Goal: Task Accomplishment & Management: Manage account settings

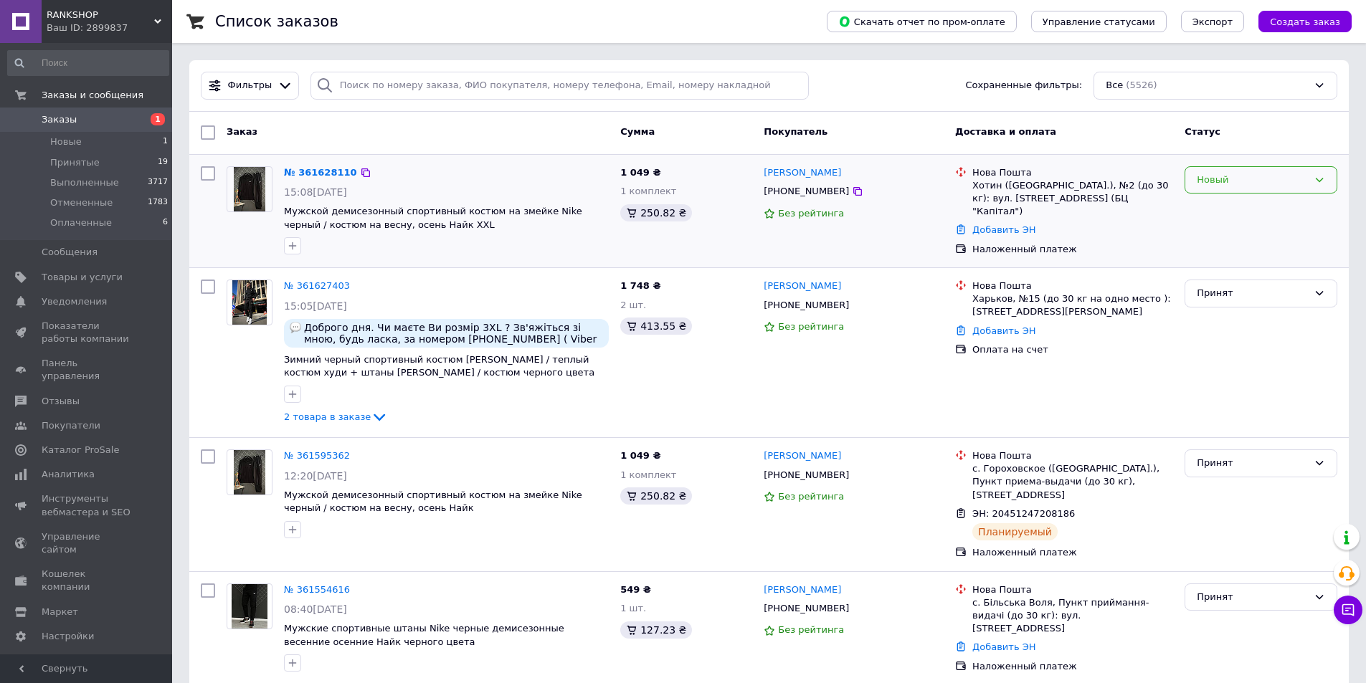
click at [1250, 186] on div "Новый" at bounding box center [1252, 180] width 111 height 15
click at [1237, 206] on li "Принят" at bounding box center [1260, 209] width 151 height 27
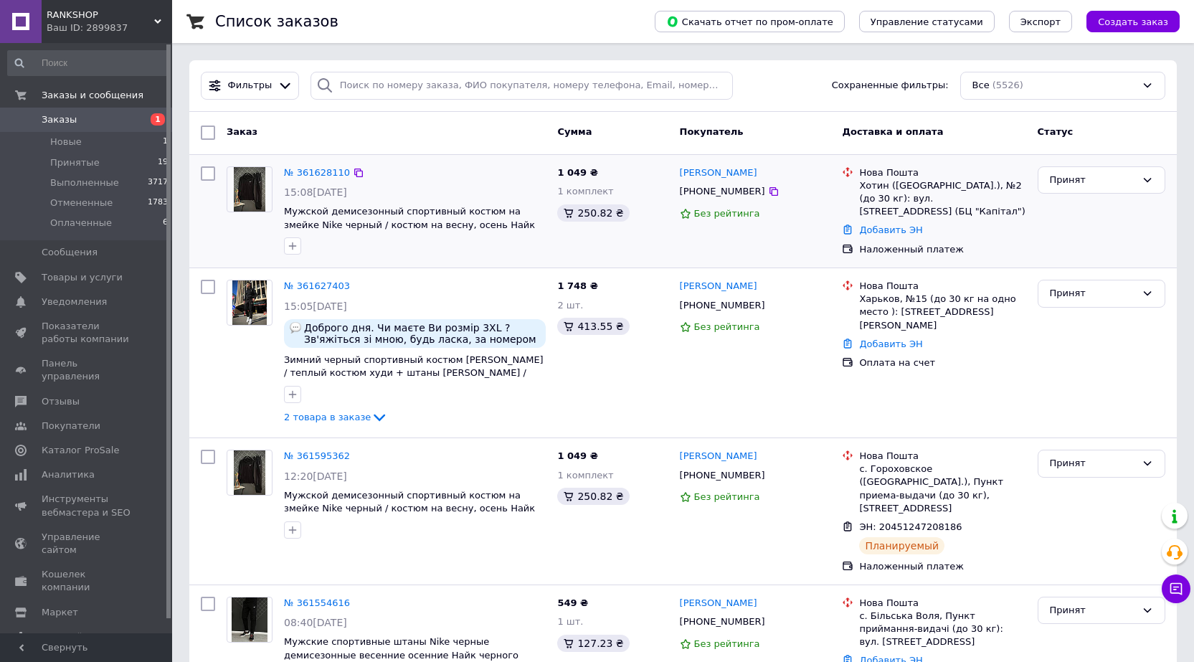
drag, startPoint x: 325, startPoint y: 179, endPoint x: 361, endPoint y: 170, distance: 36.9
click at [406, 161] on div "№ 361628110 15:08, 12.09.2025 Мужской демисезонный спортивный костюм на змейке …" at bounding box center [414, 211] width 273 height 100
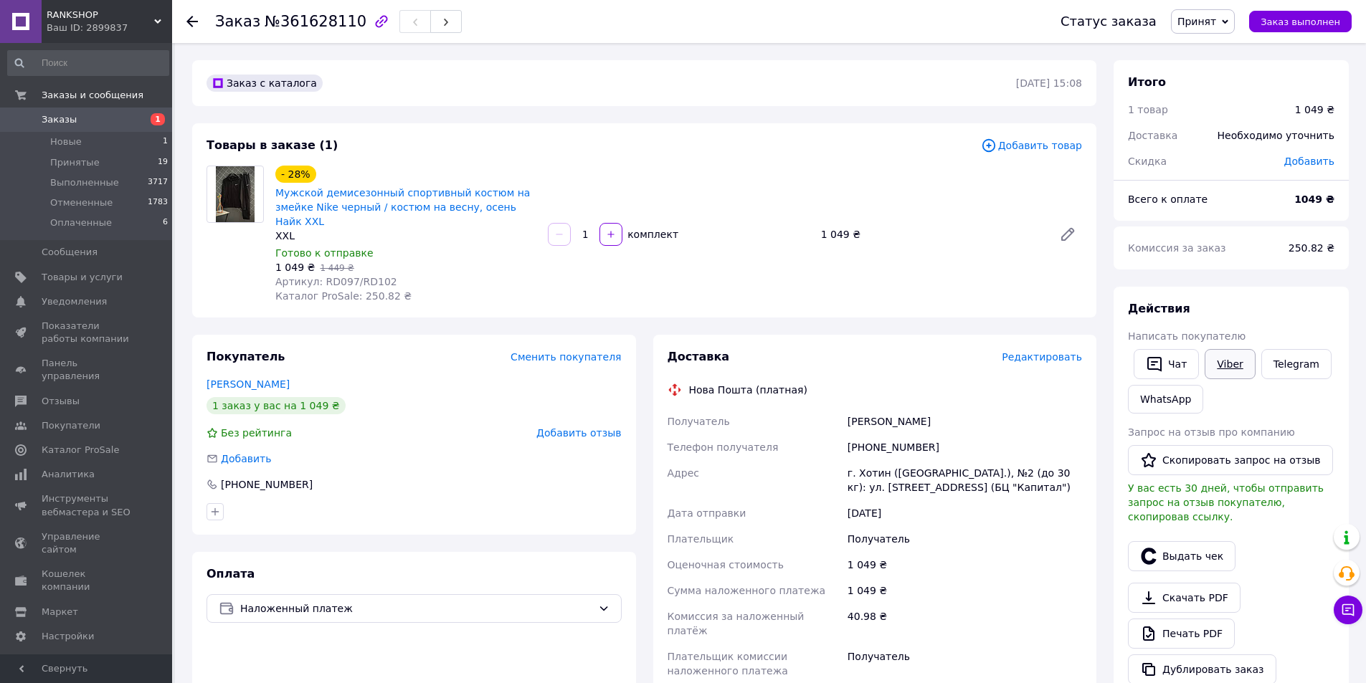
click at [1248, 361] on link "Viber" at bounding box center [1229, 364] width 50 height 30
click at [190, 25] on use at bounding box center [191, 21] width 11 height 11
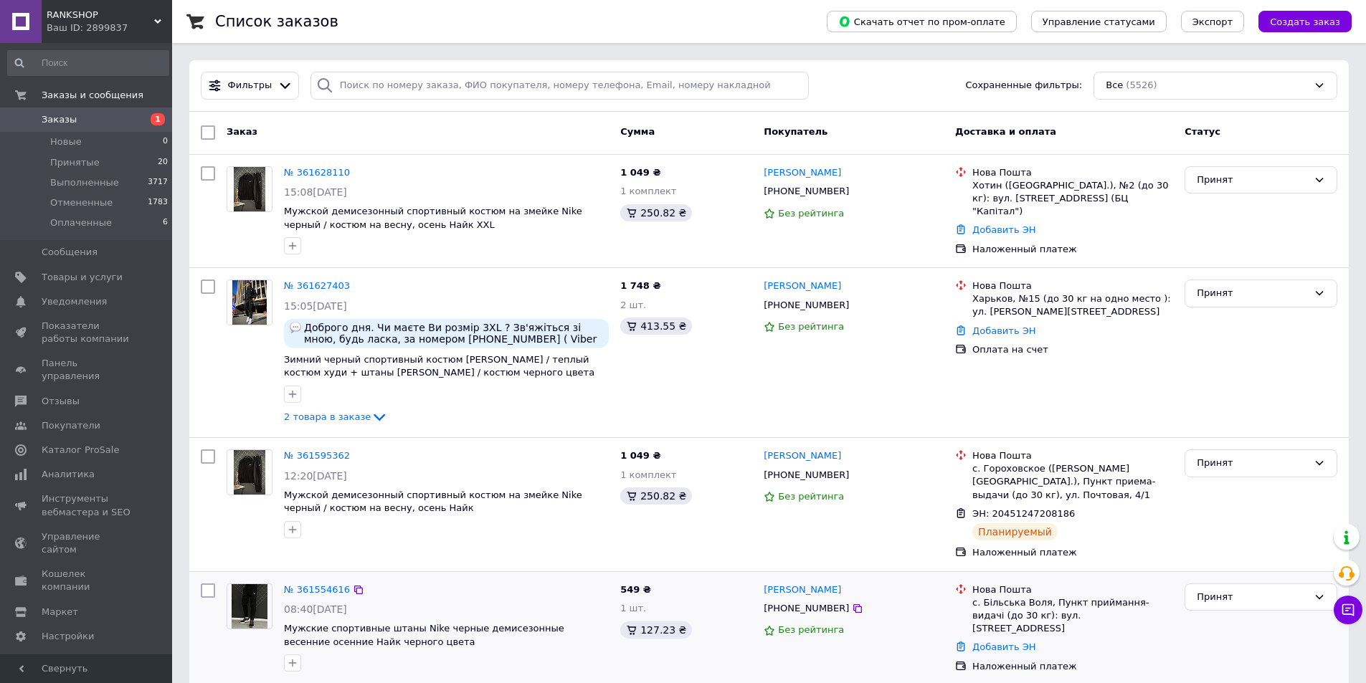
click at [308, 582] on div "№ 361554616" at bounding box center [316, 590] width 69 height 16
click at [312, 584] on link "№ 361554616" at bounding box center [317, 589] width 66 height 11
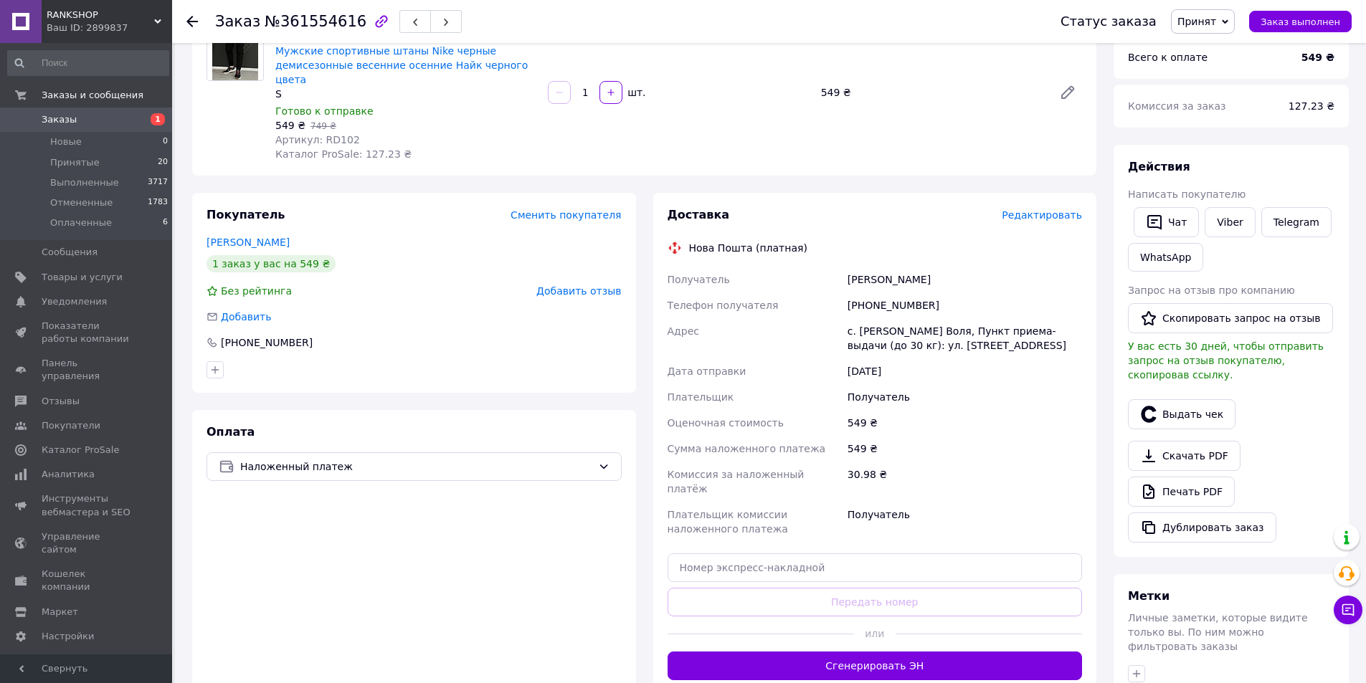
scroll to position [143, 0]
click at [1231, 213] on link "Viber" at bounding box center [1229, 221] width 50 height 30
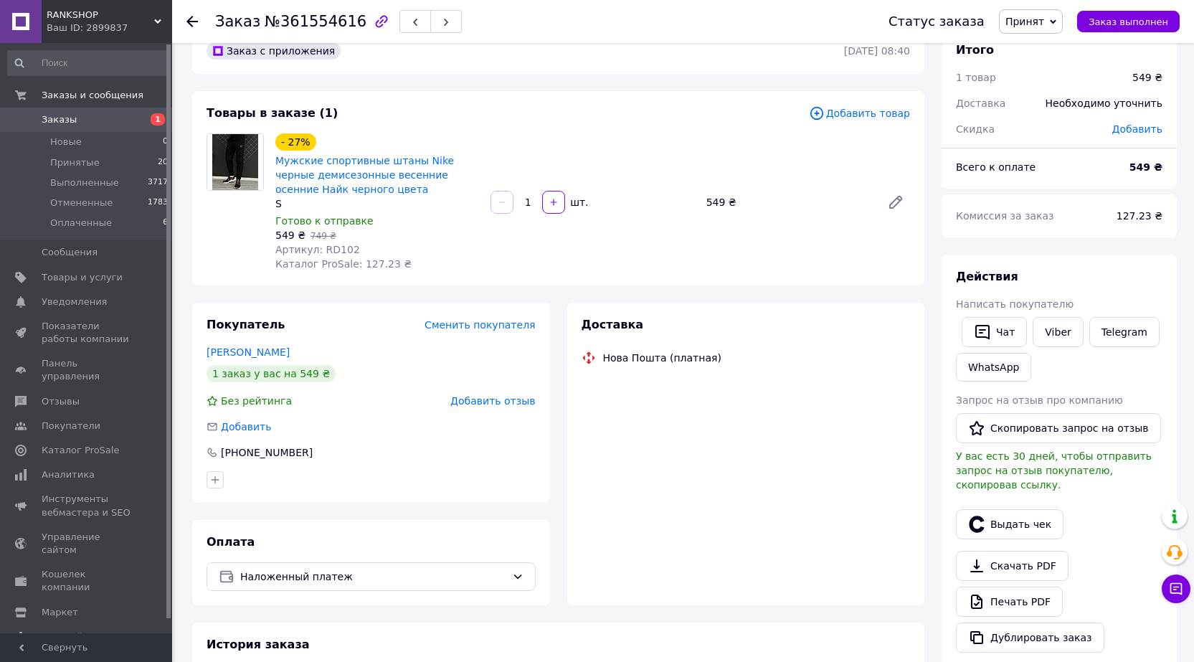
scroll to position [0, 0]
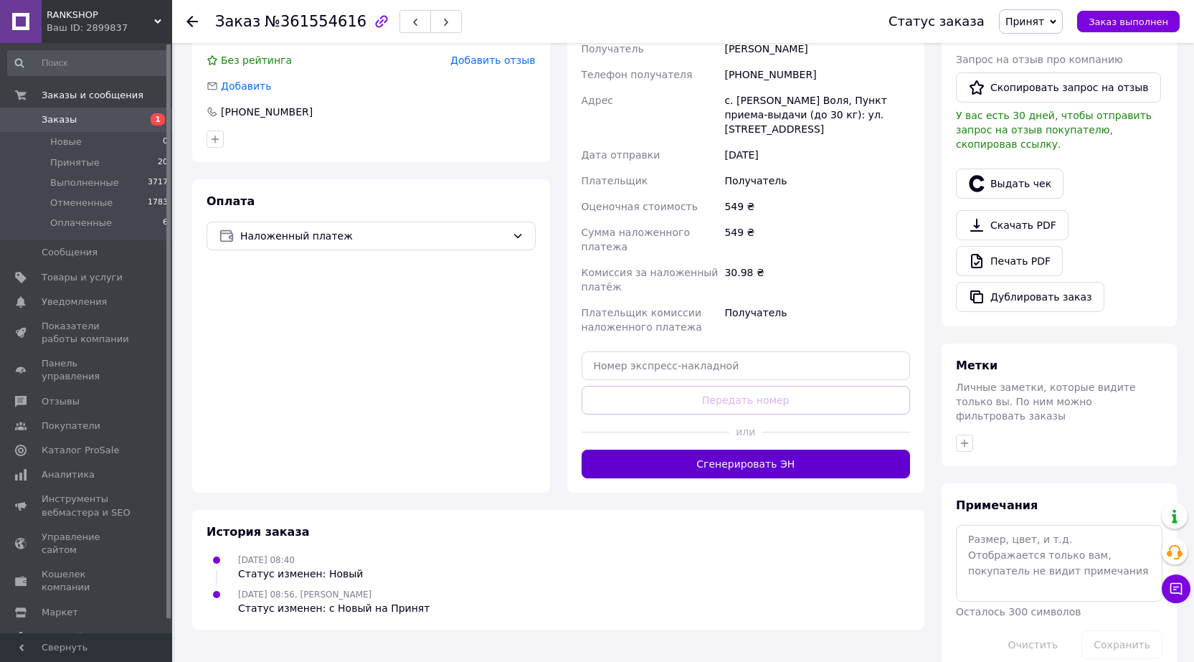
click at [738, 450] on button "Сгенерировать ЭН" at bounding box center [745, 464] width 329 height 29
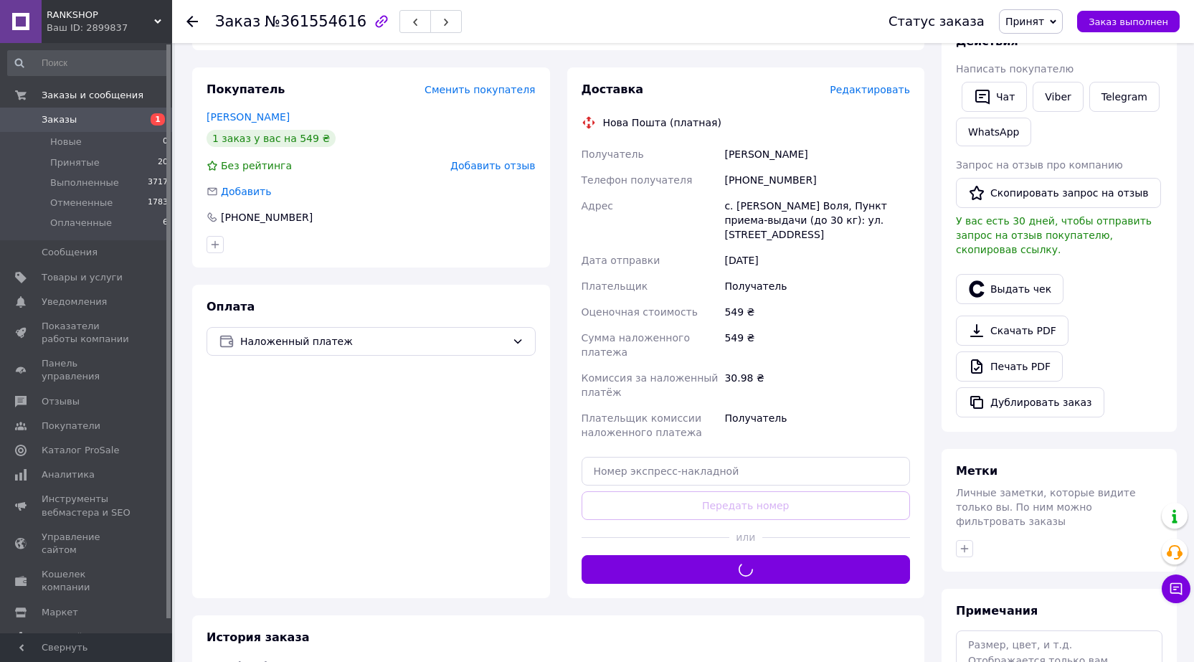
scroll to position [158, 0]
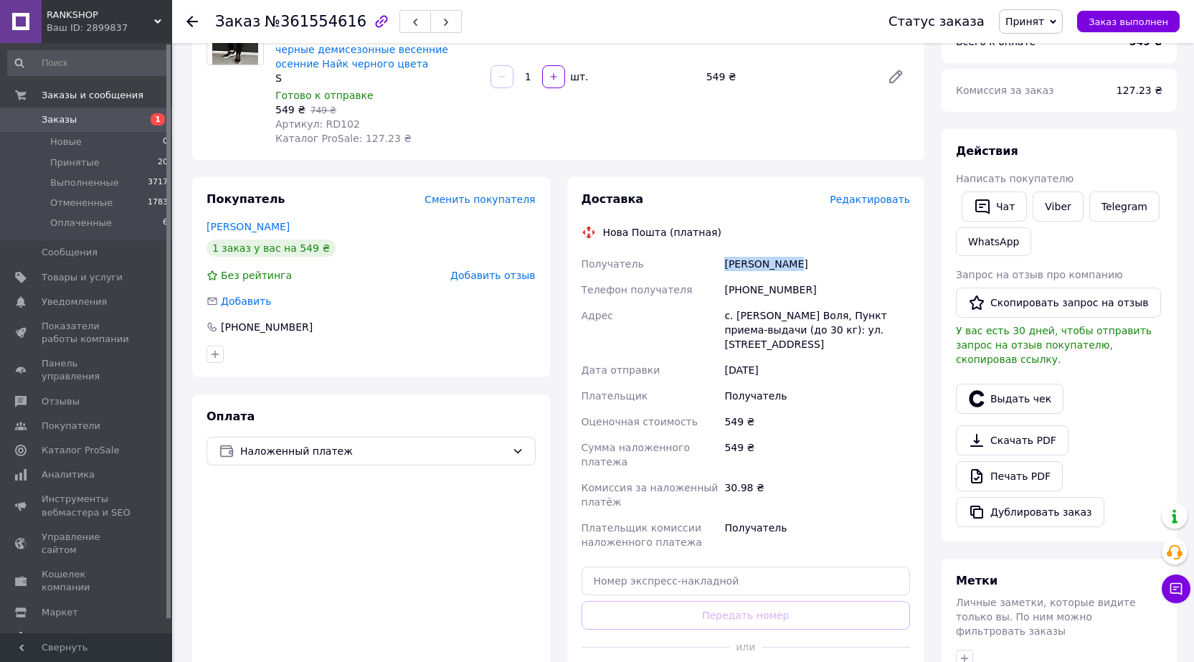
drag, startPoint x: 791, startPoint y: 264, endPoint x: 414, endPoint y: 323, distance: 381.7
click at [703, 264] on div "Получатель Лесько Вадім Телефон получателя +380939611029 Адрес с. Бельская Воля…" at bounding box center [746, 403] width 335 height 304
copy div "Получатель Лесько Вадім"
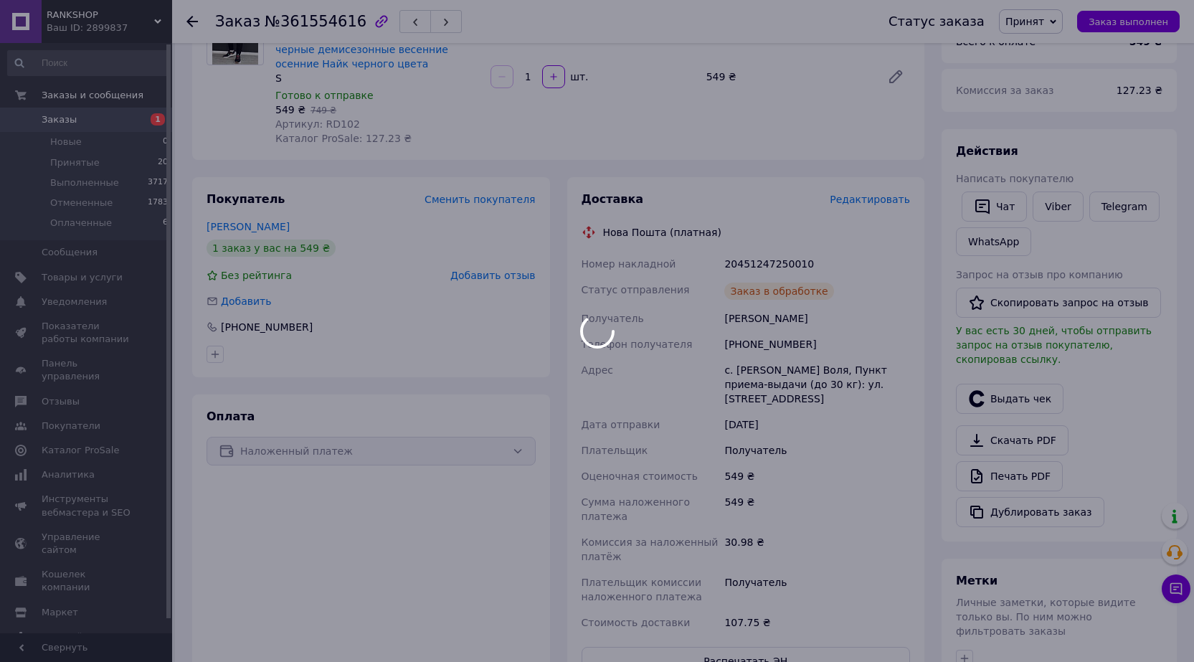
click at [781, 254] on div at bounding box center [597, 331] width 1194 height 662
click at [773, 266] on div at bounding box center [597, 331] width 1194 height 662
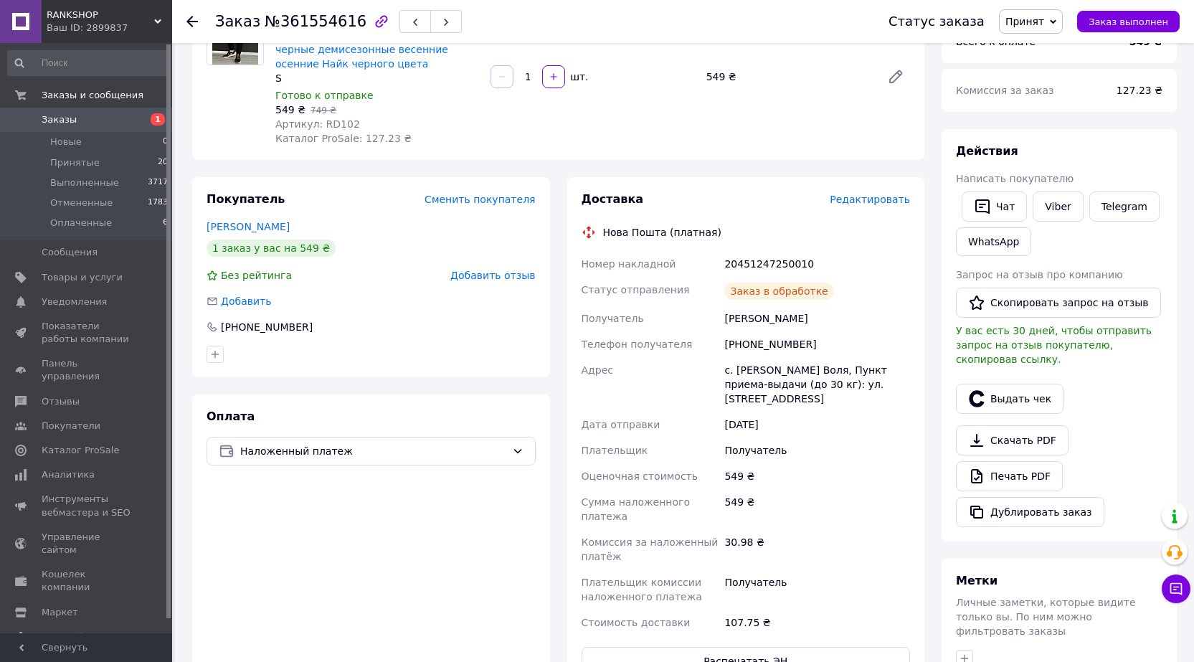
click at [773, 266] on div "20451247250010" at bounding box center [816, 264] width 191 height 26
copy div "20451247250010"
drag, startPoint x: 776, startPoint y: 375, endPoint x: 58, endPoint y: 365, distance: 717.7
click at [705, 365] on div "Номер накладной 20451247250010 Статус отправления Планируемый Получатель Лесько…" at bounding box center [746, 443] width 335 height 384
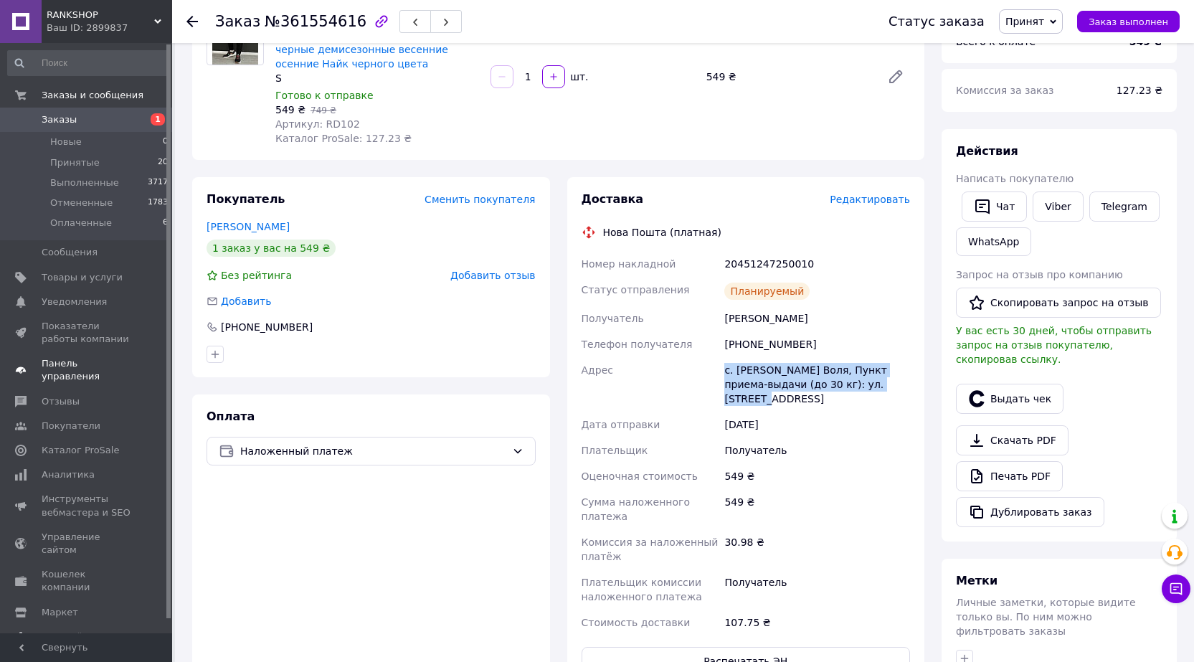
copy div "Адрес с. Бельская Воля, Пункт приема-выдачи (до 30 кг): ул. Школьная, 39а"
drag, startPoint x: 810, startPoint y: 347, endPoint x: 741, endPoint y: 350, distance: 68.9
click at [741, 350] on div "+380939611029" at bounding box center [816, 344] width 191 height 26
copy div "0939611029"
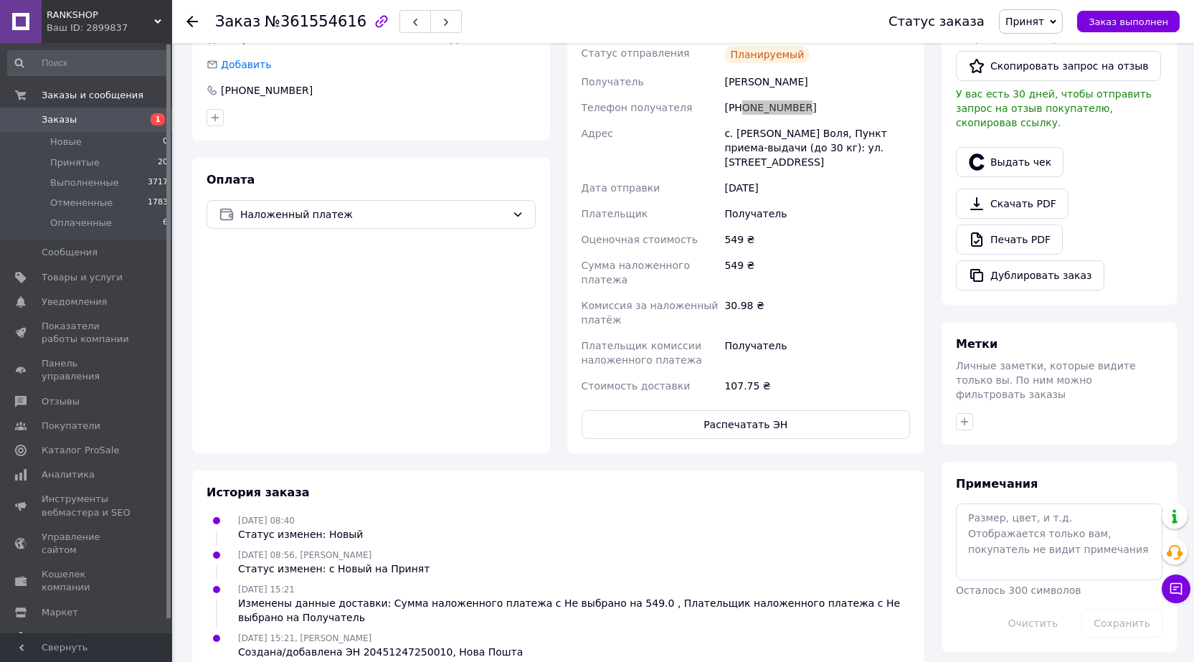
scroll to position [0, 0]
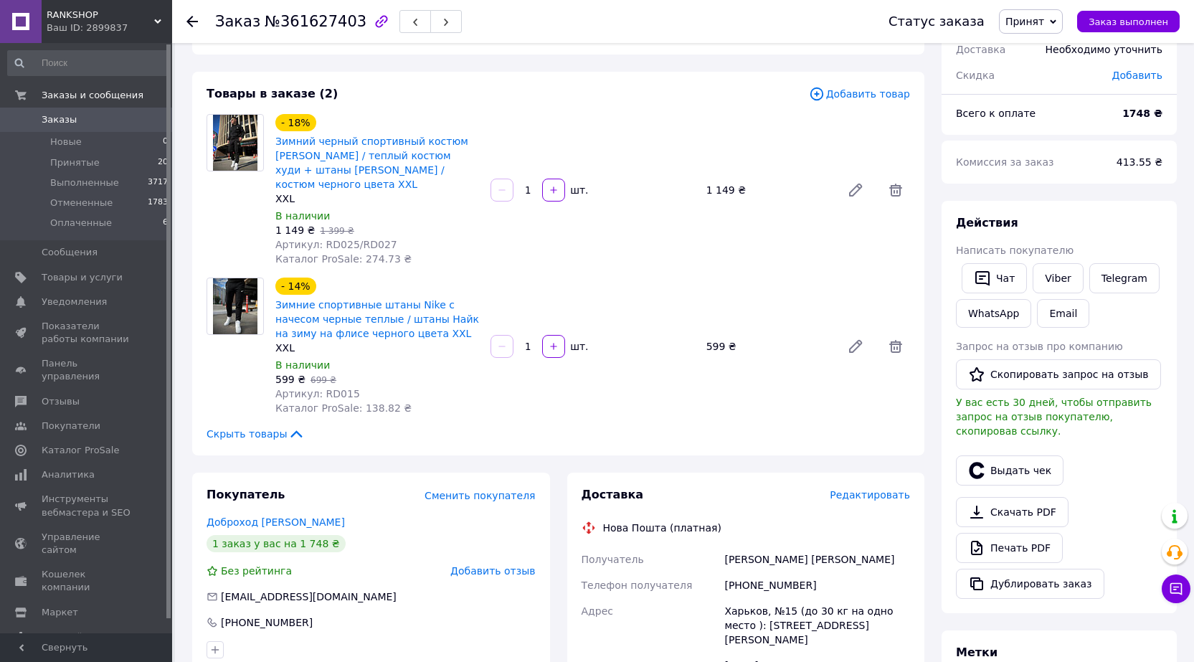
scroll to position [72, 0]
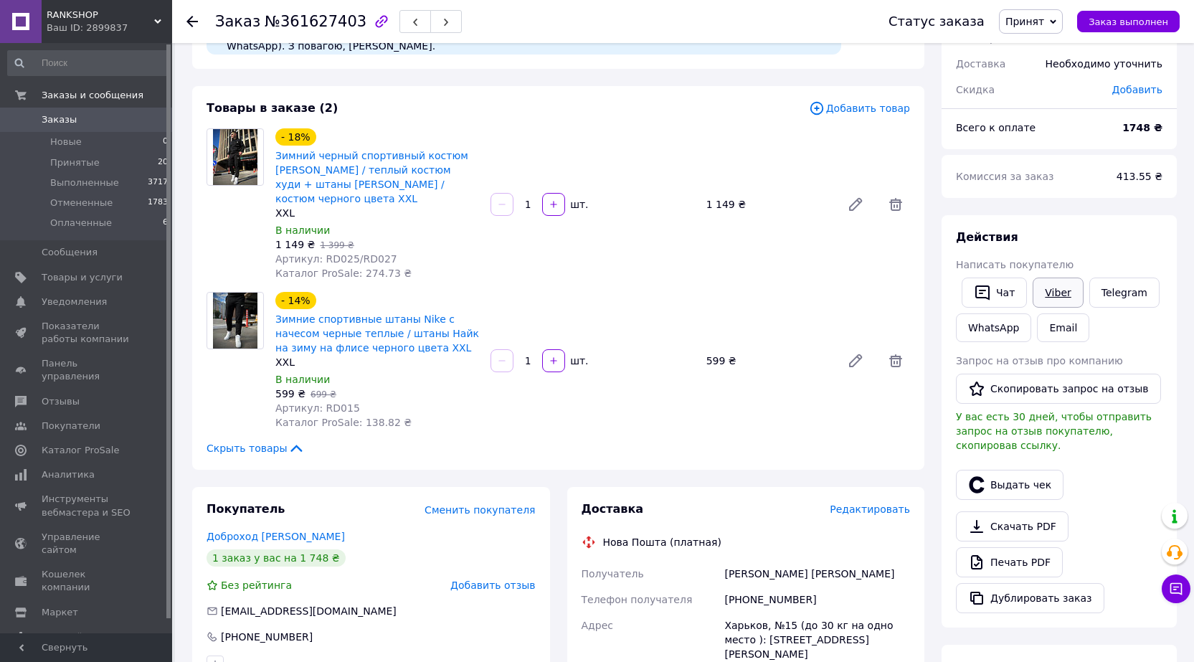
click at [1065, 302] on link "Viber" at bounding box center [1057, 292] width 50 height 30
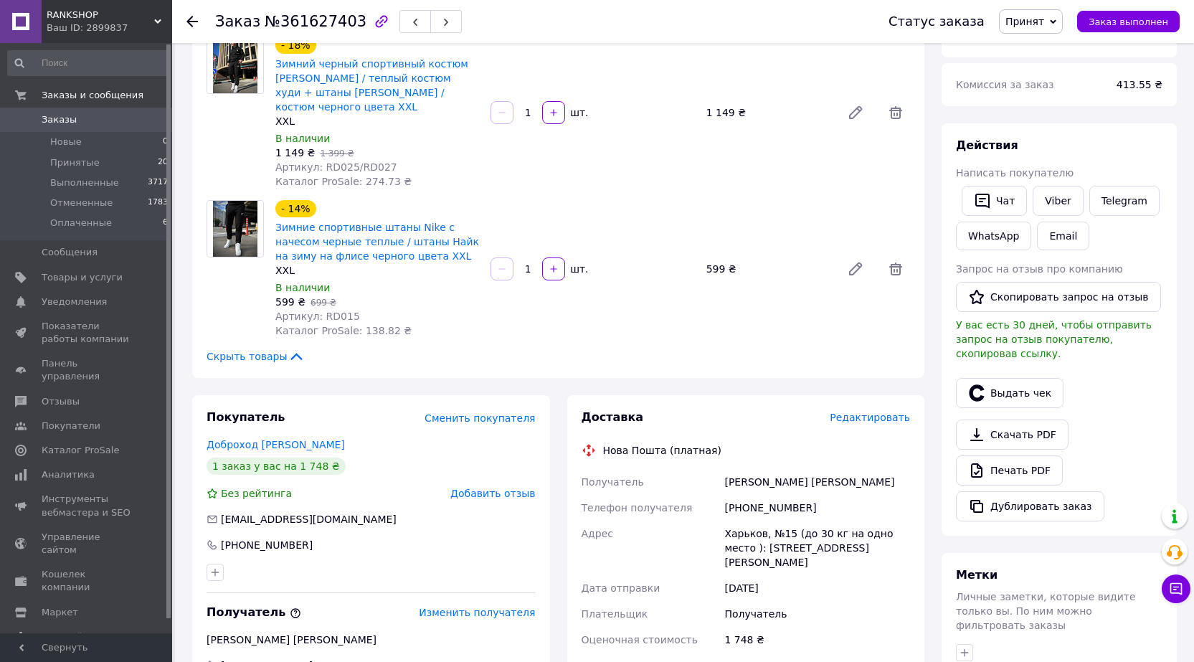
scroll to position [287, 0]
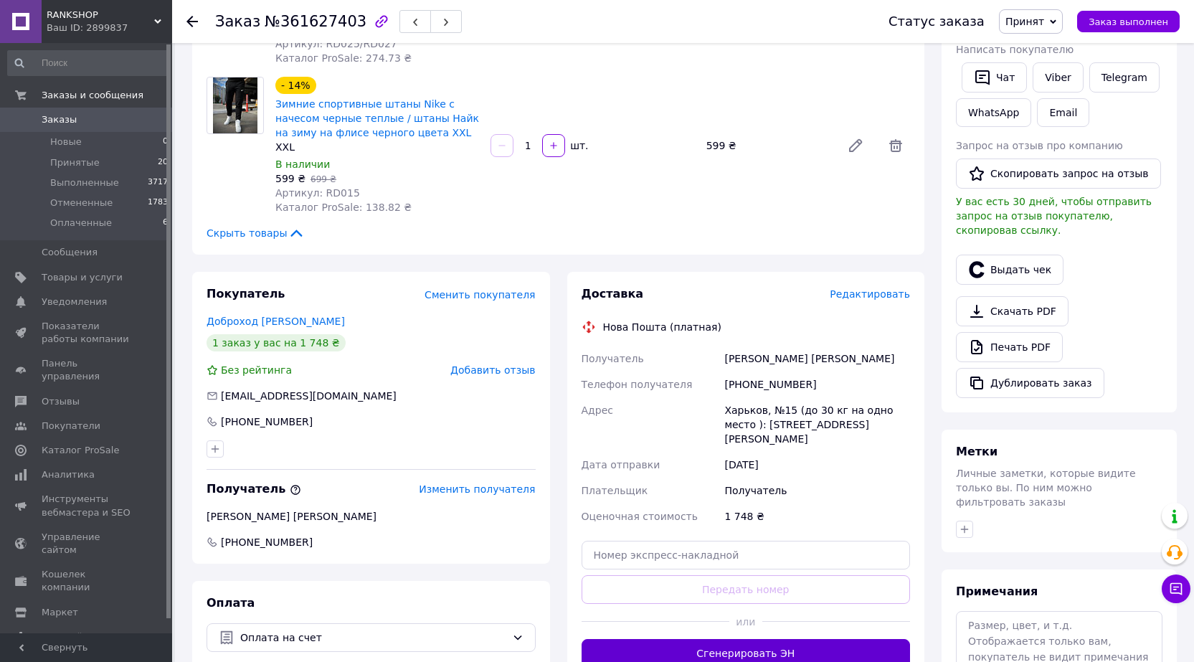
click at [746, 639] on button "Сгенерировать ЭН" at bounding box center [745, 653] width 329 height 29
copy div "Получатель Цокурова Евгения"
drag, startPoint x: 800, startPoint y: 340, endPoint x: 720, endPoint y: 340, distance: 80.3
click at [720, 346] on div "Получатель Цокурова Евгения Телефон получателя +380667484396 Адрес Харьков, №15…" at bounding box center [746, 438] width 335 height 184
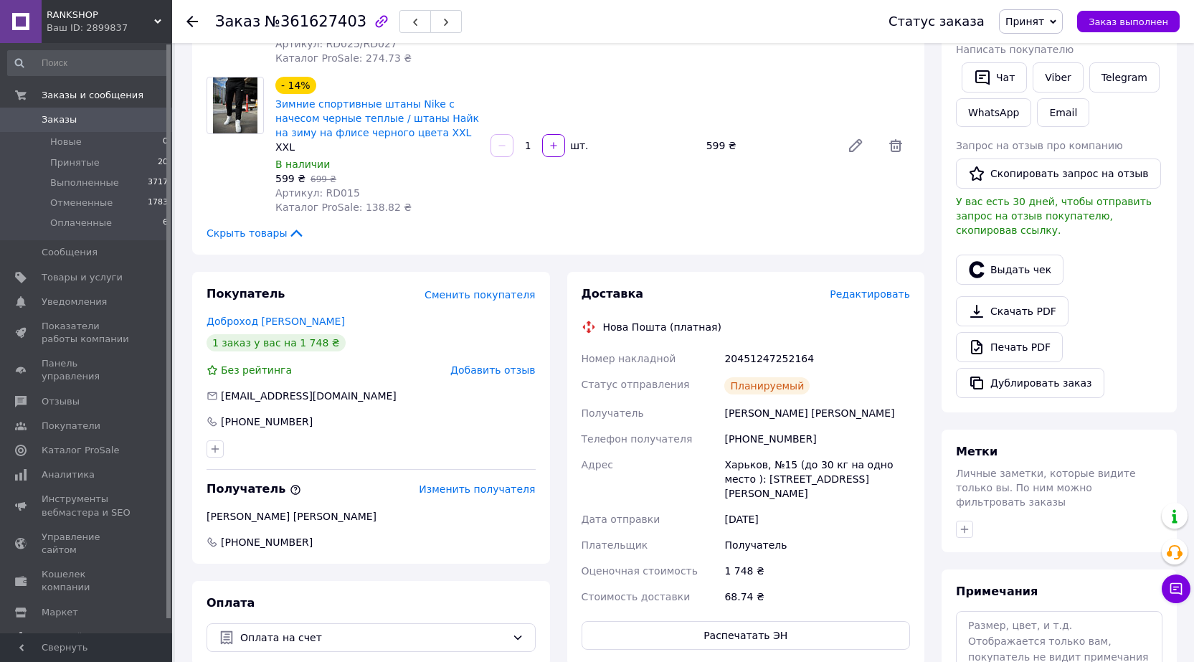
click at [775, 346] on div "20451247252164" at bounding box center [816, 359] width 191 height 26
copy div "20451247252164"
drag, startPoint x: 819, startPoint y: 465, endPoint x: 480, endPoint y: 495, distance: 339.7
click at [712, 444] on div "Номер накладной 20451247252164 Статус отправления Планируемый Получатель Цокуро…" at bounding box center [746, 478] width 335 height 264
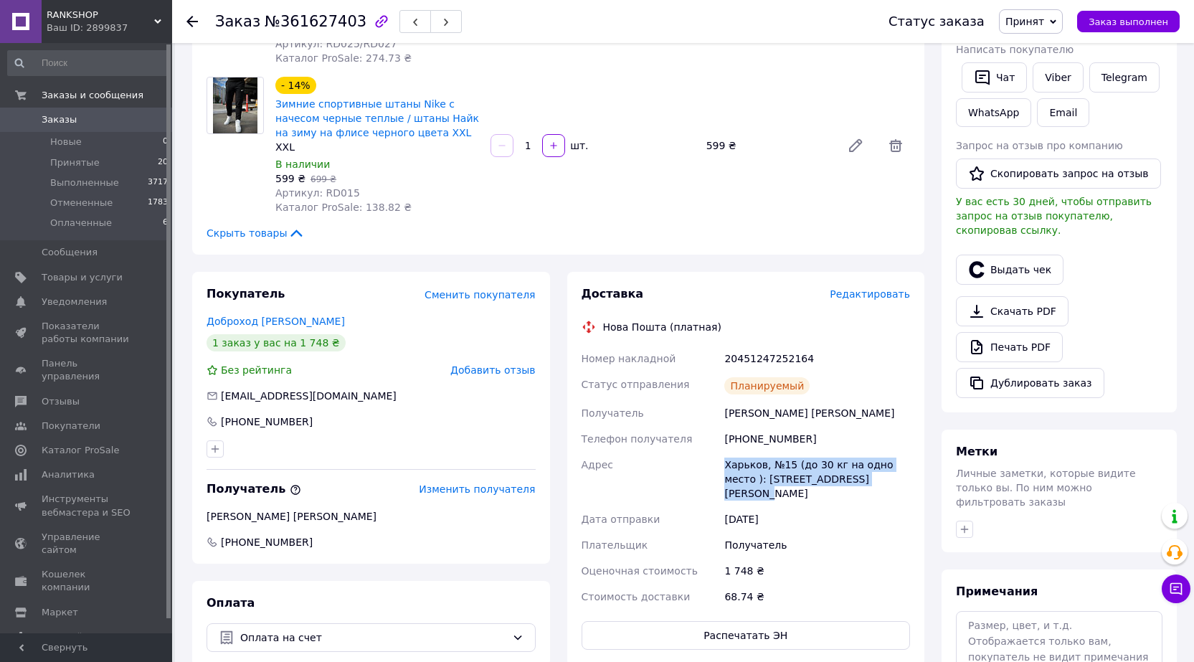
copy div "Адрес Харьков, №15 (до 30 кг на одно место ): ул. Петра Свинаренка, 20"
drag, startPoint x: 806, startPoint y: 433, endPoint x: 743, endPoint y: 424, distance: 63.8
click at [743, 426] on div "+380667484396" at bounding box center [816, 439] width 191 height 26
copy div "0667484396"
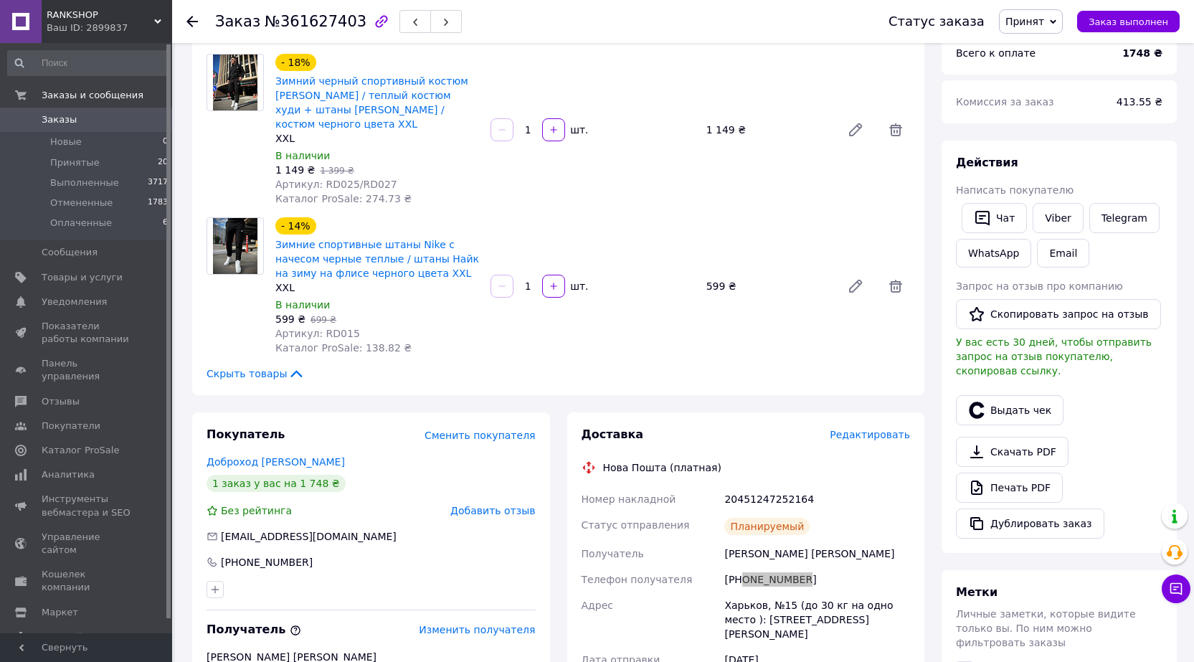
scroll to position [143, 0]
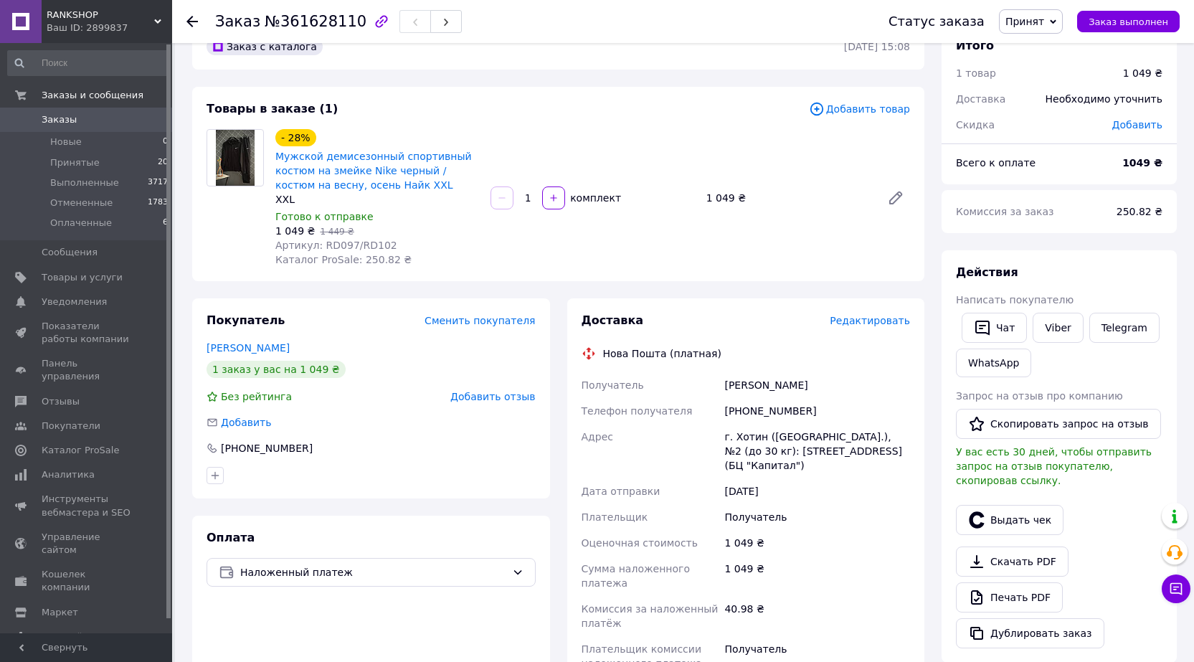
scroll to position [72, 0]
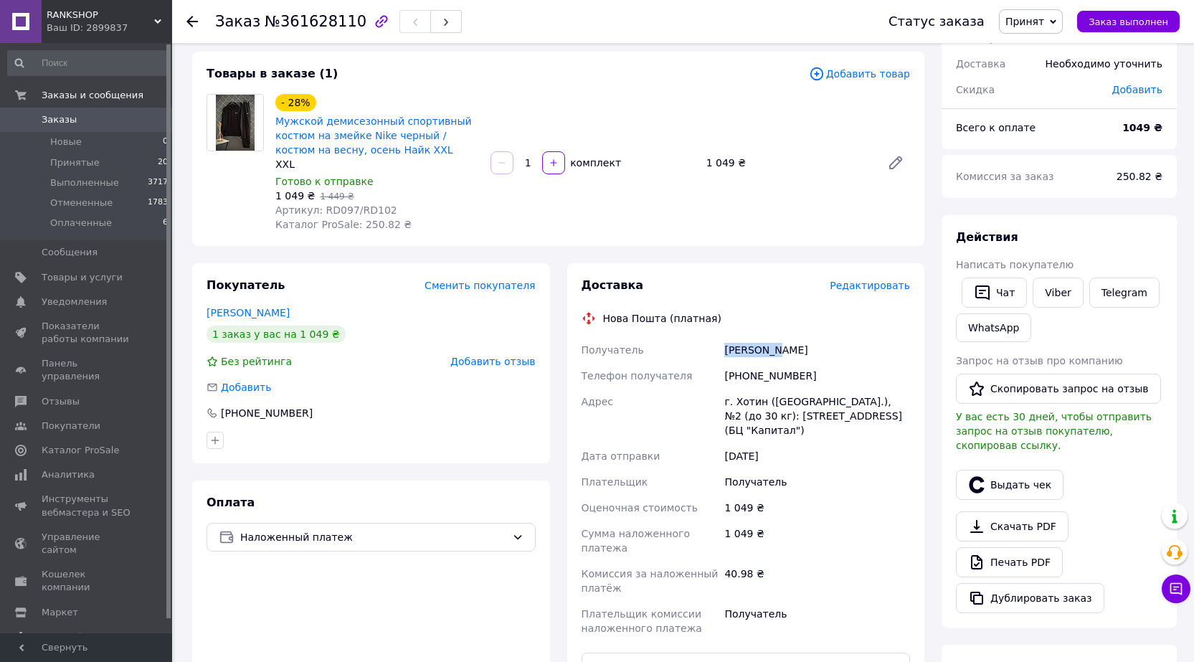
drag, startPoint x: 771, startPoint y: 344, endPoint x: 690, endPoint y: 345, distance: 81.7
click at [690, 345] on div "Получатель Ткач саша Телефон получателя +380967086546 Адрес г. Хотин (Черновицк…" at bounding box center [746, 489] width 335 height 304
copy div "Получатель Ткач саша"
drag, startPoint x: 916, startPoint y: 416, endPoint x: 574, endPoint y: 413, distance: 342.7
click at [694, 409] on div "Доставка Редактировать Нова Пошта (платная) Получатель Ткач саша Телефон получа…" at bounding box center [746, 528] width 358 height 531
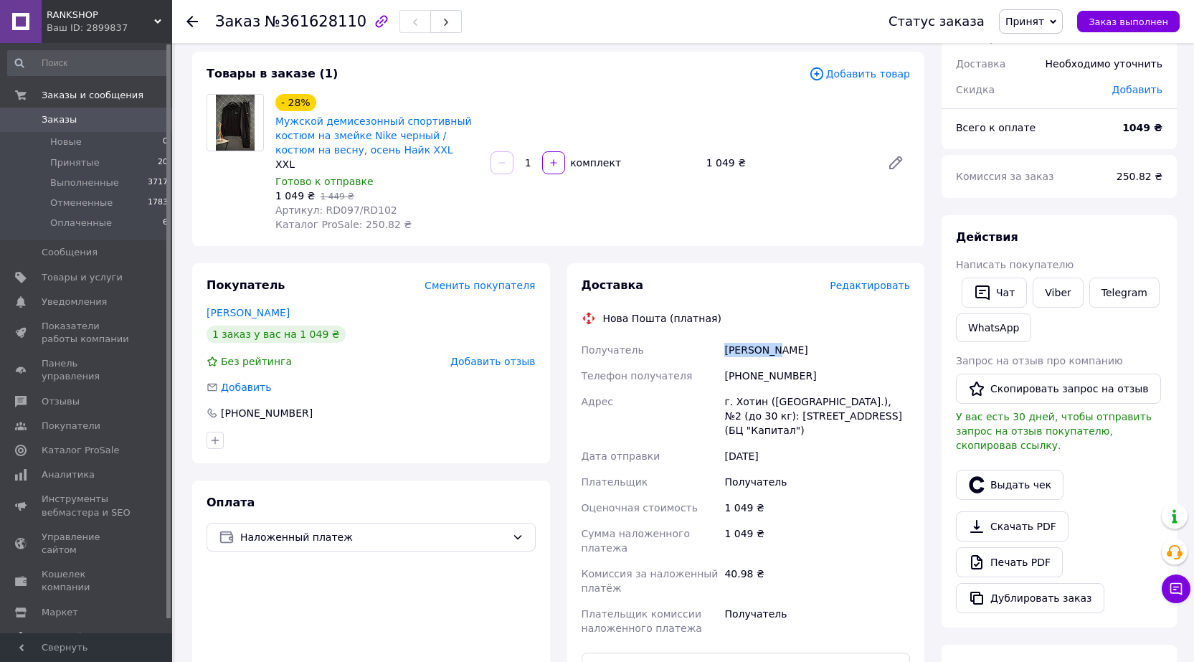
copy div "Адрес г. Хотин (Черновицкая обл.), №2 (до 30 кг): ул. Олимпийская, 80 (БЦ "Капи…"
copy div "0967086546"
drag, startPoint x: 822, startPoint y: 374, endPoint x: 741, endPoint y: 374, distance: 81.7
click at [741, 374] on div "+380967086546" at bounding box center [816, 376] width 191 height 26
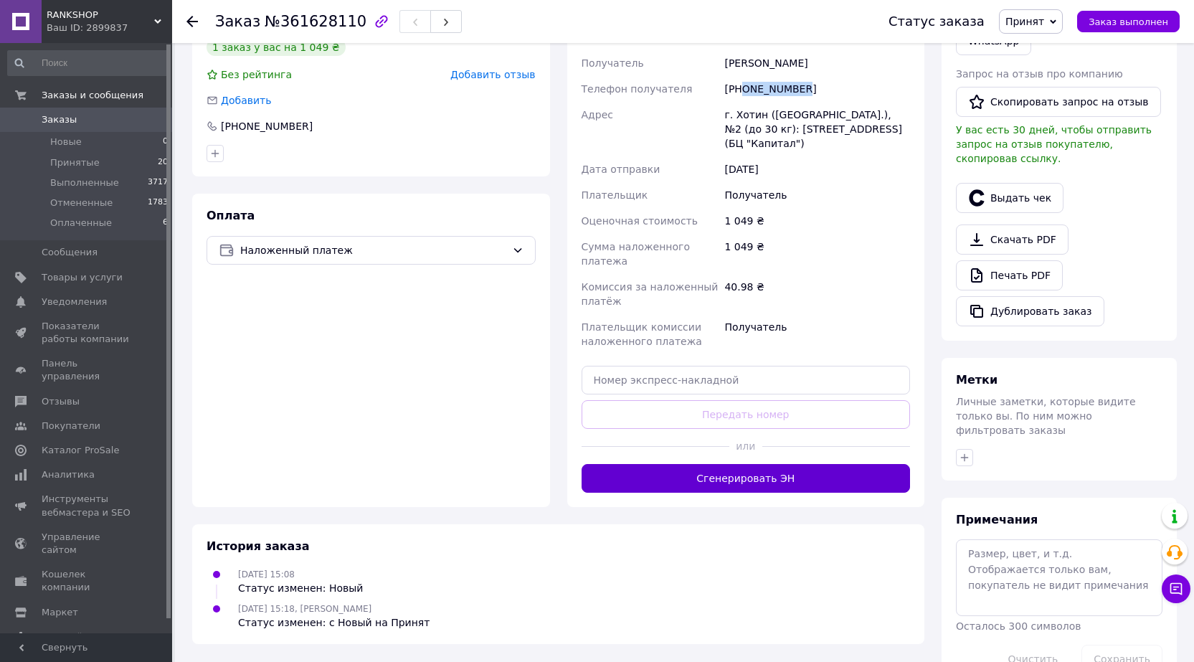
click at [793, 464] on button "Сгенерировать ЭН" at bounding box center [745, 478] width 329 height 29
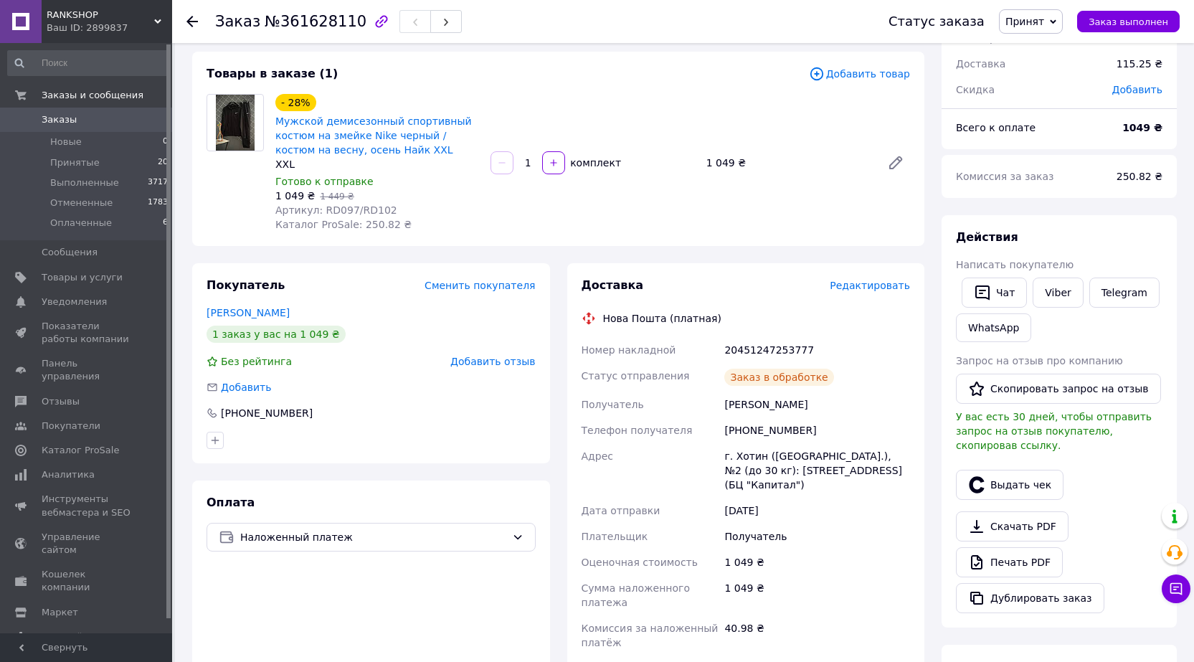
click at [746, 353] on div "20451247253777" at bounding box center [816, 350] width 191 height 26
copy div "20451247253777"
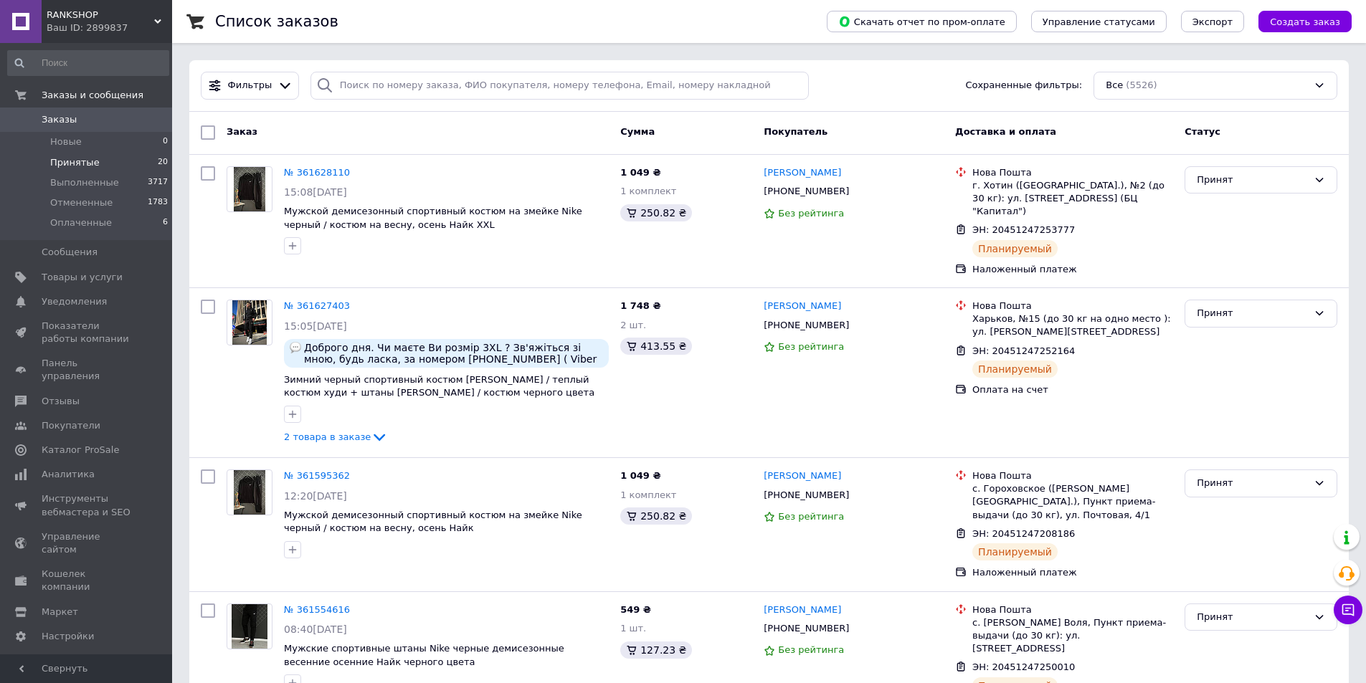
click at [128, 168] on li "Принятые 20" at bounding box center [88, 163] width 176 height 20
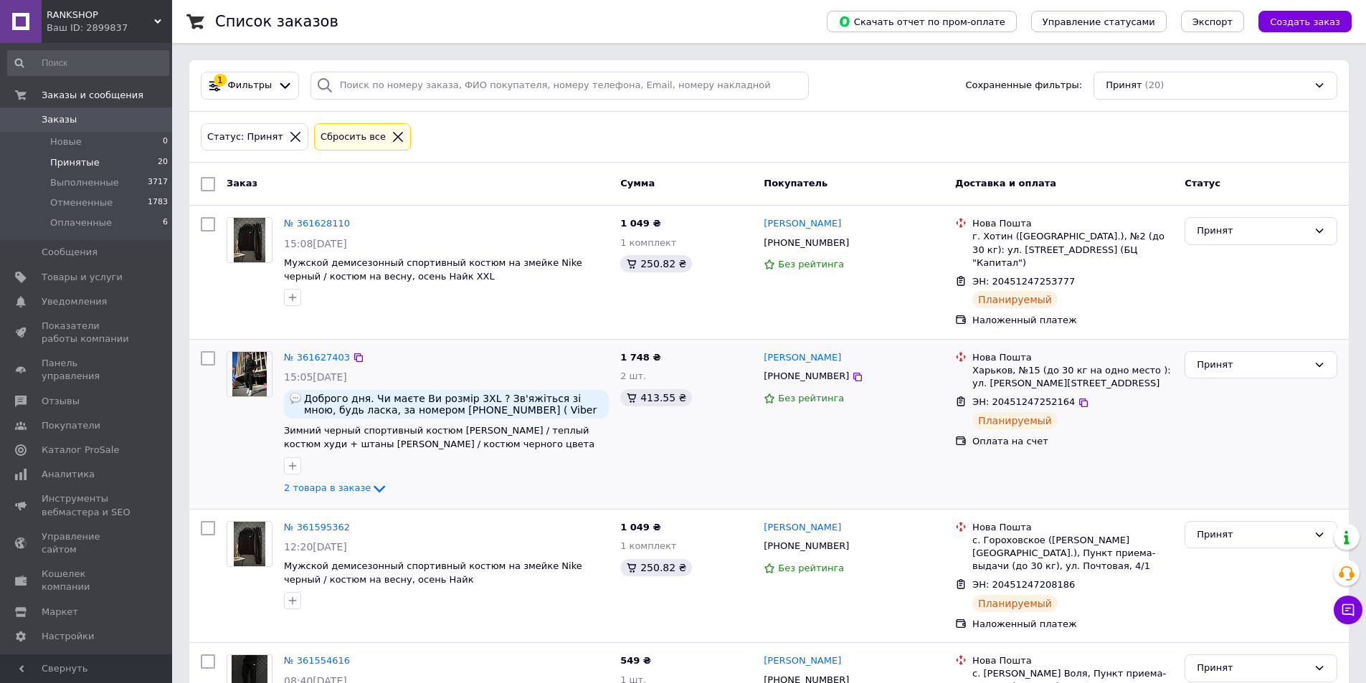
drag, startPoint x: 1069, startPoint y: 389, endPoint x: 1116, endPoint y: 411, distance: 51.3
click at [1078, 397] on icon at bounding box center [1083, 402] width 11 height 11
copy span "1 748 ₴"
drag, startPoint x: 637, startPoint y: 339, endPoint x: 622, endPoint y: 340, distance: 15.8
click at [622, 346] on div "1 748 ₴ 2 шт. 413.55 ₴" at bounding box center [685, 425] width 143 height 158
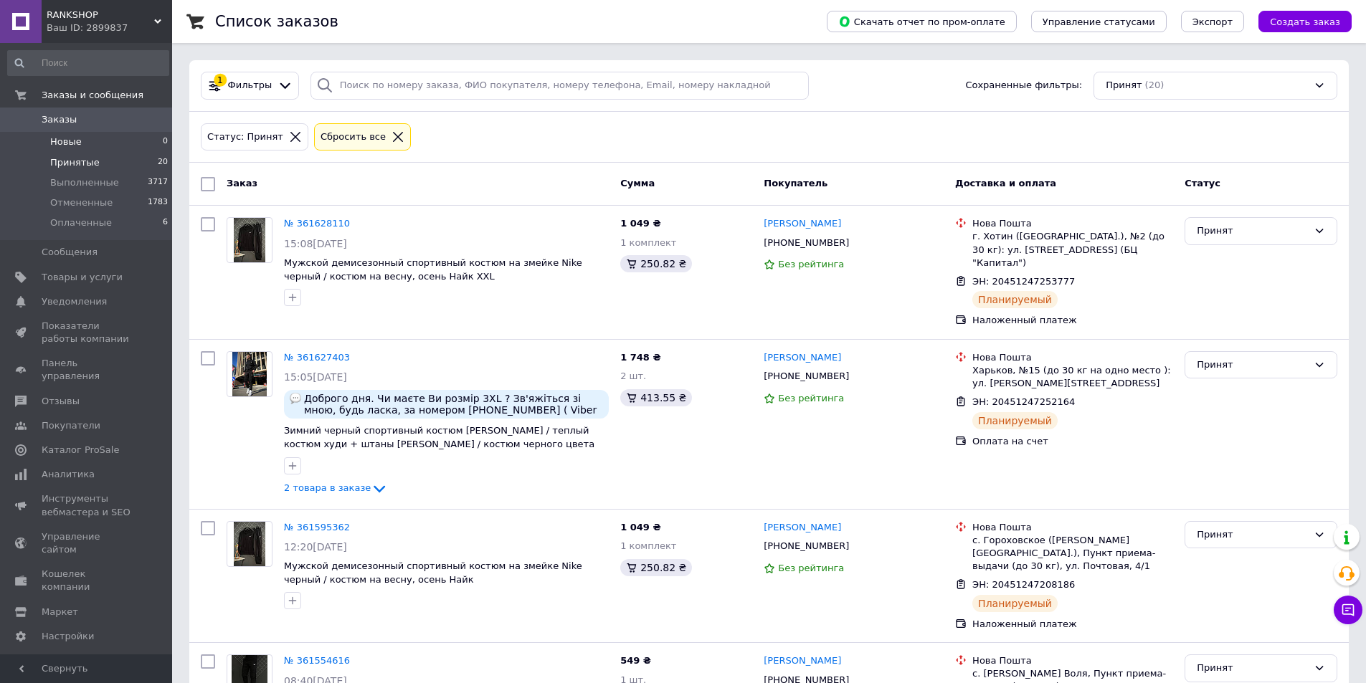
click at [152, 151] on li "Новые 0" at bounding box center [88, 142] width 176 height 20
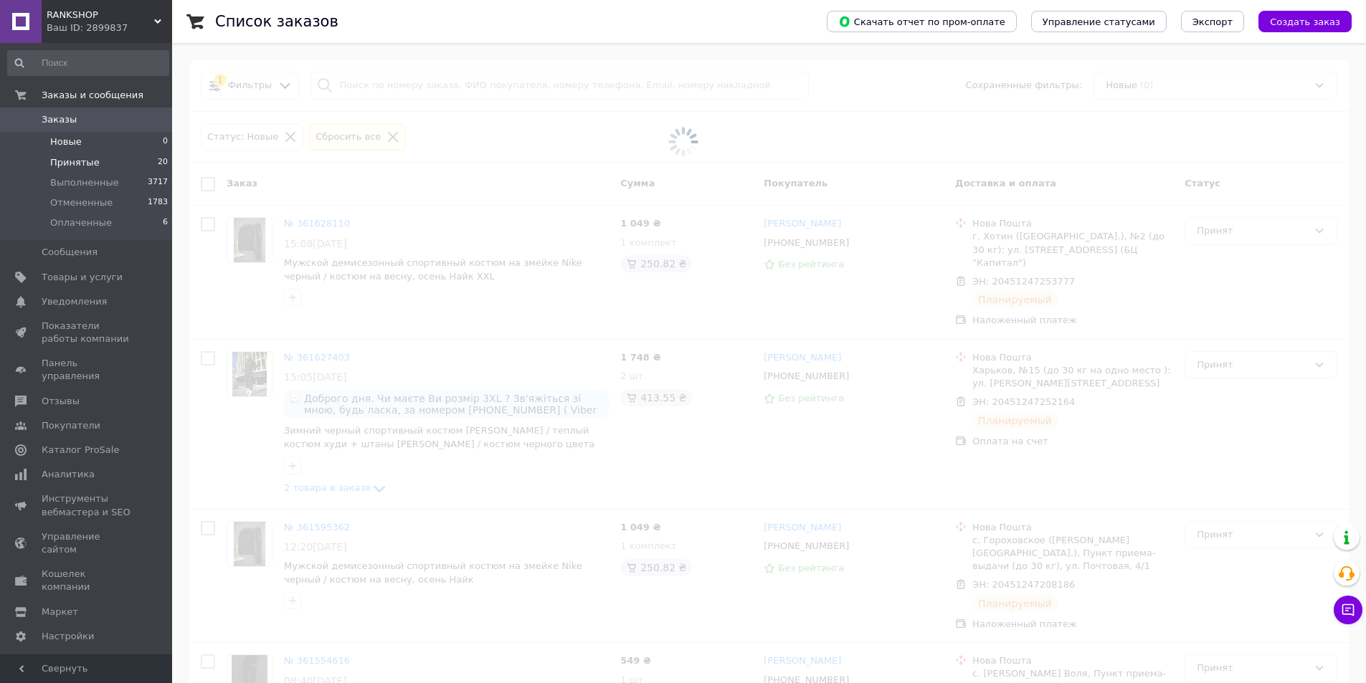
click at [133, 165] on li "Принятые 20" at bounding box center [88, 163] width 176 height 20
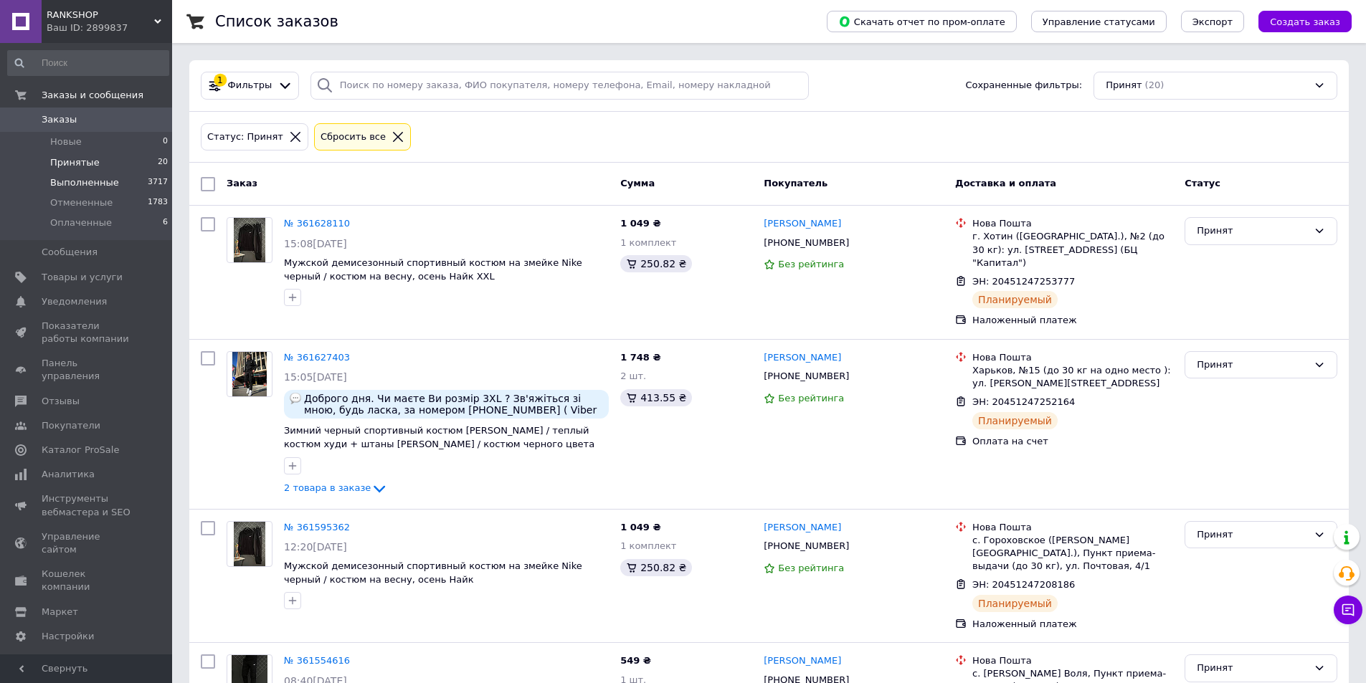
click at [146, 181] on li "Выполненные 3717" at bounding box center [88, 183] width 176 height 20
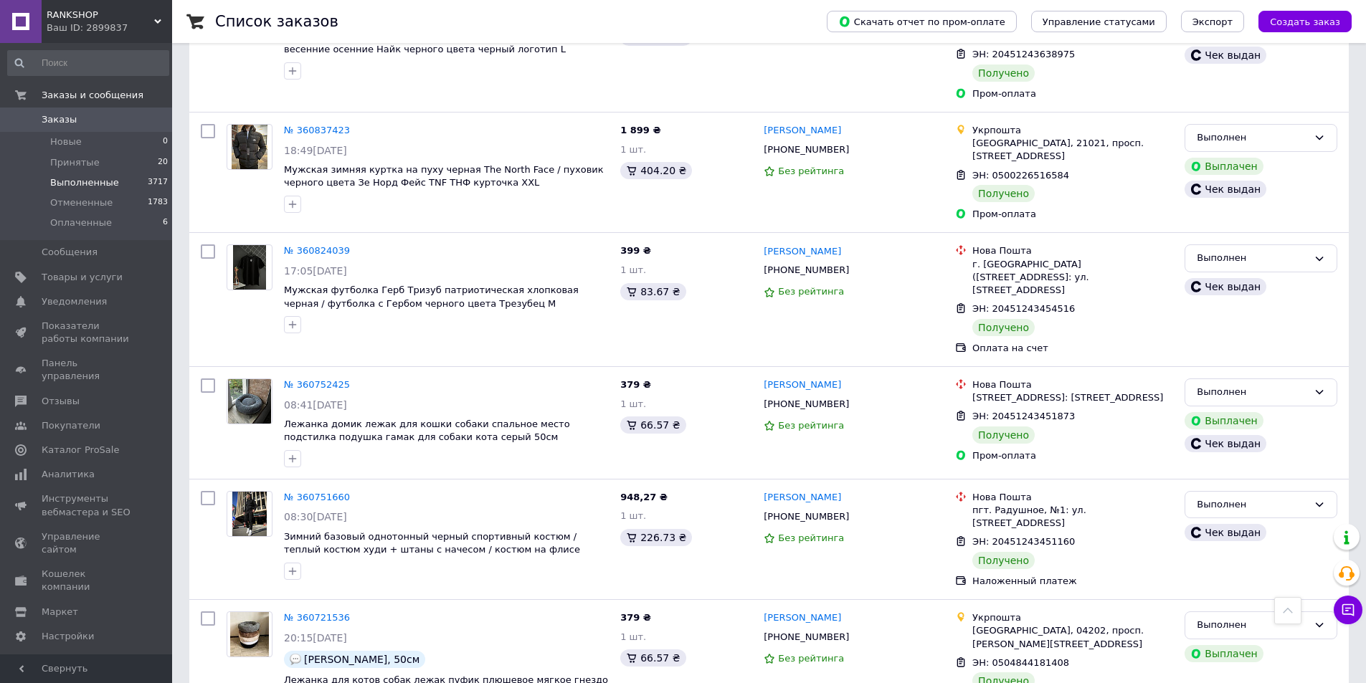
scroll to position [1075, 0]
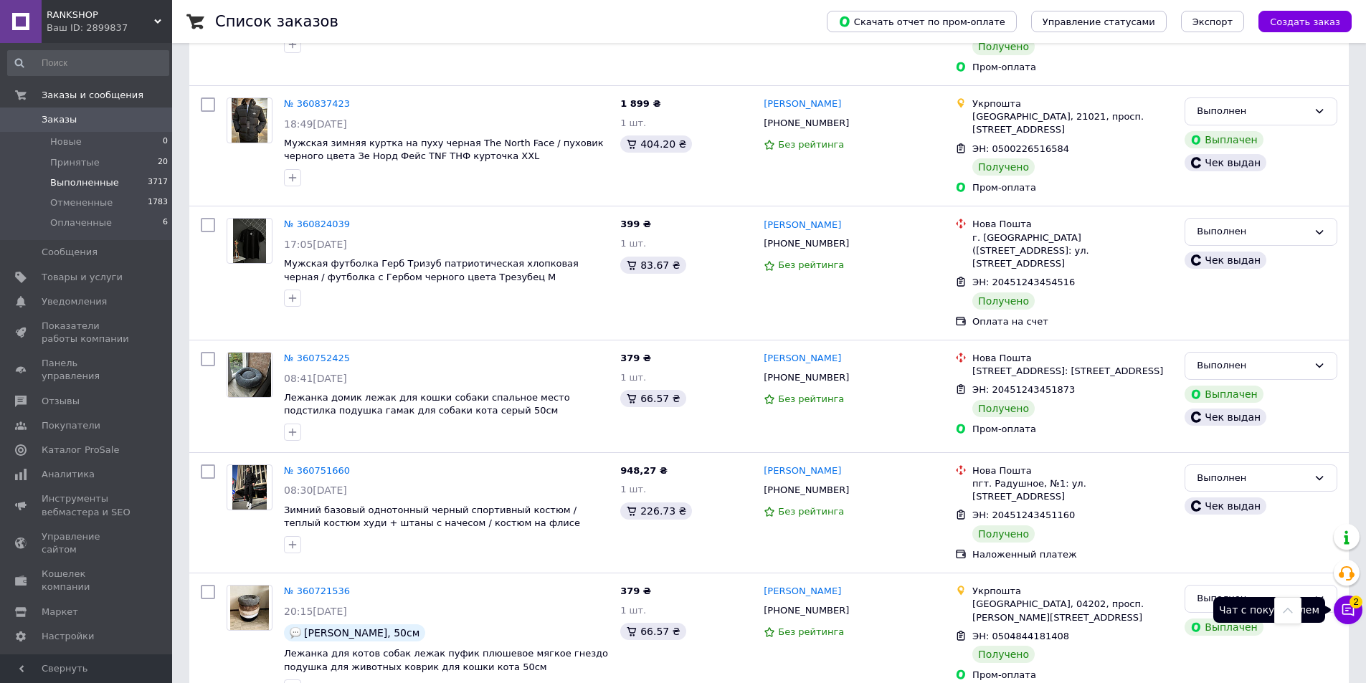
click at [1356, 604] on span "2" at bounding box center [1355, 599] width 13 height 13
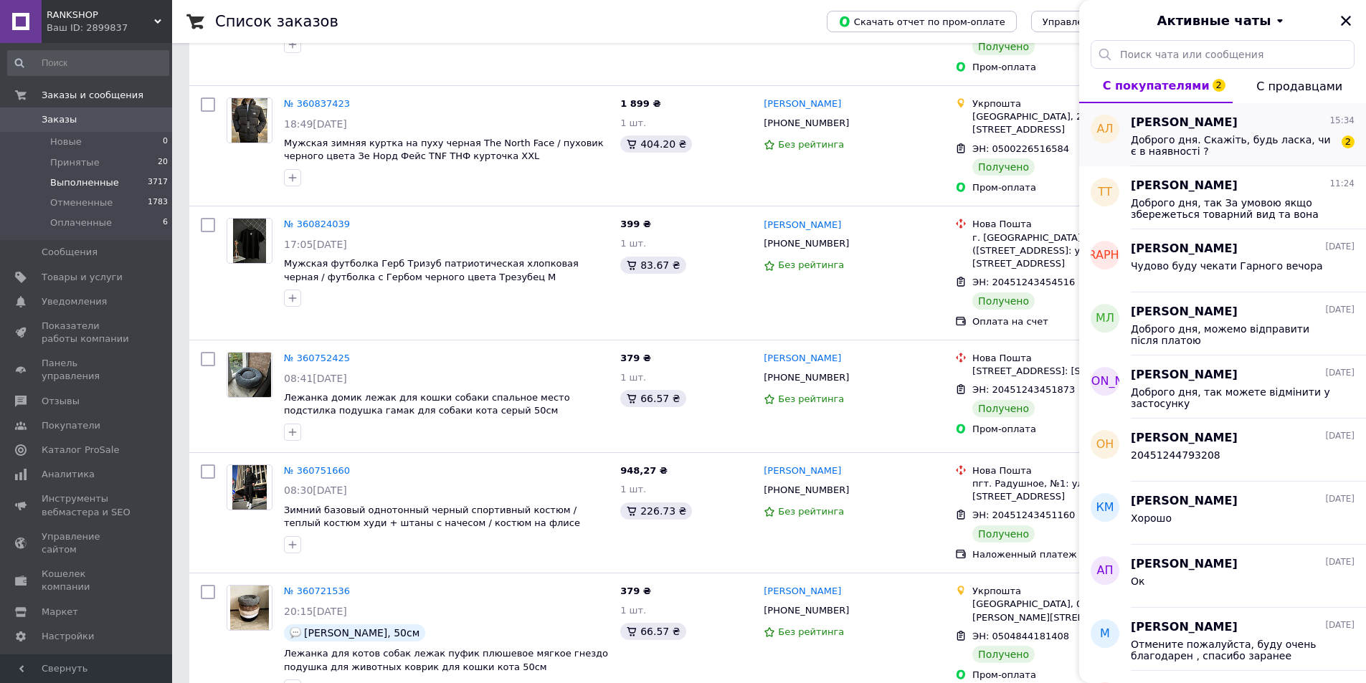
click at [1238, 149] on span "Доброго дня. Скажіть, будь ласка, чи є в наявності ?" at bounding box center [1233, 145] width 204 height 23
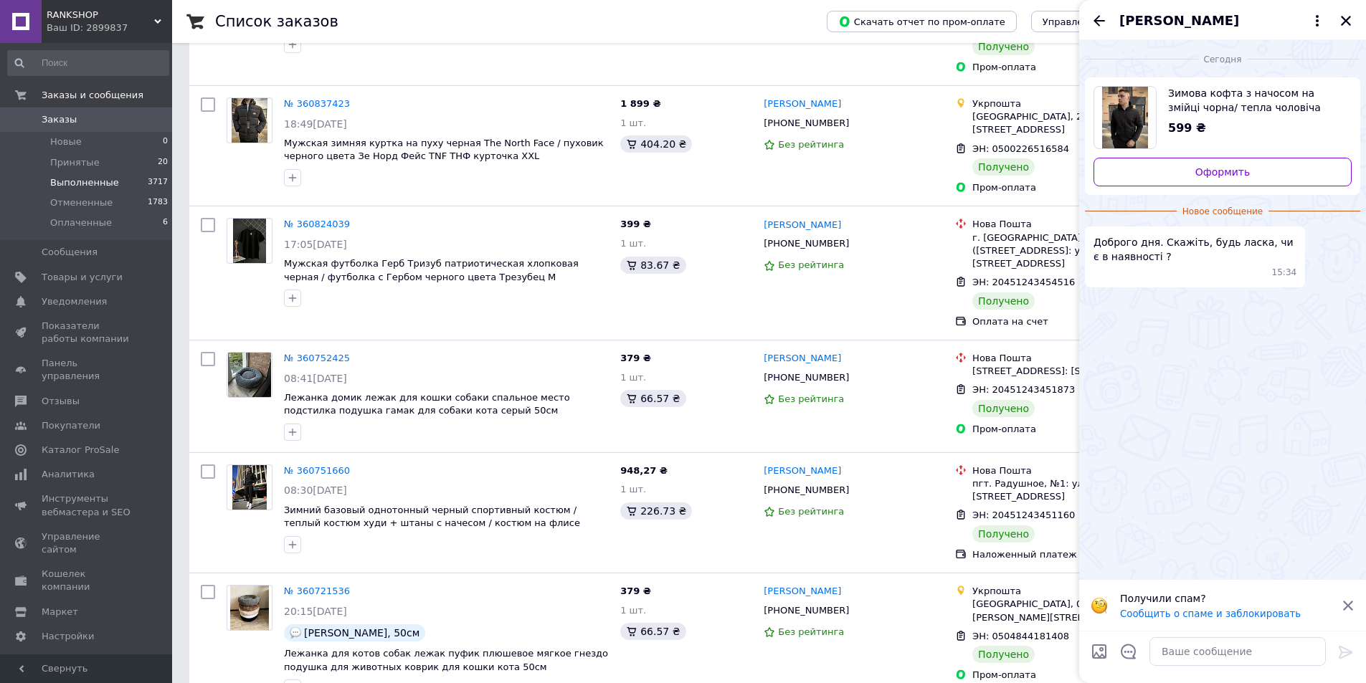
click at [1247, 627] on div "Получили спам? Сообщить о спаме и заблокировать" at bounding box center [1222, 605] width 287 height 51
click at [1248, 653] on textarea at bounding box center [1237, 651] width 176 height 29
type textarea "Доброго дня, в наявності всі розміри"
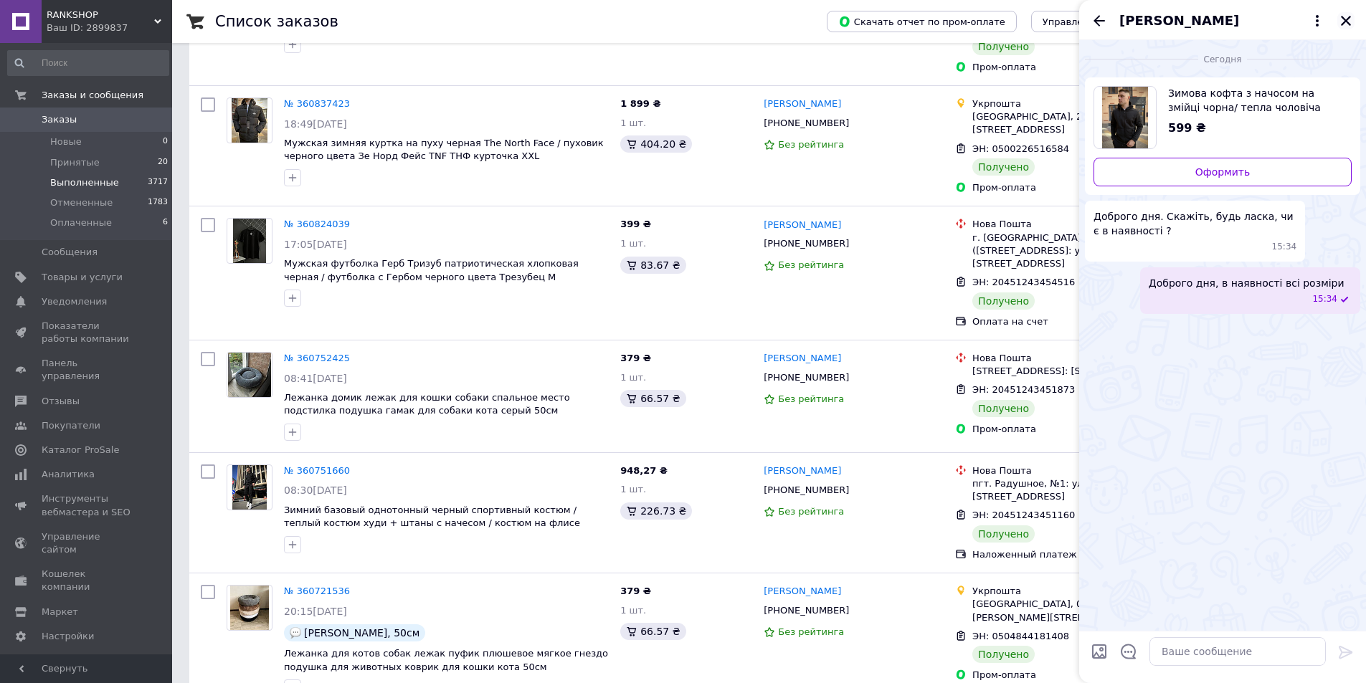
click at [1345, 22] on icon "Закрыть" at bounding box center [1346, 21] width 10 height 10
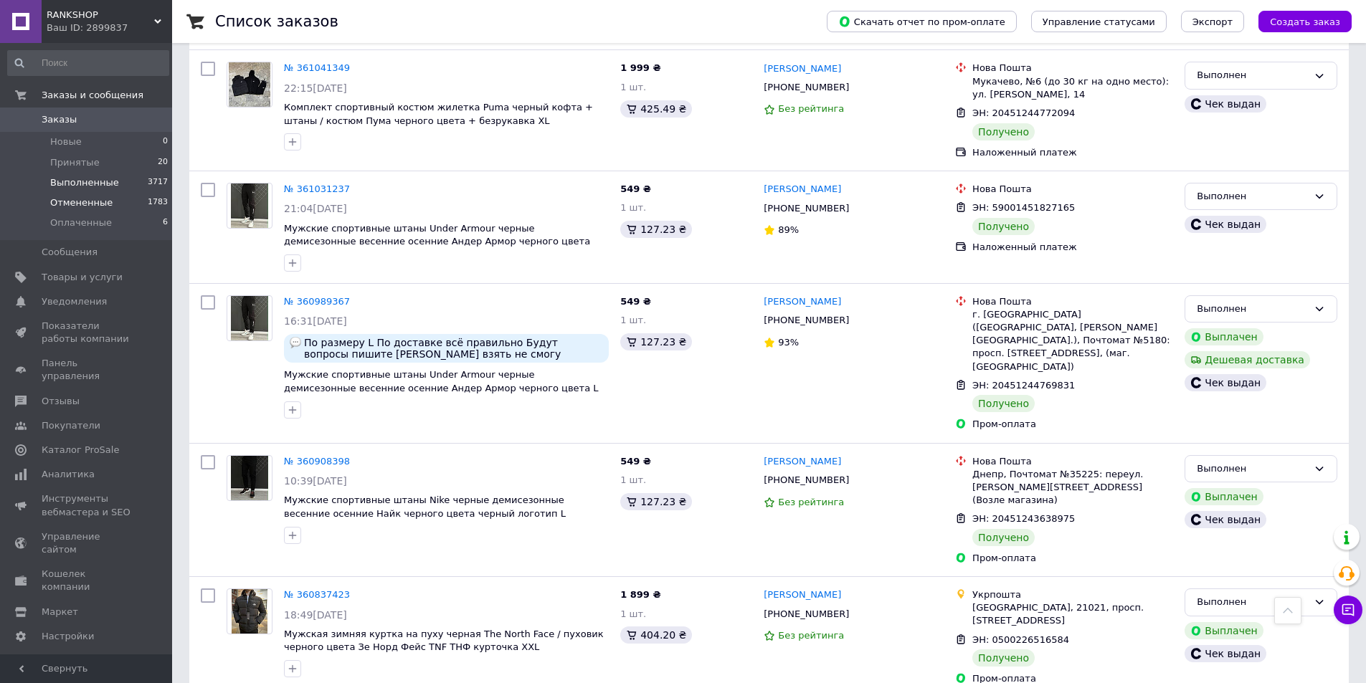
scroll to position [574, 0]
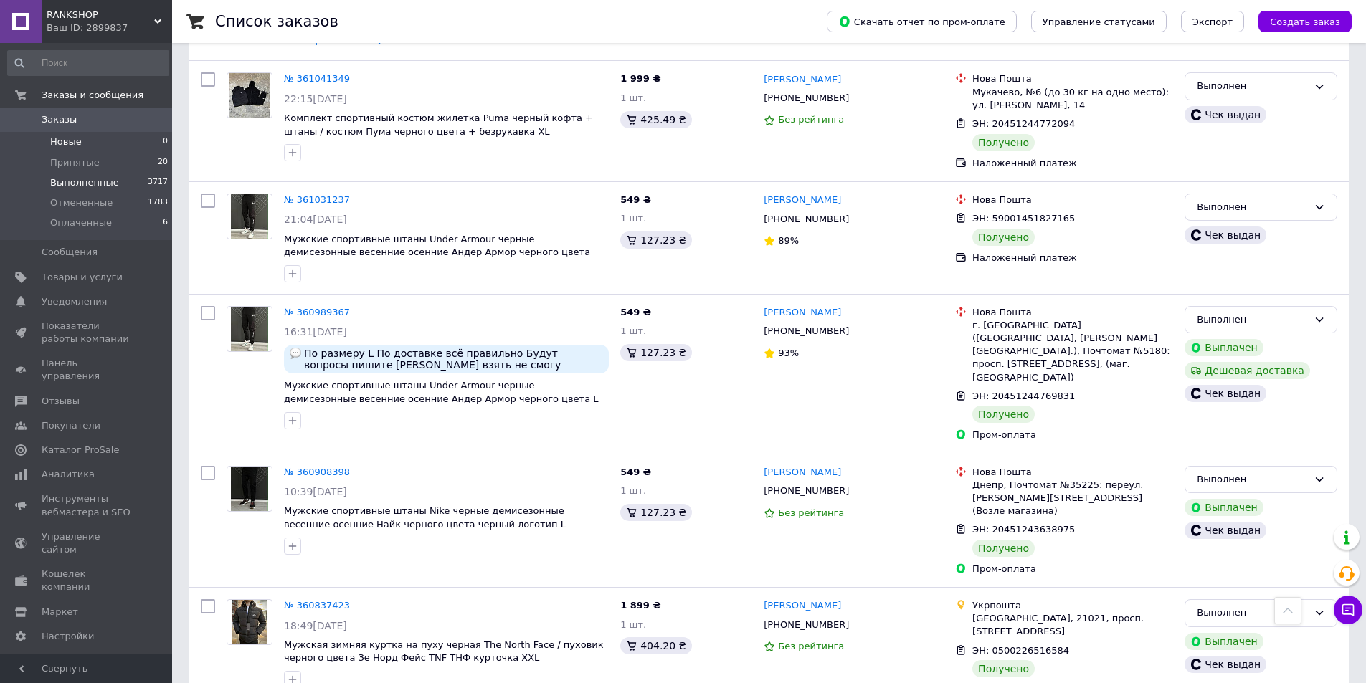
click at [95, 150] on li "Новые 0" at bounding box center [88, 142] width 176 height 20
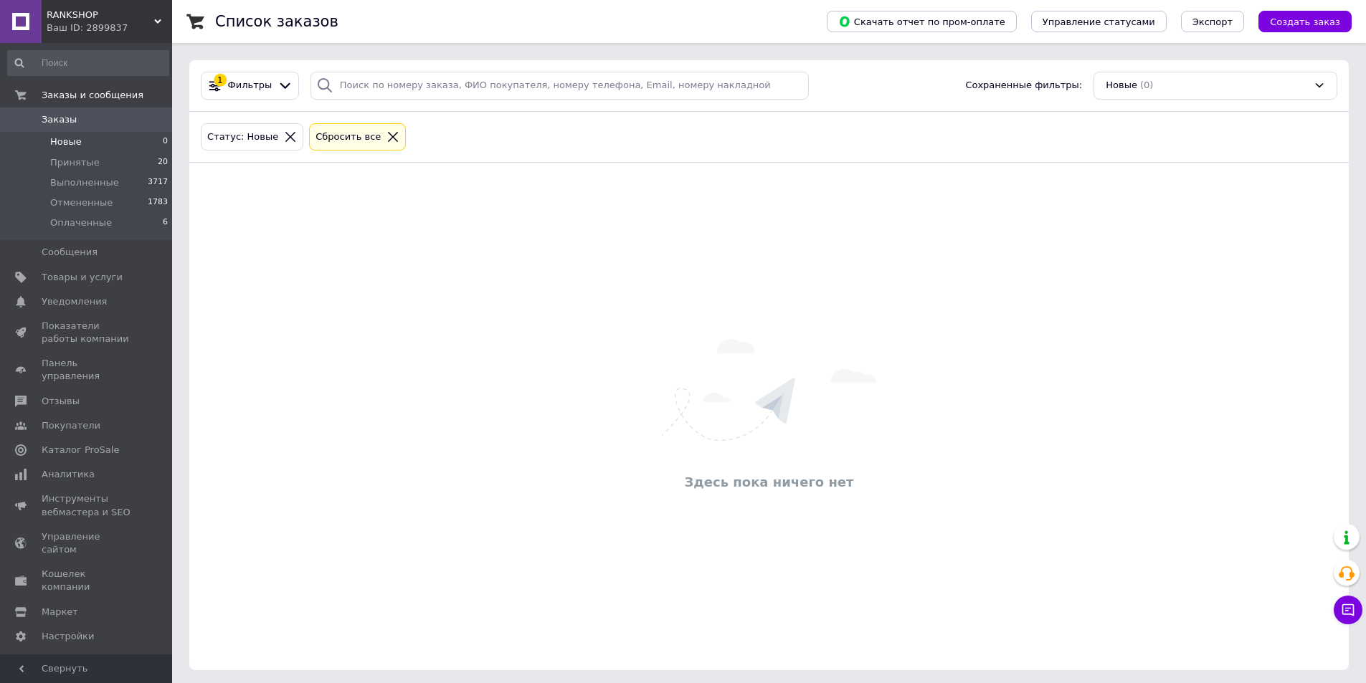
click at [100, 147] on li "Новые 0" at bounding box center [88, 142] width 176 height 20
click at [141, 148] on li "Новые 0" at bounding box center [88, 142] width 176 height 20
click at [132, 162] on li "Принятые 20" at bounding box center [88, 163] width 176 height 20
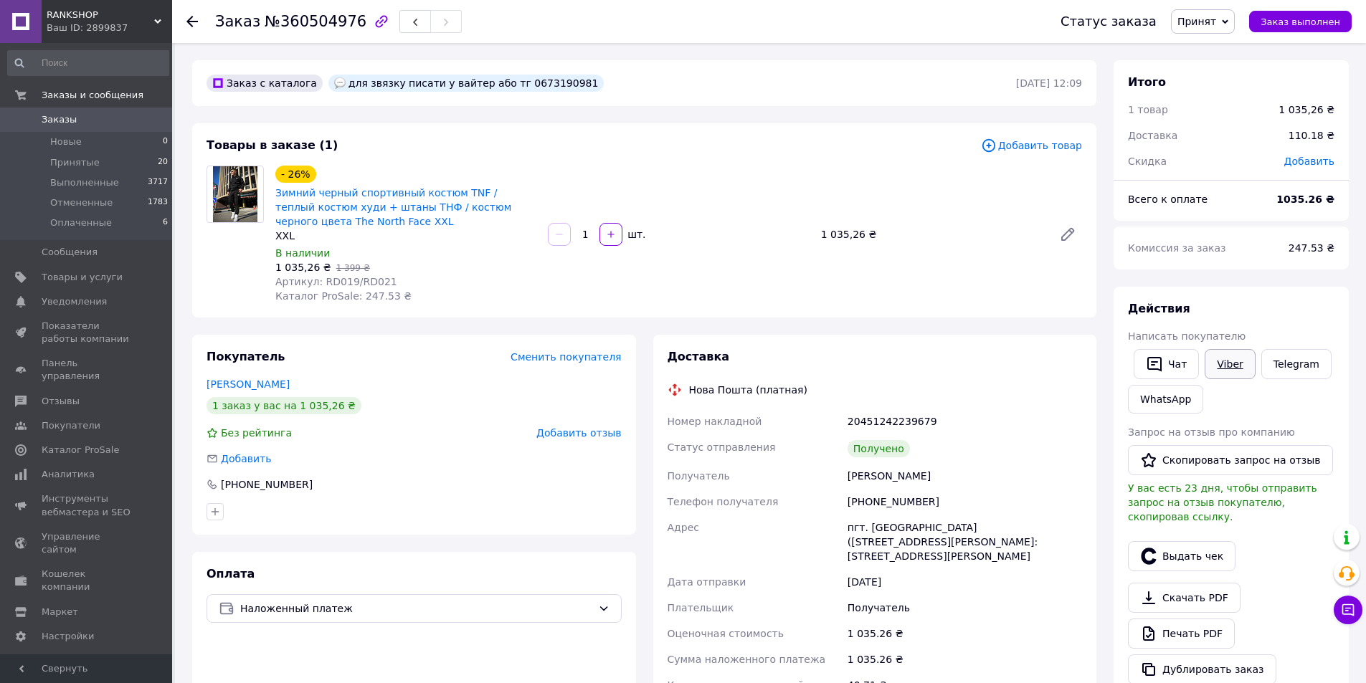
click at [1232, 358] on link "Viber" at bounding box center [1229, 364] width 50 height 30
click at [1237, 379] on div "Viber" at bounding box center [1230, 364] width 56 height 36
click at [1217, 370] on link "Viber" at bounding box center [1229, 364] width 50 height 30
click at [591, 434] on span "Добавить отзыв" at bounding box center [578, 432] width 85 height 11
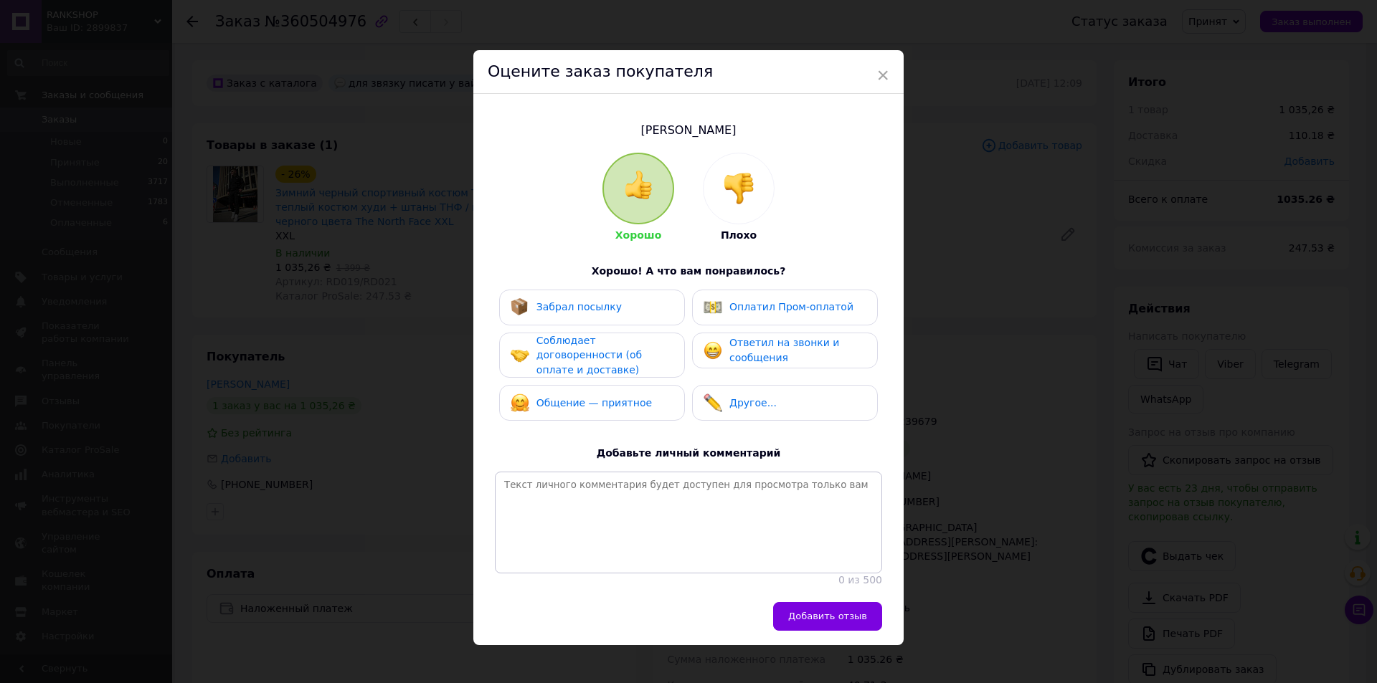
click at [626, 308] on div "Забрал посылку" at bounding box center [591, 307] width 163 height 19
drag, startPoint x: 615, startPoint y: 346, endPoint x: 603, endPoint y: 384, distance: 39.2
click at [614, 348] on span "Соблюдает договоренности (об оплате и доставке)" at bounding box center [588, 355] width 105 height 41
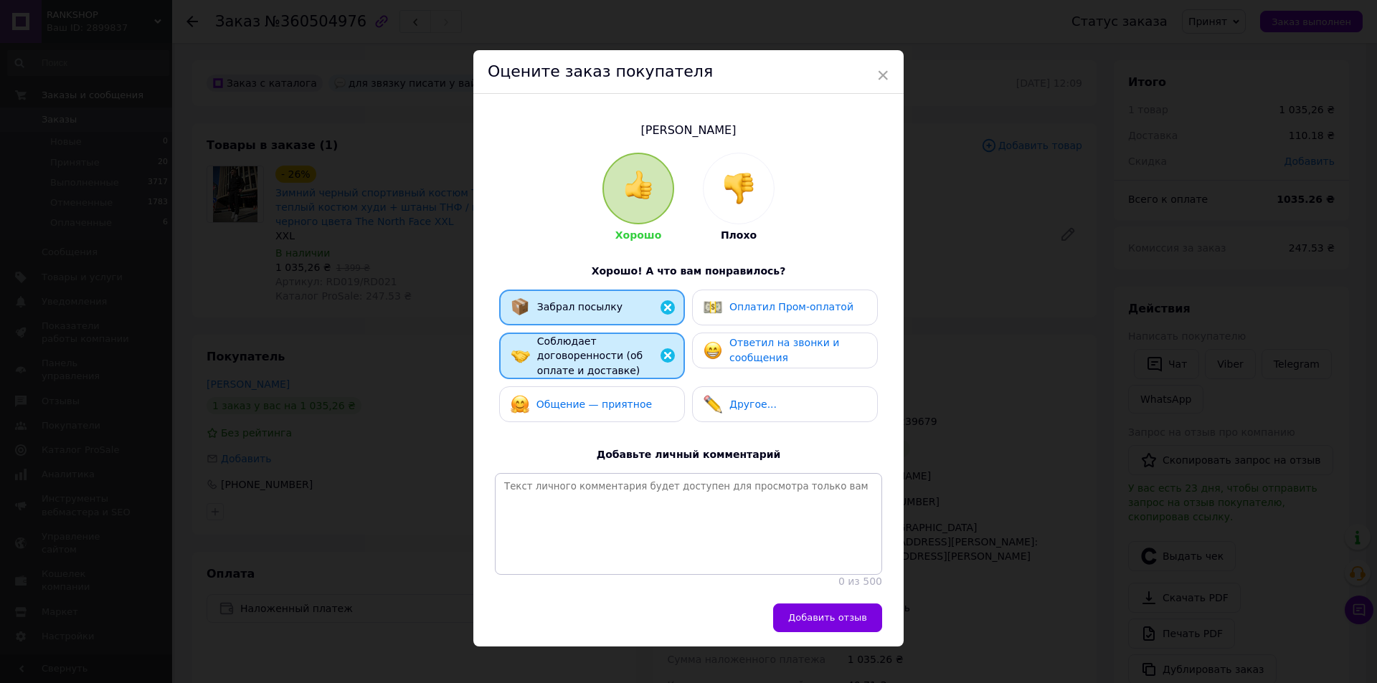
click at [603, 395] on div "Общение — приятное" at bounding box center [580, 404] width 141 height 19
click at [729, 357] on span "Ответил на звонки и сообщения" at bounding box center [784, 350] width 110 height 27
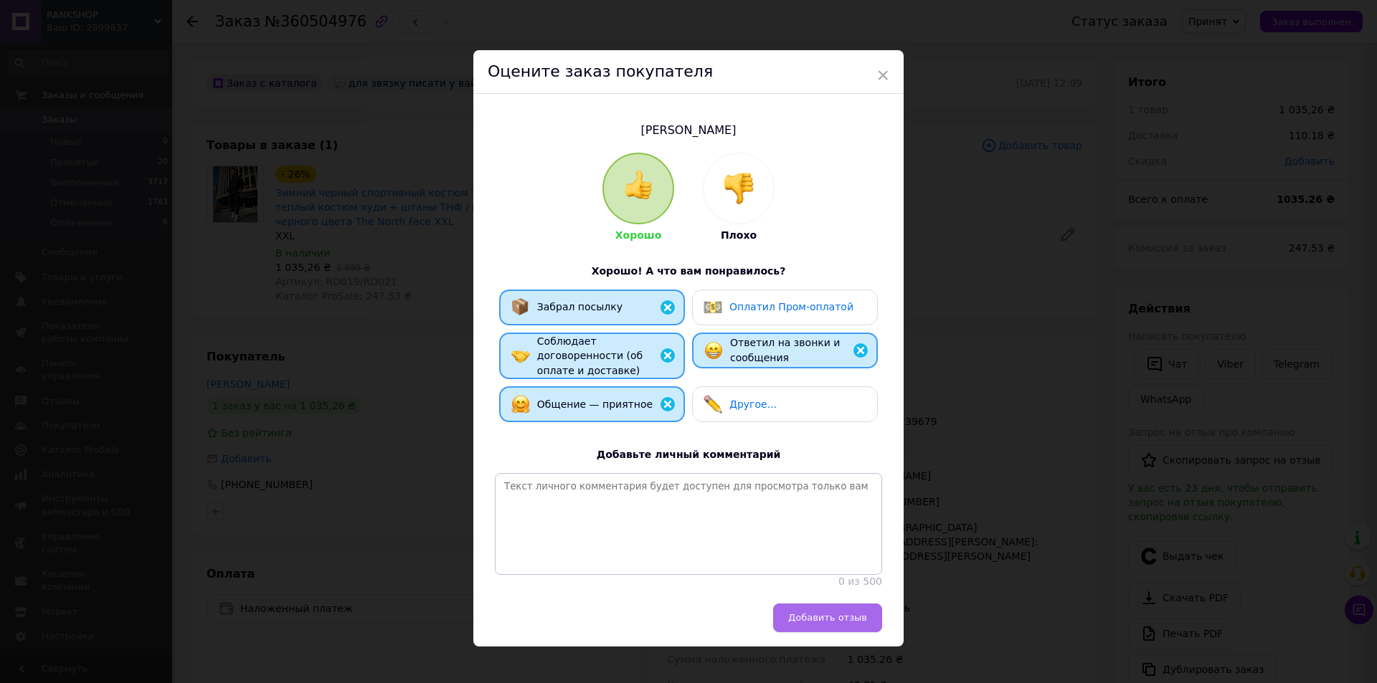
click at [846, 616] on span "Добавить отзыв" at bounding box center [827, 617] width 79 height 11
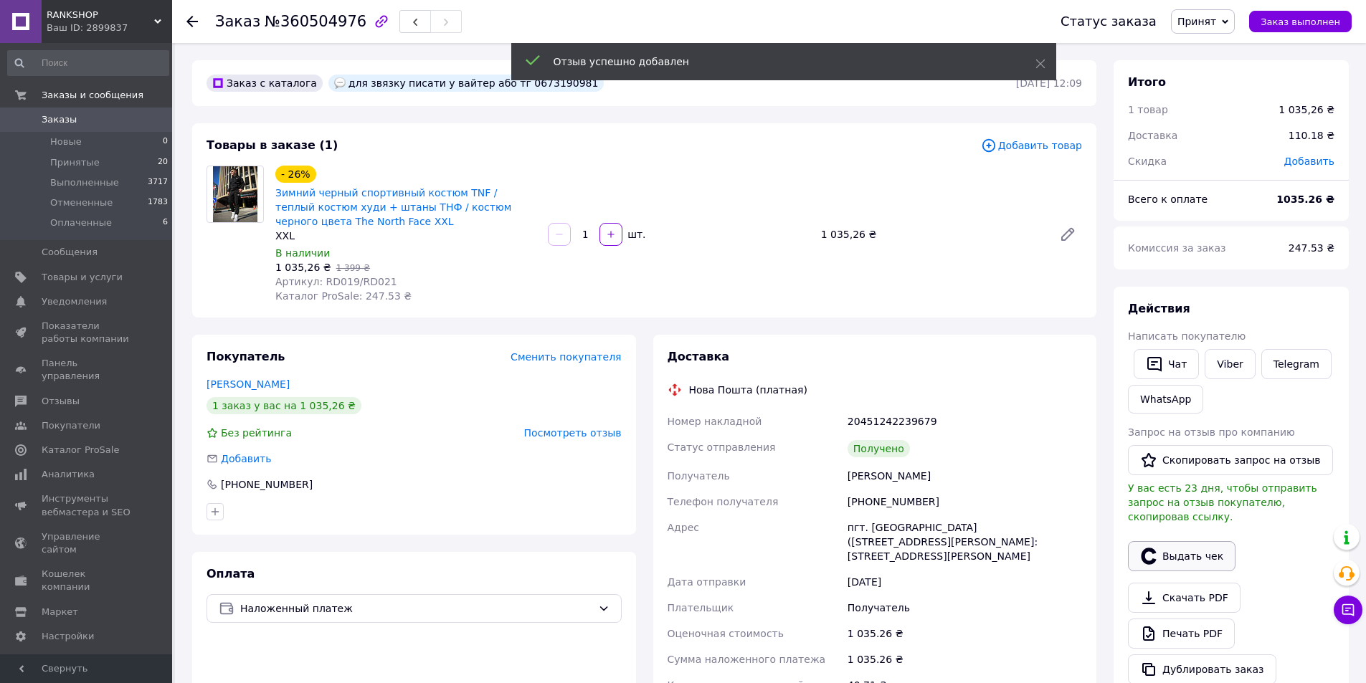
click at [1196, 541] on button "Выдать чек" at bounding box center [1182, 556] width 108 height 30
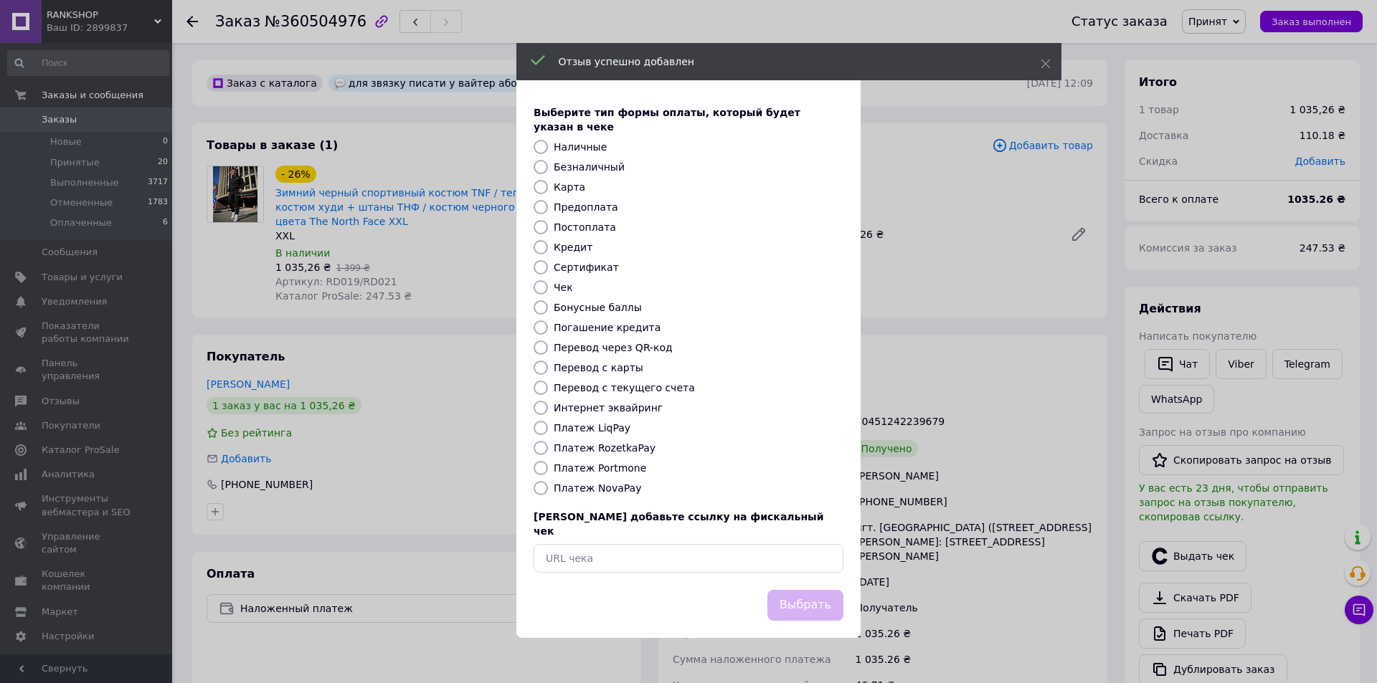
click at [547, 166] on input "Безналичный" at bounding box center [540, 167] width 14 height 14
radio input "true"
click at [821, 597] on button "Выбрать" at bounding box center [805, 605] width 76 height 31
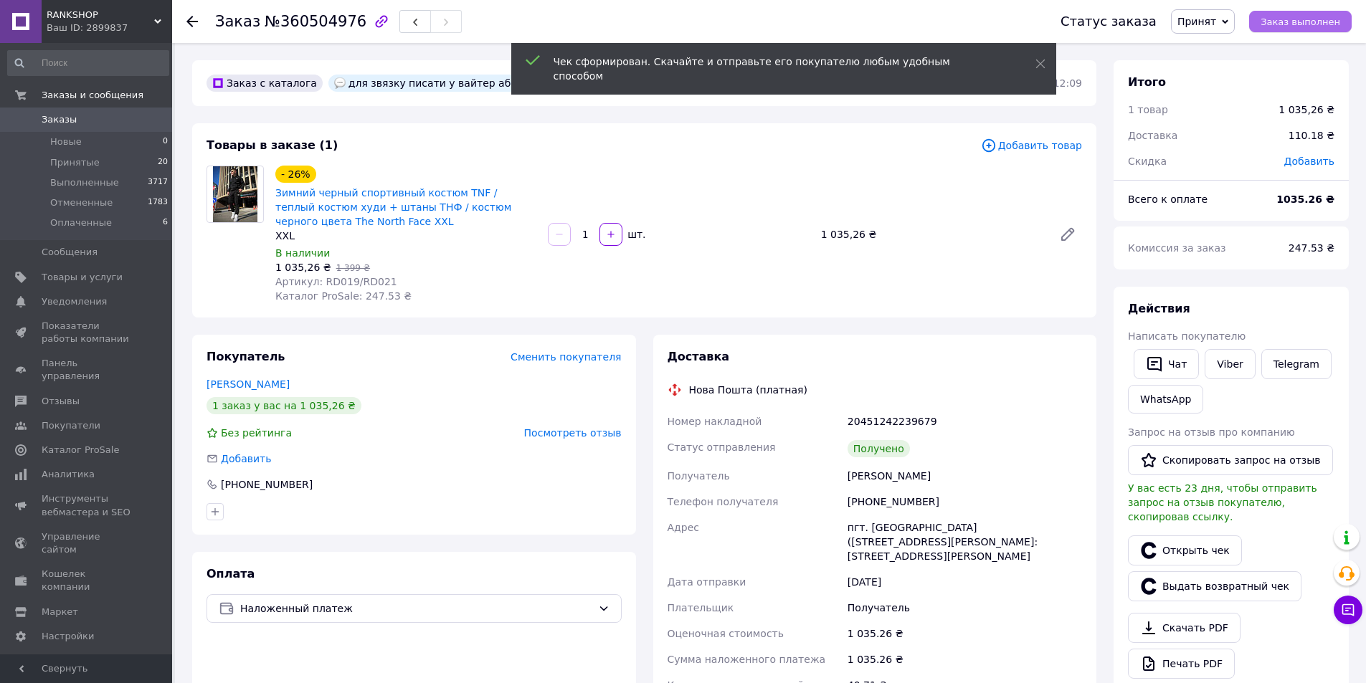
click at [1334, 20] on span "Заказ выполнен" at bounding box center [1300, 21] width 80 height 11
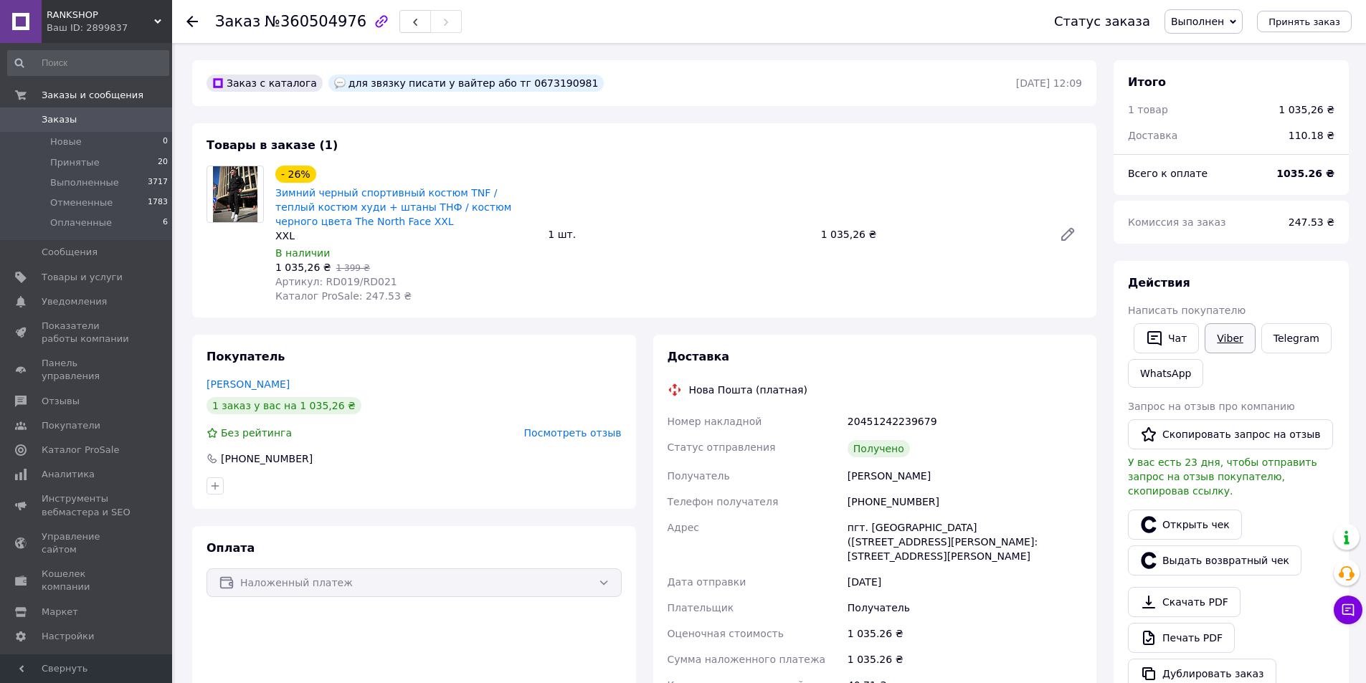
click at [1230, 341] on link "Viber" at bounding box center [1229, 338] width 50 height 30
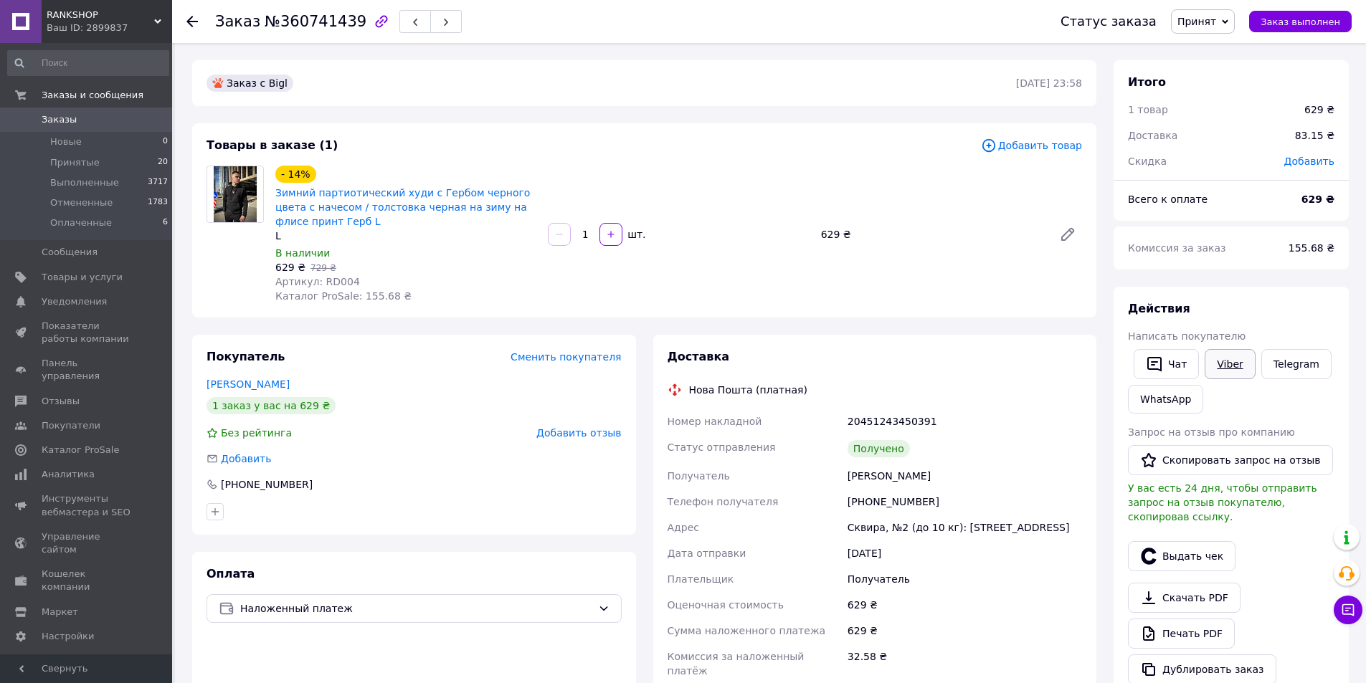
click at [1236, 371] on link "Viber" at bounding box center [1229, 364] width 50 height 30
click at [1234, 364] on link "Viber" at bounding box center [1229, 364] width 50 height 30
click at [1188, 450] on button "Скопировать запрос на отзыв" at bounding box center [1230, 460] width 205 height 30
drag, startPoint x: 1235, startPoint y: 453, endPoint x: 1243, endPoint y: 455, distance: 8.9
click at [1235, 454] on button "Скопировать запрос на отзыв" at bounding box center [1230, 460] width 205 height 30
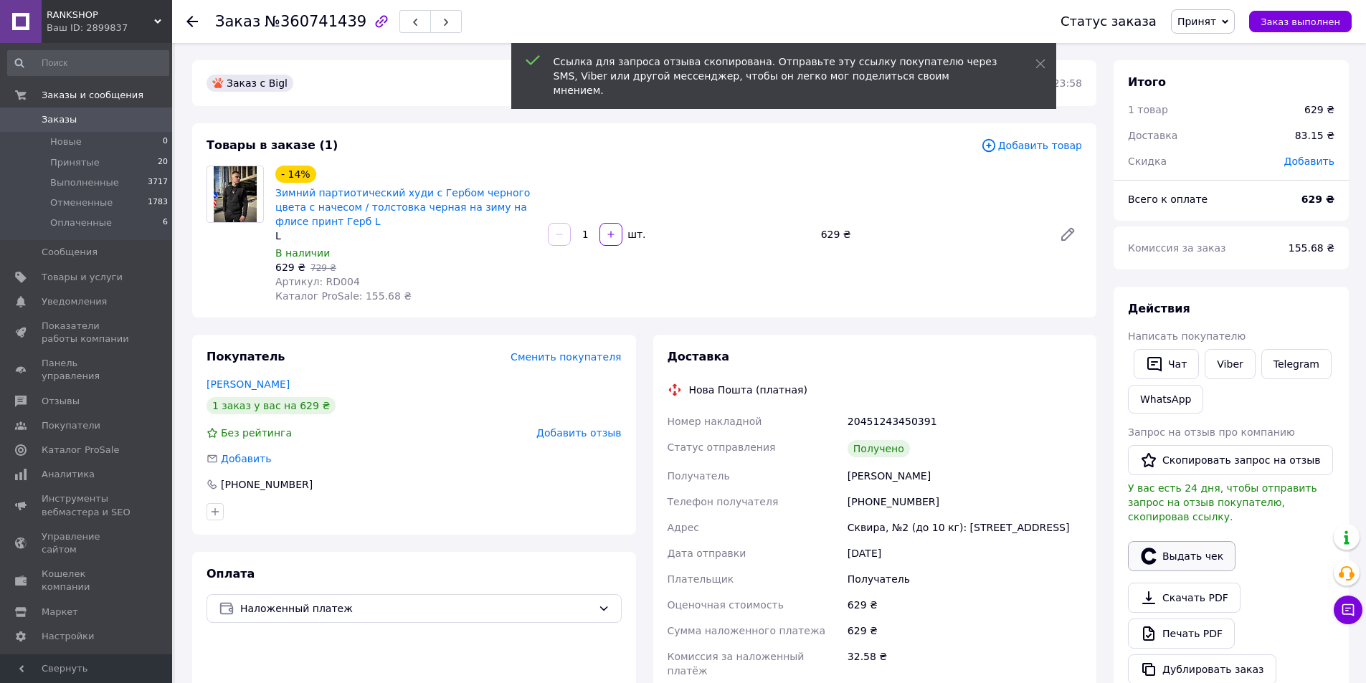
click at [1153, 548] on icon "button" at bounding box center [1148, 556] width 15 height 16
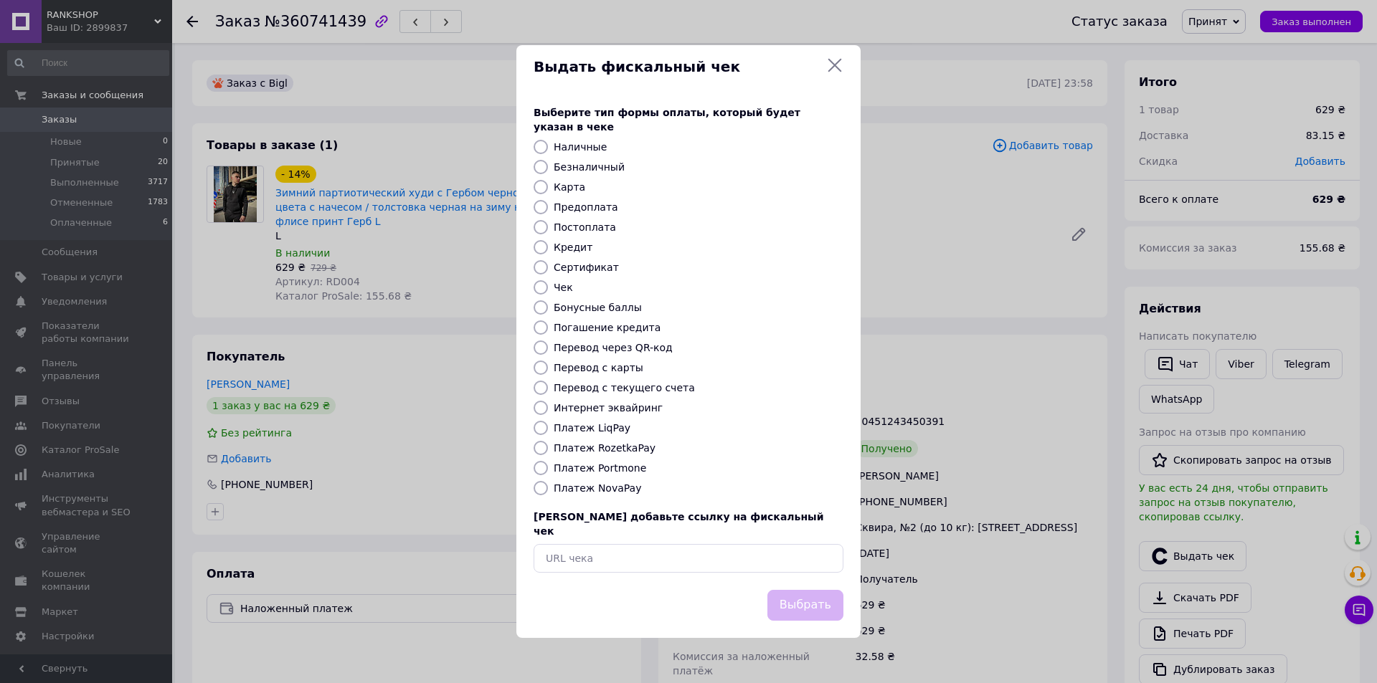
click at [585, 166] on label "Безналичный" at bounding box center [588, 166] width 71 height 11
click at [548, 166] on input "Безналичный" at bounding box center [540, 167] width 14 height 14
radio input "true"
click at [824, 602] on button "Выбрать" at bounding box center [805, 605] width 76 height 31
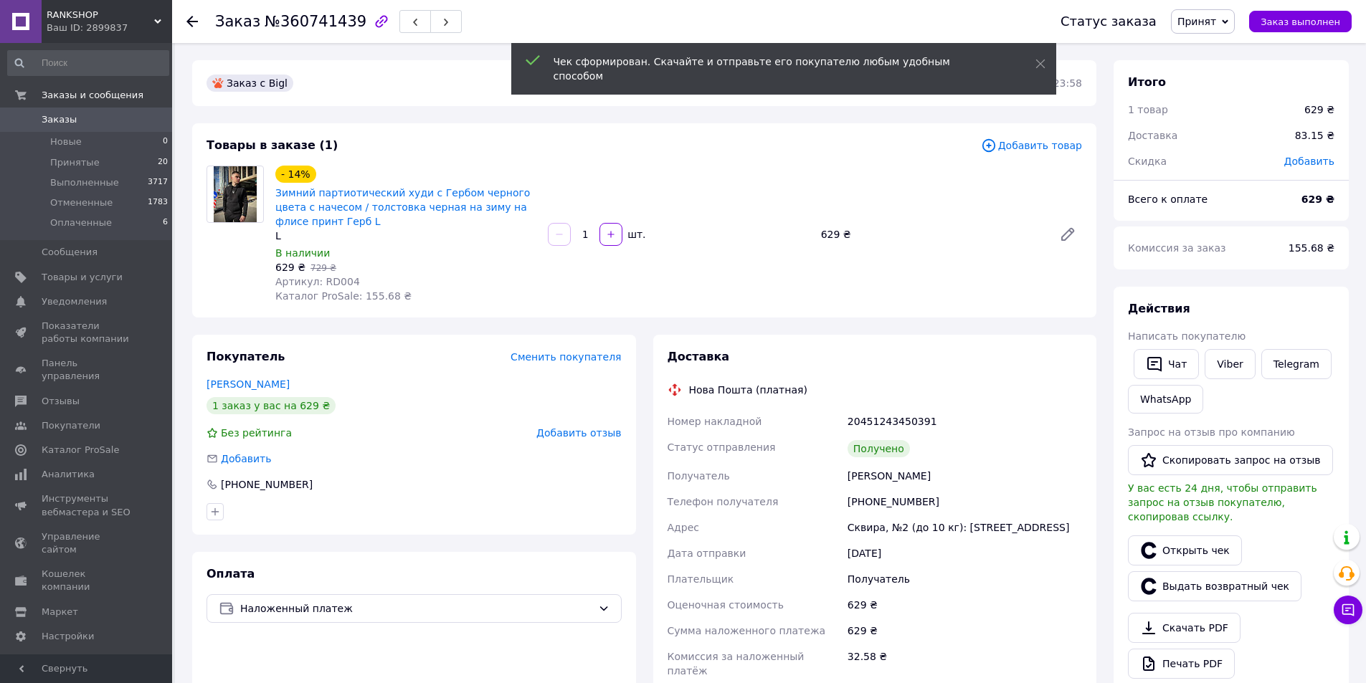
click at [599, 433] on span "Добавить отзыв" at bounding box center [578, 432] width 85 height 11
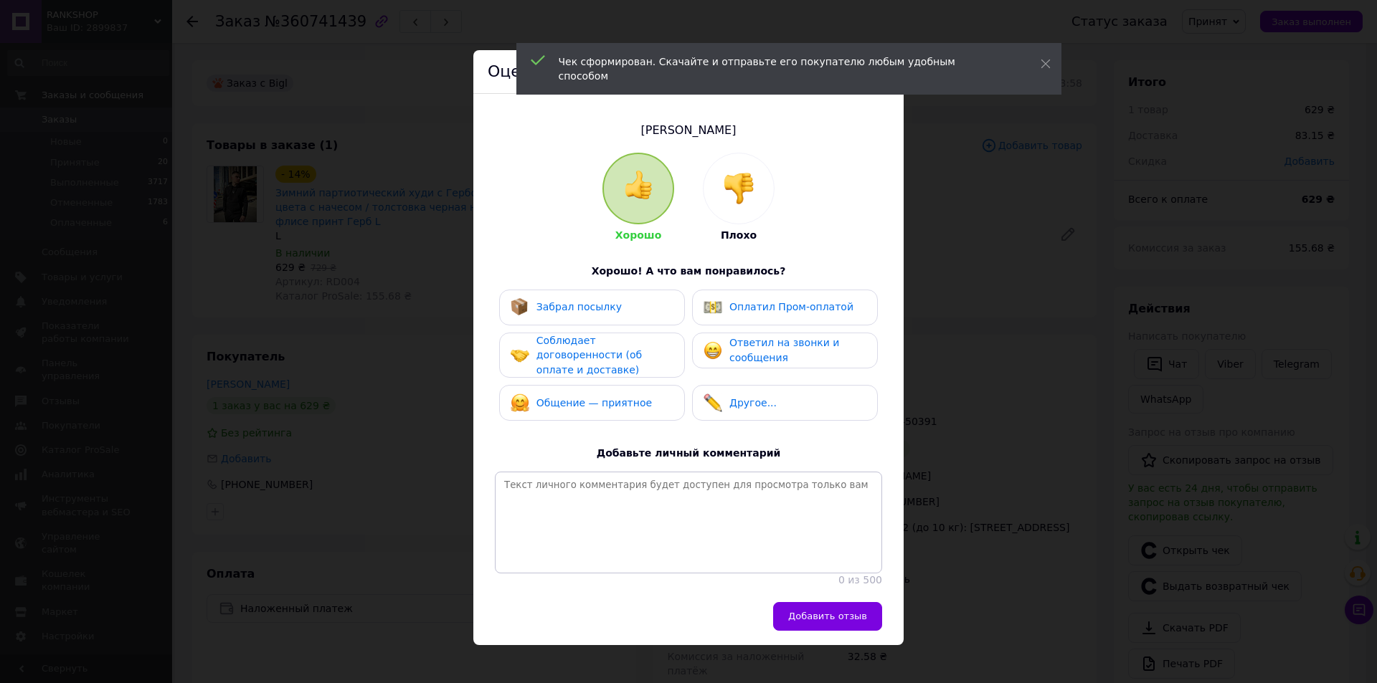
drag, startPoint x: 657, startPoint y: 309, endPoint x: 638, endPoint y: 355, distance: 49.8
click at [655, 310] on div "Забрал посылку" at bounding box center [591, 307] width 163 height 19
drag, startPoint x: 638, startPoint y: 355, endPoint x: 628, endPoint y: 384, distance: 31.1
click at [637, 356] on div "Соблюдает договоренности (об оплате и доставке)" at bounding box center [604, 355] width 136 height 44
drag, startPoint x: 628, startPoint y: 384, endPoint x: 675, endPoint y: 366, distance: 50.9
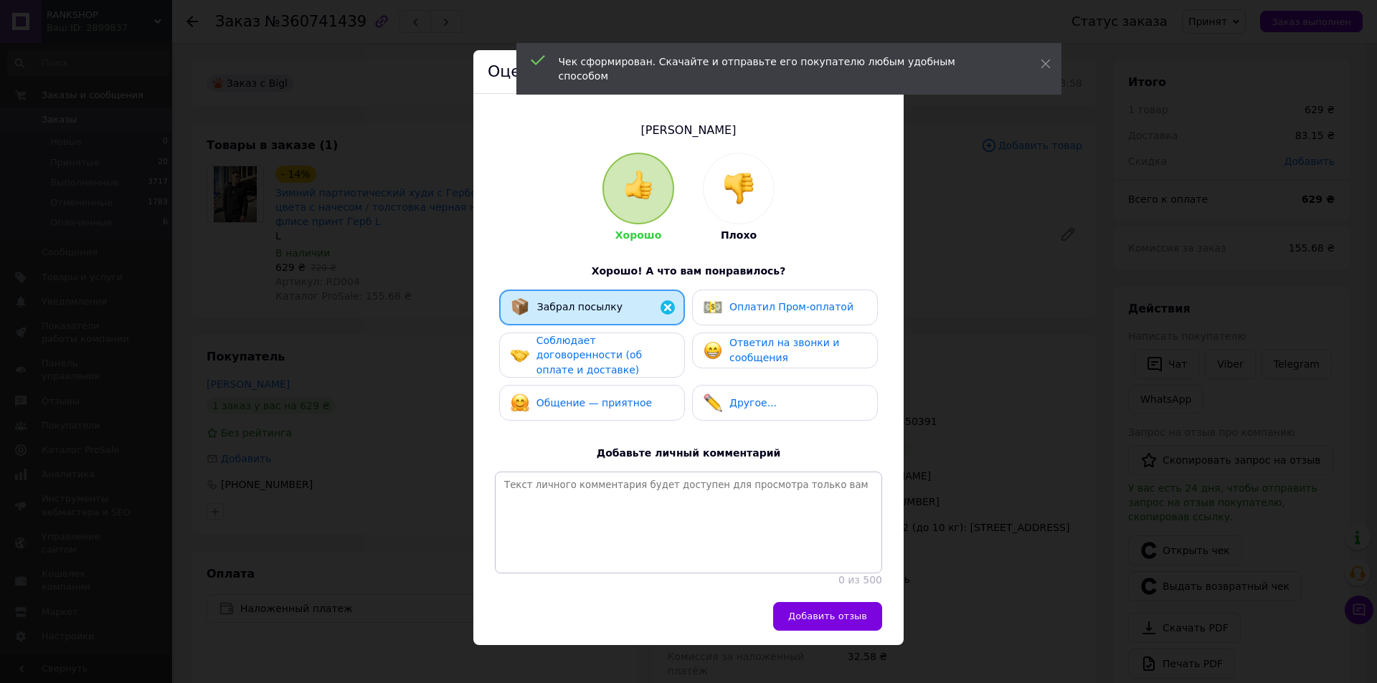
click at [638, 385] on div "Общение — приятное" at bounding box center [592, 403] width 186 height 36
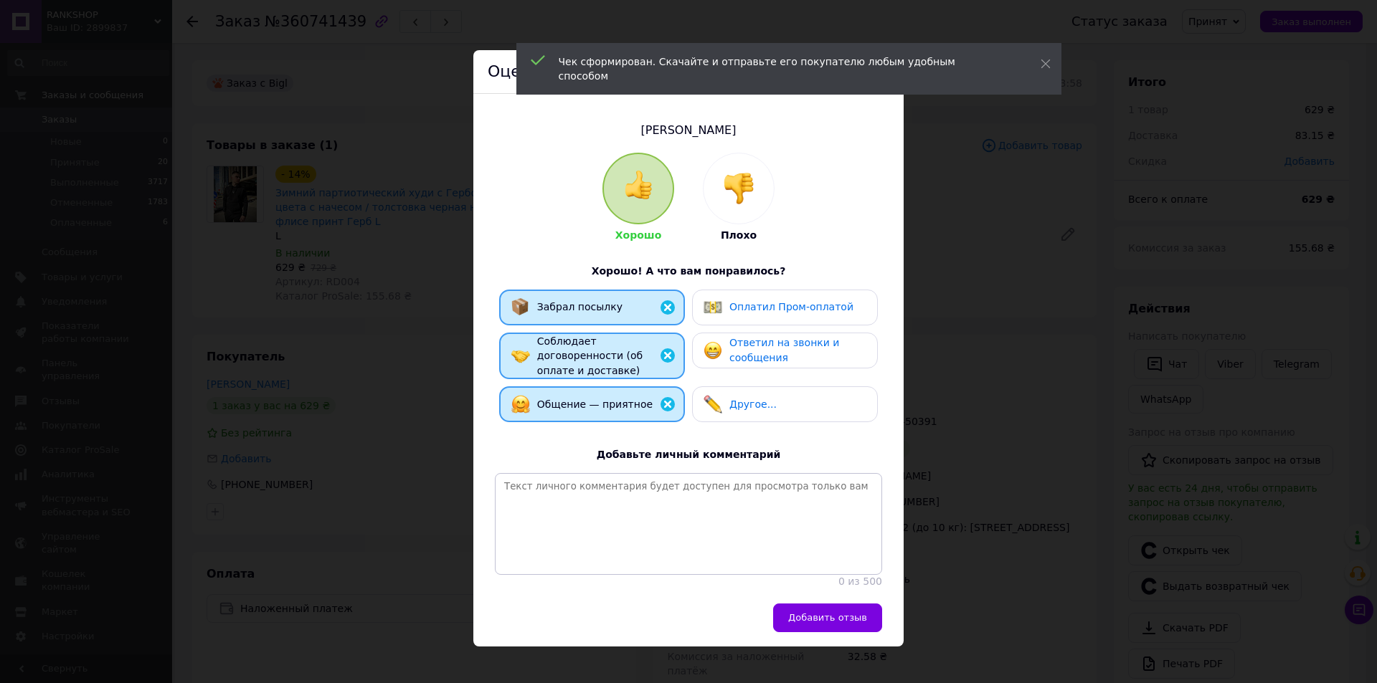
click at [741, 340] on span "Ответил на звонки и сообщения" at bounding box center [784, 350] width 110 height 27
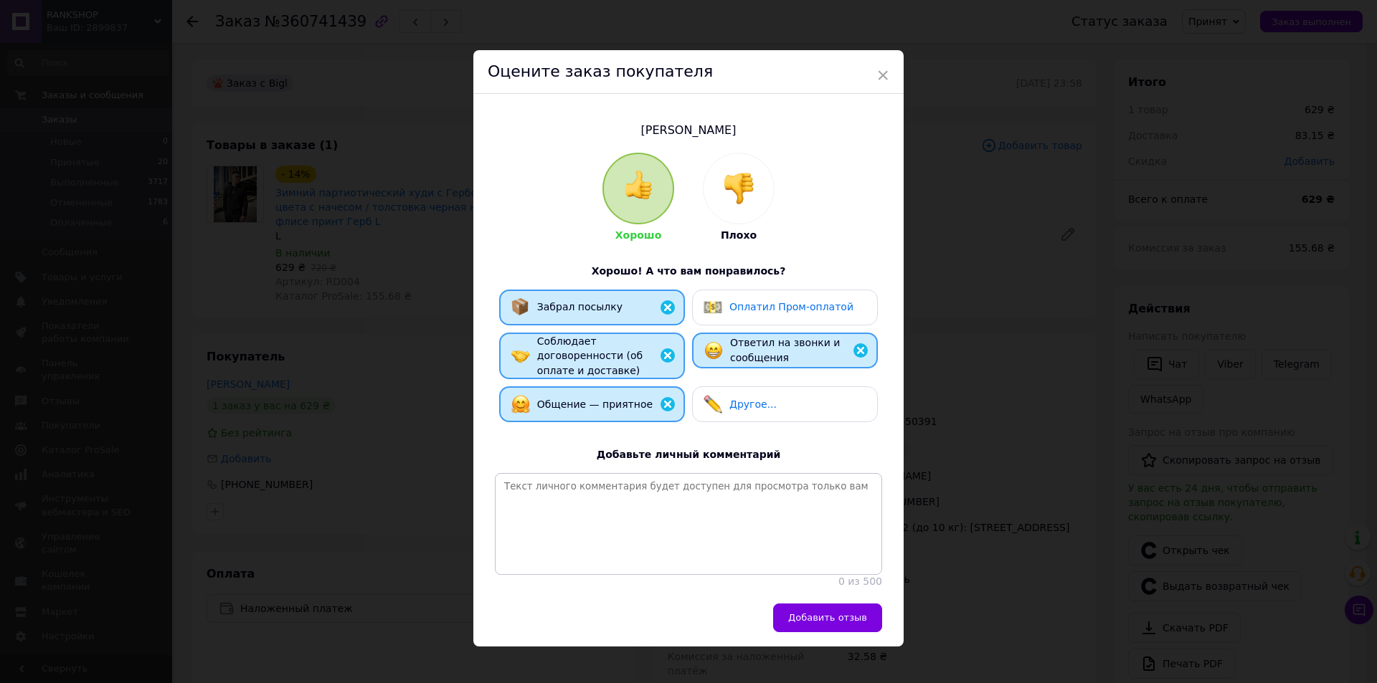
drag, startPoint x: 854, startPoint y: 619, endPoint x: 869, endPoint y: 622, distance: 15.3
click at [855, 619] on span "Добавить отзыв" at bounding box center [827, 617] width 79 height 11
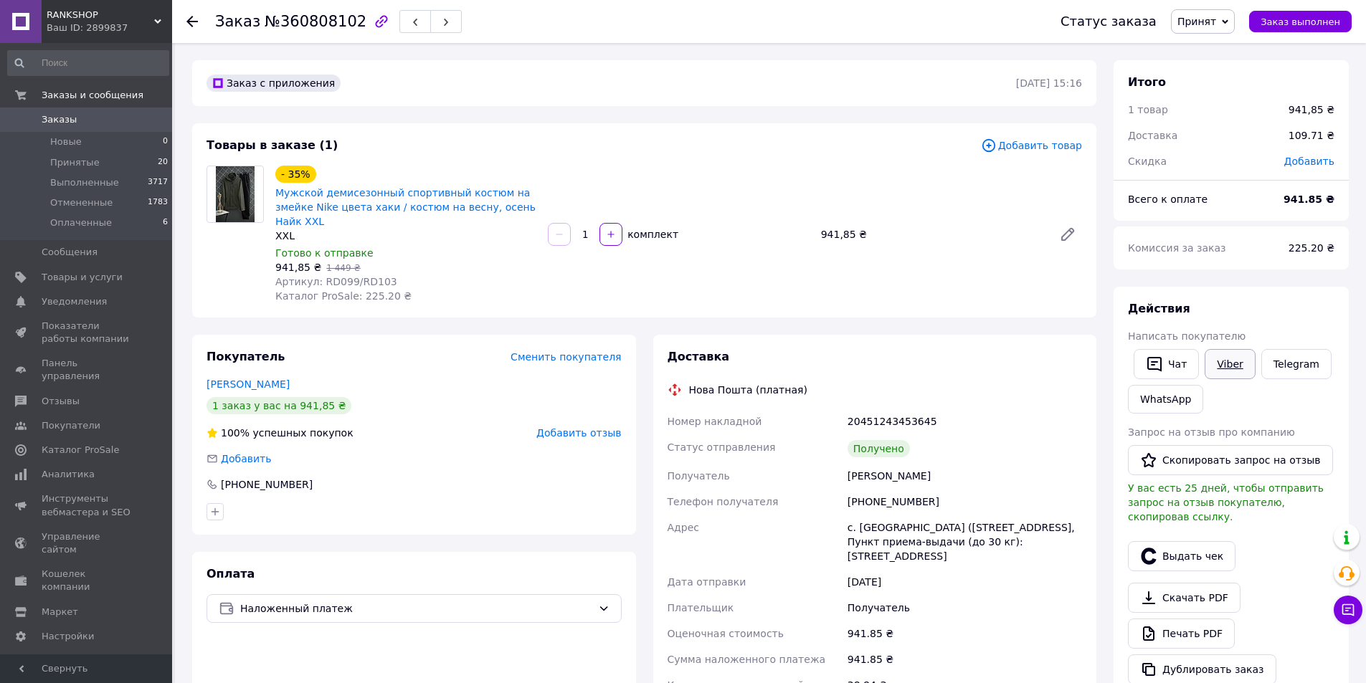
click at [1218, 367] on link "Viber" at bounding box center [1229, 364] width 50 height 30
click at [1207, 462] on button "Скопировать запрос на отзыв" at bounding box center [1230, 460] width 205 height 30
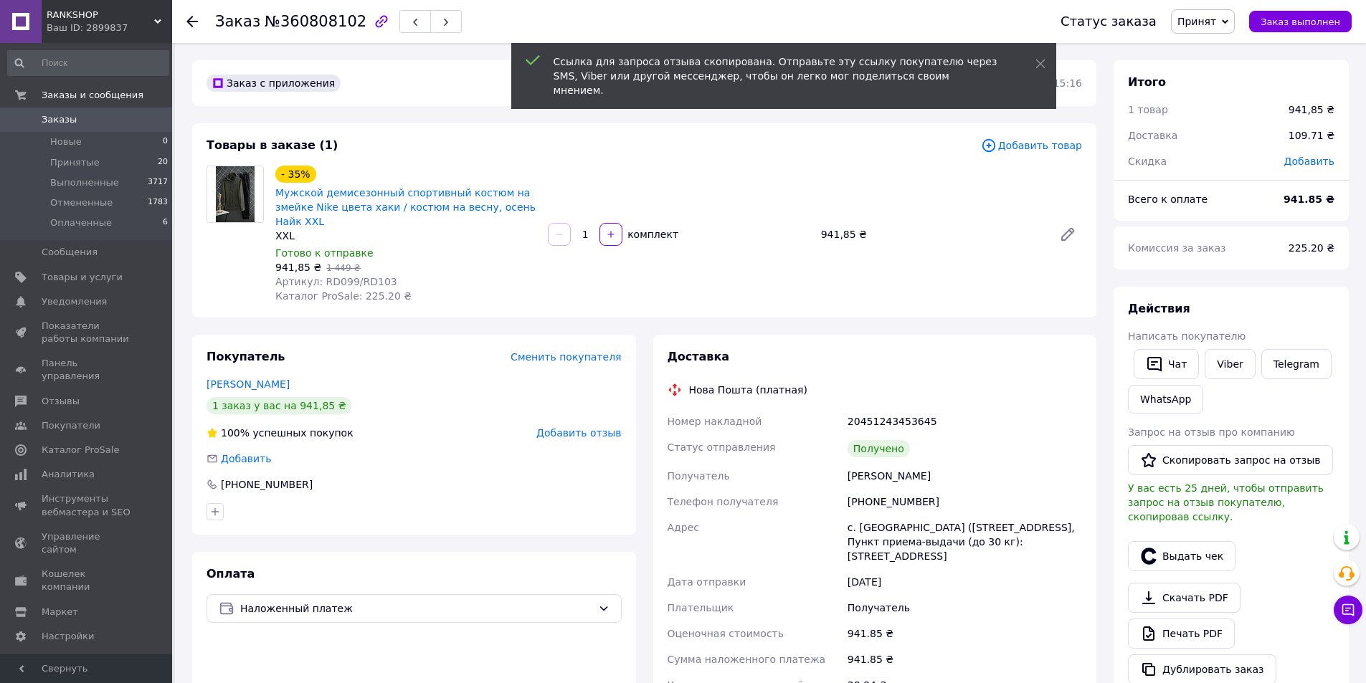
click at [584, 427] on span "Добавить отзыв" at bounding box center [578, 432] width 85 height 11
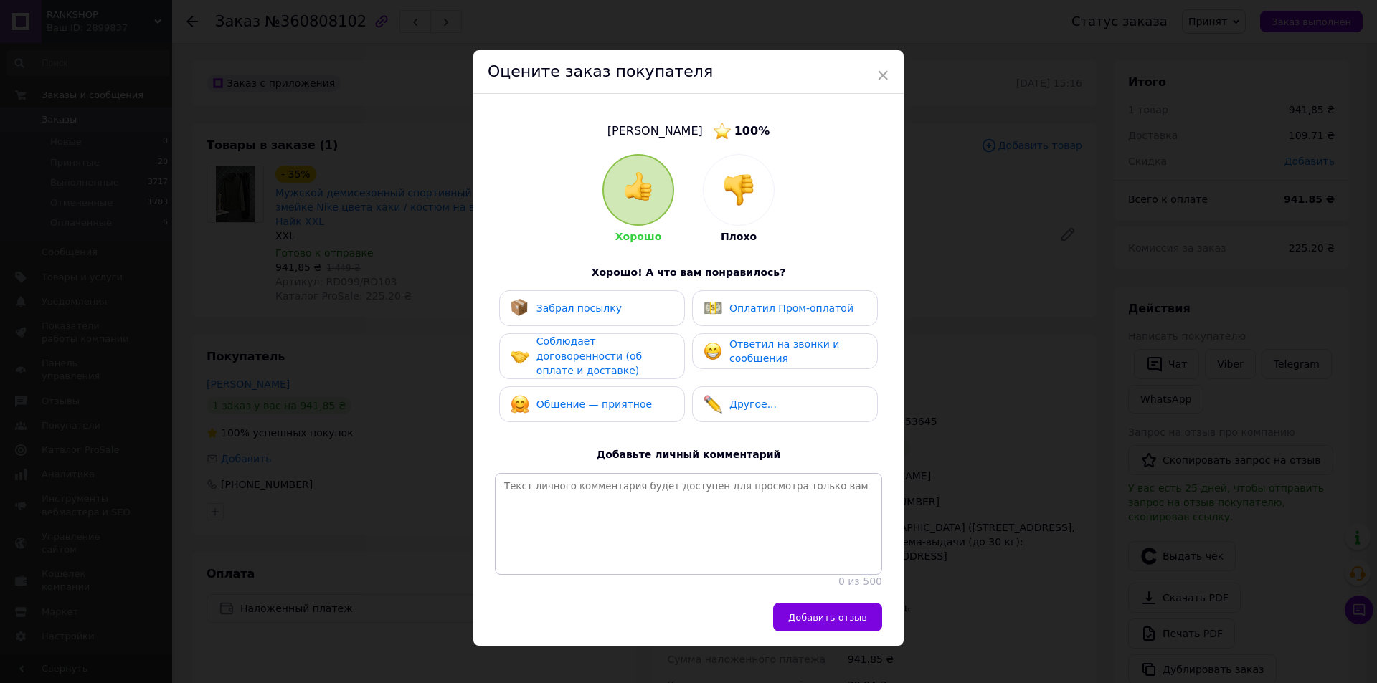
drag, startPoint x: 641, startPoint y: 323, endPoint x: 640, endPoint y: 352, distance: 29.4
click at [641, 323] on div "Забрал посылку" at bounding box center [592, 308] width 186 height 36
click at [640, 353] on div "Соблюдает договоренности (об оплате и доставке)" at bounding box center [604, 356] width 136 height 44
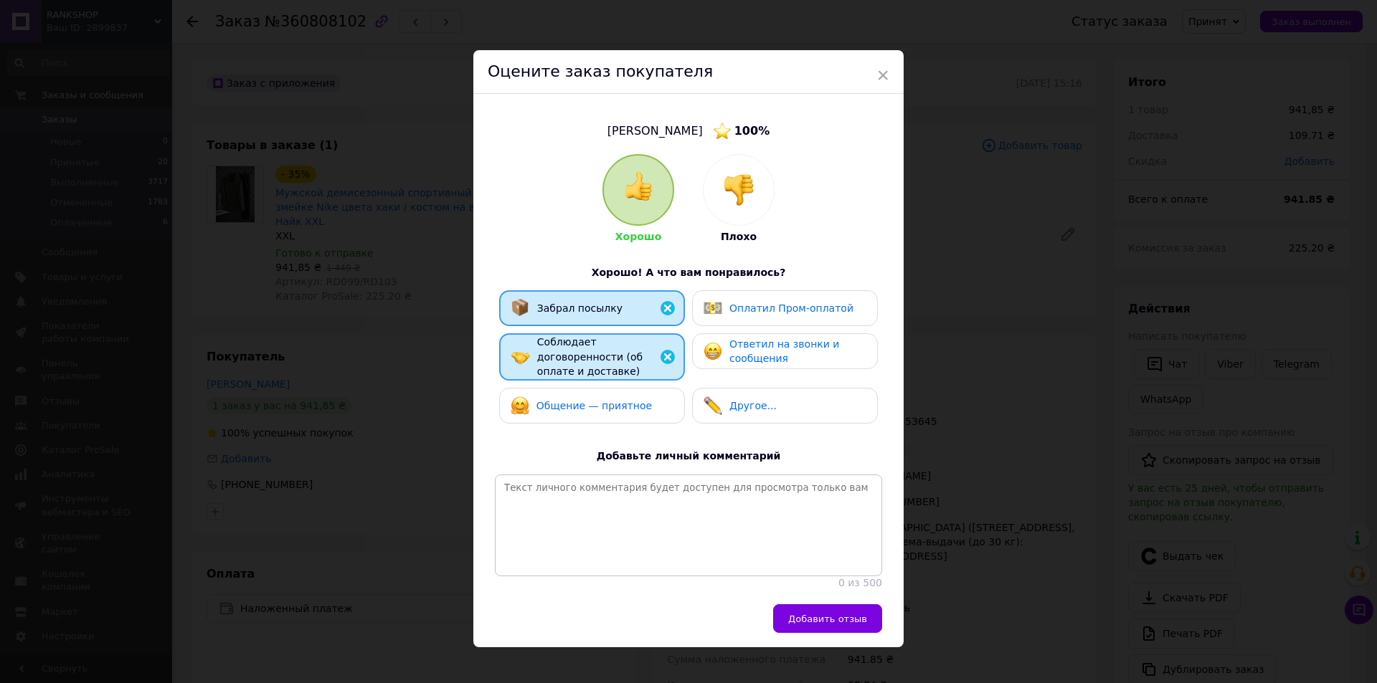
click at [638, 396] on div "Общение — приятное" at bounding box center [591, 405] width 163 height 19
click at [789, 343] on span "Ответил на звонки и сообщения" at bounding box center [784, 351] width 110 height 27
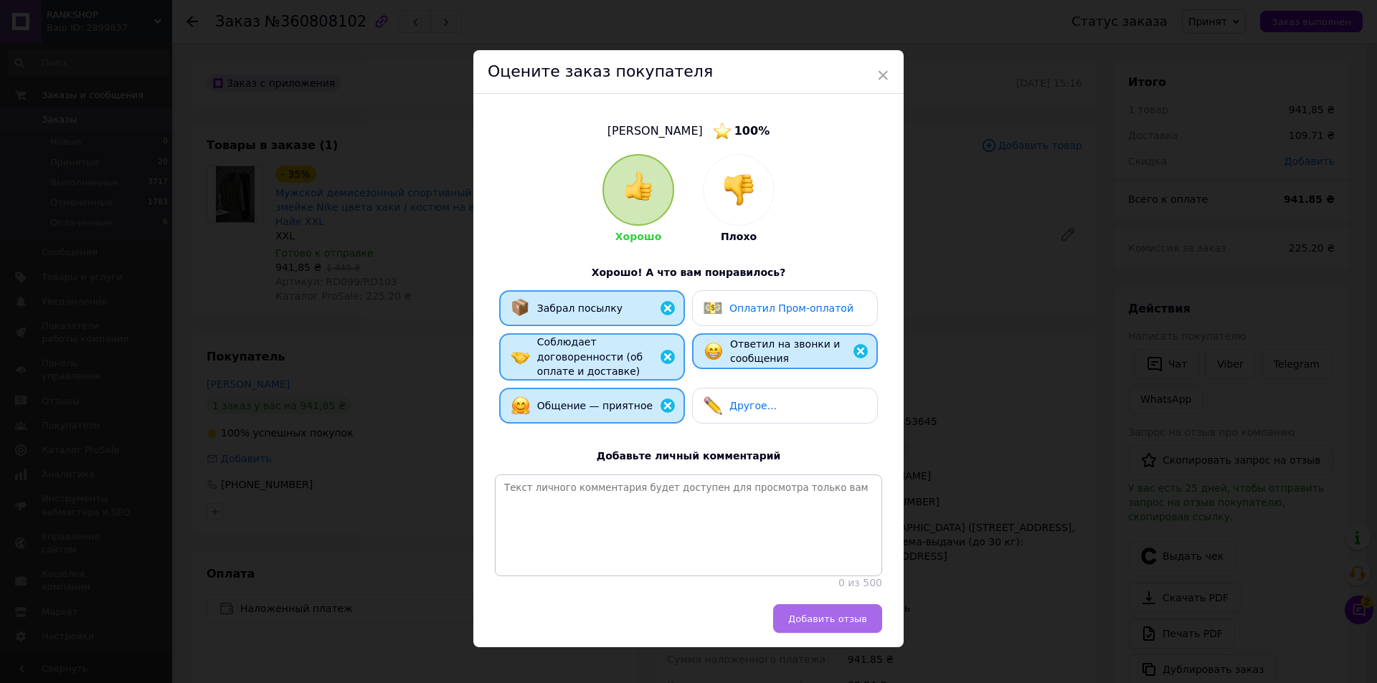
click at [845, 623] on span "Добавить отзыв" at bounding box center [827, 619] width 79 height 11
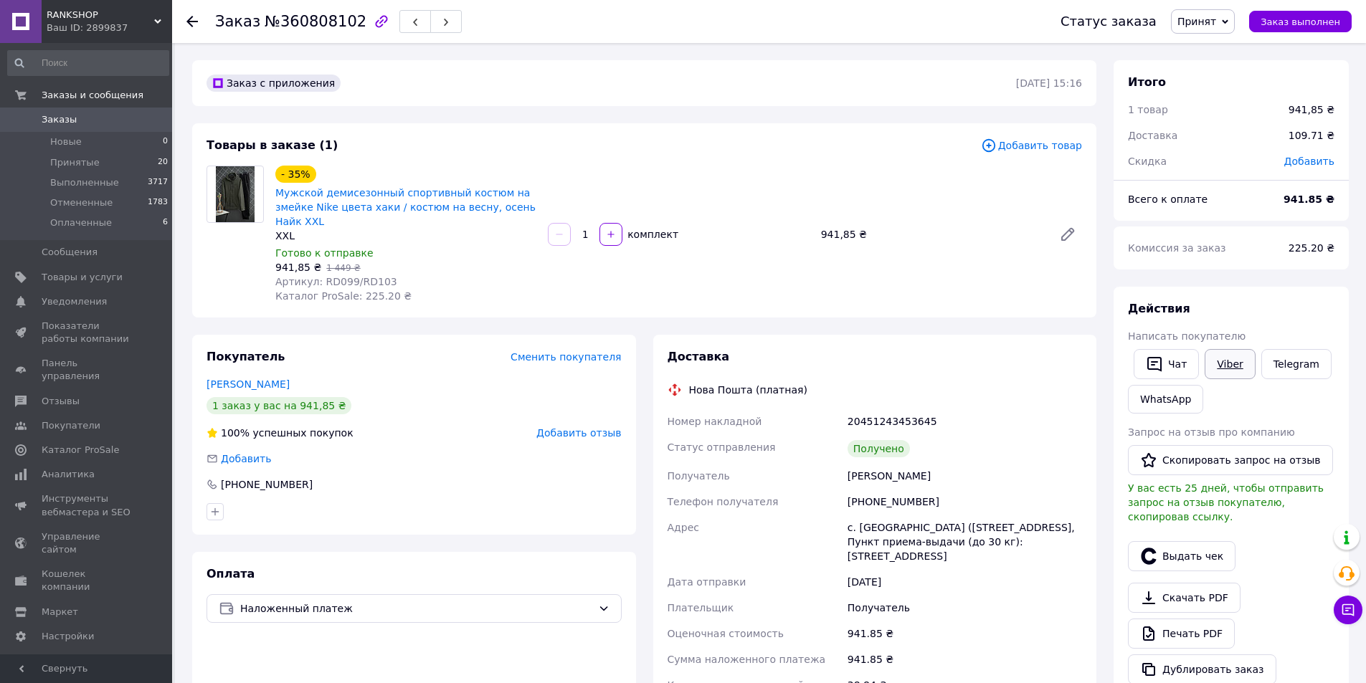
click at [1227, 363] on link "Viber" at bounding box center [1229, 364] width 50 height 30
click at [1207, 543] on button "Выдать чек" at bounding box center [1182, 556] width 108 height 30
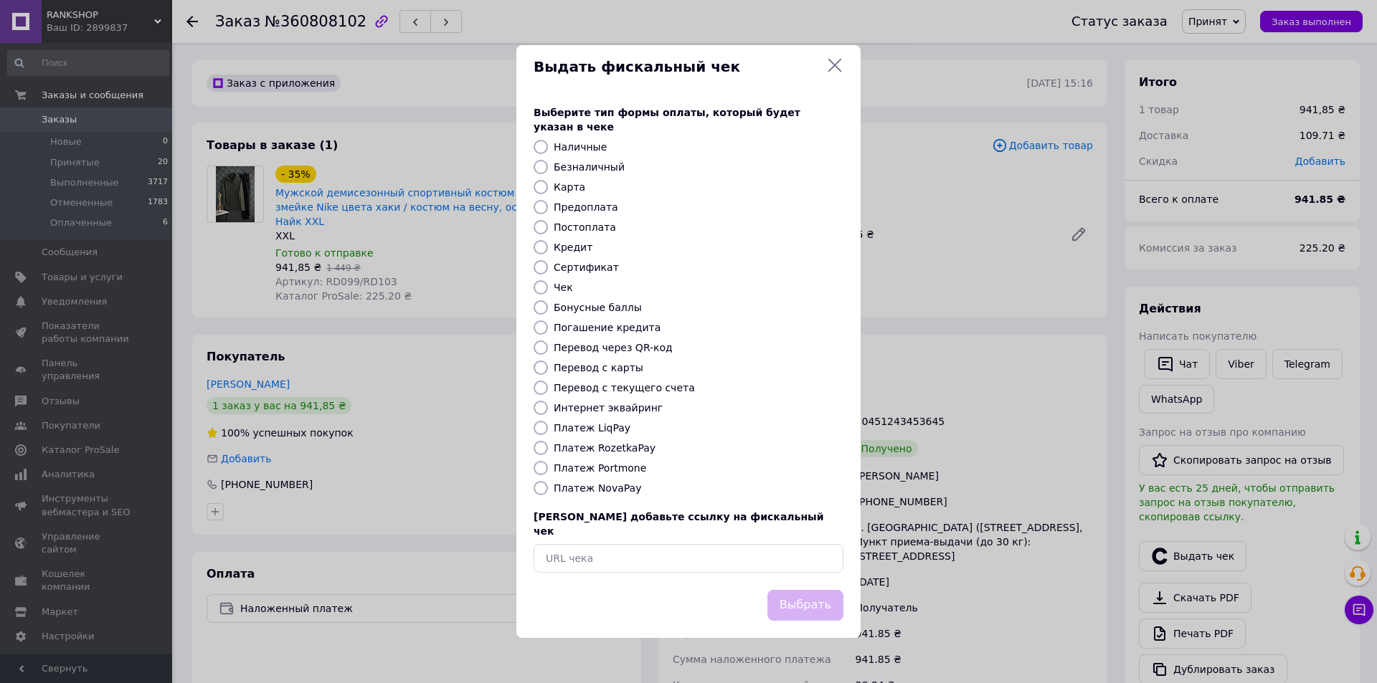
click at [541, 169] on input "Безналичный" at bounding box center [540, 167] width 14 height 14
radio input "true"
click at [829, 601] on button "Выбрать" at bounding box center [805, 605] width 76 height 31
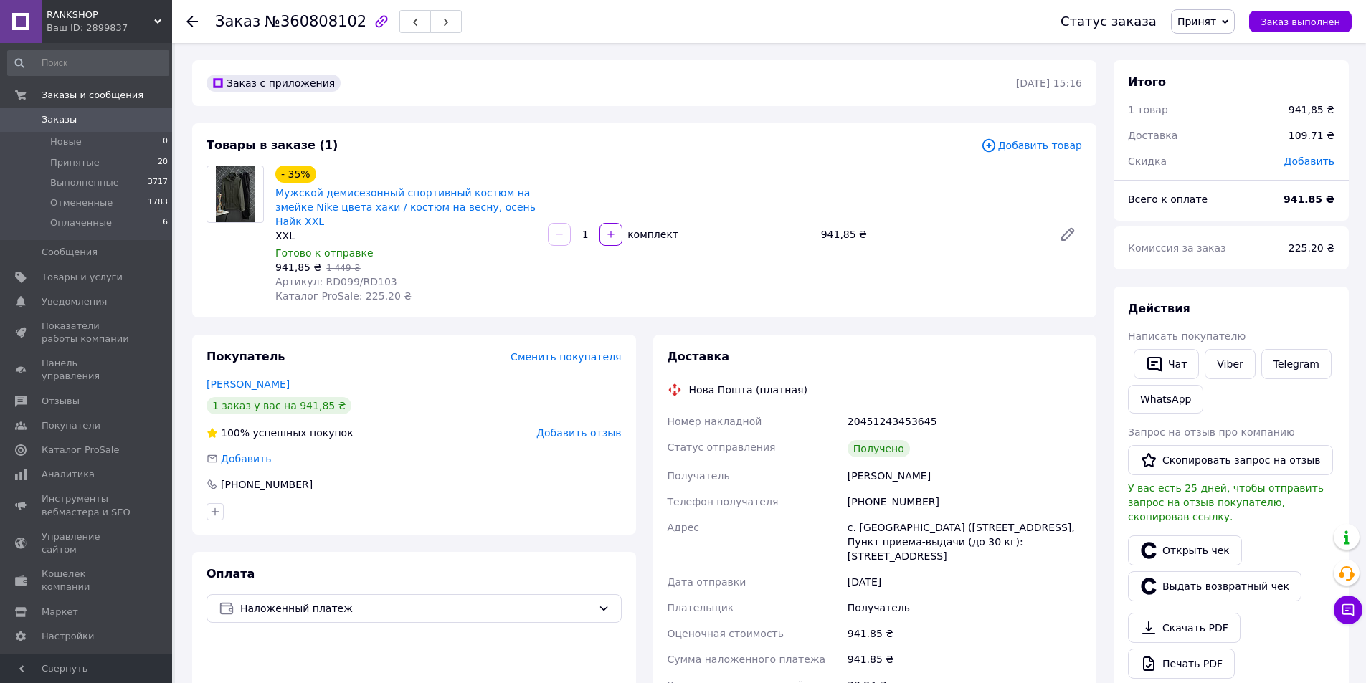
click at [1308, 32] on div "Статус заказа Принят Выполнен Отменен Оплаченный Заказ выполнен" at bounding box center [1198, 21] width 305 height 24
click at [1308, 29] on button "Заказ выполнен" at bounding box center [1300, 22] width 103 height 22
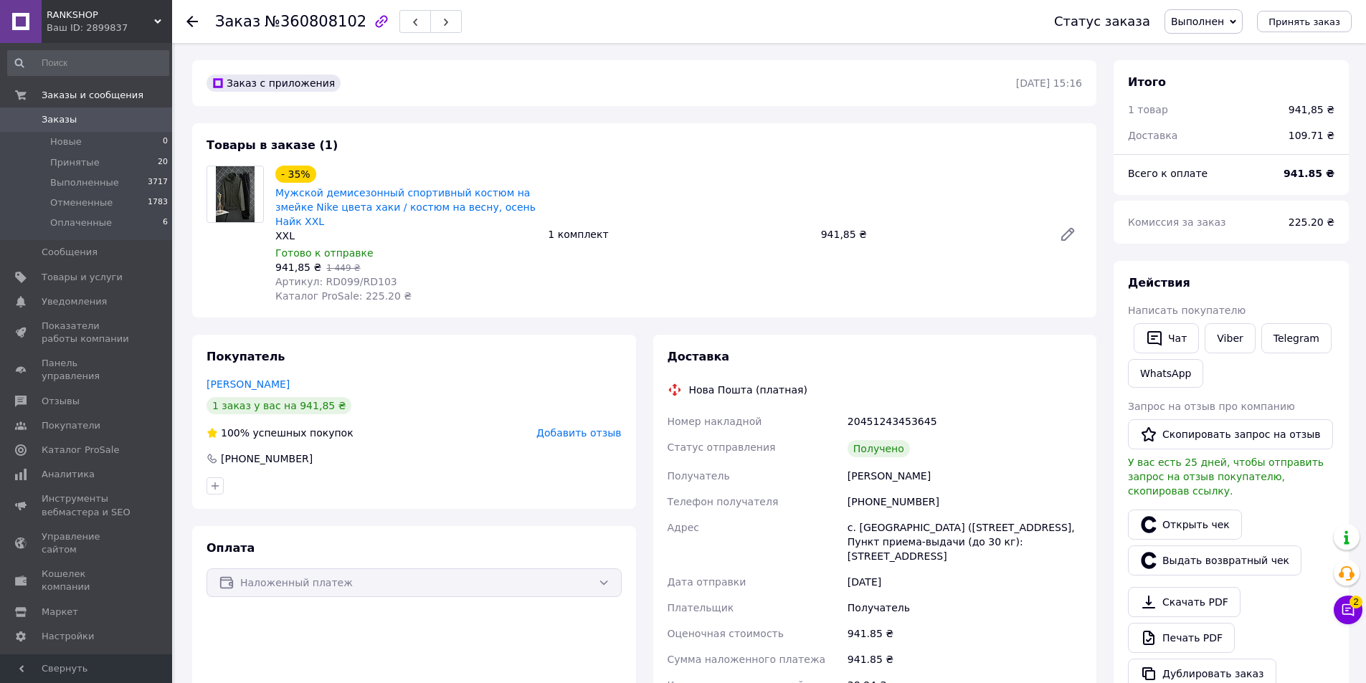
click at [589, 427] on span "Добавить отзыв" at bounding box center [578, 432] width 85 height 11
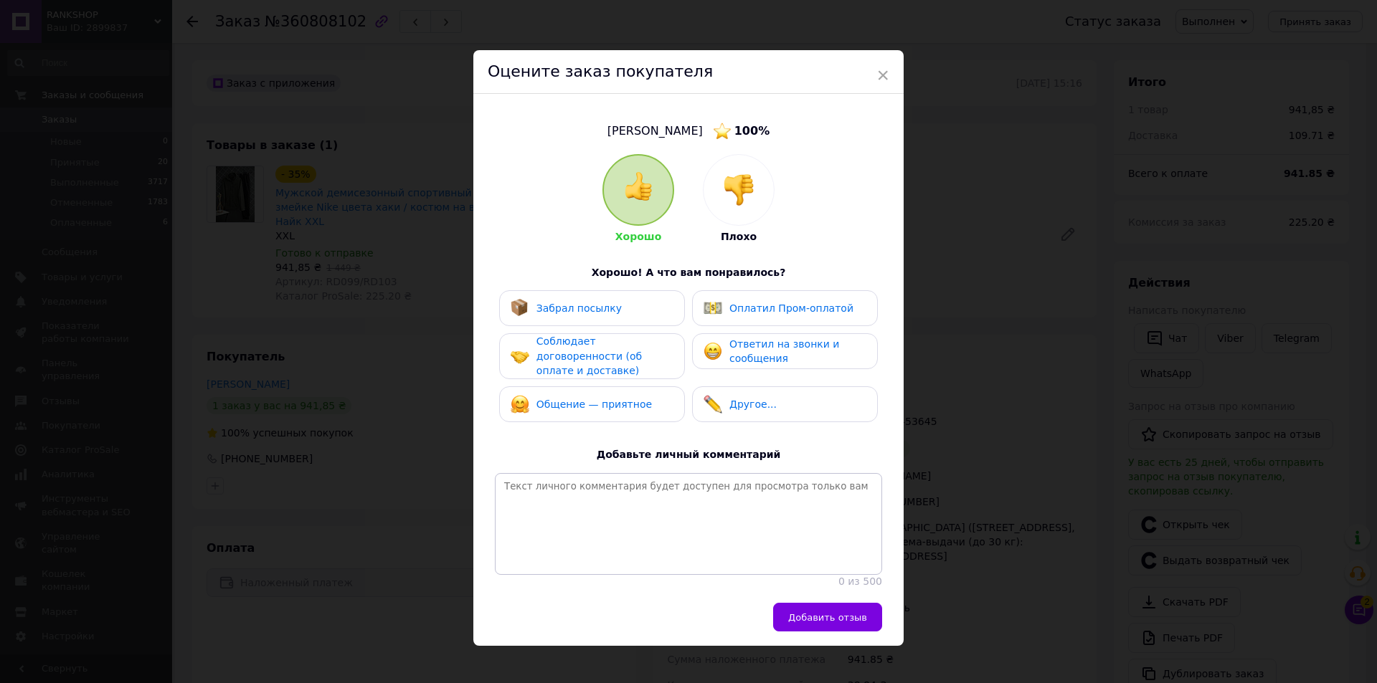
click at [1079, 219] on div "× Оцените заказ покупателя [PERSON_NAME] 100 % Хорошо Плохо Хорошо! А что вам п…" at bounding box center [688, 341] width 1377 height 683
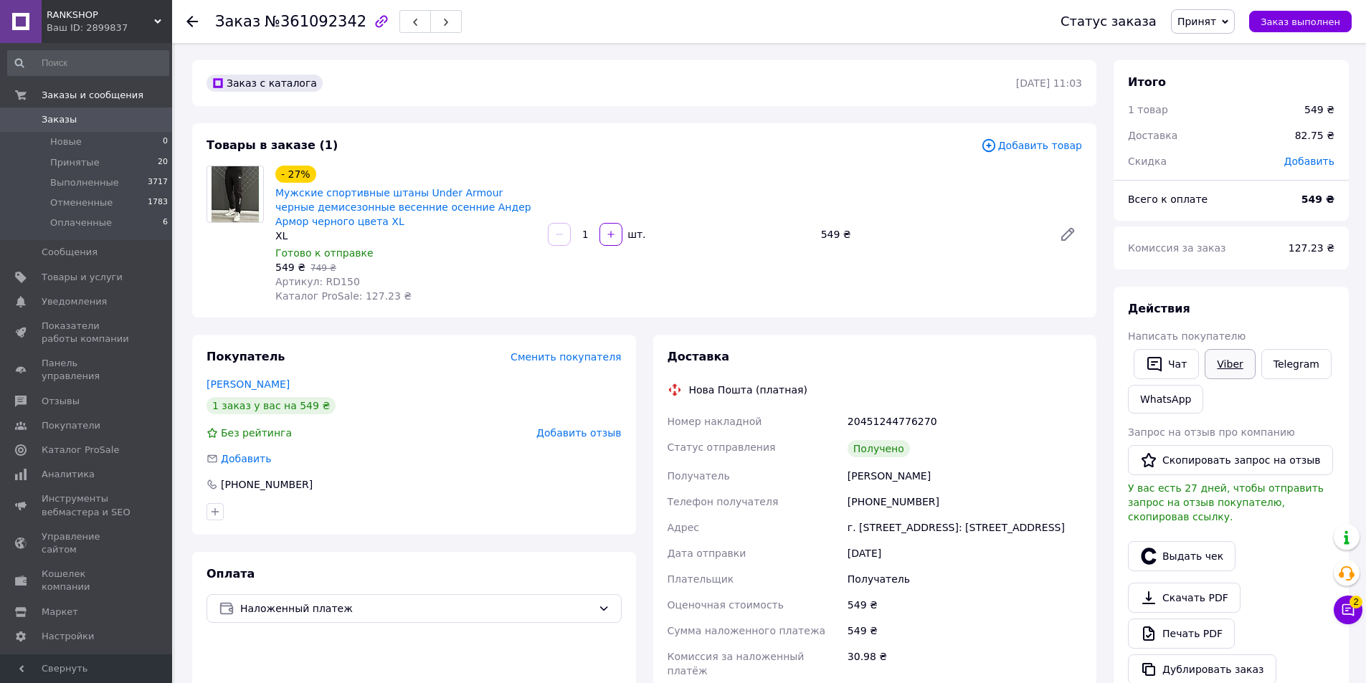
click at [1237, 358] on link "Viber" at bounding box center [1229, 364] width 50 height 30
click at [1241, 450] on button "Скопировать запрос на отзыв" at bounding box center [1230, 460] width 205 height 30
drag, startPoint x: 1211, startPoint y: 456, endPoint x: 1198, endPoint y: 452, distance: 13.4
drag, startPoint x: 1198, startPoint y: 452, endPoint x: 574, endPoint y: 437, distance: 624.7
click at [574, 437] on span "Добавить отзыв" at bounding box center [578, 432] width 85 height 11
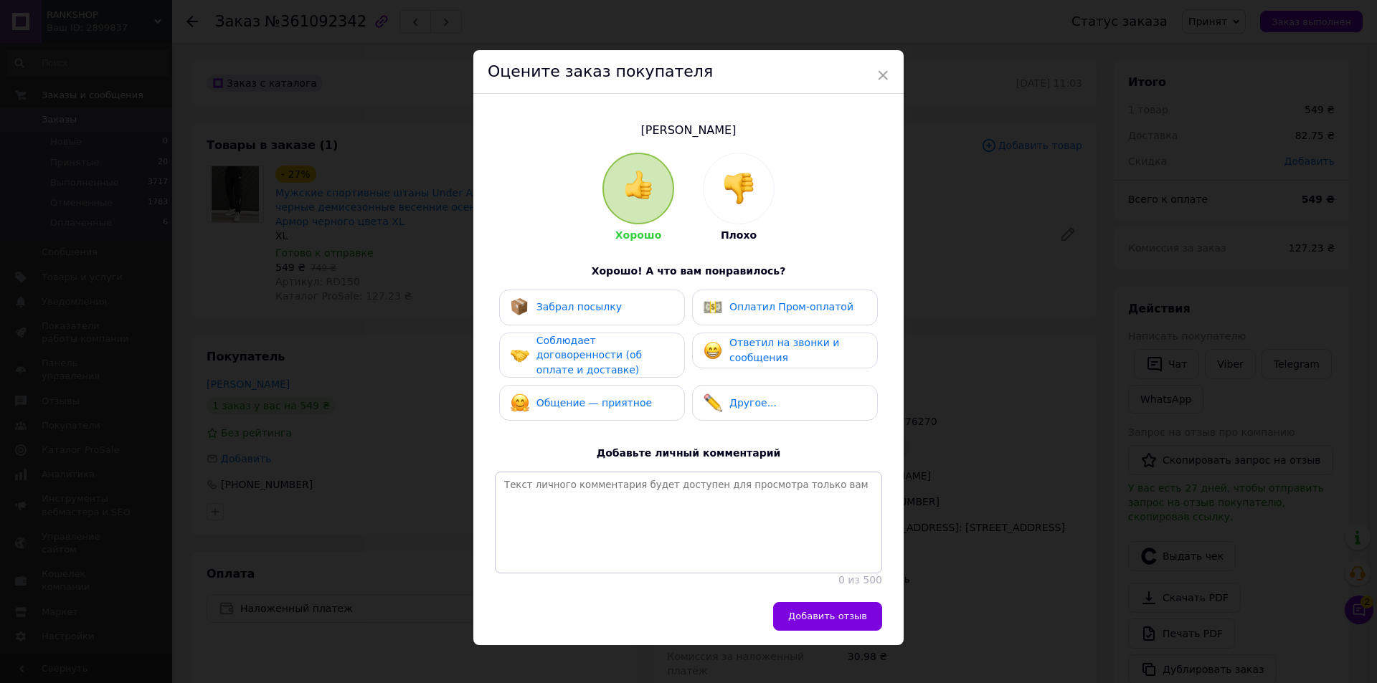
click at [609, 315] on div "Забрал посылку" at bounding box center [591, 307] width 163 height 19
drag, startPoint x: 607, startPoint y: 347, endPoint x: 603, endPoint y: 358, distance: 12.0
click at [607, 348] on span "Соблюдает договоренности (об оплате и доставке)" at bounding box center [588, 355] width 105 height 41
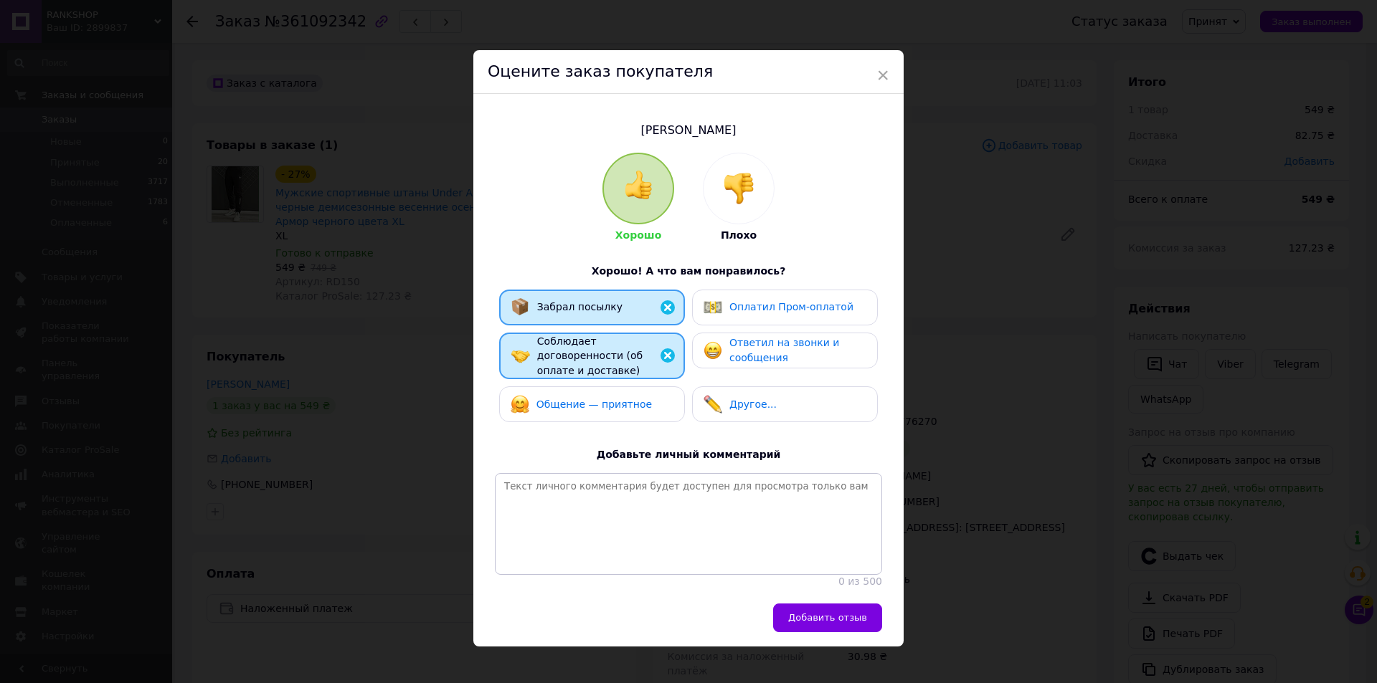
drag, startPoint x: 594, startPoint y: 380, endPoint x: 647, endPoint y: 363, distance: 55.6
click at [603, 386] on div "Общение — приятное" at bounding box center [592, 404] width 186 height 36
click at [748, 338] on span "Ответил на звонки и сообщения" at bounding box center [784, 350] width 110 height 27
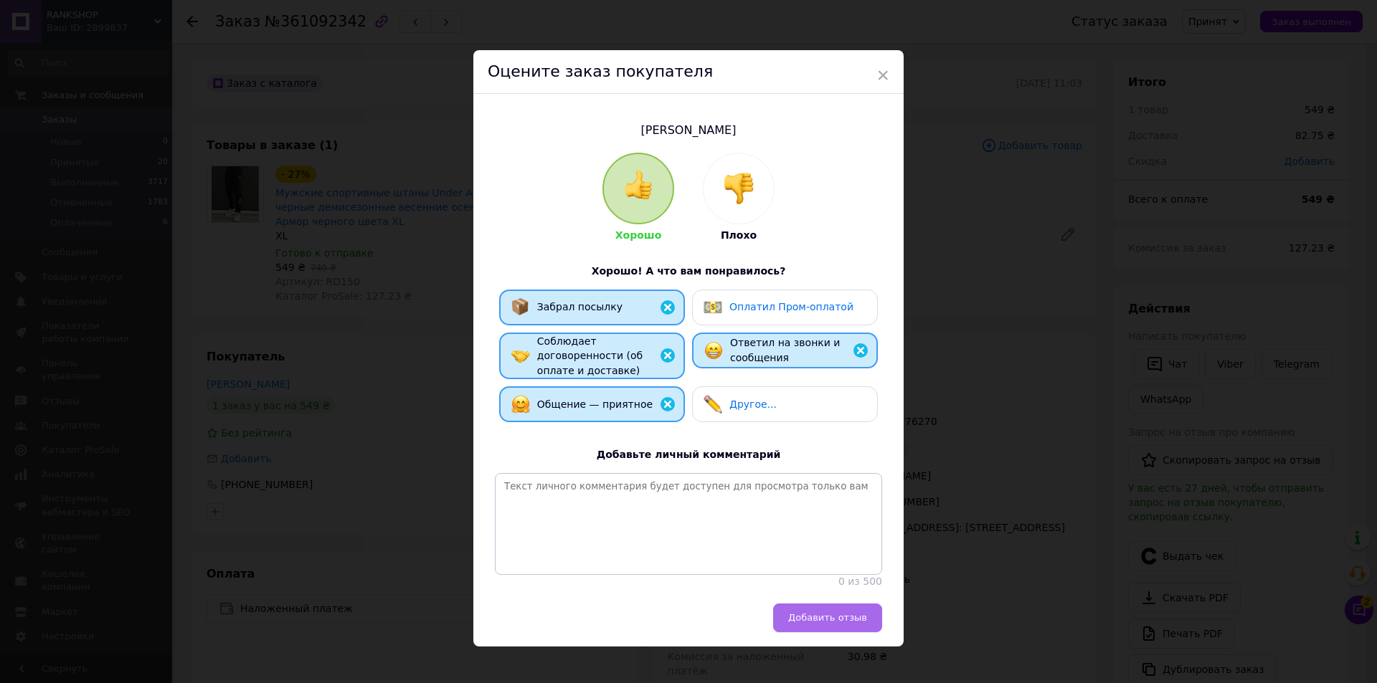
click at [857, 619] on span "Добавить отзыв" at bounding box center [827, 617] width 79 height 11
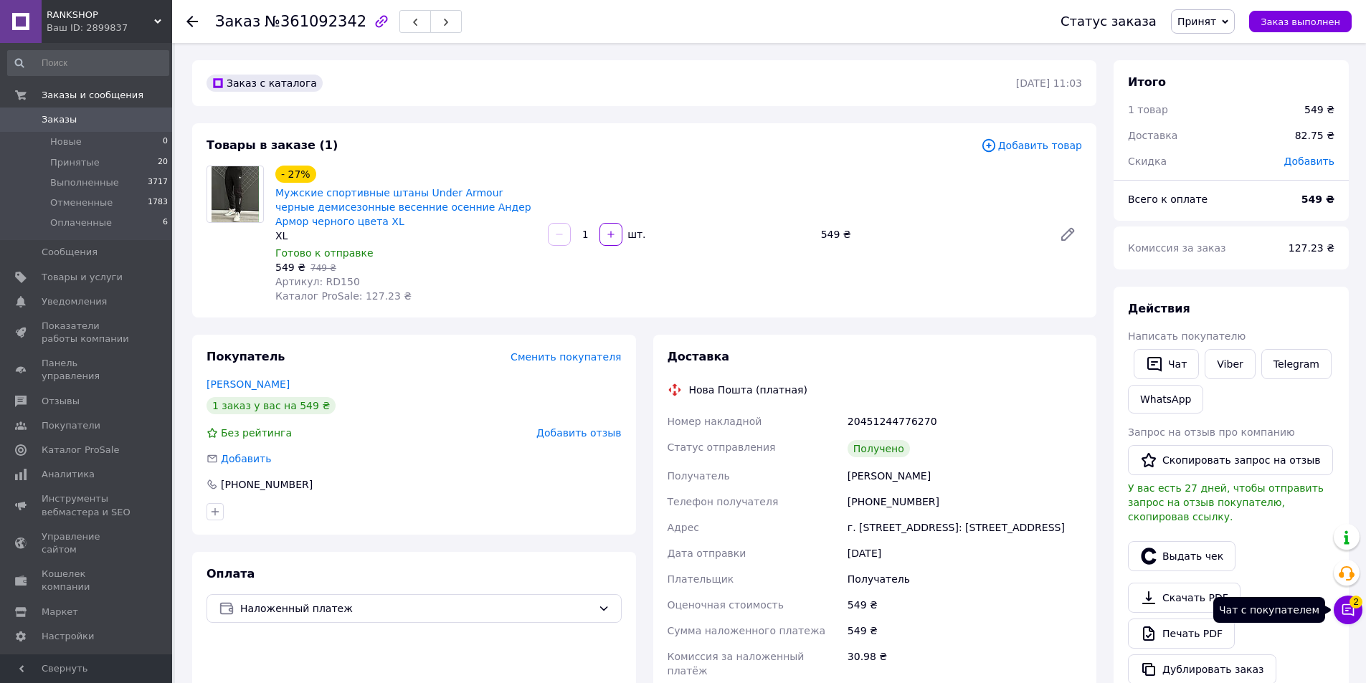
click at [1353, 615] on icon at bounding box center [1348, 610] width 12 height 12
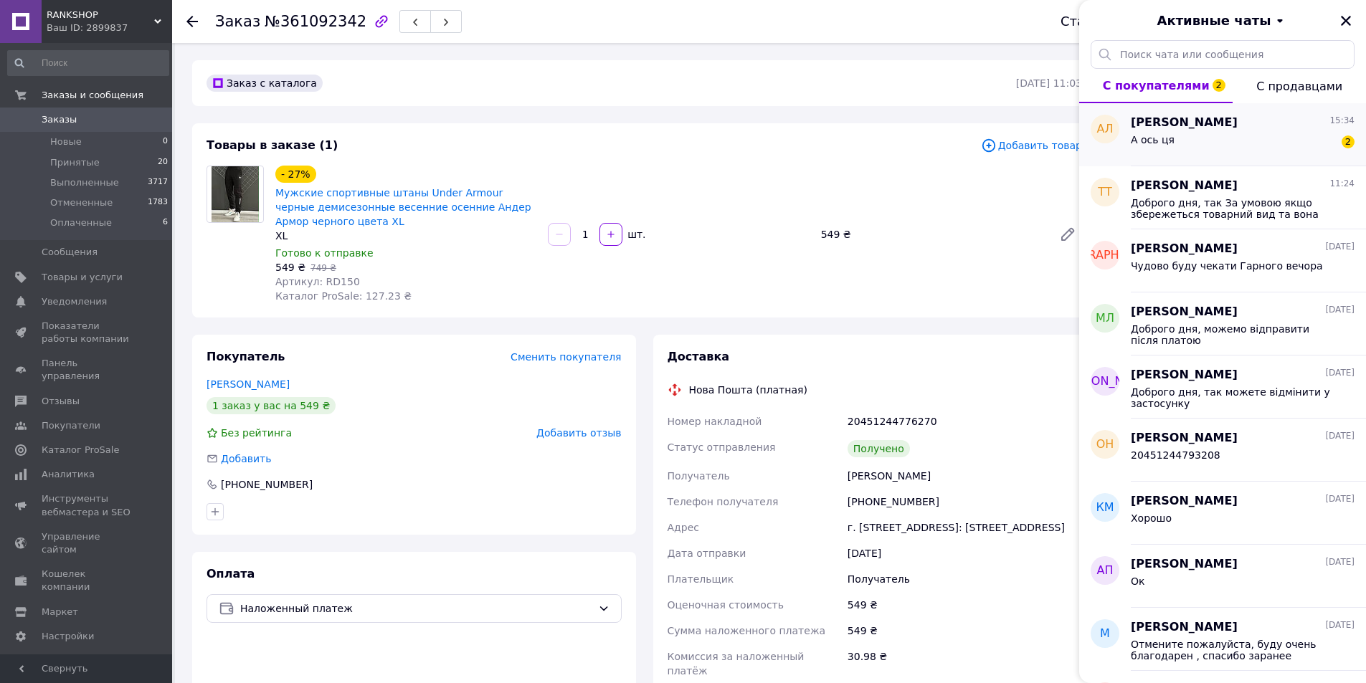
click at [1220, 141] on div "А ось ця 2" at bounding box center [1243, 142] width 224 height 23
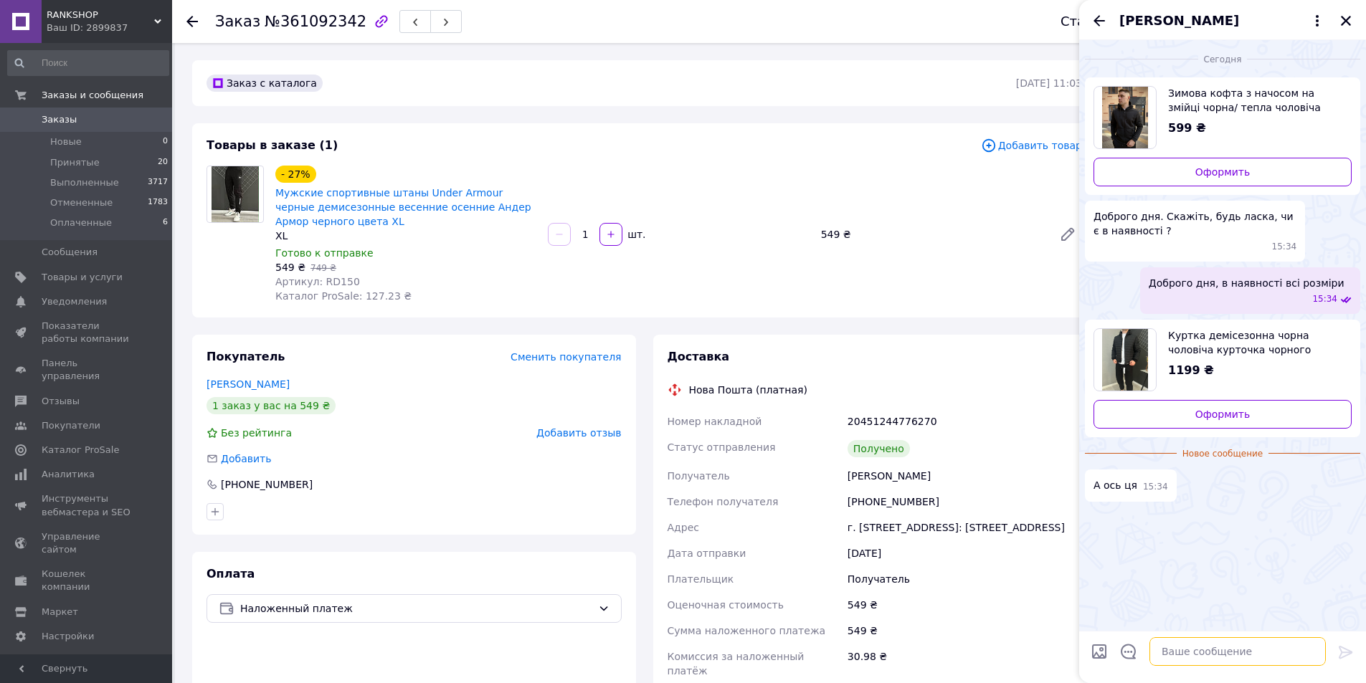
click at [1219, 646] on textarea at bounding box center [1237, 651] width 176 height 29
type textarea "Так, теж в наявності"
click at [1344, 24] on icon "Закрыть" at bounding box center [1345, 20] width 13 height 13
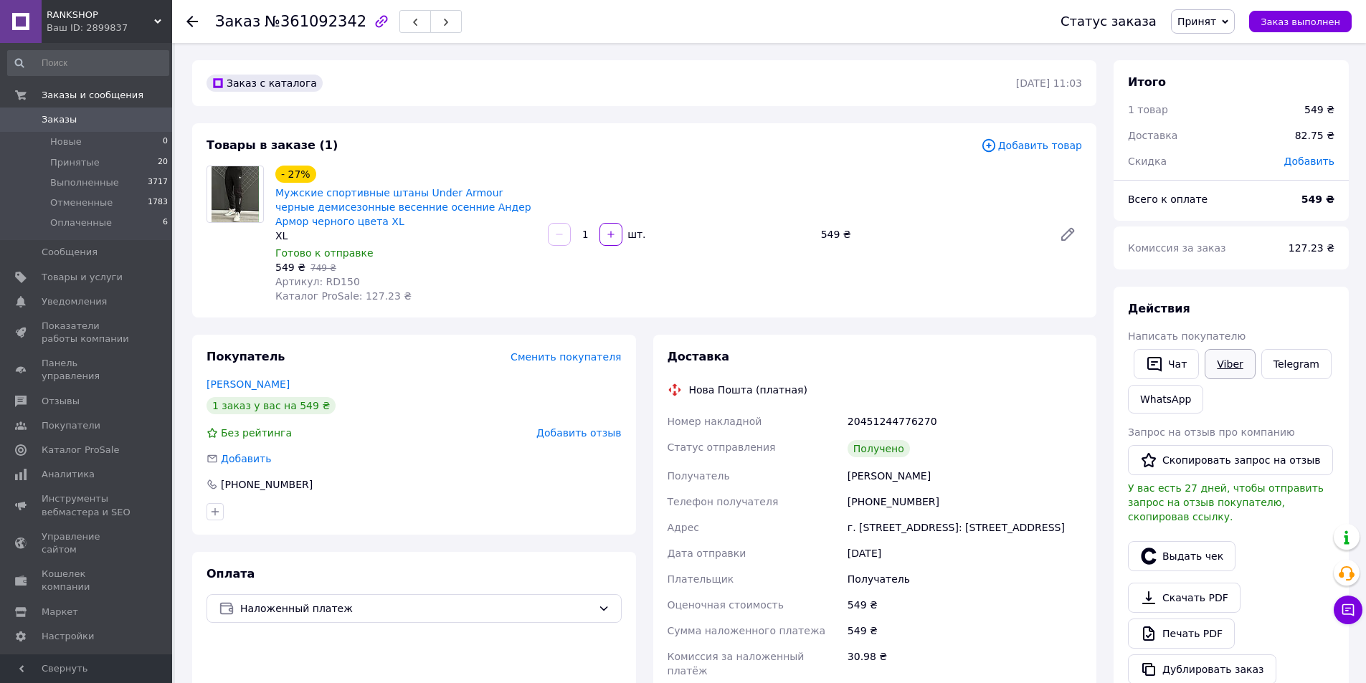
click at [1235, 369] on link "Viber" at bounding box center [1229, 364] width 50 height 30
click at [1192, 549] on button "Выдать чек" at bounding box center [1182, 556] width 108 height 30
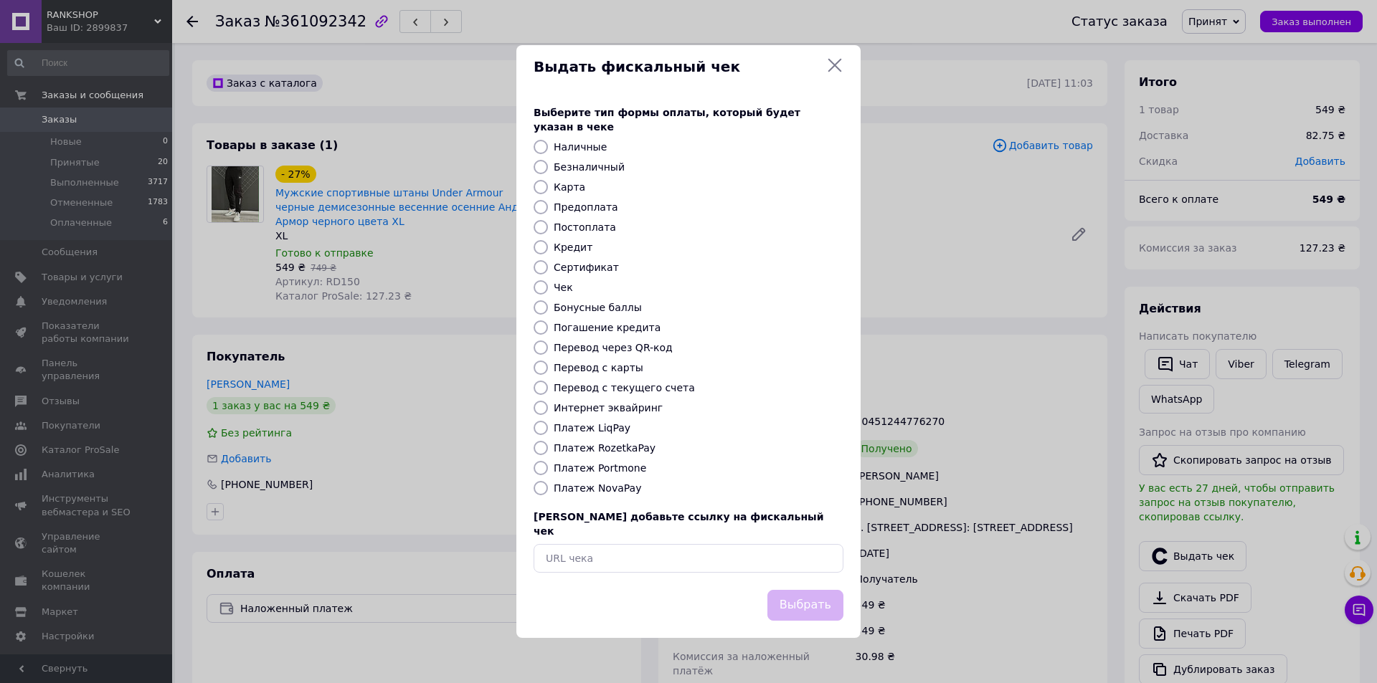
click at [589, 167] on label "Безналичный" at bounding box center [588, 166] width 71 height 11
click at [548, 167] on input "Безналичный" at bounding box center [540, 167] width 14 height 14
radio input "true"
click at [830, 600] on button "Выбрать" at bounding box center [805, 605] width 76 height 31
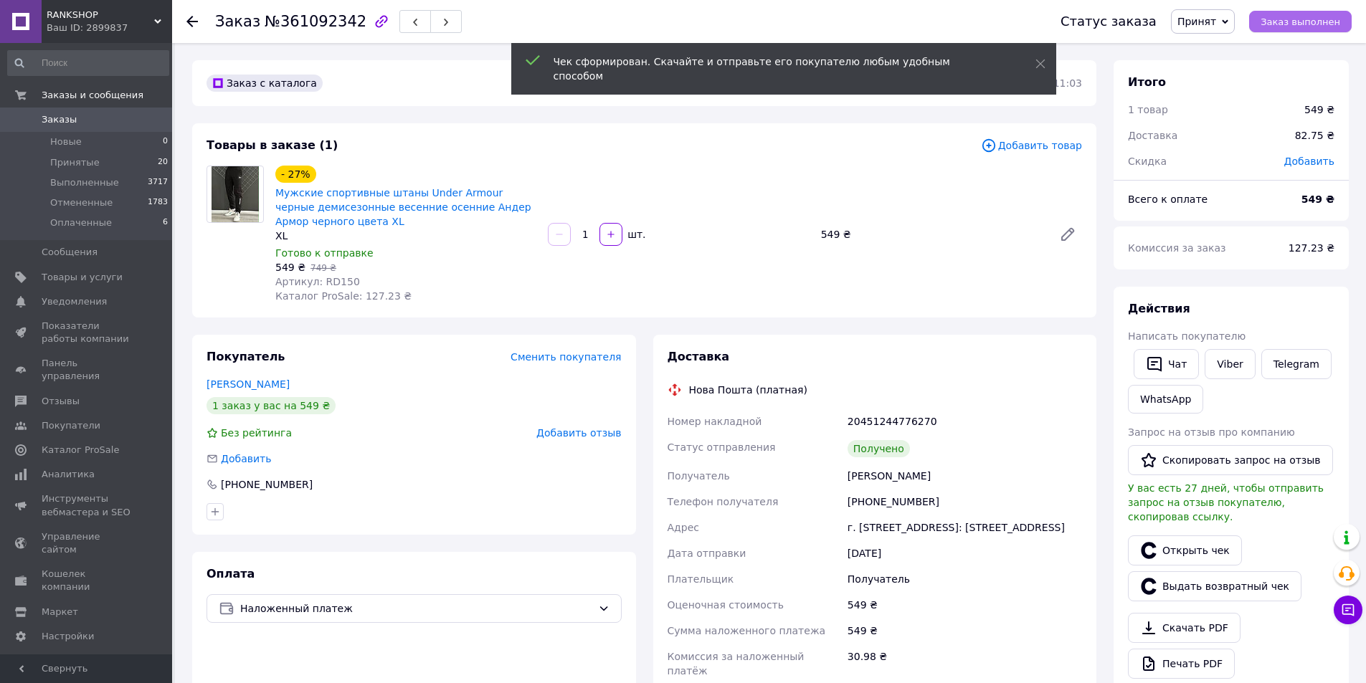
click at [1318, 26] on span "Заказ выполнен" at bounding box center [1300, 21] width 80 height 11
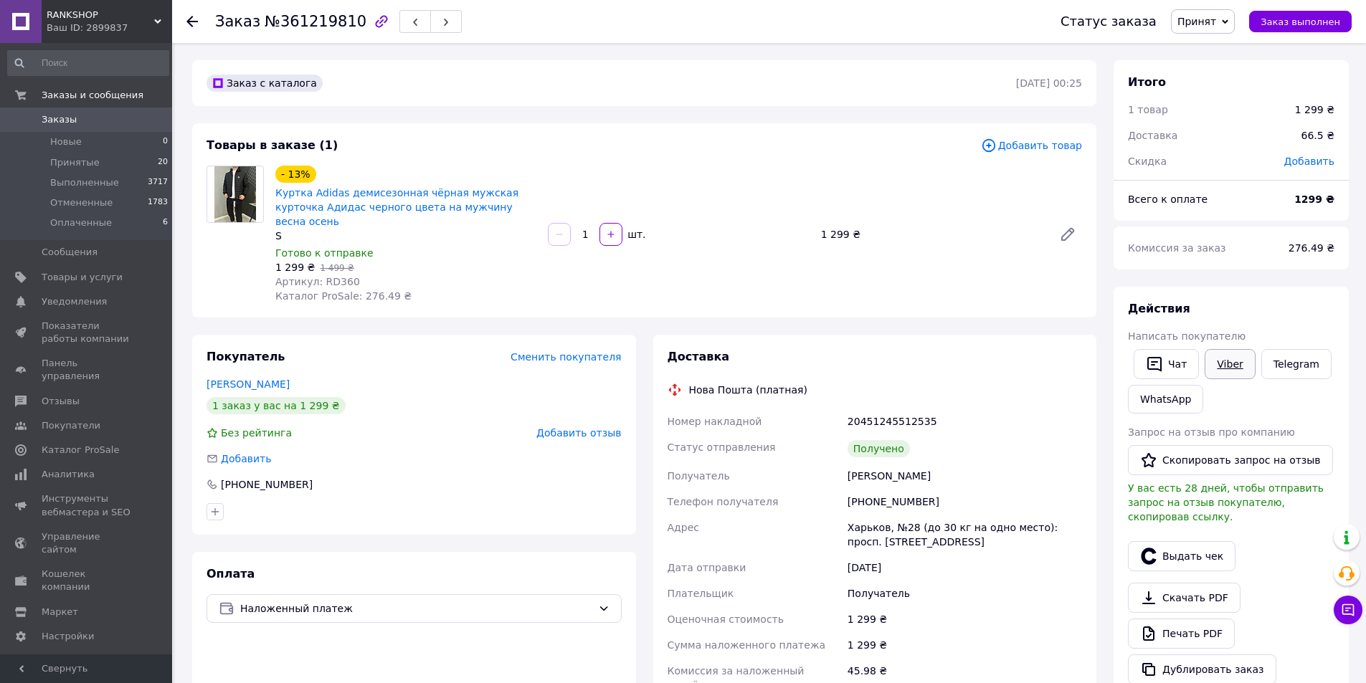
click at [1215, 366] on link "Viber" at bounding box center [1229, 364] width 50 height 30
click at [1248, 447] on button "Скопировать запрос на отзыв" at bounding box center [1230, 460] width 205 height 30
click at [612, 427] on span "Добавить отзыв" at bounding box center [578, 432] width 85 height 11
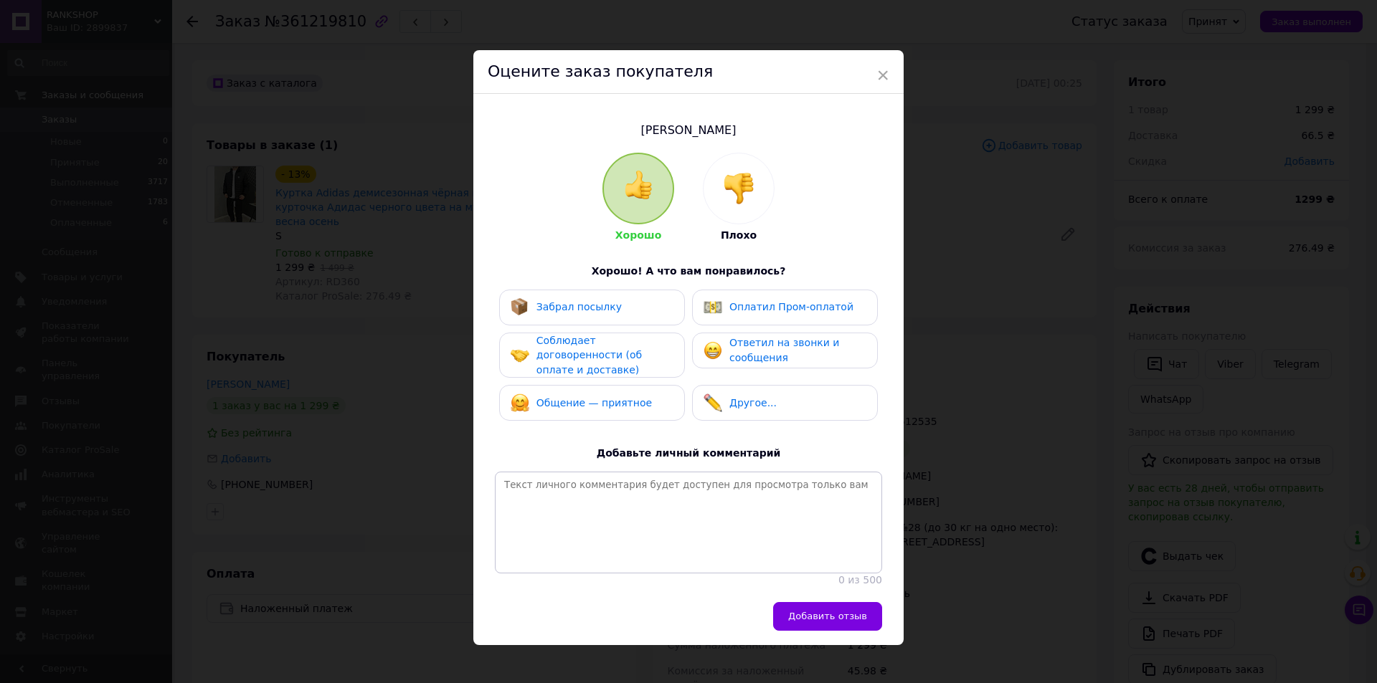
click at [639, 306] on div "Забрал посылку" at bounding box center [591, 307] width 163 height 19
drag, startPoint x: 635, startPoint y: 356, endPoint x: 624, endPoint y: 381, distance: 27.3
click at [635, 357] on span "Соблюдает договоренности (об оплате и доставке)" at bounding box center [588, 355] width 105 height 41
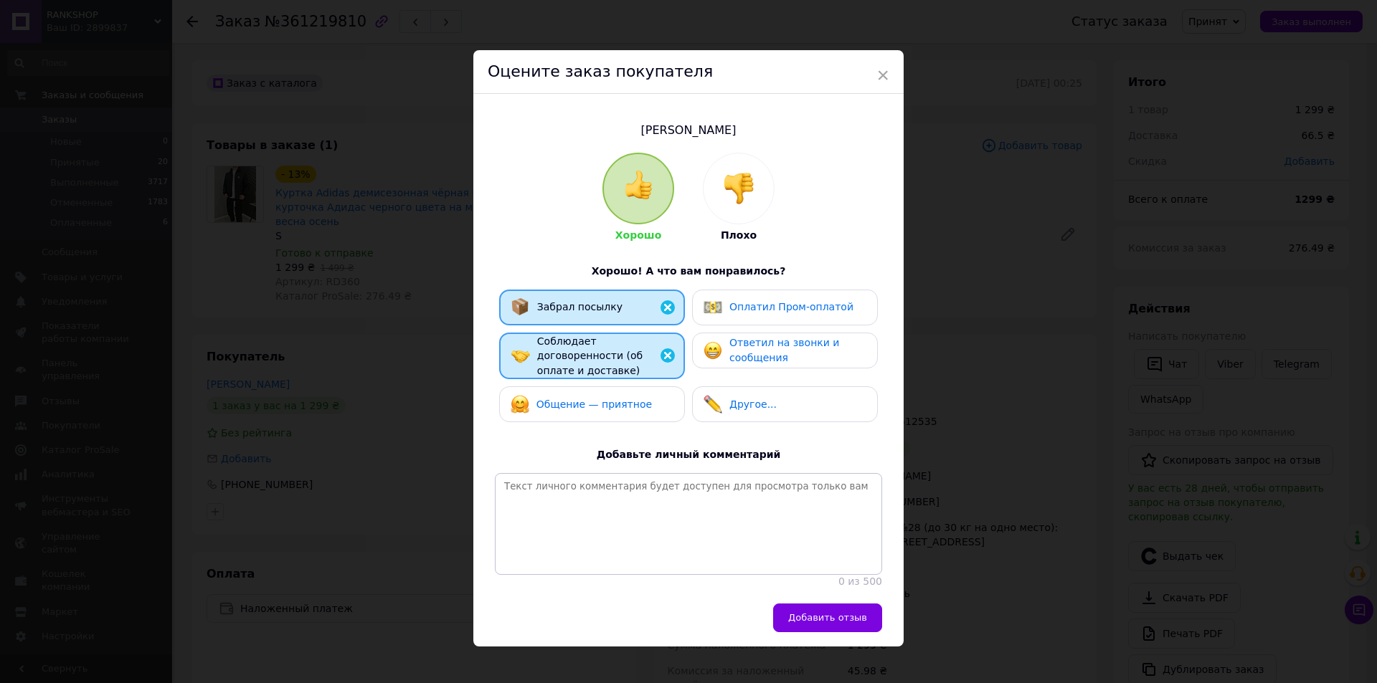
click at [624, 395] on div "Общение — приятное" at bounding box center [580, 404] width 141 height 19
click at [792, 342] on span "Ответил на звонки и сообщения" at bounding box center [784, 350] width 110 height 27
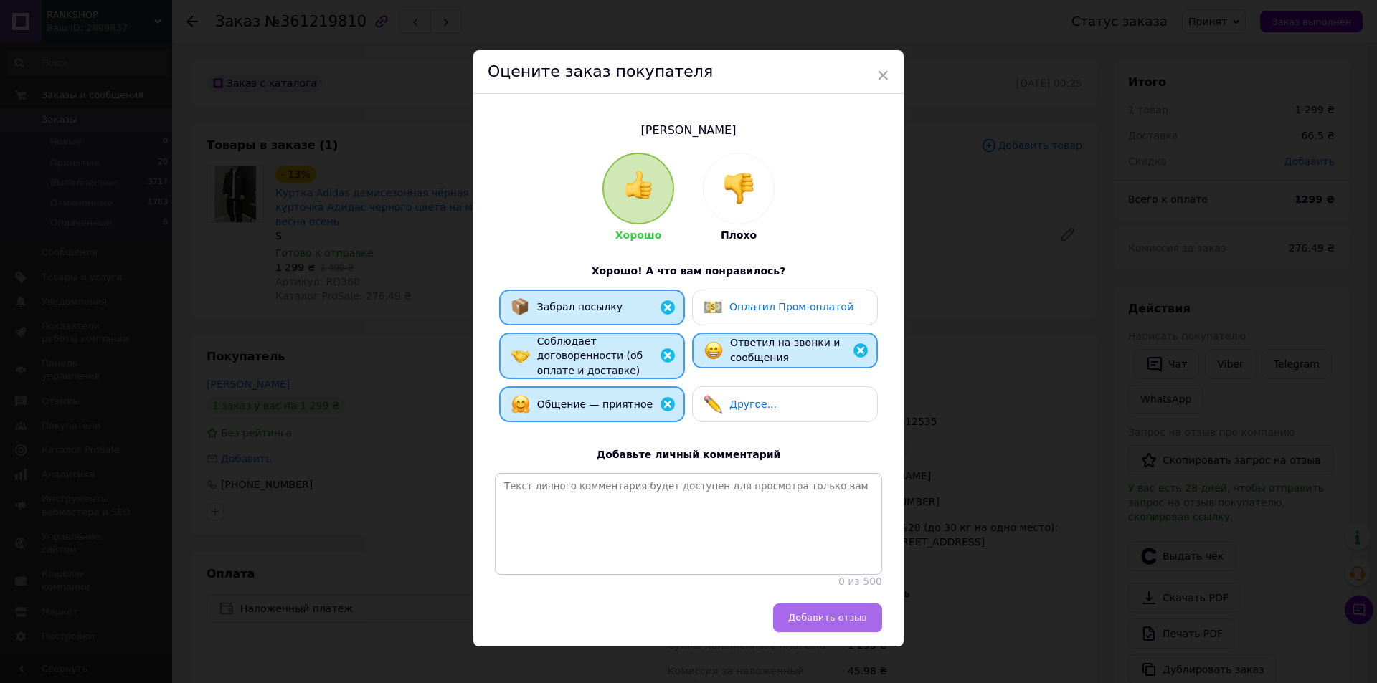
click at [862, 614] on span "Добавить отзыв" at bounding box center [827, 617] width 79 height 11
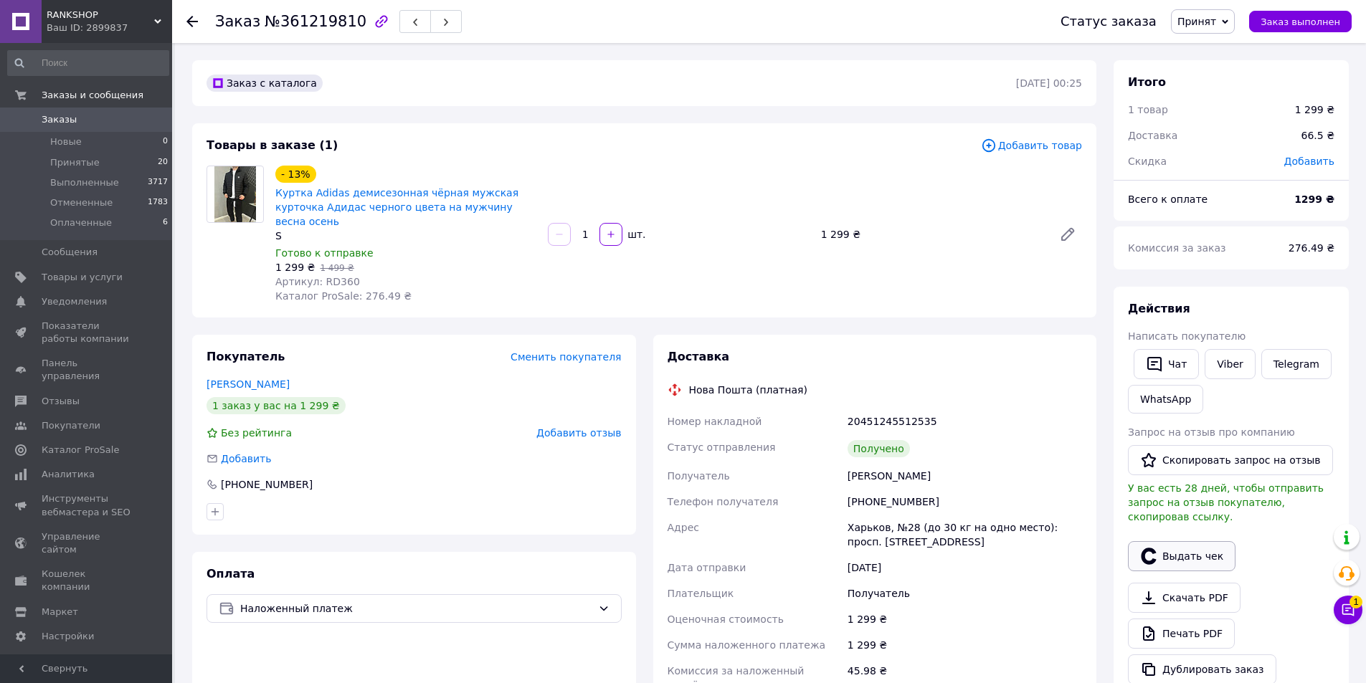
click at [1161, 545] on button "Выдать чек" at bounding box center [1182, 556] width 108 height 30
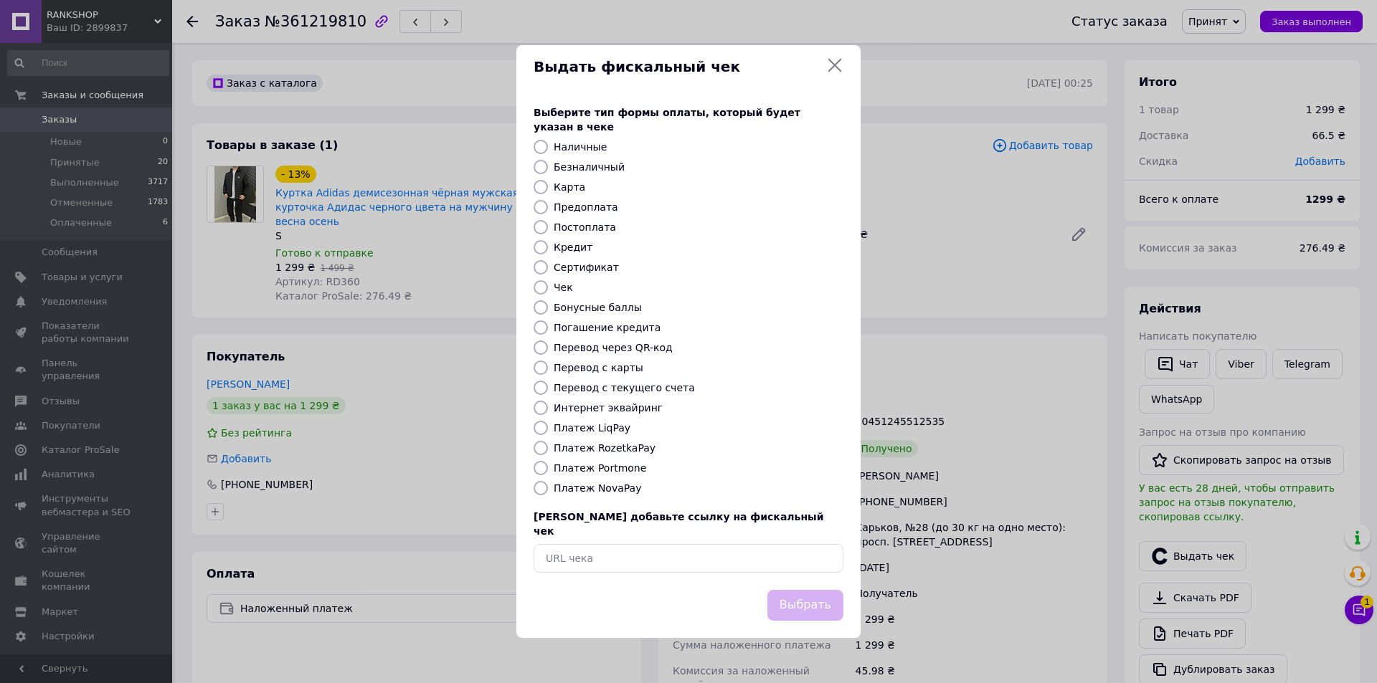
click at [543, 164] on input "Безналичный" at bounding box center [540, 167] width 14 height 14
radio input "true"
click at [794, 590] on button "Выбрать" at bounding box center [805, 605] width 76 height 31
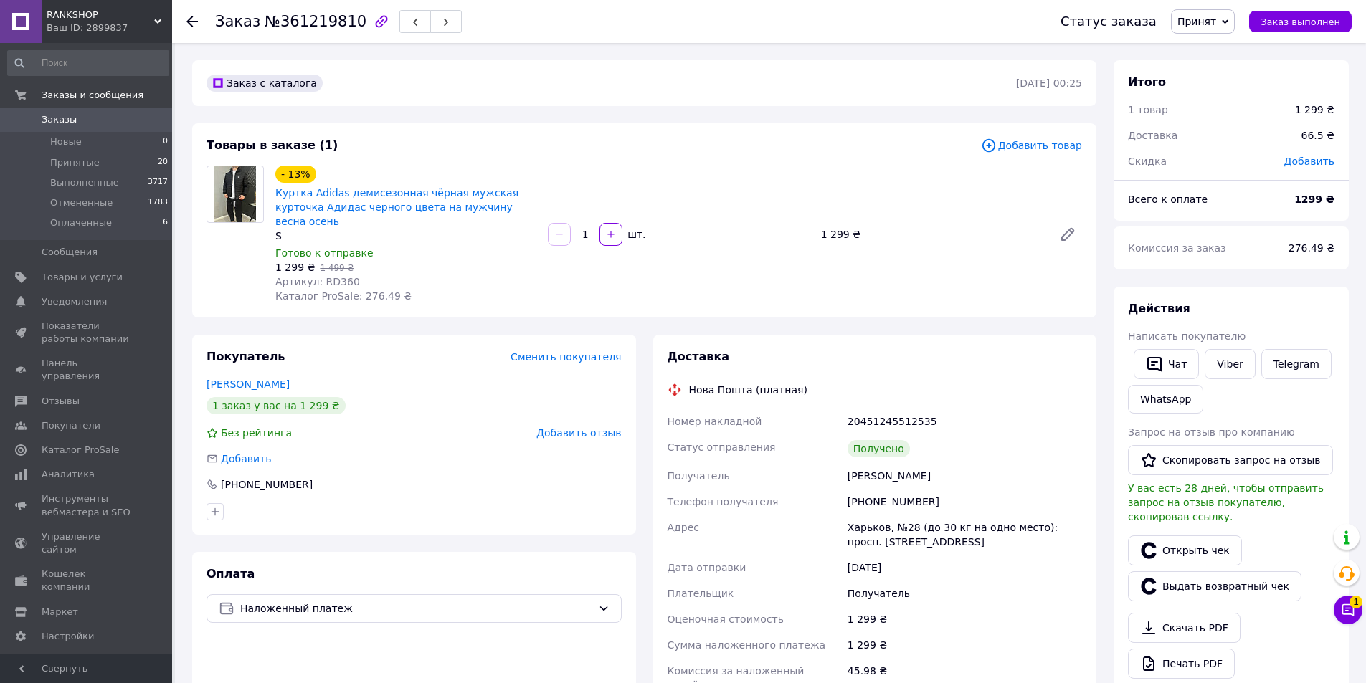
scroll to position [381, 0]
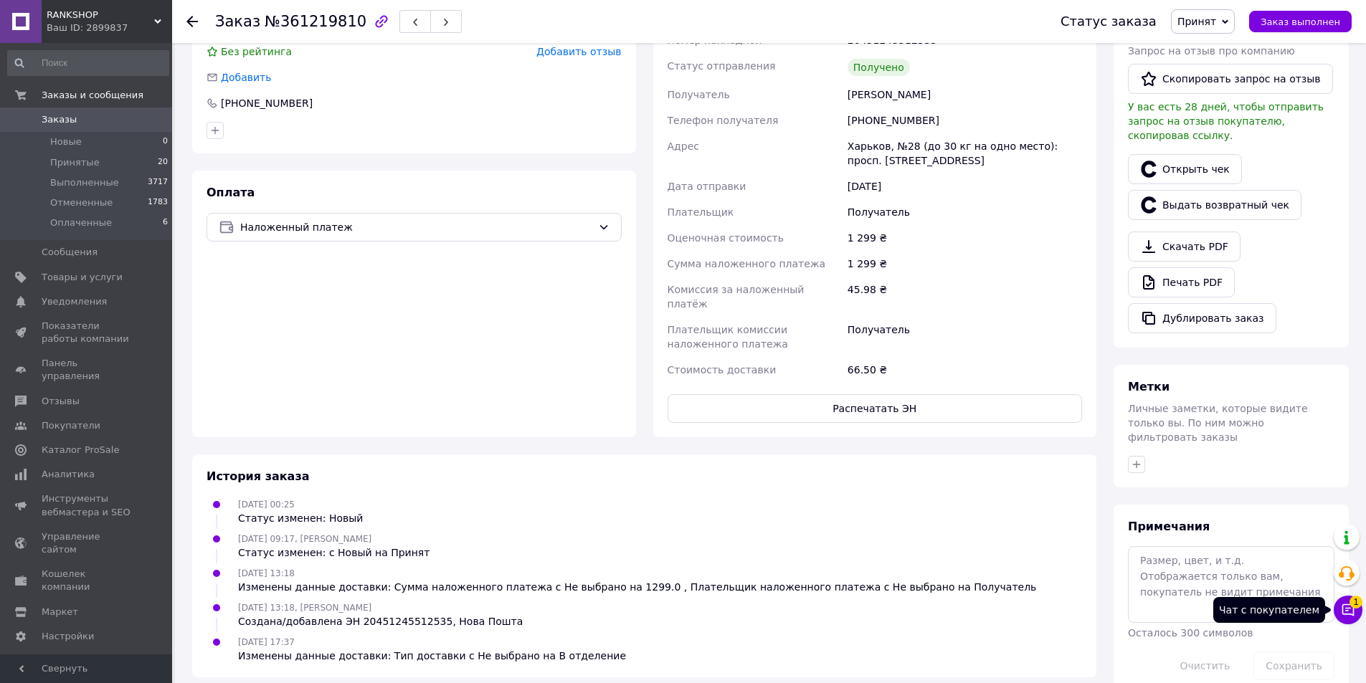
click at [1351, 605] on span "1" at bounding box center [1355, 600] width 13 height 13
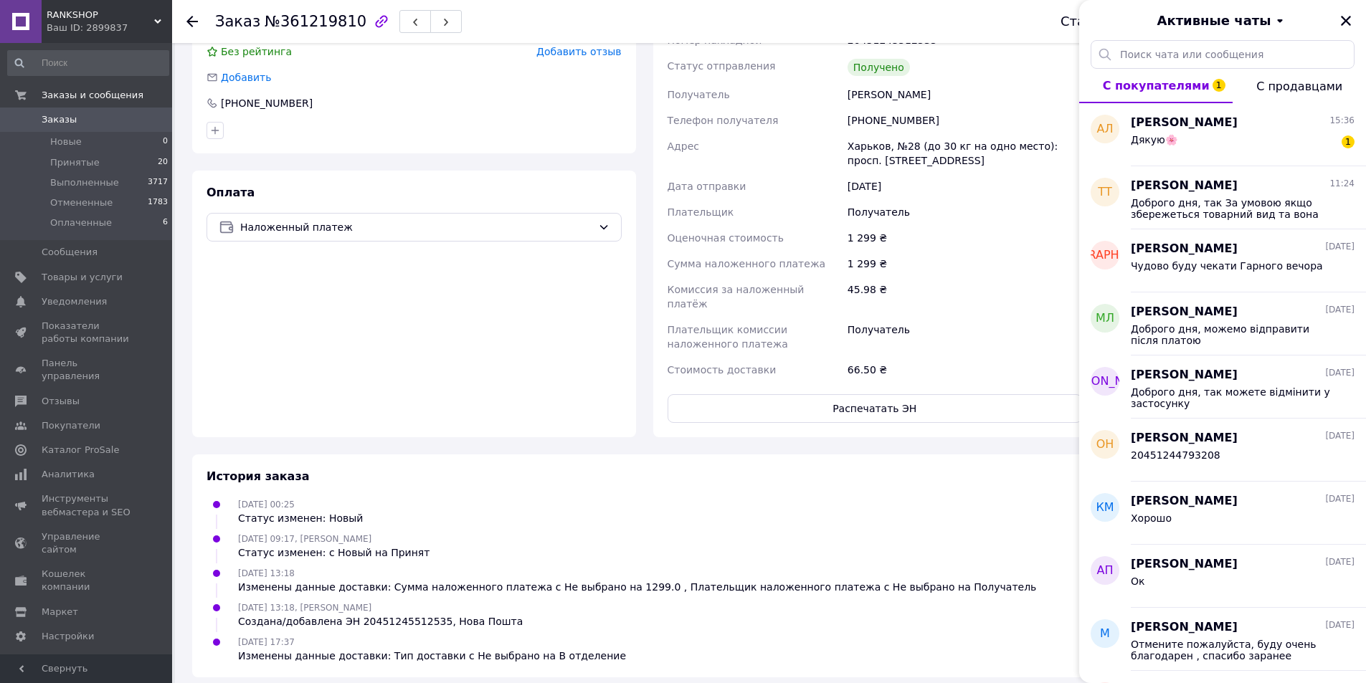
click at [1156, 80] on span "С покупателями 1" at bounding box center [1156, 86] width 107 height 14
click at [1167, 129] on span "Анна Лисенко" at bounding box center [1184, 123] width 107 height 16
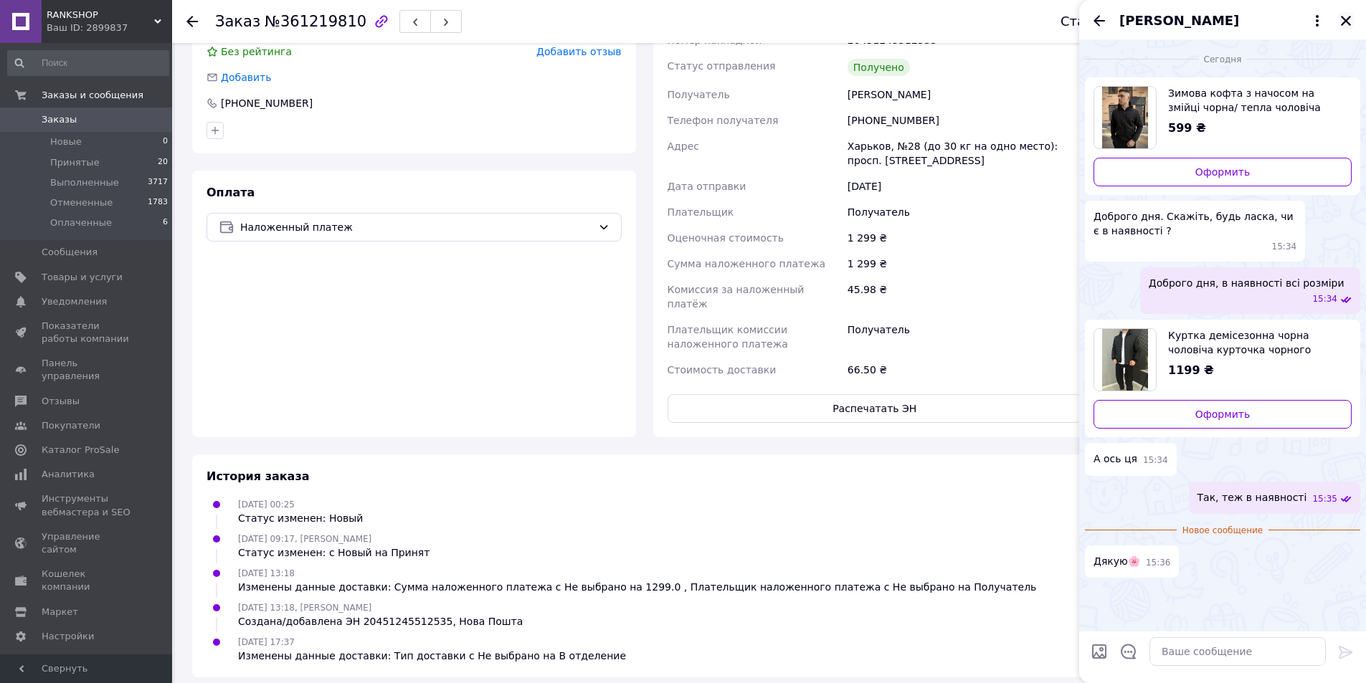
click at [1349, 22] on icon "Закрыть" at bounding box center [1345, 20] width 13 height 13
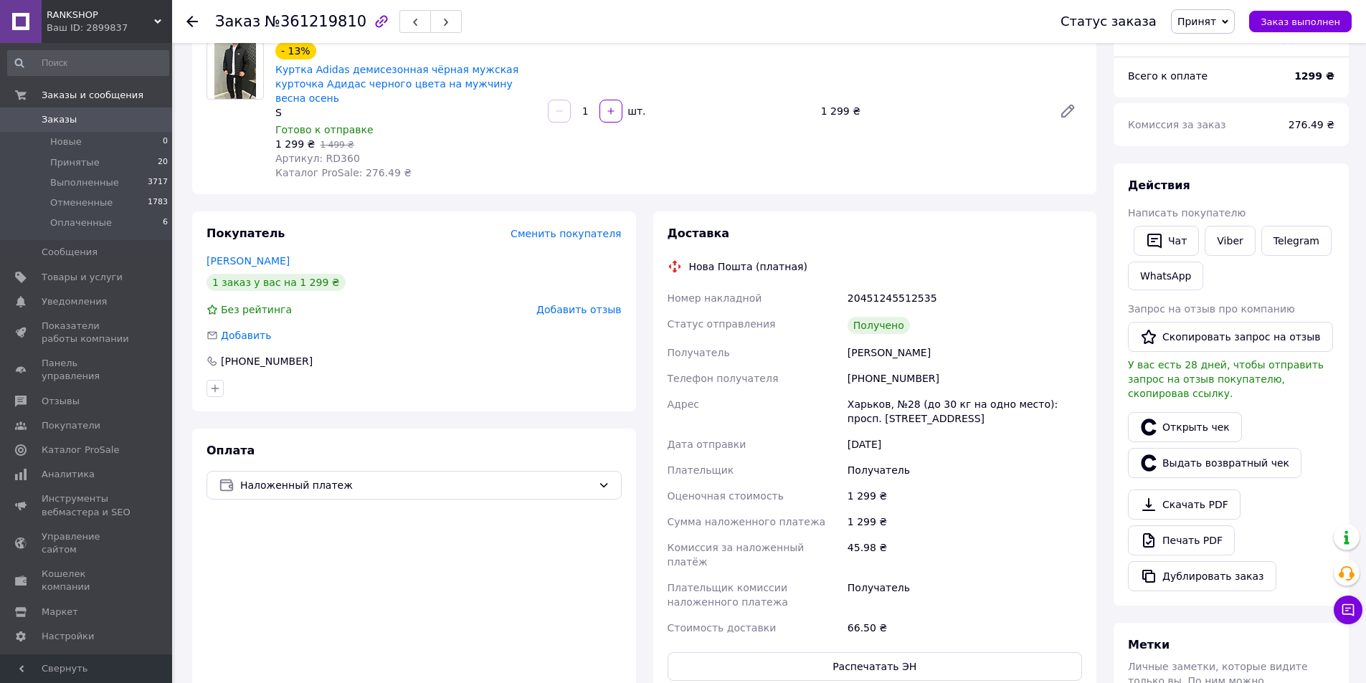
scroll to position [0, 0]
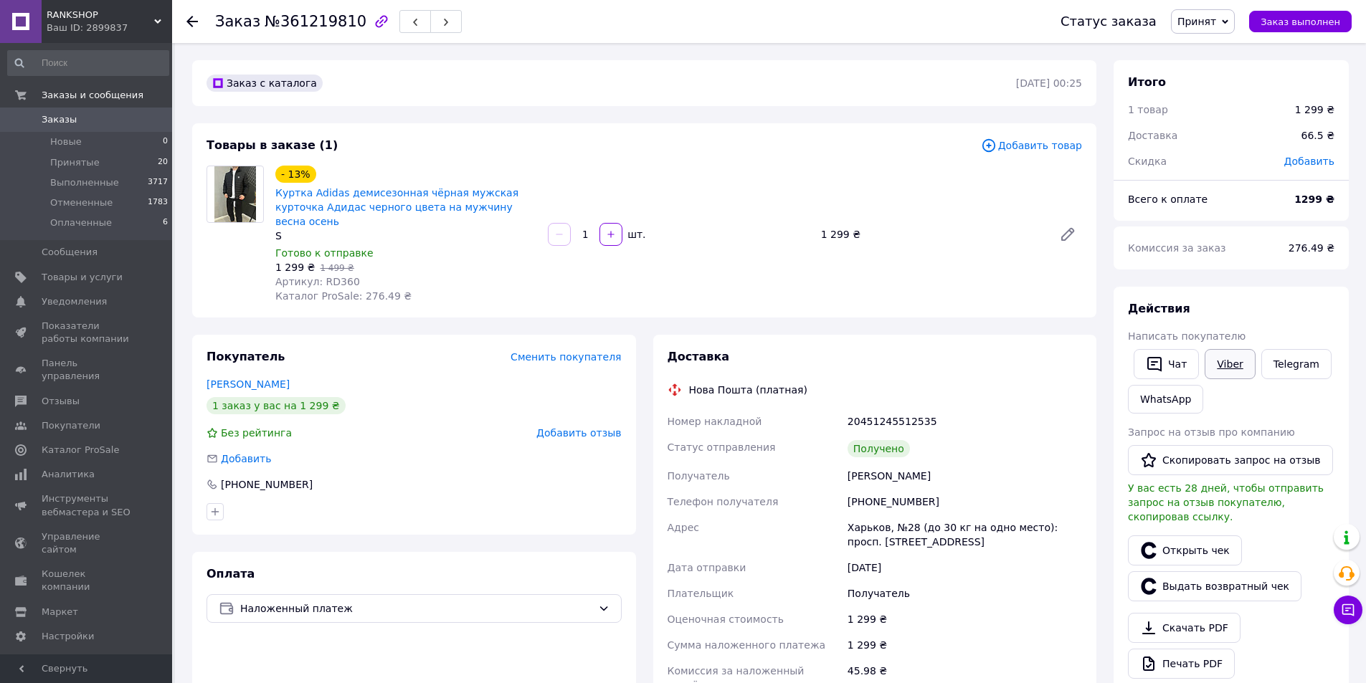
click at [1227, 373] on link "Viber" at bounding box center [1229, 364] width 50 height 30
click at [1305, 19] on span "Заказ выполнен" at bounding box center [1300, 21] width 80 height 11
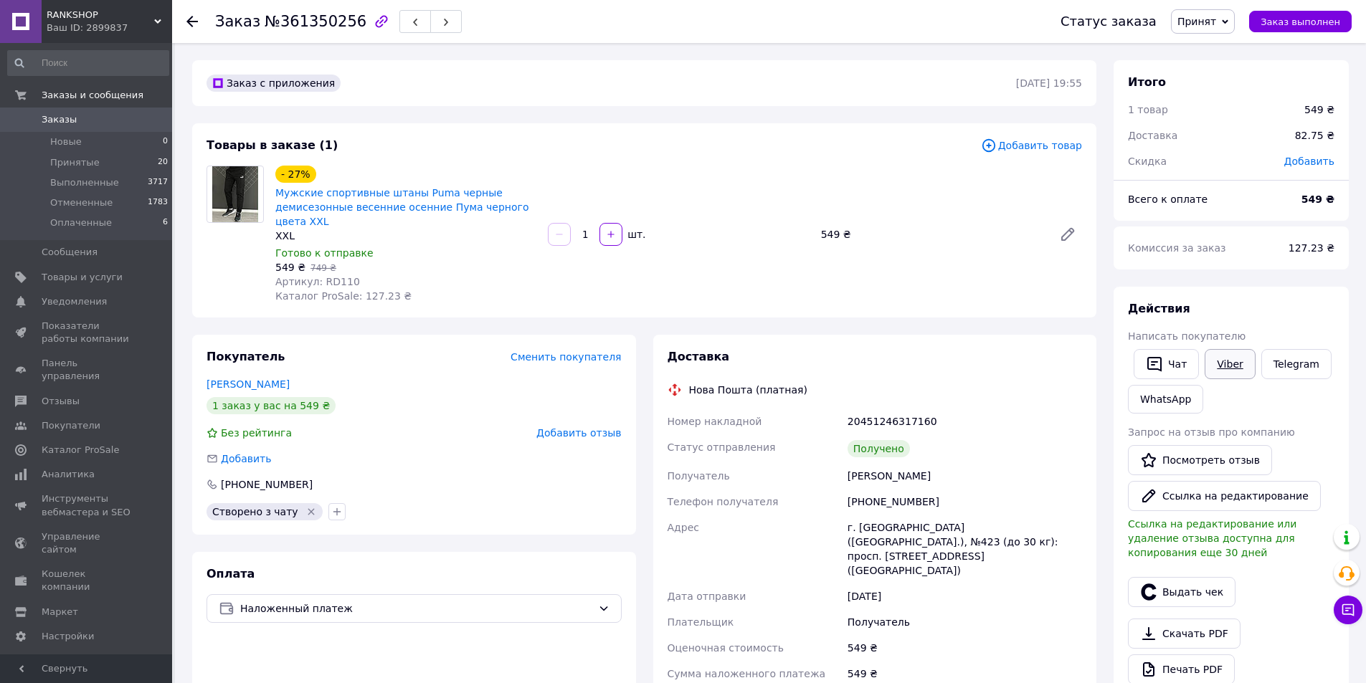
click at [1233, 361] on link "Viber" at bounding box center [1229, 364] width 50 height 30
click at [617, 435] on span "Добавить отзыв" at bounding box center [578, 432] width 85 height 11
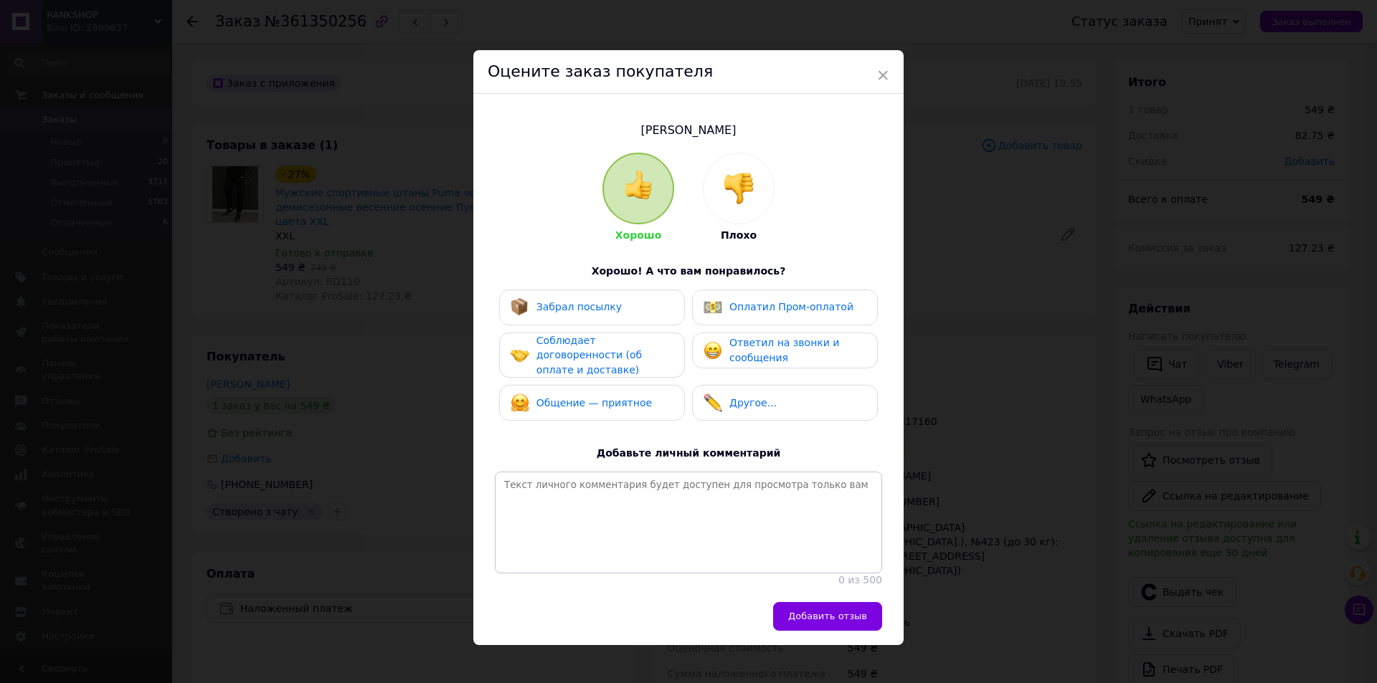
click at [604, 318] on div "Забрал посылку" at bounding box center [592, 308] width 186 height 36
drag, startPoint x: 602, startPoint y: 358, endPoint x: 600, endPoint y: 371, distance: 13.1
click at [602, 360] on span "Соблюдает договоренности (об оплате и доставке)" at bounding box center [588, 355] width 105 height 41
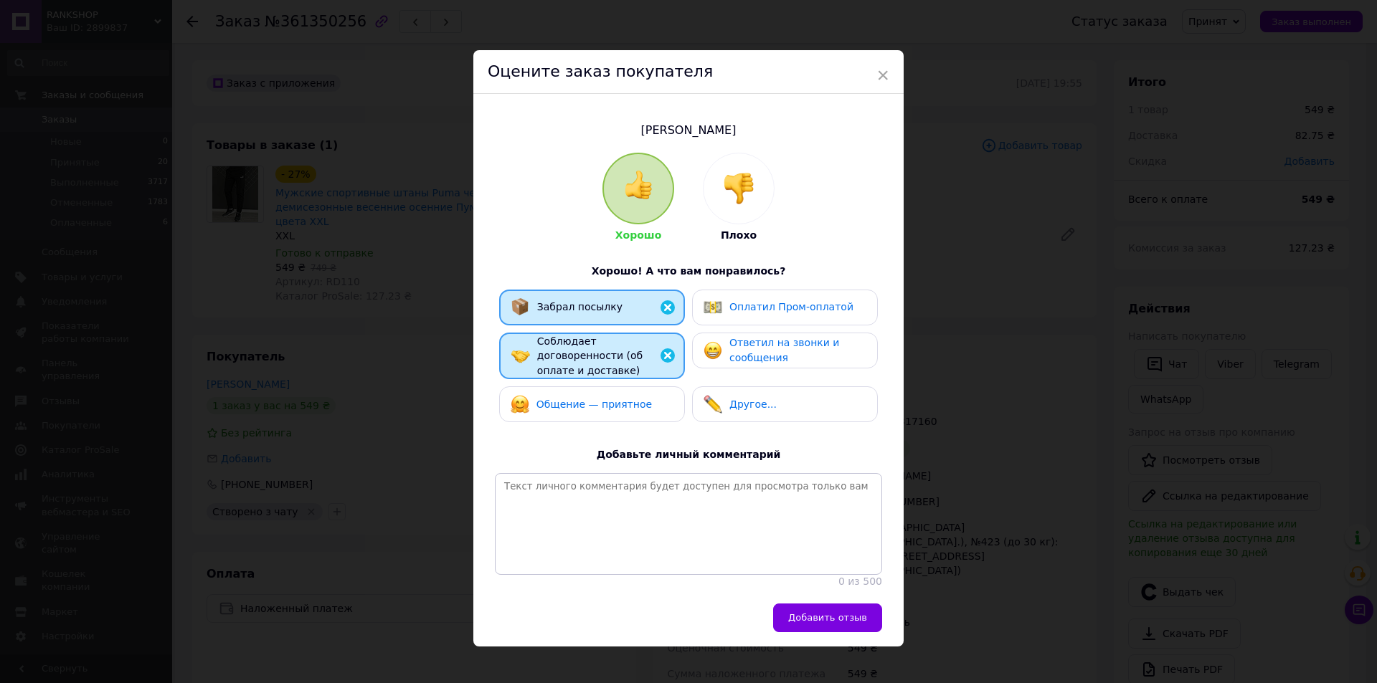
drag, startPoint x: 597, startPoint y: 405, endPoint x: 776, endPoint y: 354, distance: 186.3
click at [604, 404] on div "Общение — приятное" at bounding box center [592, 404] width 186 height 36
click at [795, 350] on div "Ответил на звонки и сообщения" at bounding box center [797, 350] width 136 height 29
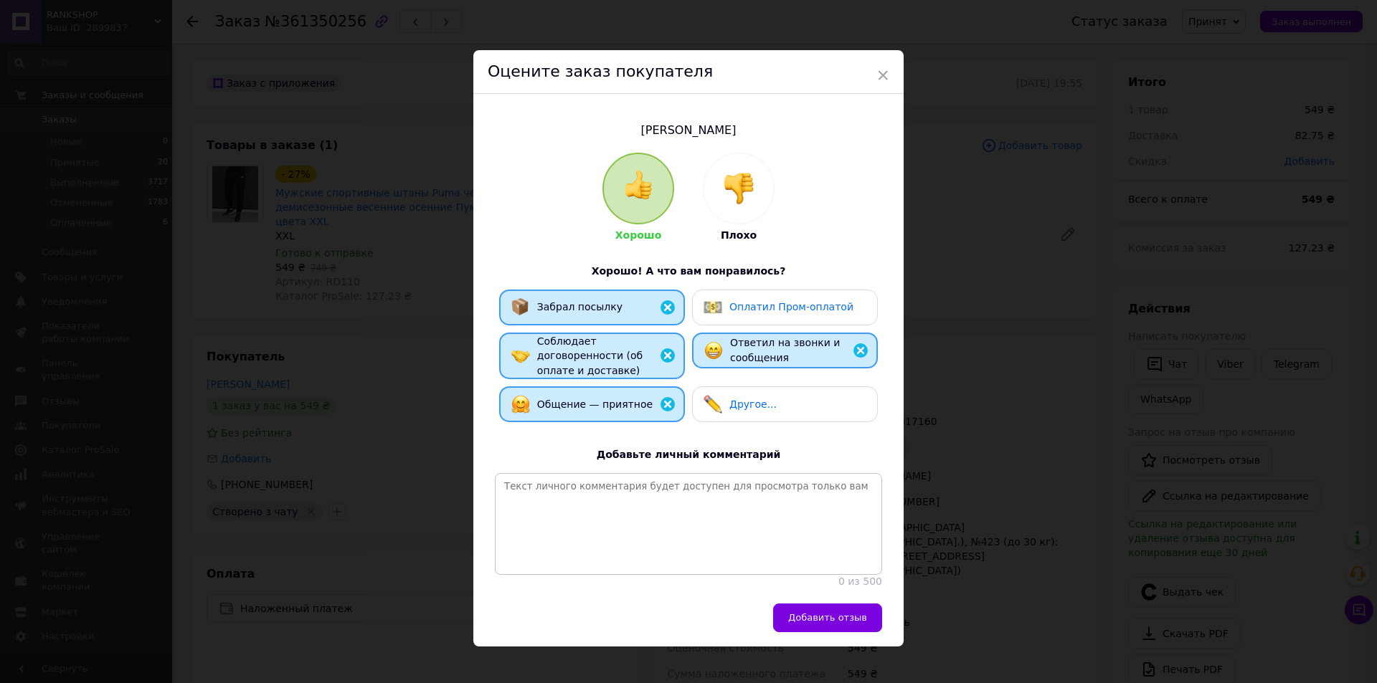
click at [868, 609] on button "Добавить отзыв" at bounding box center [827, 618] width 109 height 29
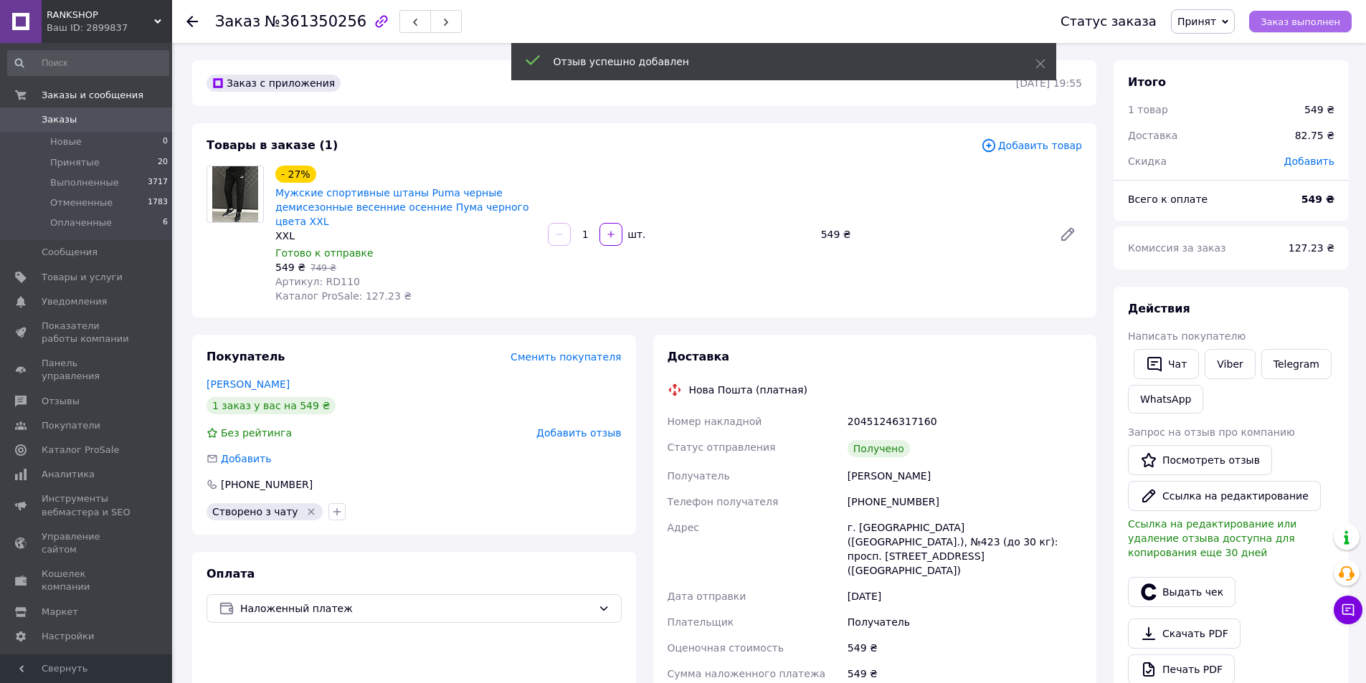
click at [1316, 27] on span "Заказ выполнен" at bounding box center [1300, 21] width 80 height 11
click at [1172, 595] on button "Выдать чек" at bounding box center [1182, 592] width 108 height 30
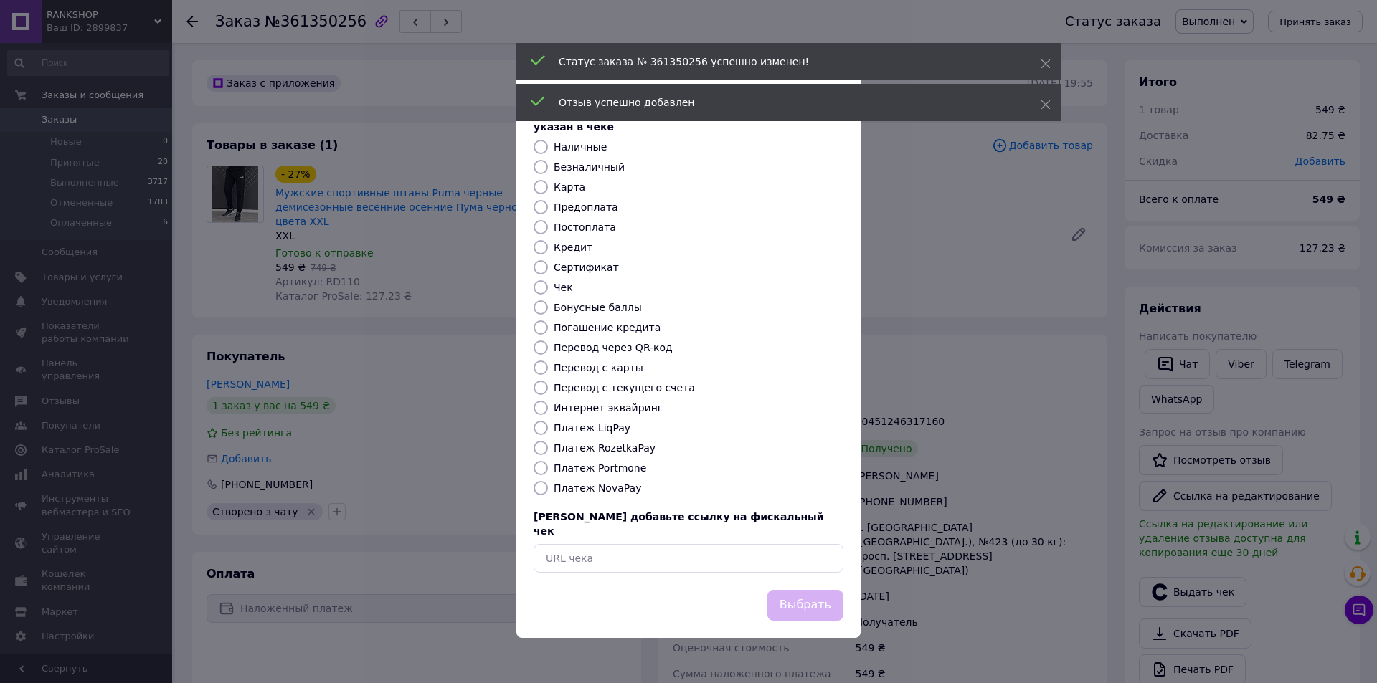
click at [546, 169] on div at bounding box center [541, 167] width 20 height 14
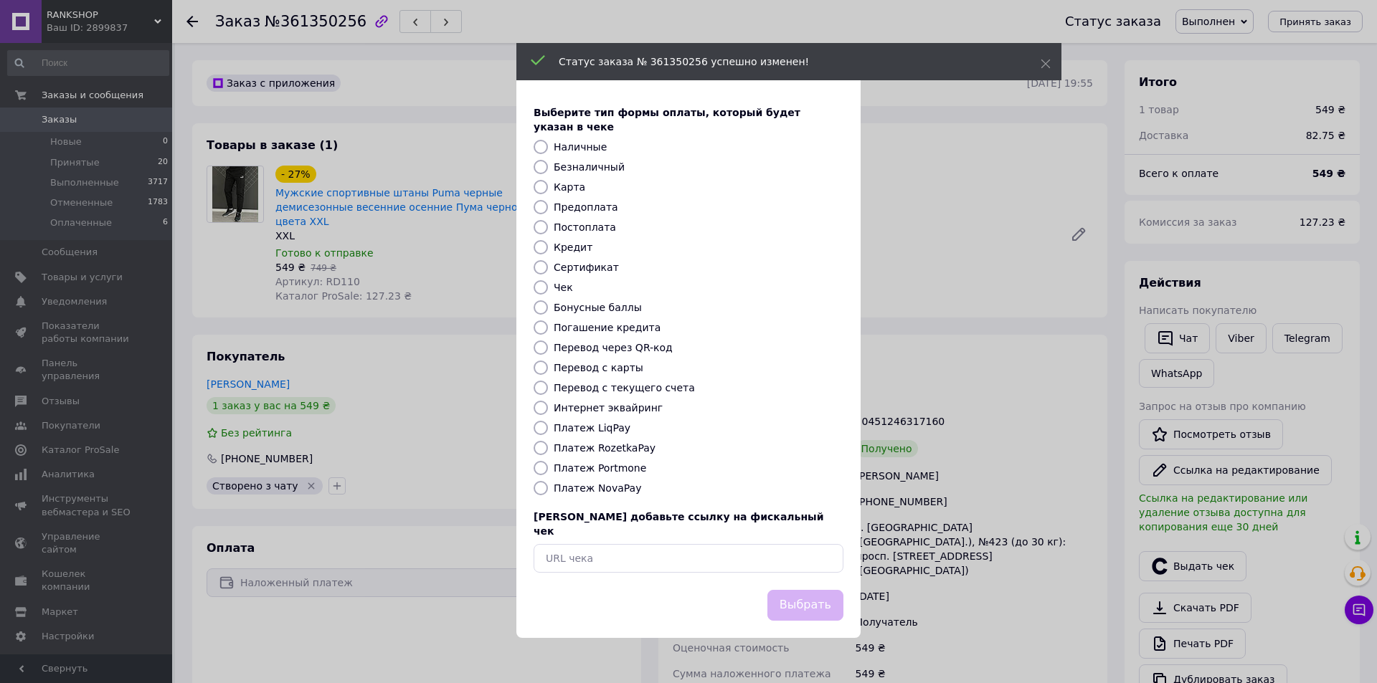
click at [542, 168] on input "Безналичный" at bounding box center [540, 167] width 14 height 14
radio input "true"
click at [819, 590] on button "Выбрать" at bounding box center [805, 605] width 76 height 31
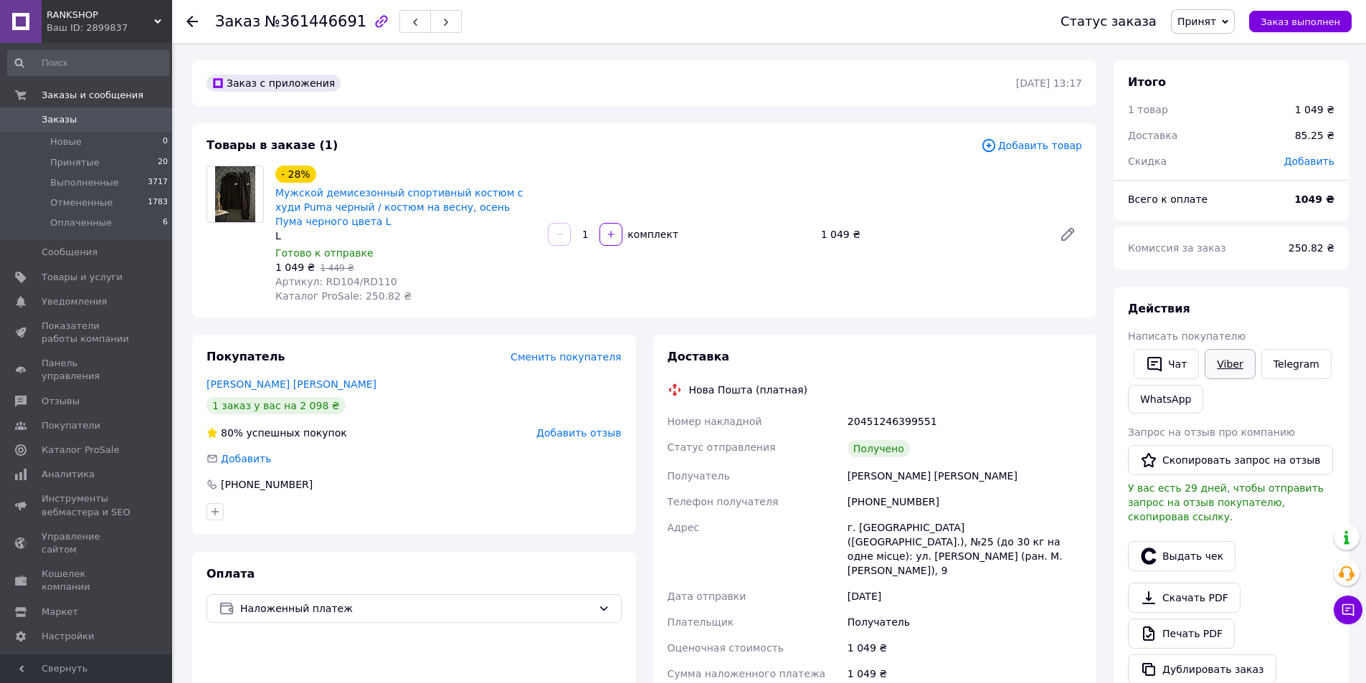
click at [1237, 364] on link "Viber" at bounding box center [1229, 364] width 50 height 30
click at [1235, 362] on link "Viber" at bounding box center [1229, 364] width 50 height 30
drag, startPoint x: 1227, startPoint y: 374, endPoint x: 1278, endPoint y: 391, distance: 54.4
click at [1227, 374] on link "Viber" at bounding box center [1229, 364] width 50 height 30
drag, startPoint x: 1288, startPoint y: 460, endPoint x: 1359, endPoint y: 479, distance: 73.6
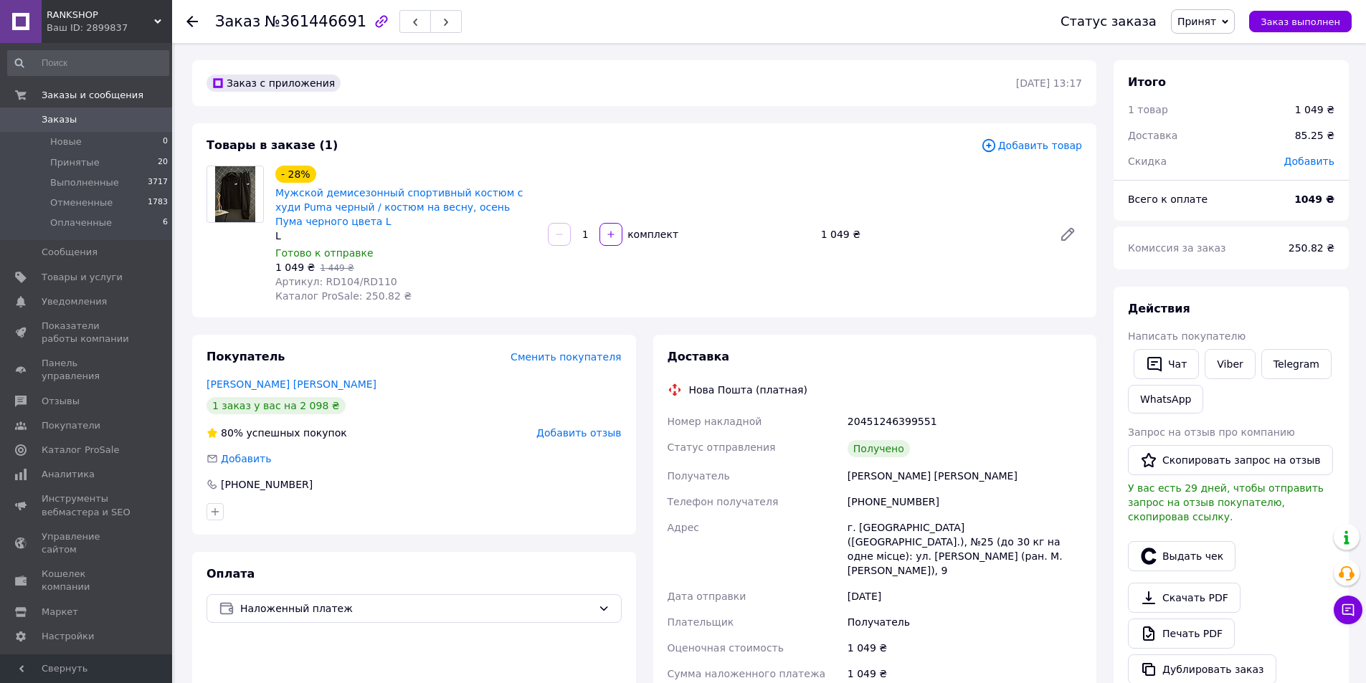
click at [1288, 460] on button "Скопировать запрос на отзыв" at bounding box center [1230, 460] width 205 height 30
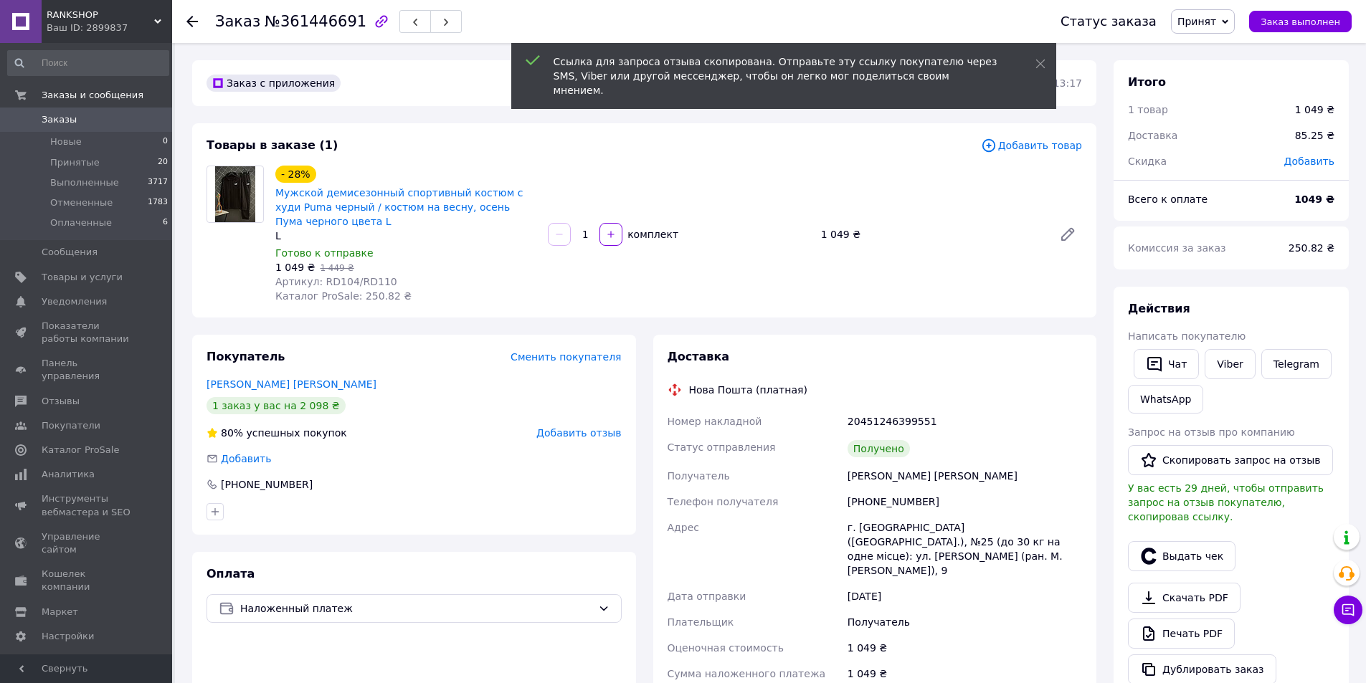
click at [593, 434] on span "Добавить отзыв" at bounding box center [578, 432] width 85 height 11
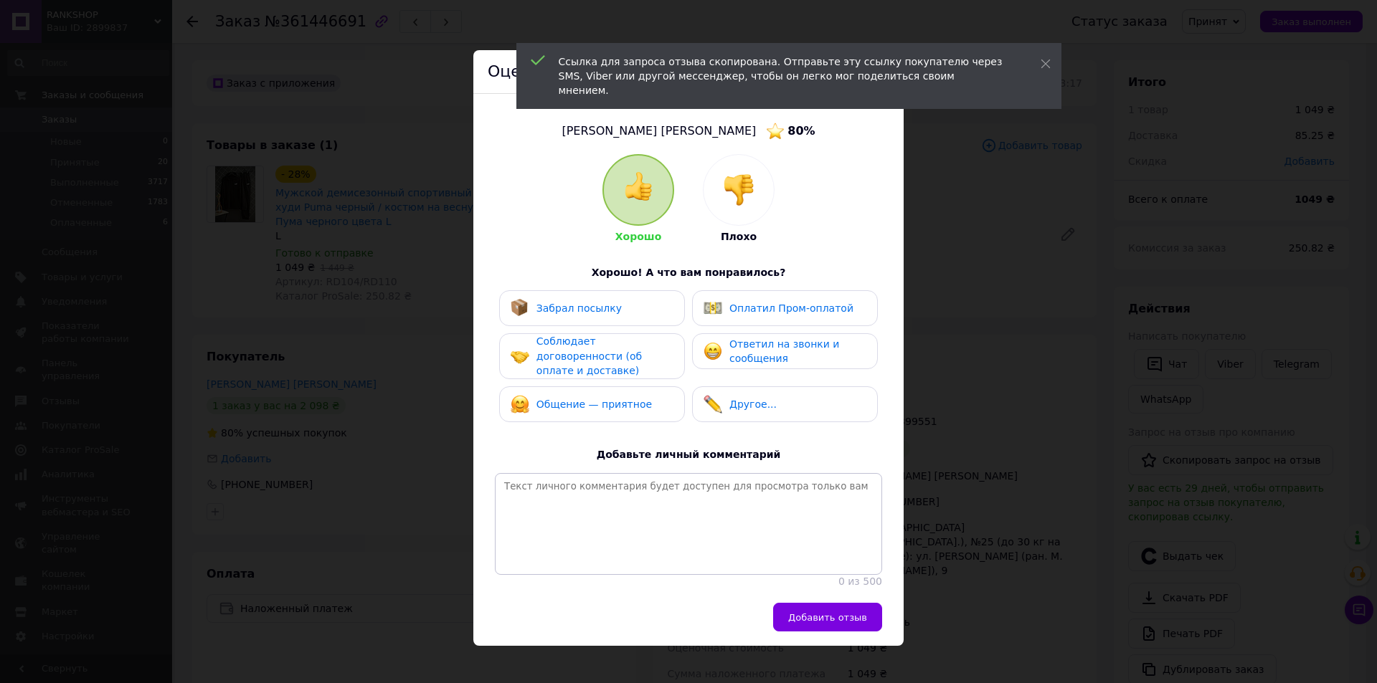
click at [623, 315] on div "Забрал посылку" at bounding box center [591, 308] width 163 height 19
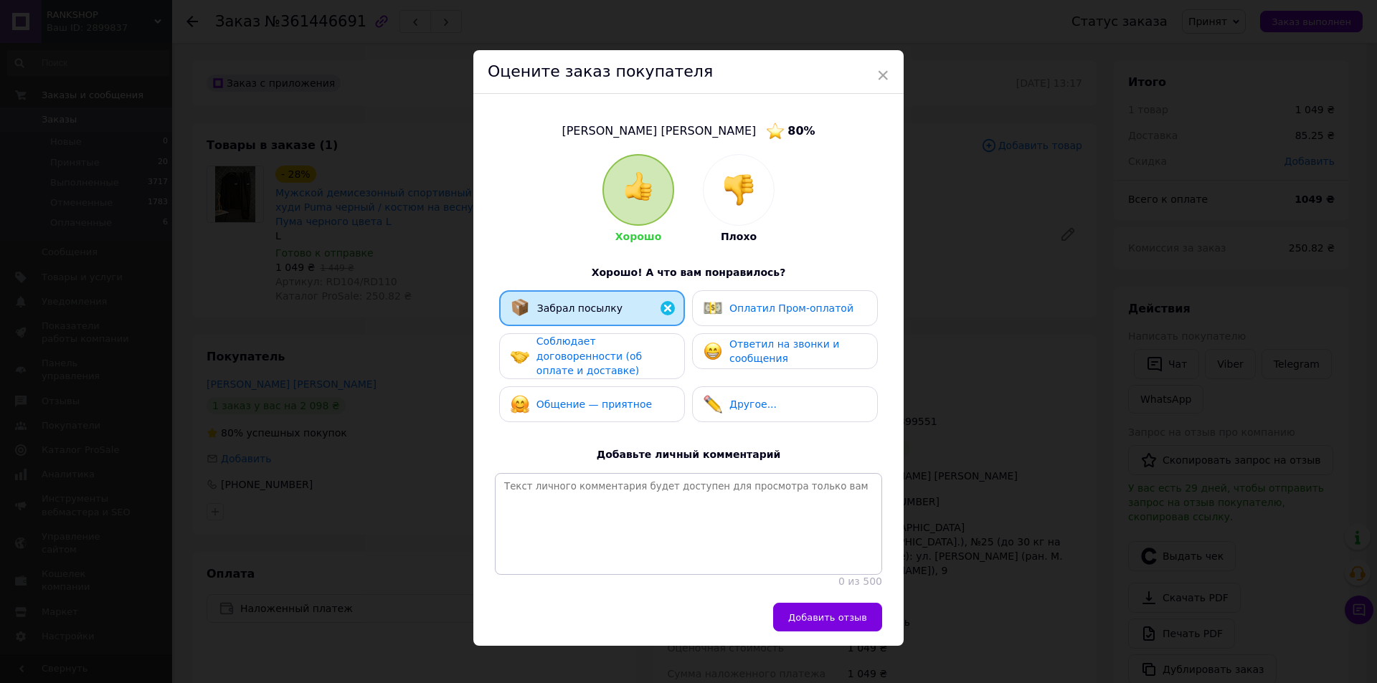
click at [624, 354] on span "Соблюдает договоренности (об оплате и доставке)" at bounding box center [588, 356] width 105 height 41
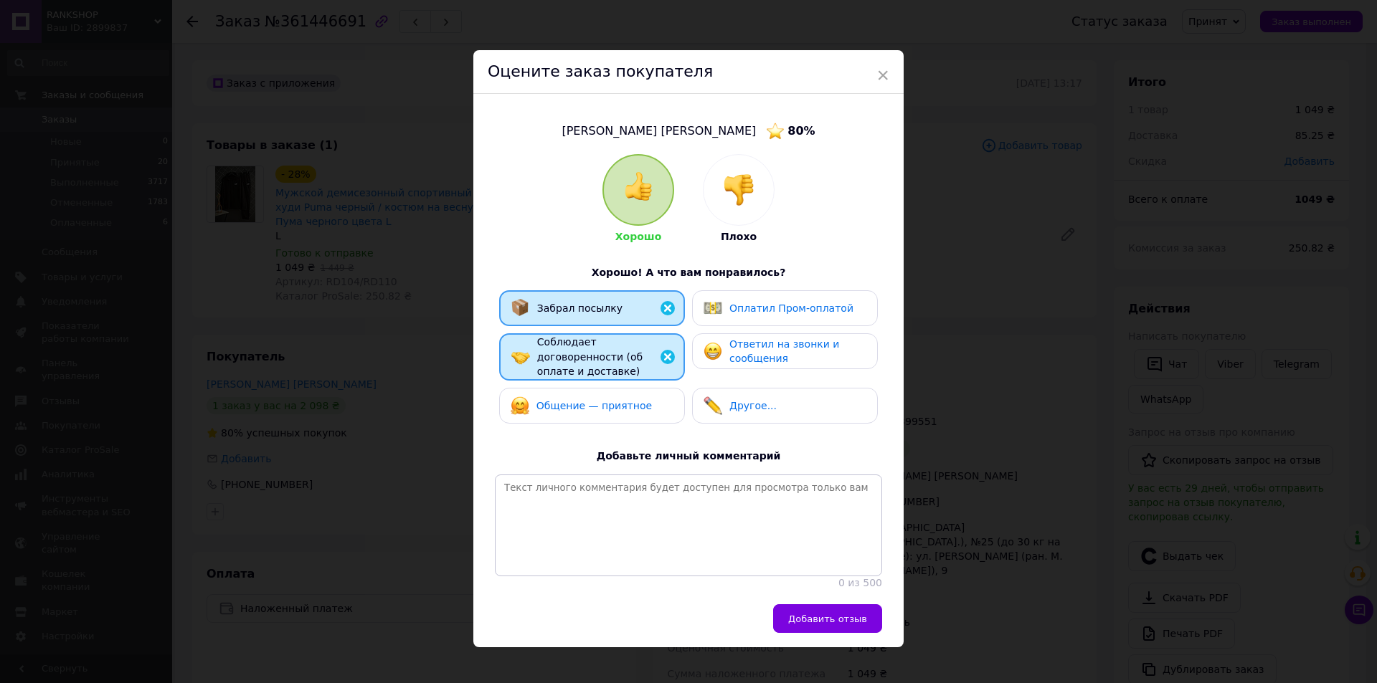
drag, startPoint x: 612, startPoint y: 389, endPoint x: 778, endPoint y: 349, distance: 170.9
click at [628, 388] on div "Общение — приятное" at bounding box center [592, 406] width 186 height 36
click at [778, 349] on span "Ответил на звонки и сообщения" at bounding box center [784, 351] width 110 height 27
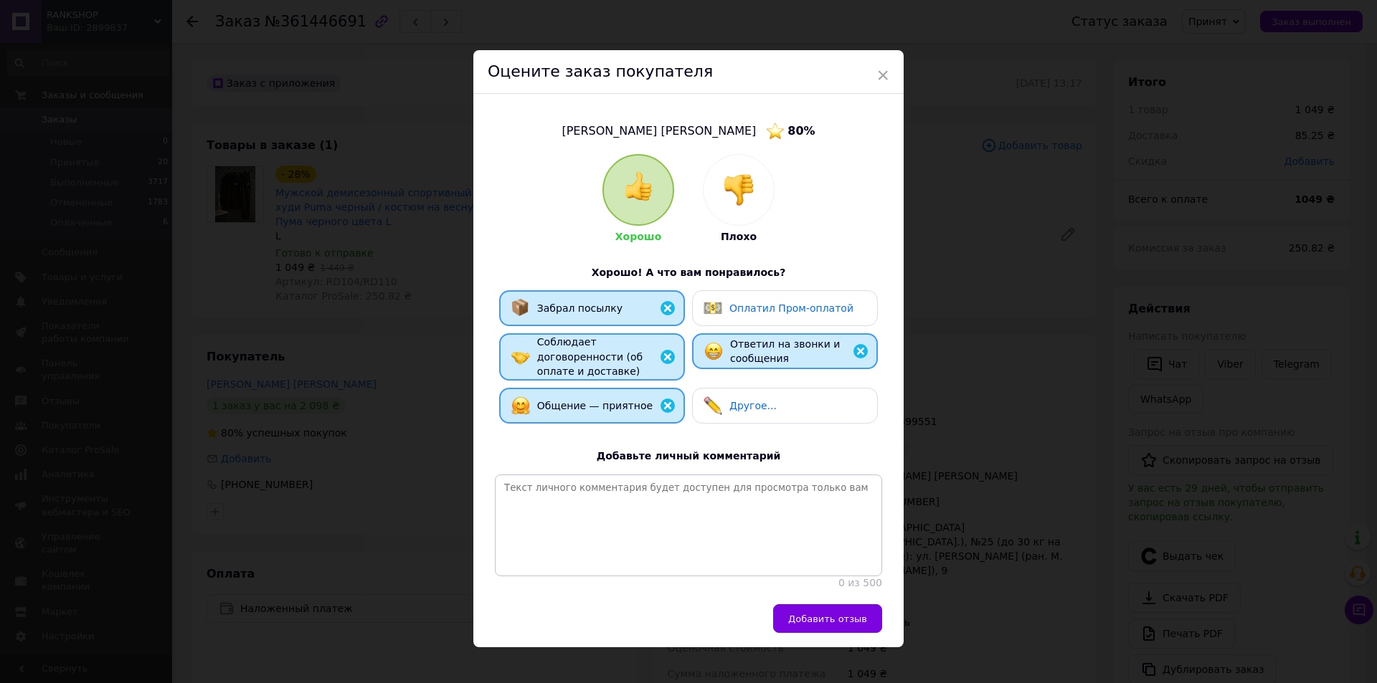
click at [841, 639] on div "Добавить отзыв" at bounding box center [688, 625] width 430 height 43
click at [852, 622] on span "Добавить отзыв" at bounding box center [827, 619] width 79 height 11
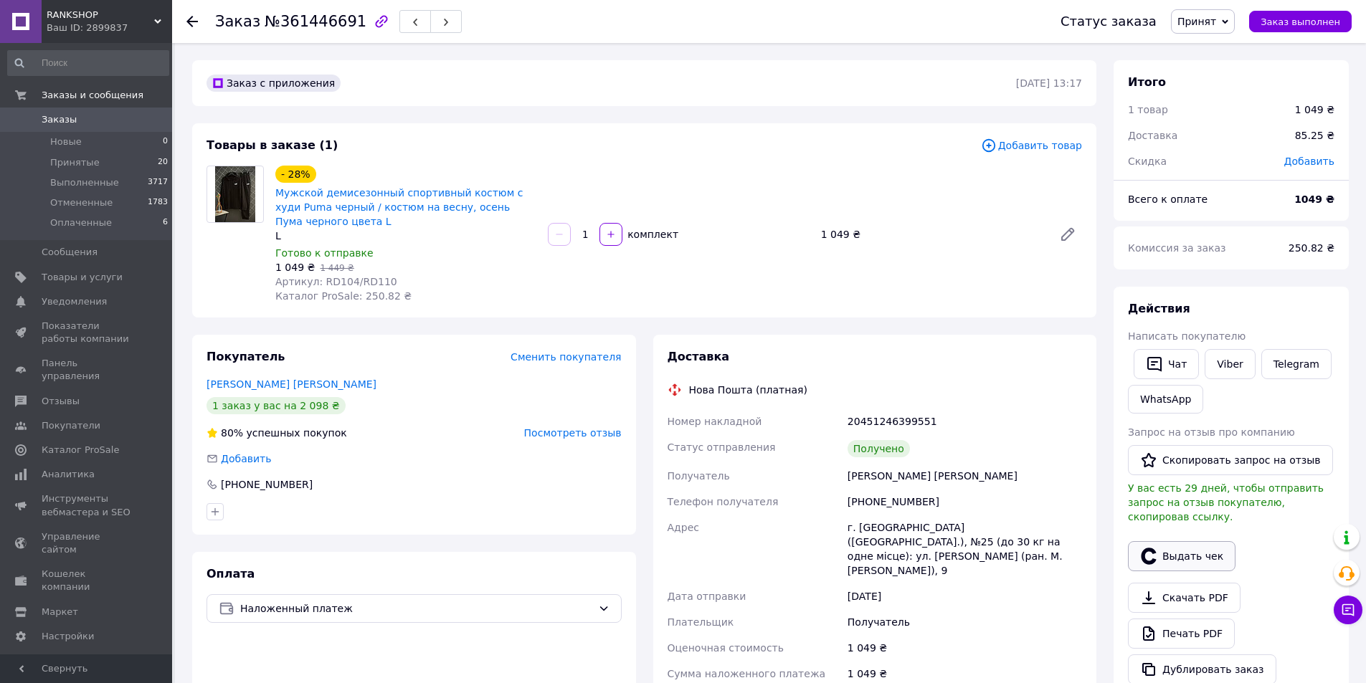
click at [1222, 548] on button "Выдать чек" at bounding box center [1182, 556] width 108 height 30
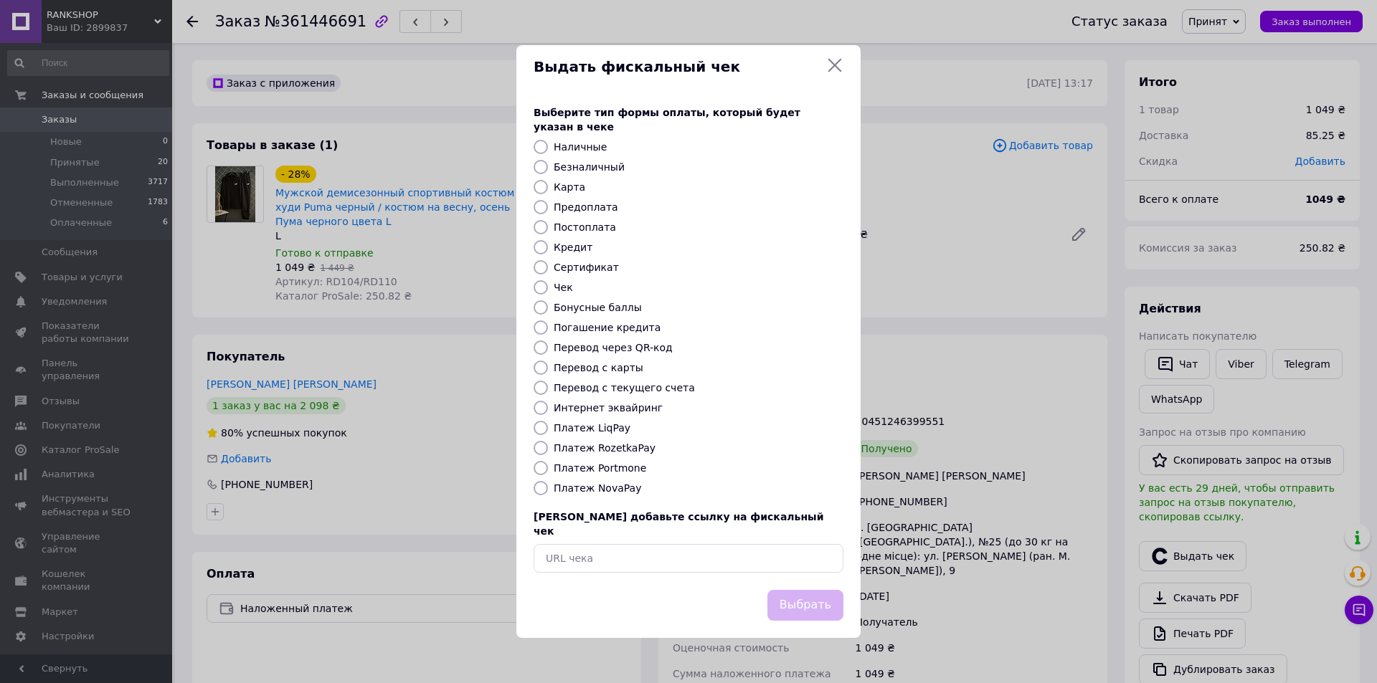
click at [534, 166] on input "Безналичный" at bounding box center [540, 167] width 14 height 14
radio input "true"
click at [826, 591] on button "Выбрать" at bounding box center [805, 605] width 76 height 31
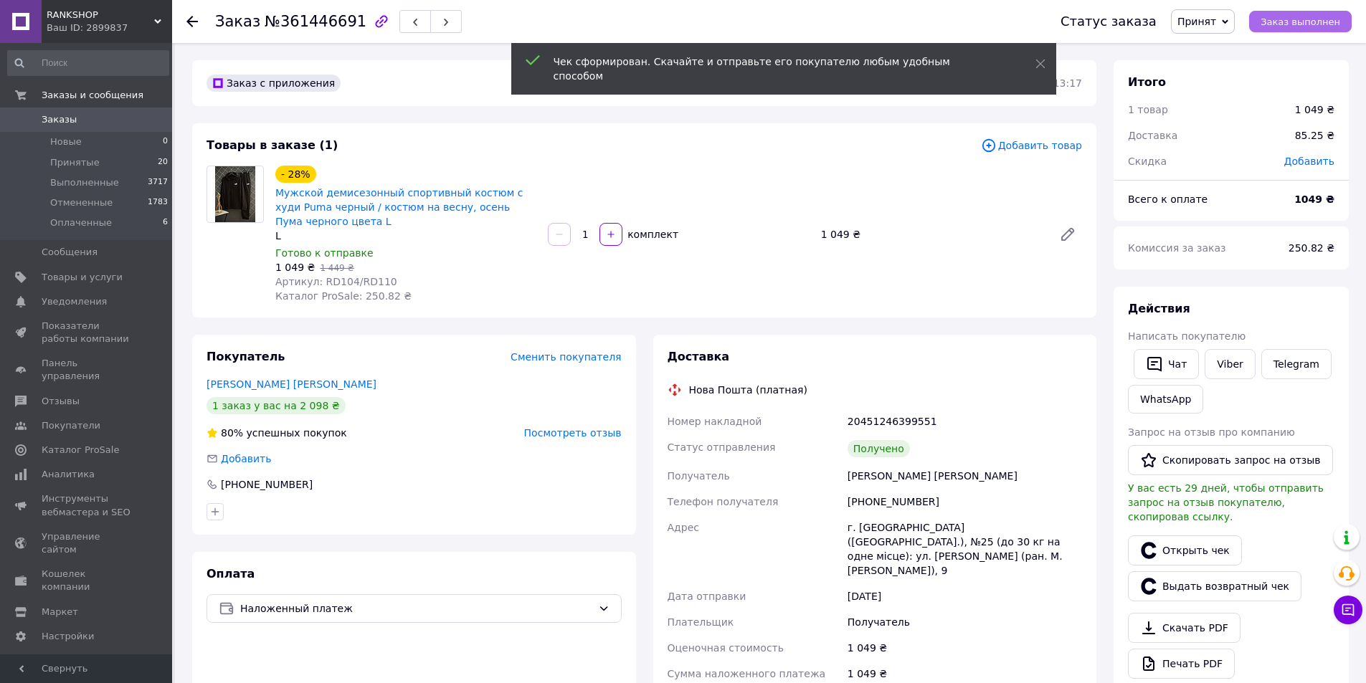
click at [1307, 25] on span "Заказ выполнен" at bounding box center [1300, 21] width 80 height 11
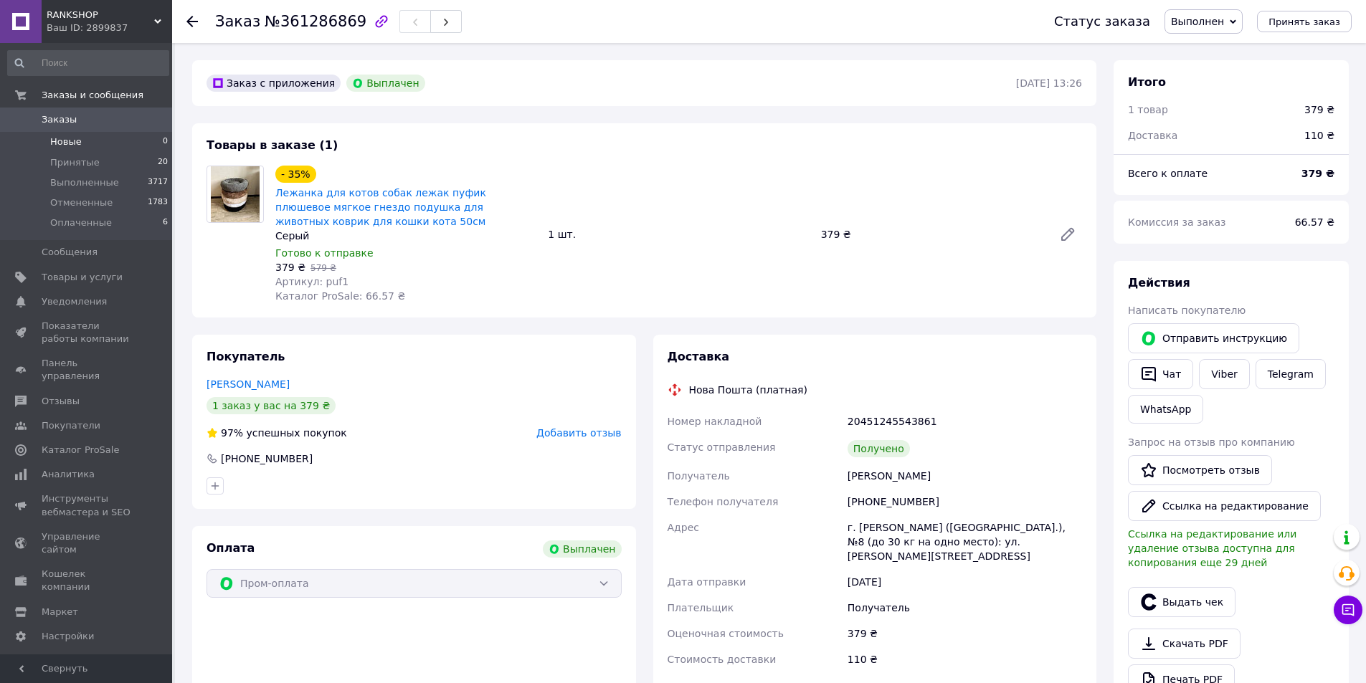
click at [100, 151] on li "Новые 0" at bounding box center [88, 142] width 176 height 20
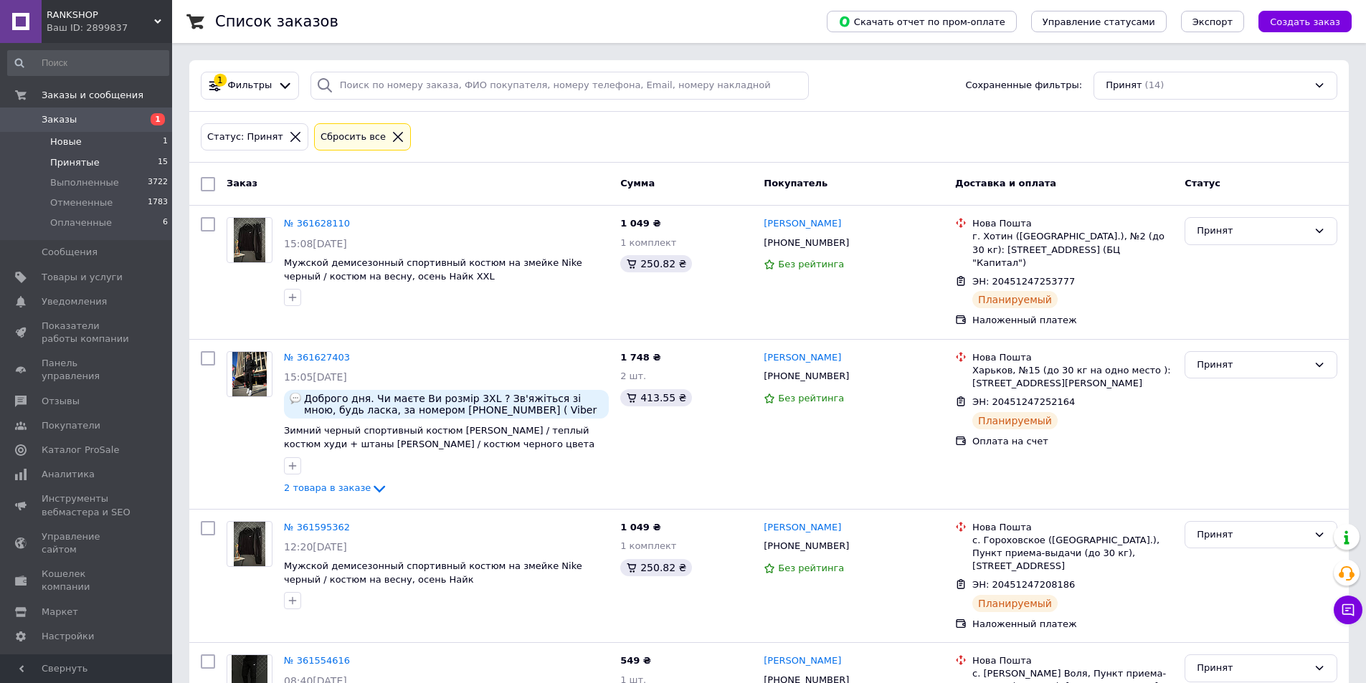
click at [115, 143] on li "Новые 1" at bounding box center [88, 142] width 176 height 20
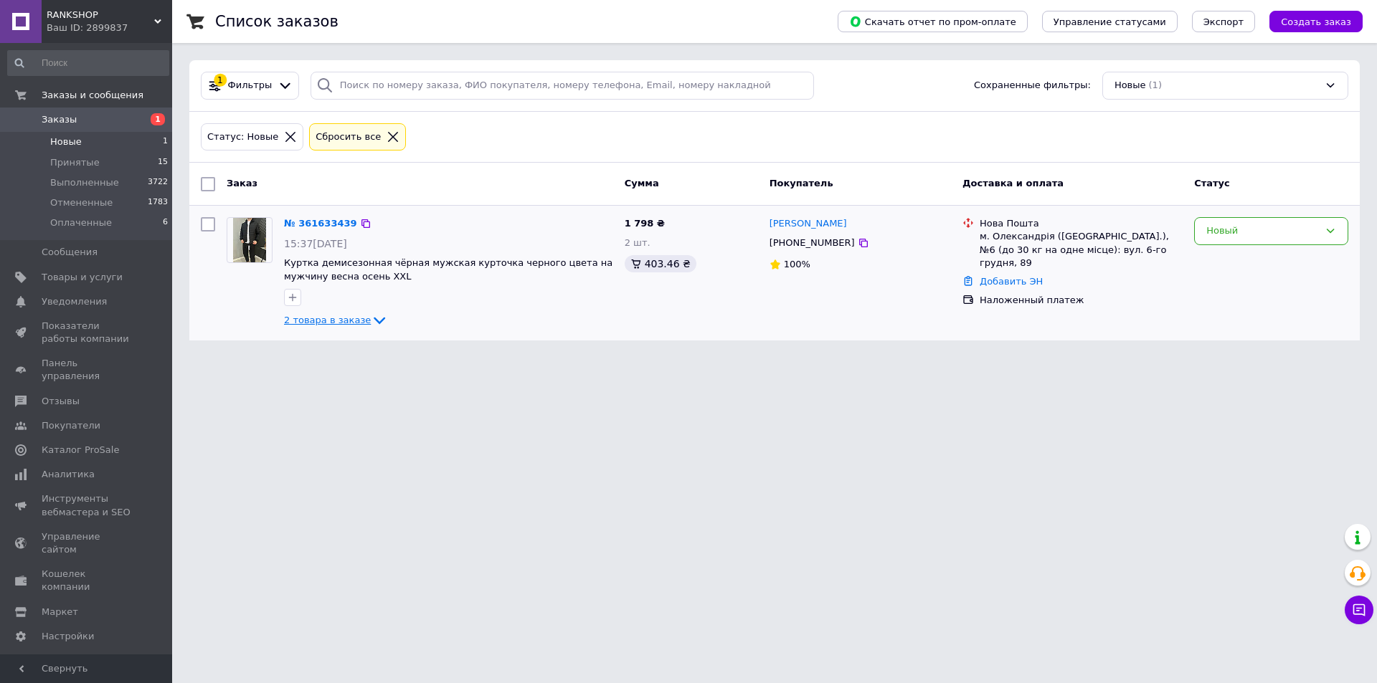
click at [313, 319] on span "2 товара в заказе" at bounding box center [327, 320] width 87 height 11
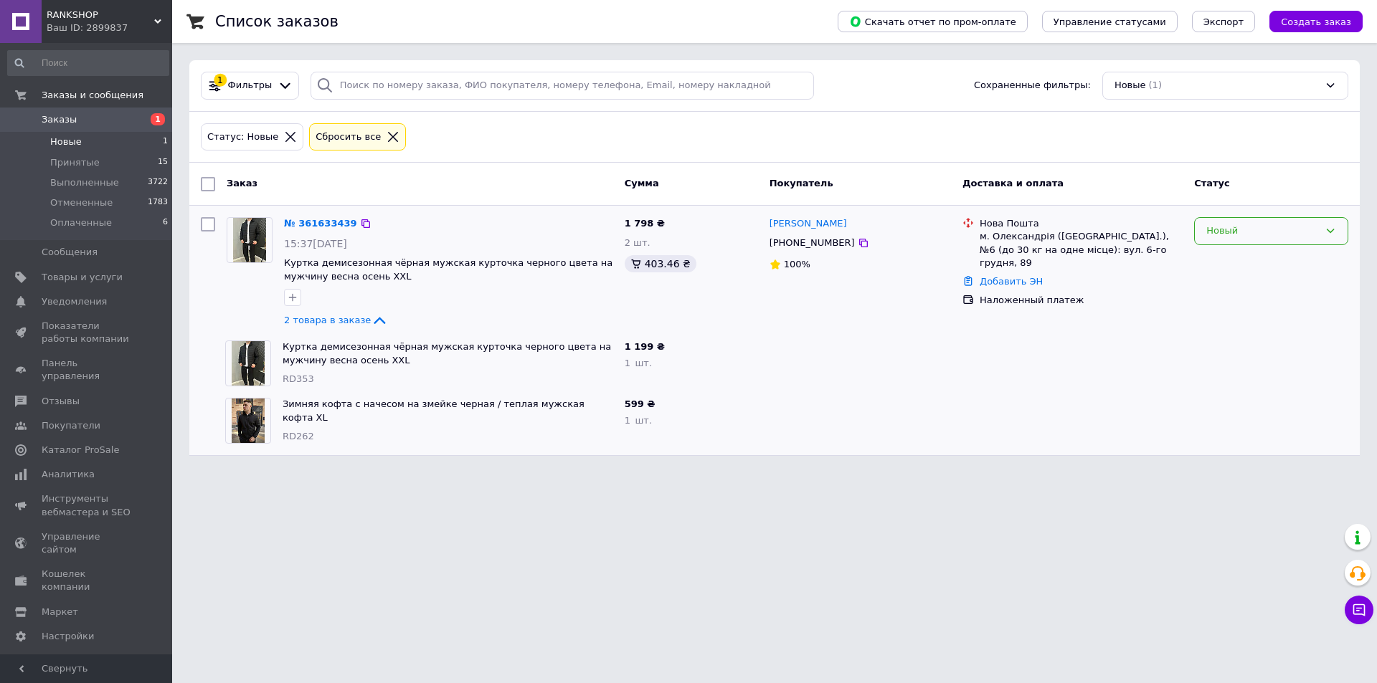
click at [1227, 230] on div "Новый" at bounding box center [1262, 231] width 113 height 15
click at [1221, 257] on li "Принят" at bounding box center [1270, 261] width 153 height 27
click at [158, 159] on span "15" at bounding box center [163, 162] width 10 height 13
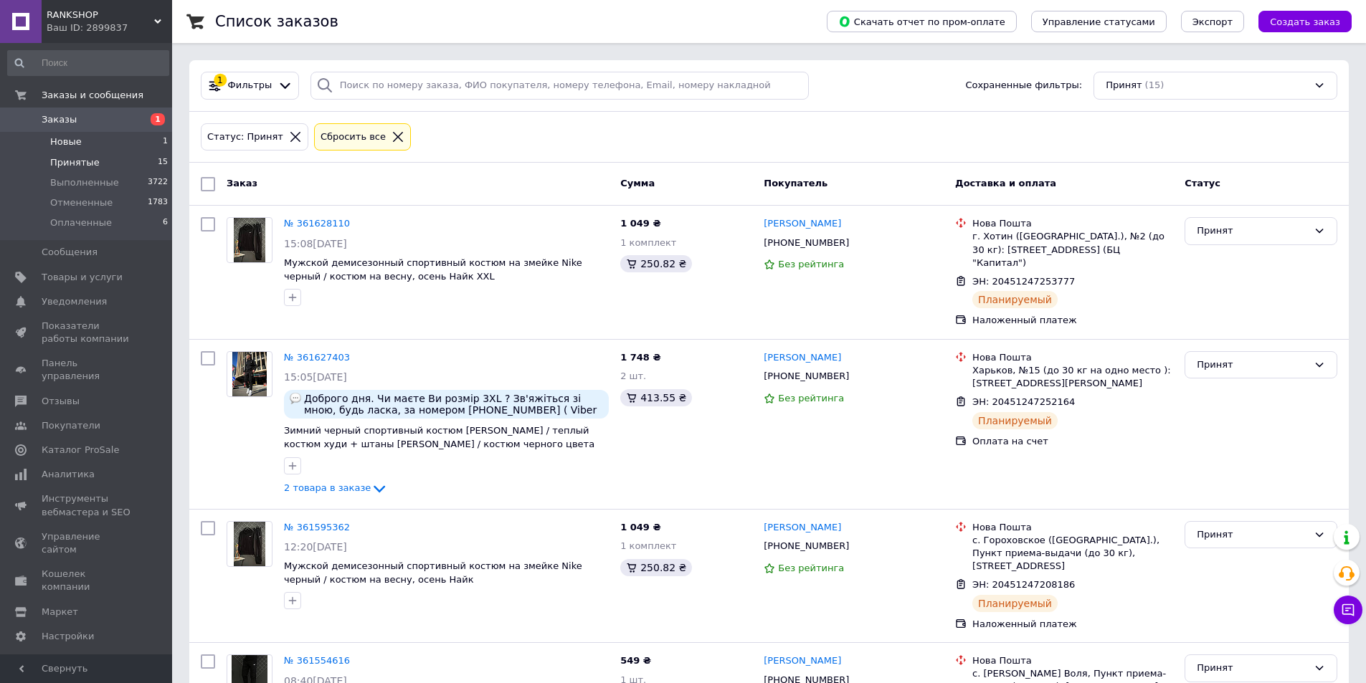
click at [156, 133] on li "Новые 1" at bounding box center [88, 142] width 176 height 20
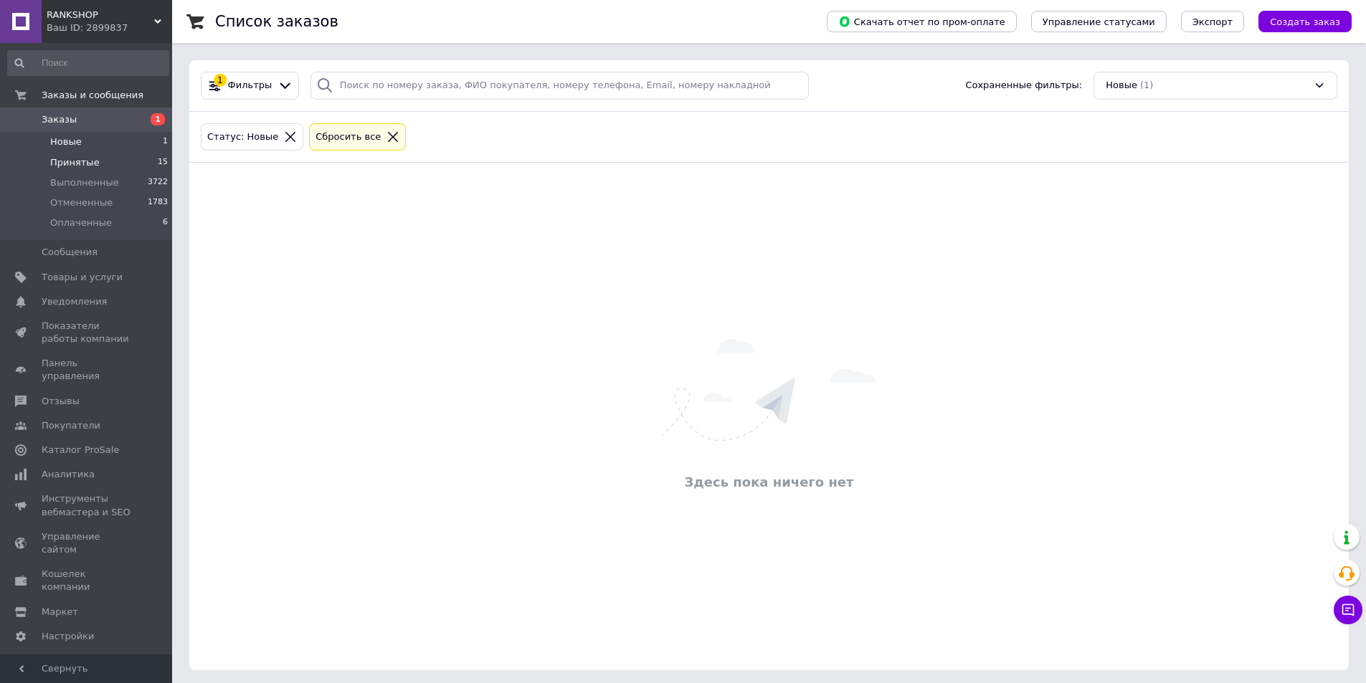
click at [143, 162] on li "Принятые 15" at bounding box center [88, 163] width 176 height 20
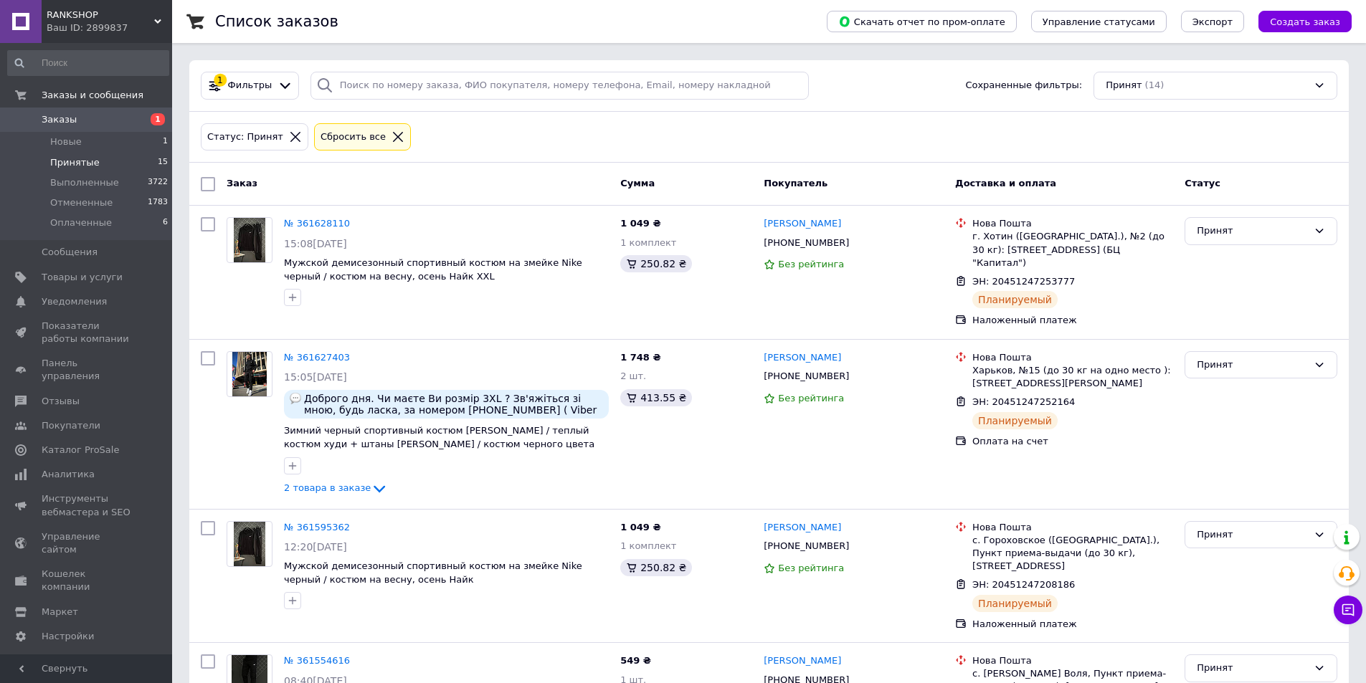
click at [145, 159] on li "Принятые 15" at bounding box center [88, 163] width 176 height 20
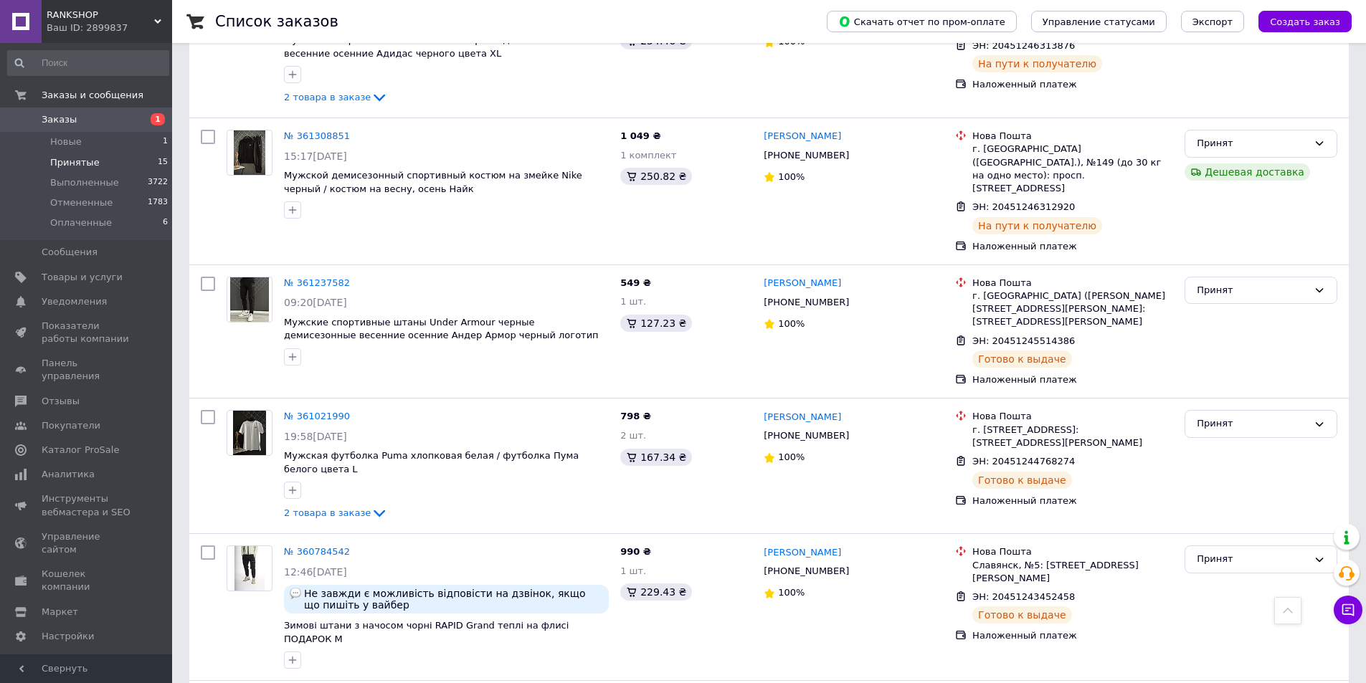
scroll to position [1311, 0]
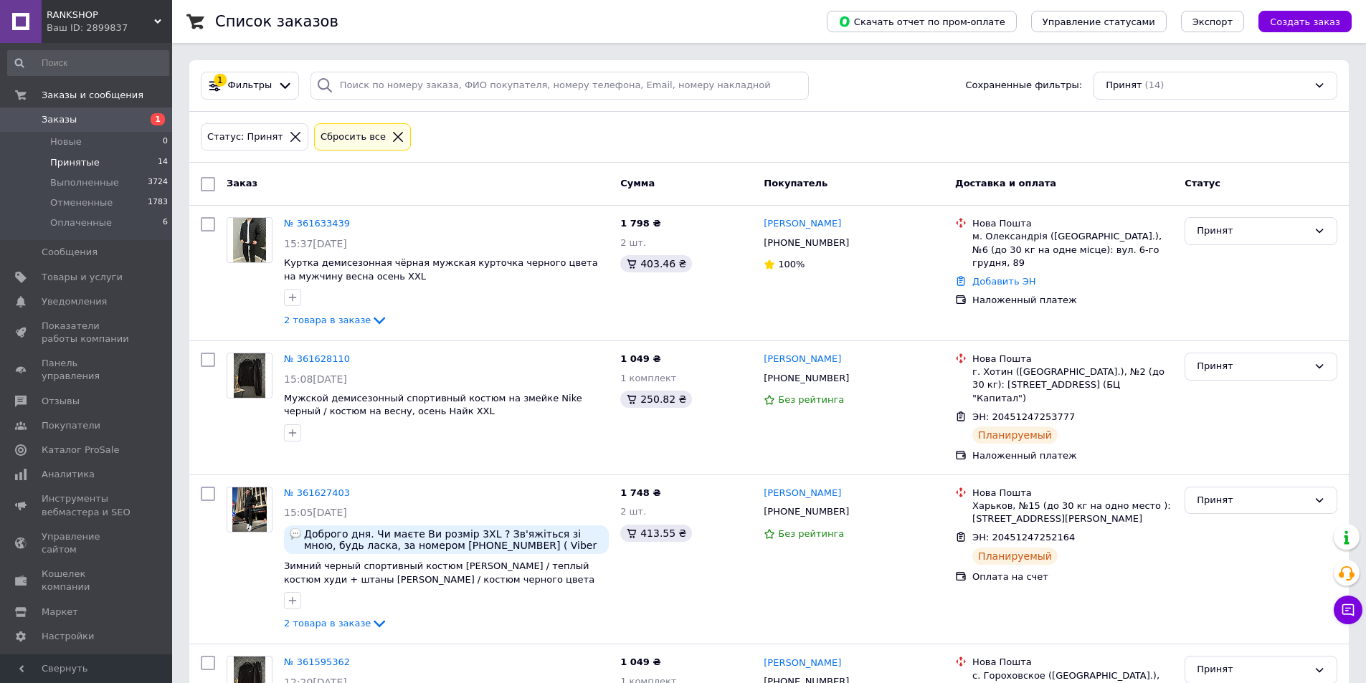
click at [132, 161] on li "Принятые 14" at bounding box center [88, 163] width 176 height 20
click at [127, 177] on li "Выполненные 3724" at bounding box center [88, 183] width 176 height 20
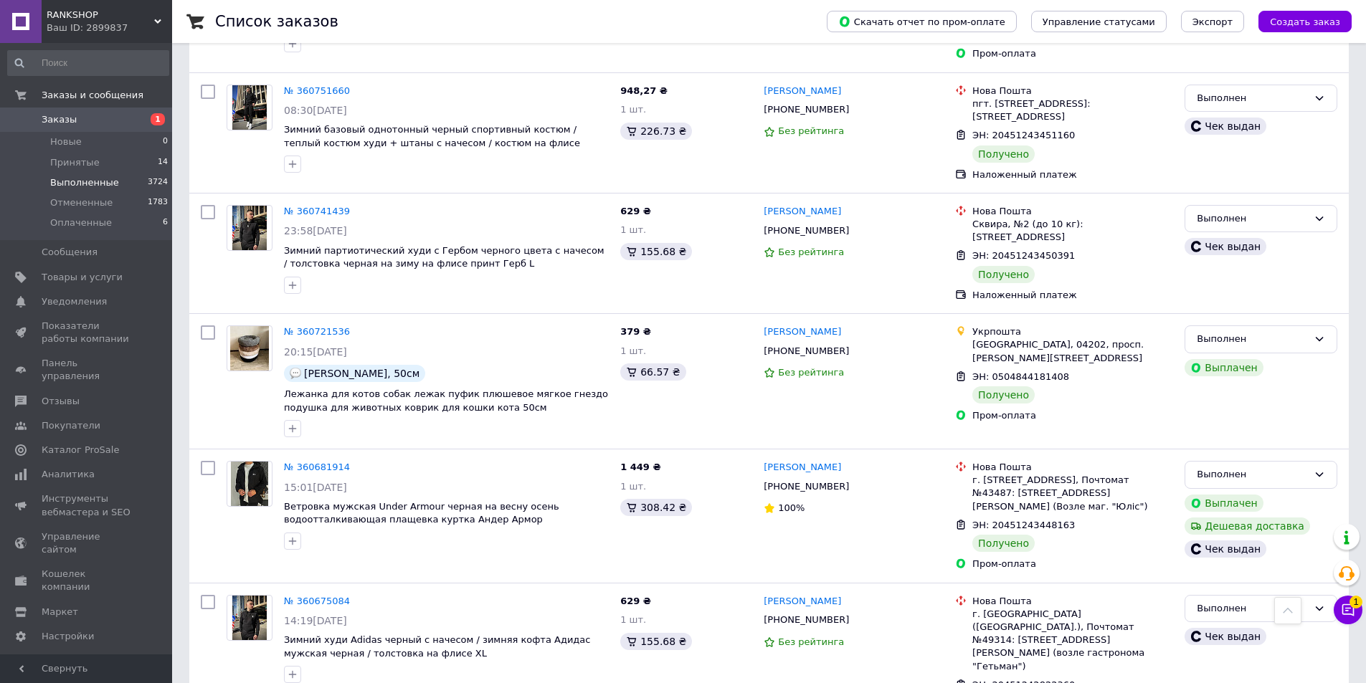
scroll to position [2091, 0]
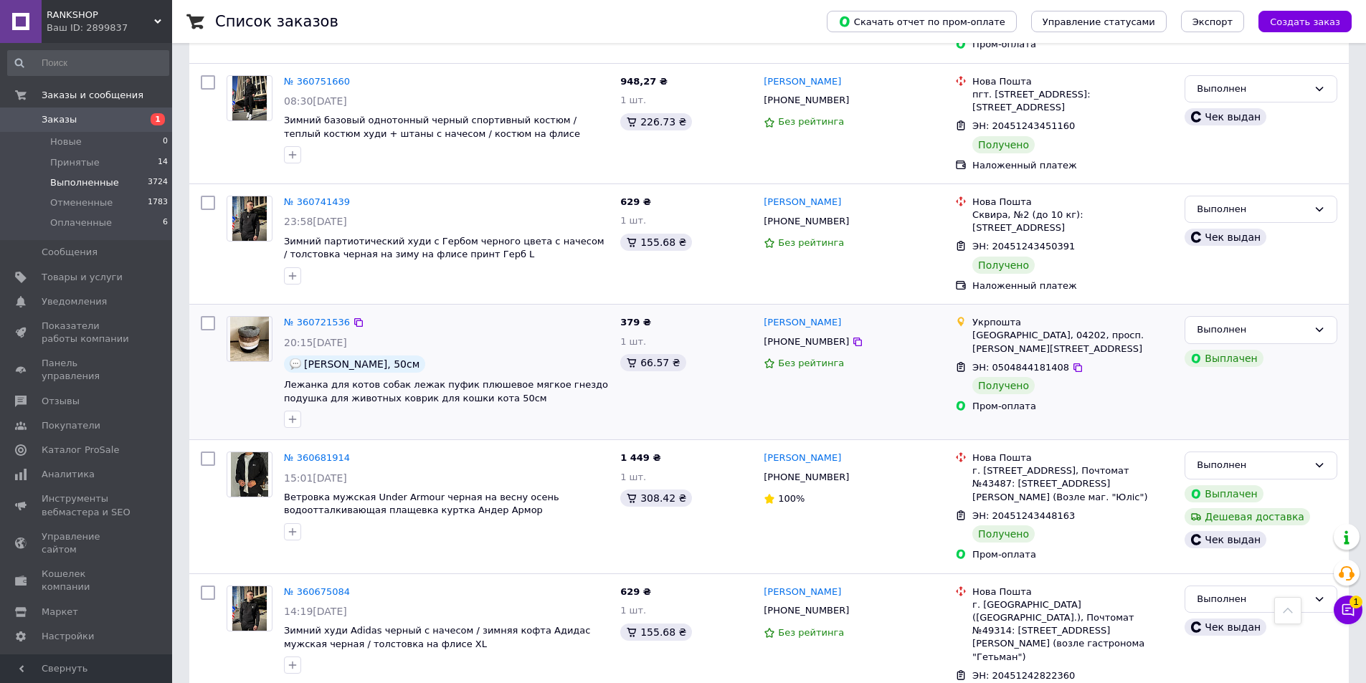
drag, startPoint x: 339, startPoint y: 243, endPoint x: 480, endPoint y: 222, distance: 142.9
click at [480, 305] on div "№ 360721536 20:15, 06.09.2025 Сіра лежанка, 50см Лежанка для котов собак лежак …" at bounding box center [768, 372] width 1159 height 135
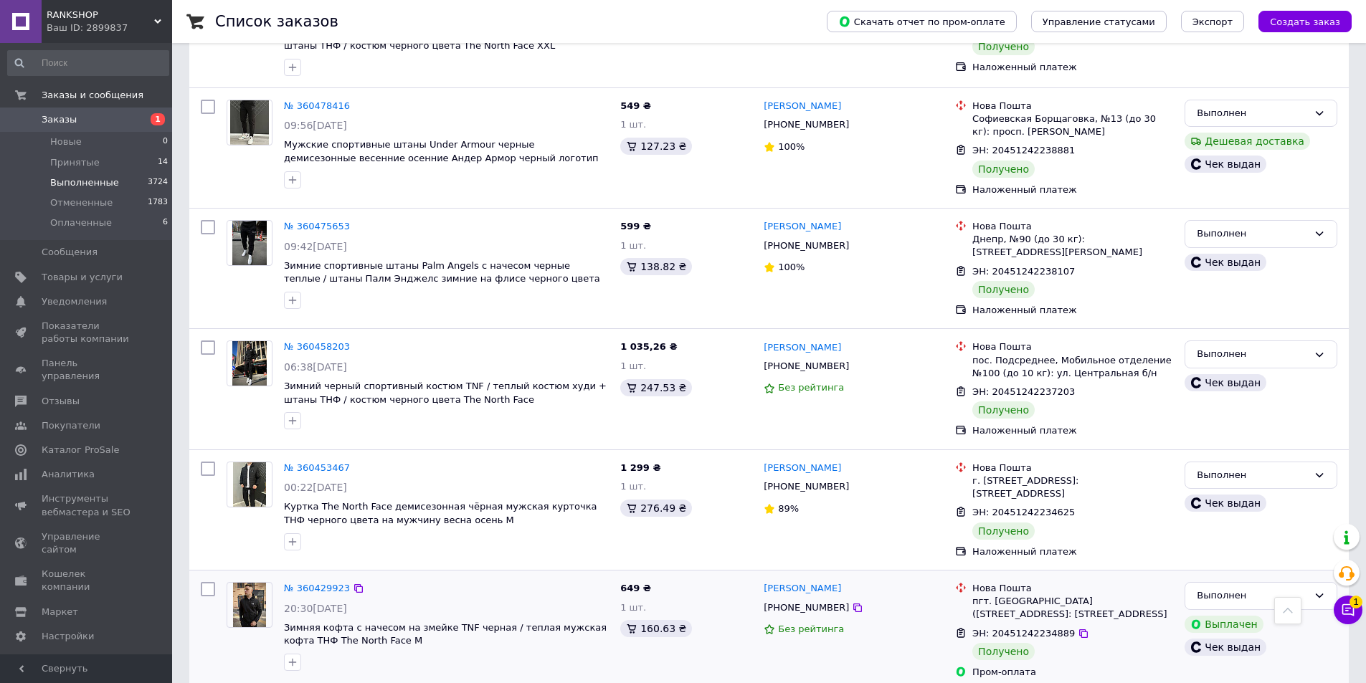
scroll to position [1362, 0]
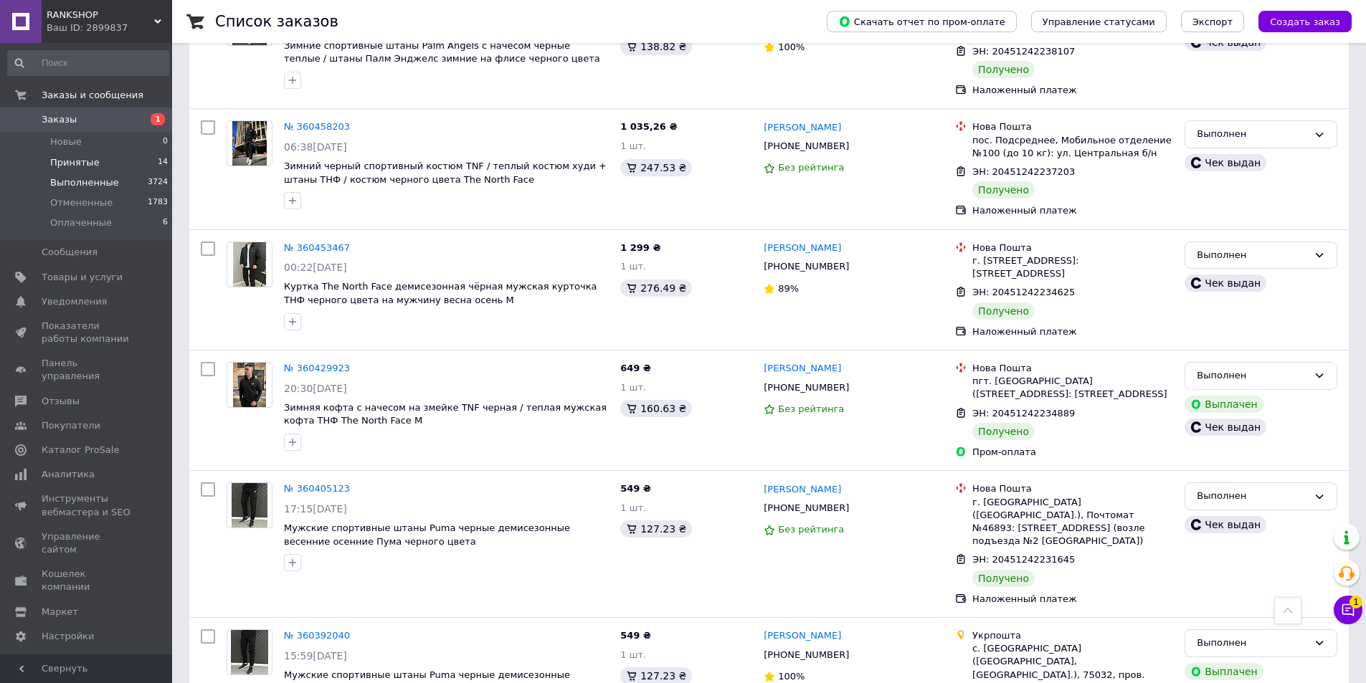
click at [141, 166] on li "Принятые 14" at bounding box center [88, 163] width 176 height 20
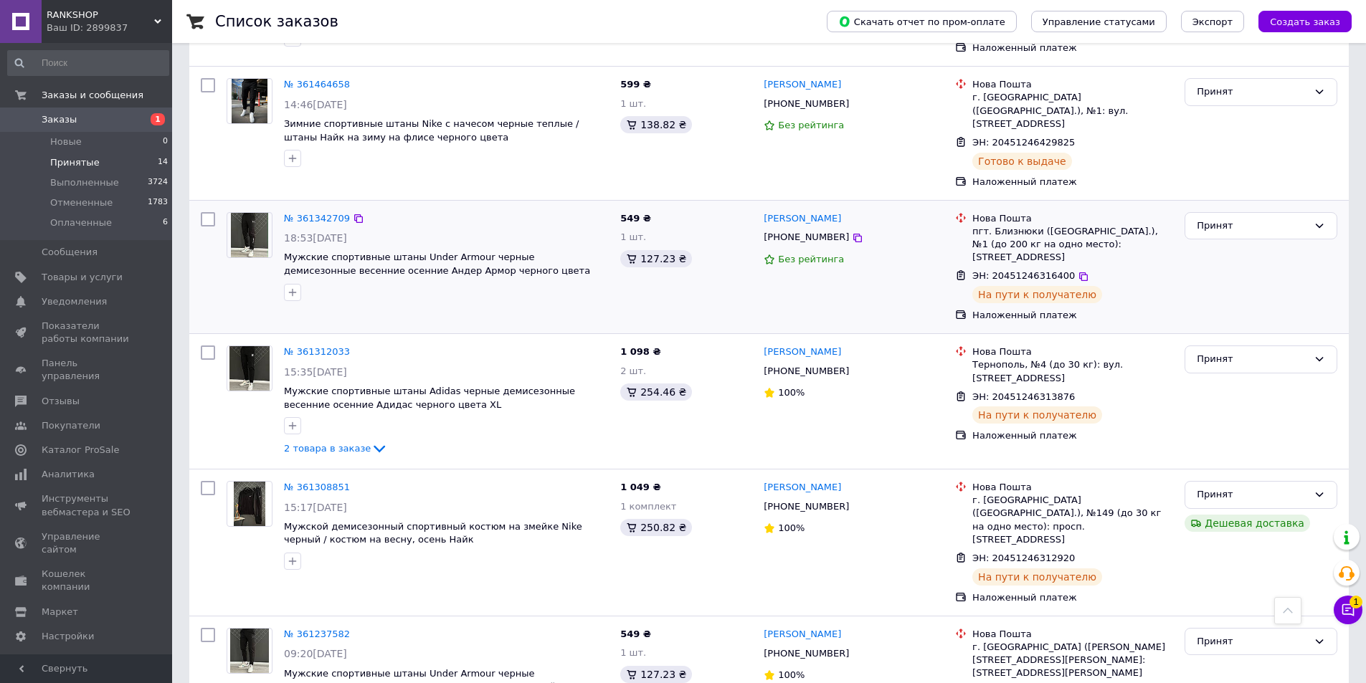
scroll to position [1334, 0]
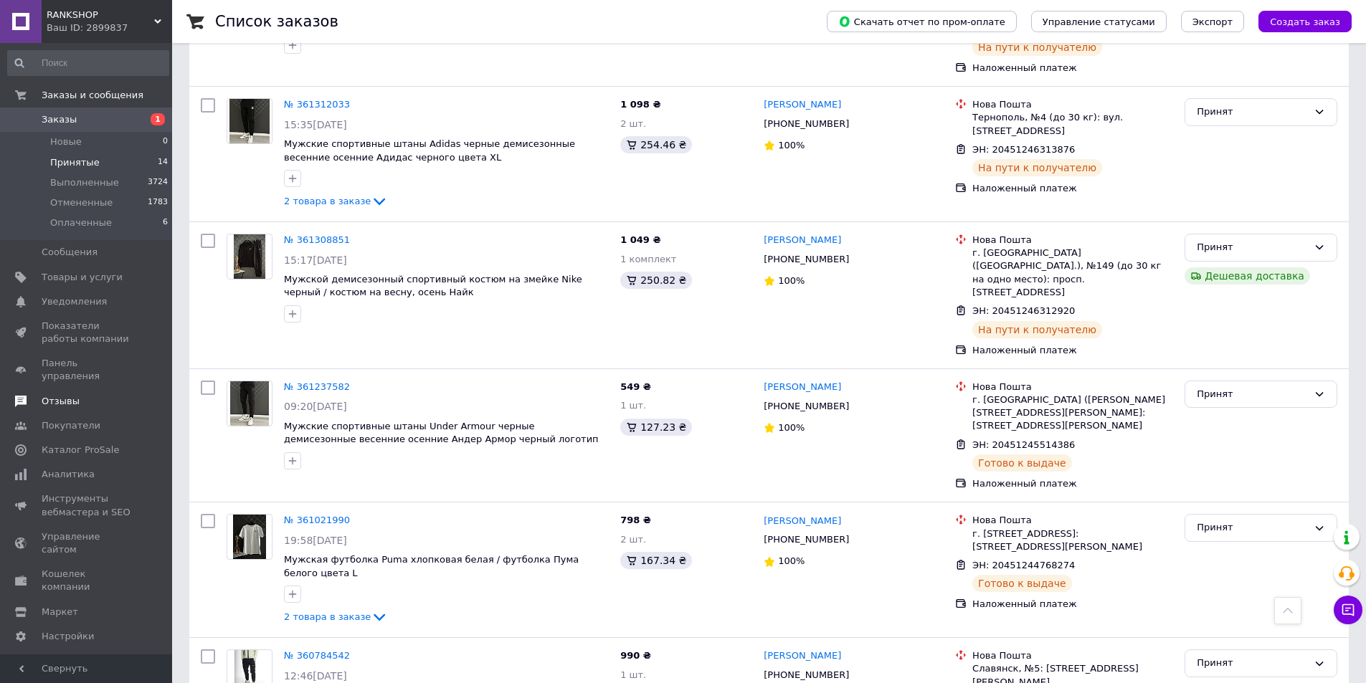
click at [127, 395] on span "Отзывы" at bounding box center [87, 401] width 91 height 13
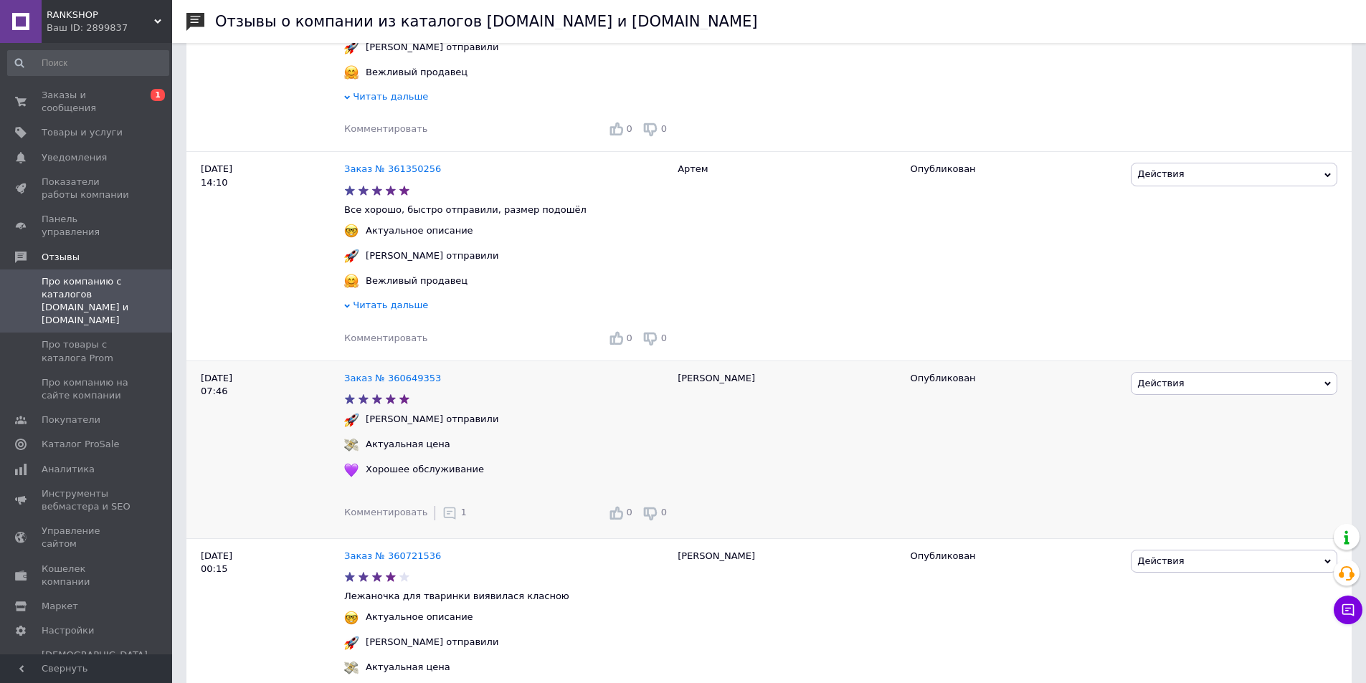
scroll to position [430, 0]
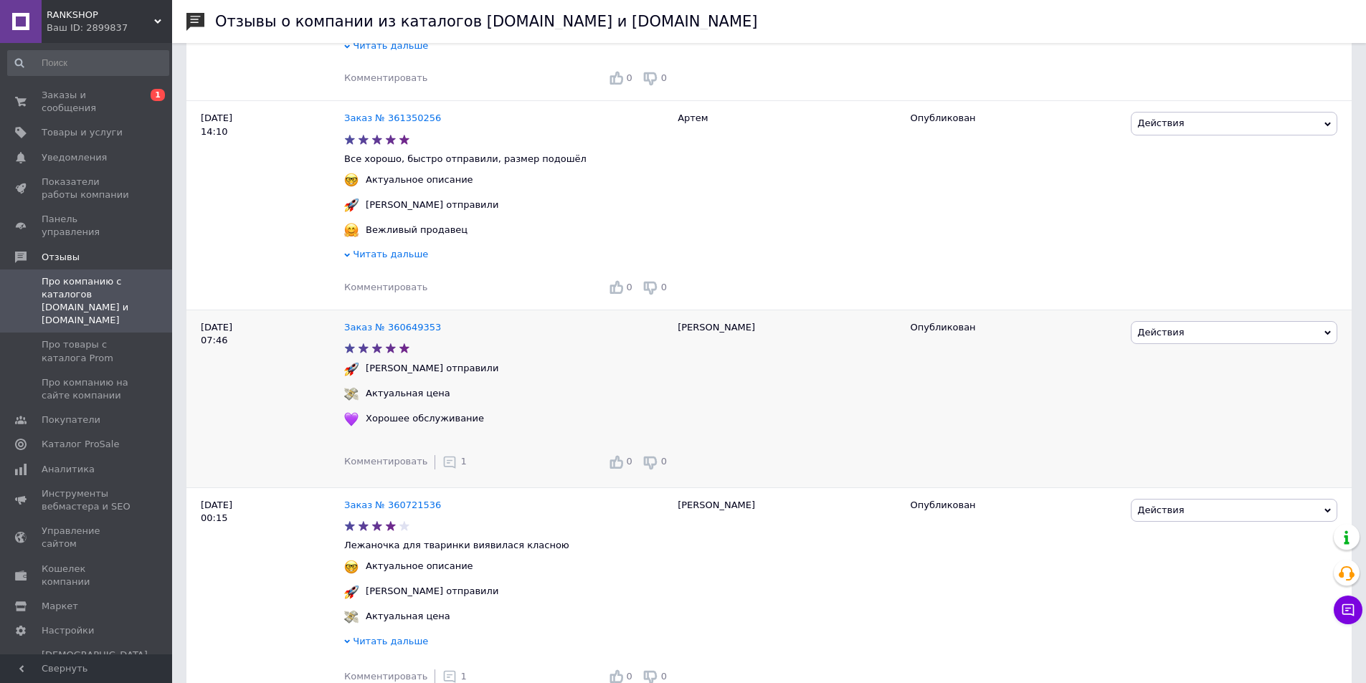
click at [460, 467] on span "1" at bounding box center [463, 461] width 6 height 11
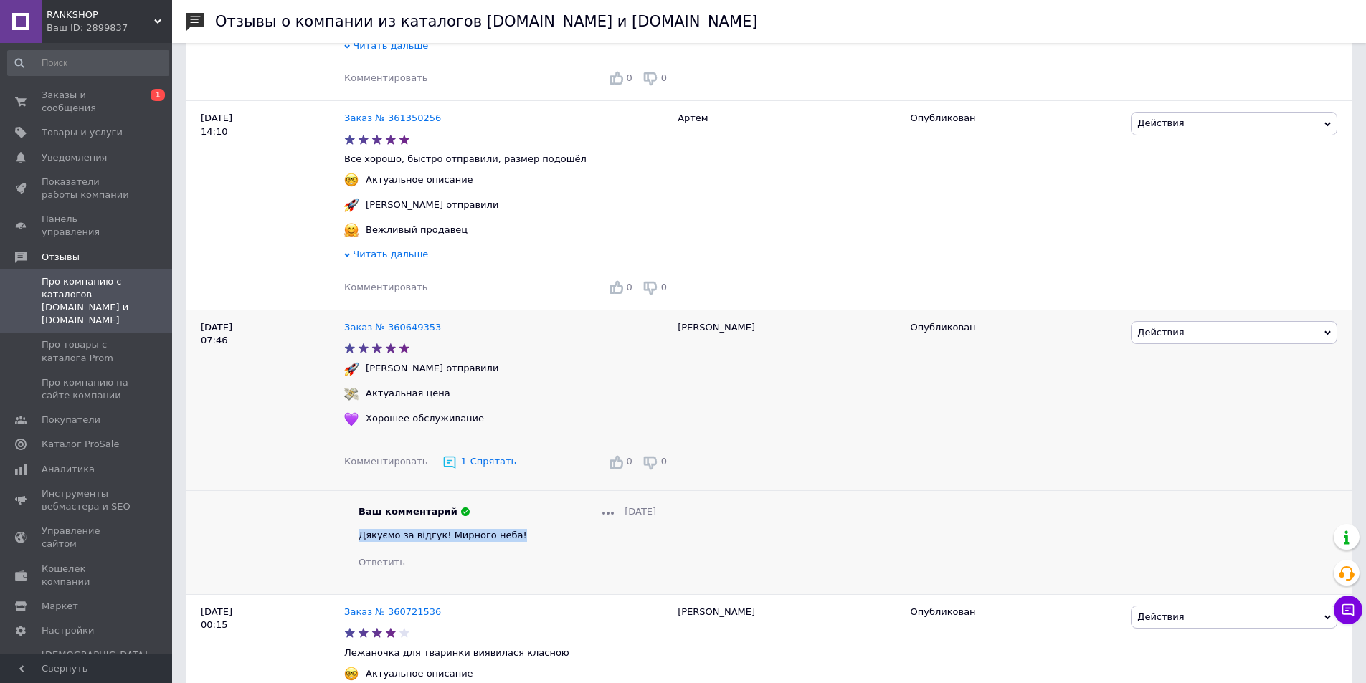
copy span "Дякуємо за відгук! Мирного неба!"
drag, startPoint x: 521, startPoint y: 538, endPoint x: 359, endPoint y: 544, distance: 162.1
click at [359, 542] on div "Дякуємо за відгук! Мирного неба!" at bounding box center [507, 535] width 298 height 13
click at [402, 299] on div "Комментировать 0 0" at bounding box center [507, 287] width 326 height 23
click at [403, 299] on div "Комментировать 0 0" at bounding box center [507, 287] width 326 height 23
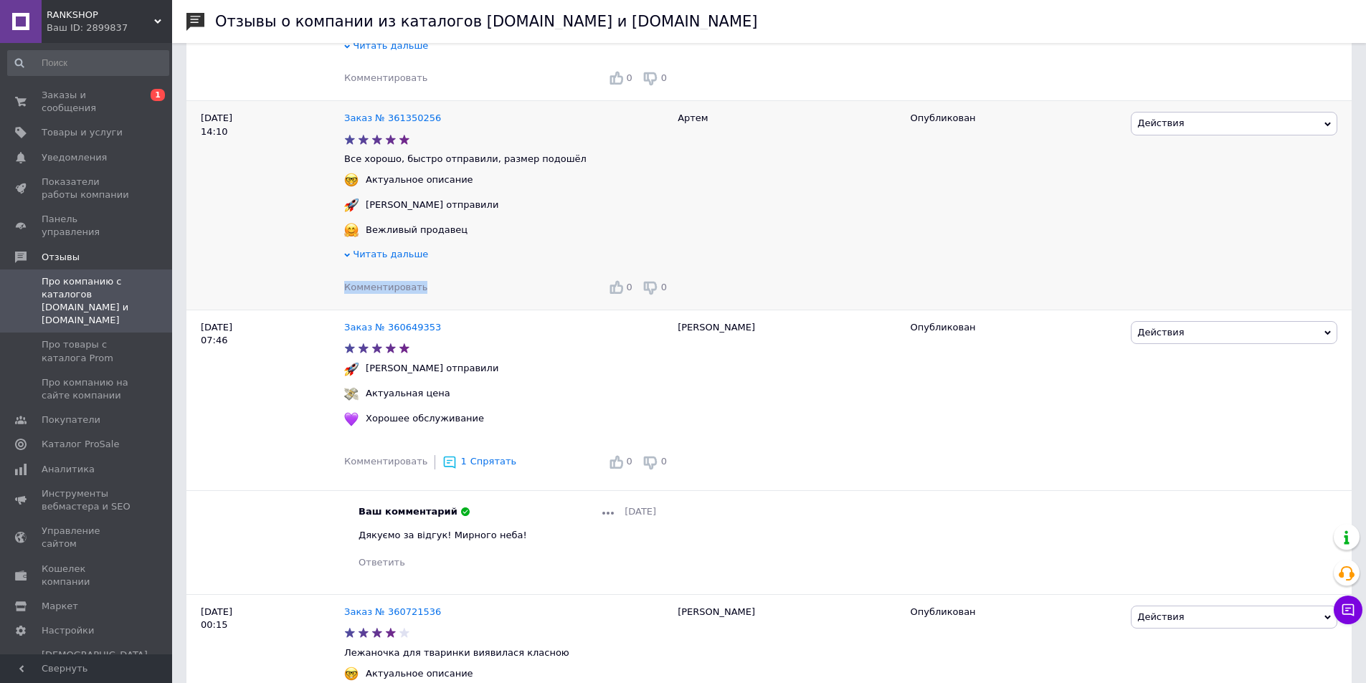
click at [403, 293] on span "Комментировать" at bounding box center [385, 287] width 83 height 11
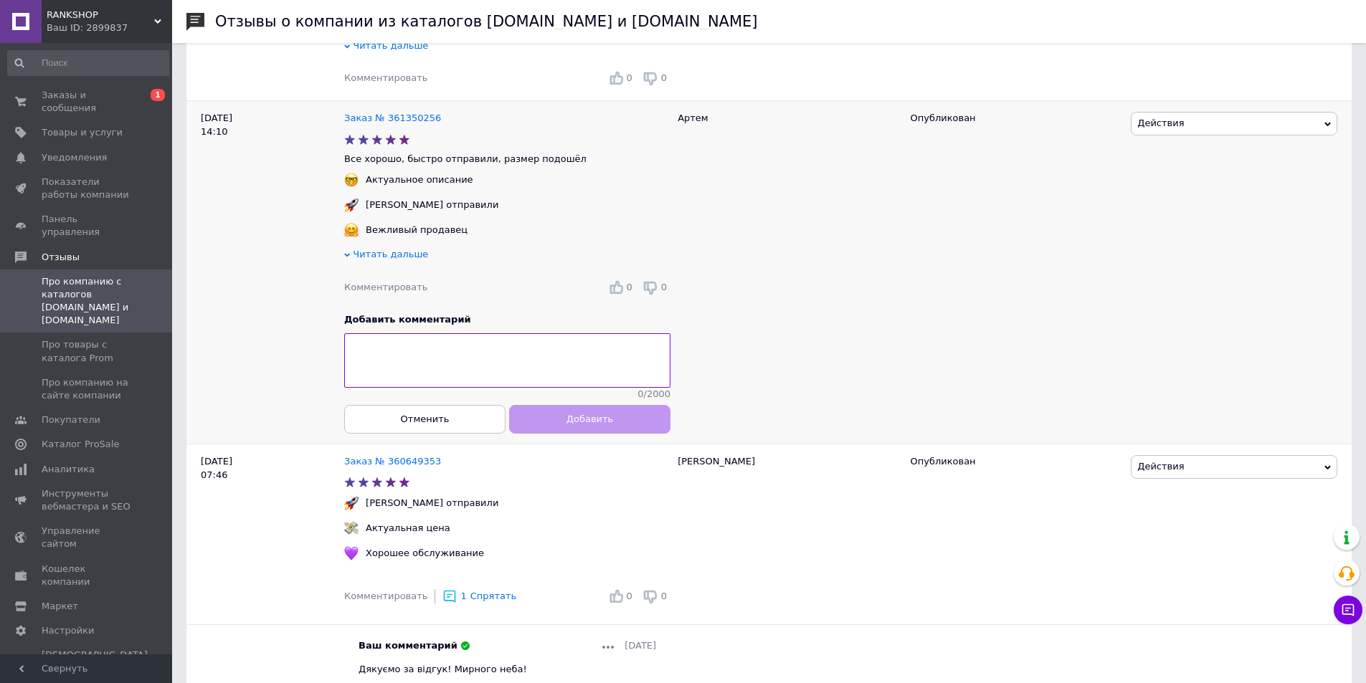
click at [407, 351] on textarea at bounding box center [507, 360] width 326 height 54
type textarea "Дякуємо за відгук! Мирного неба!"
click at [536, 433] on button "Добавить" at bounding box center [589, 418] width 161 height 29
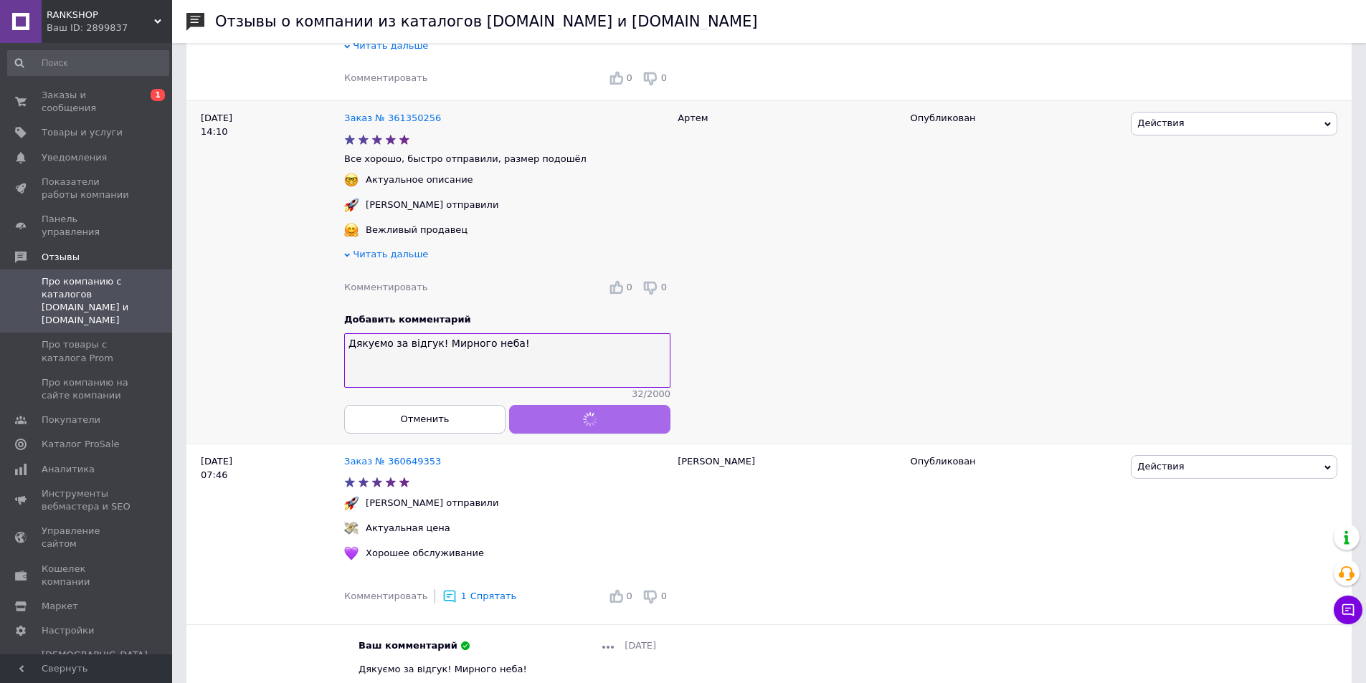
scroll to position [215, 0]
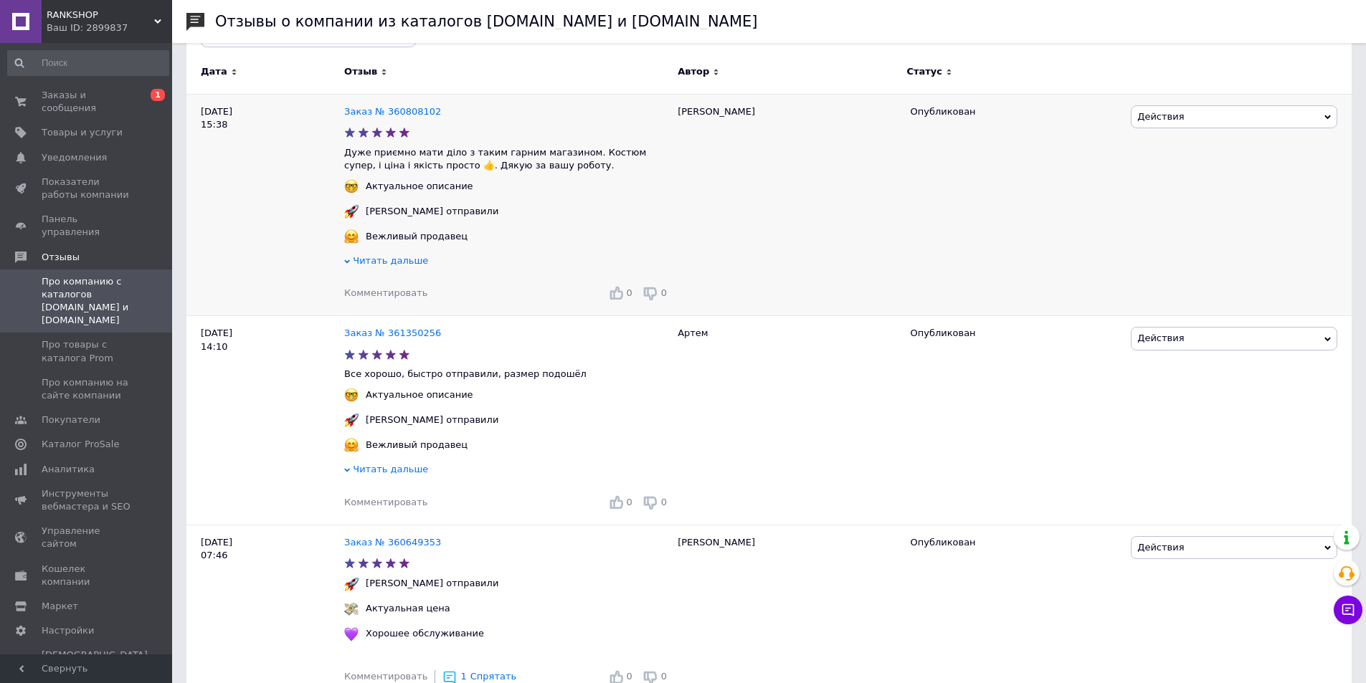
click at [400, 293] on span "Комментировать" at bounding box center [385, 293] width 83 height 11
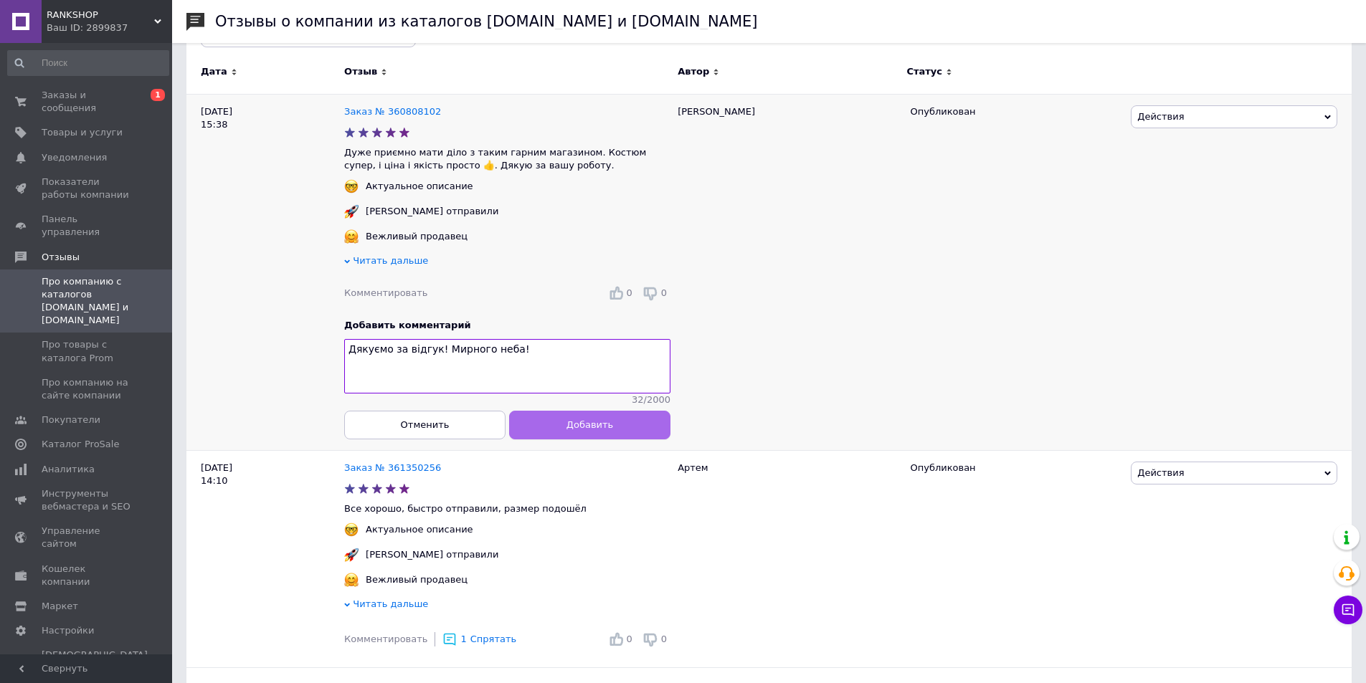
type textarea "Дякуємо за відгук! Мирного неба!"
click at [572, 430] on span "Добавить" at bounding box center [589, 425] width 47 height 11
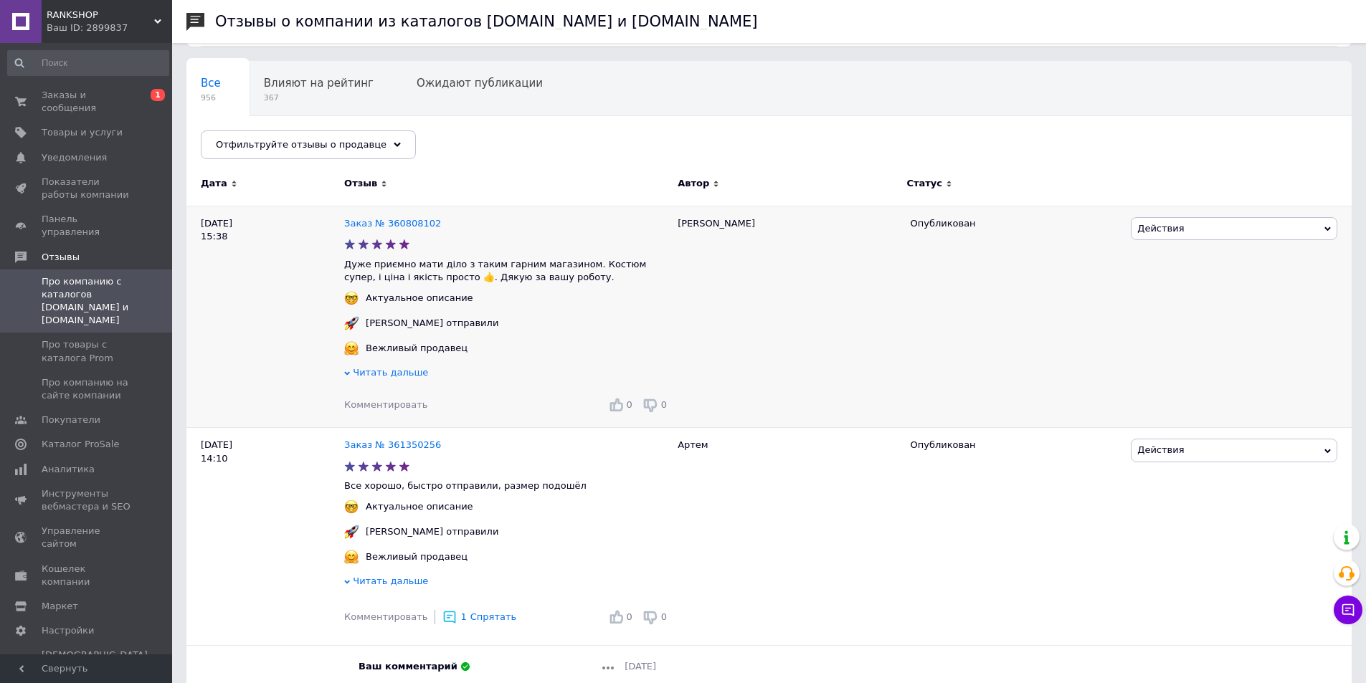
scroll to position [0, 0]
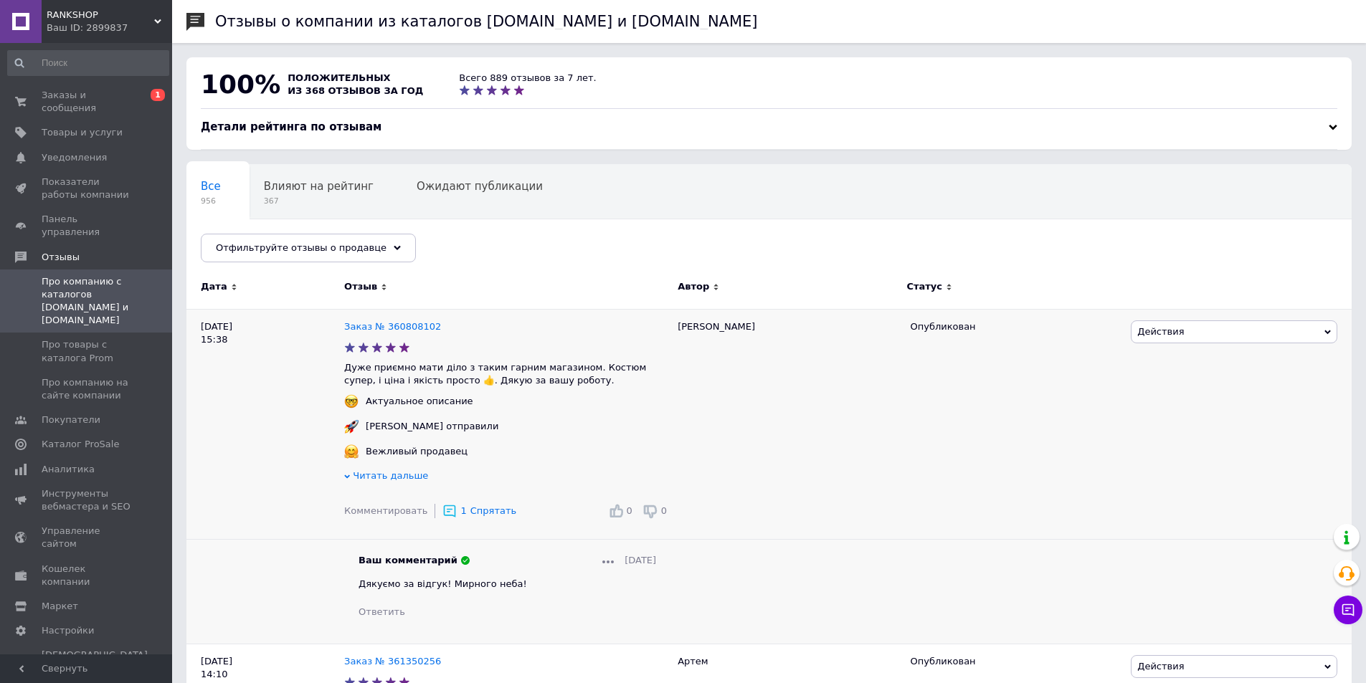
drag, startPoint x: 125, startPoint y: 4, endPoint x: 118, endPoint y: 31, distance: 28.2
click at [125, 4] on div "RANKSHOP Ваш ID: 2899837" at bounding box center [107, 21] width 130 height 43
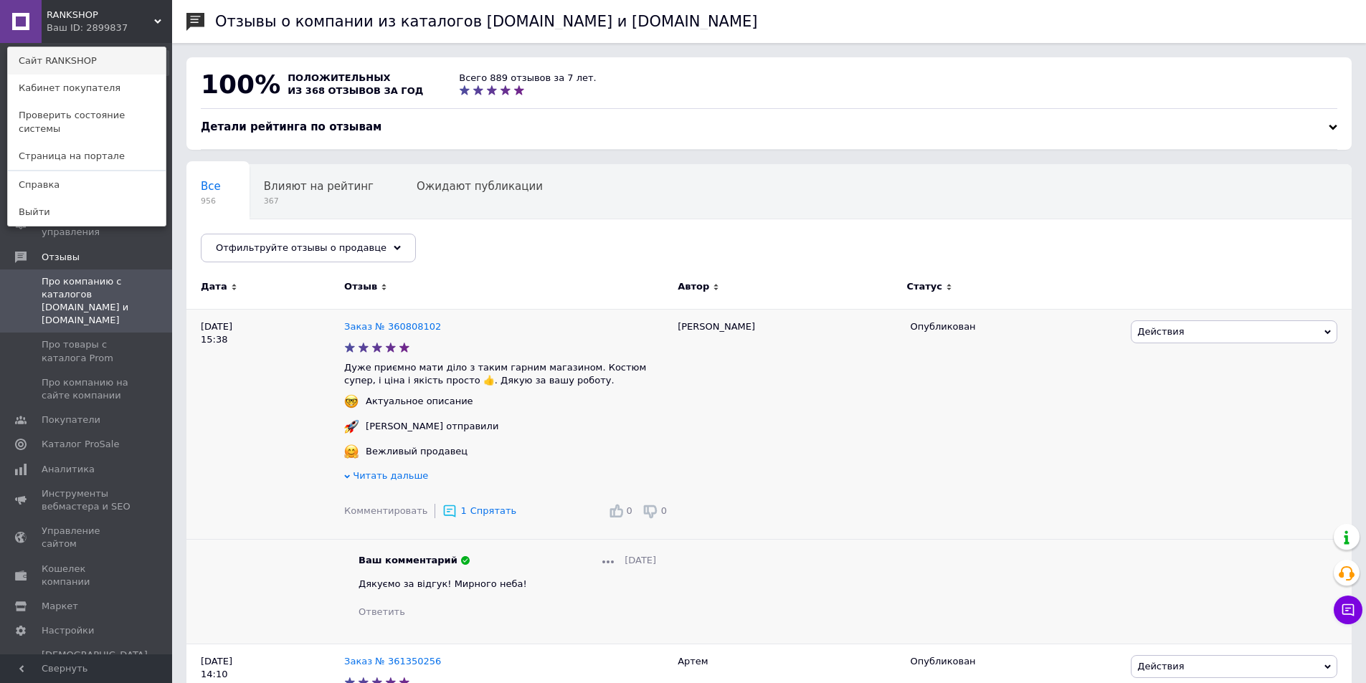
click at [110, 53] on link "Сайт RANKSHOP" at bounding box center [87, 60] width 158 height 27
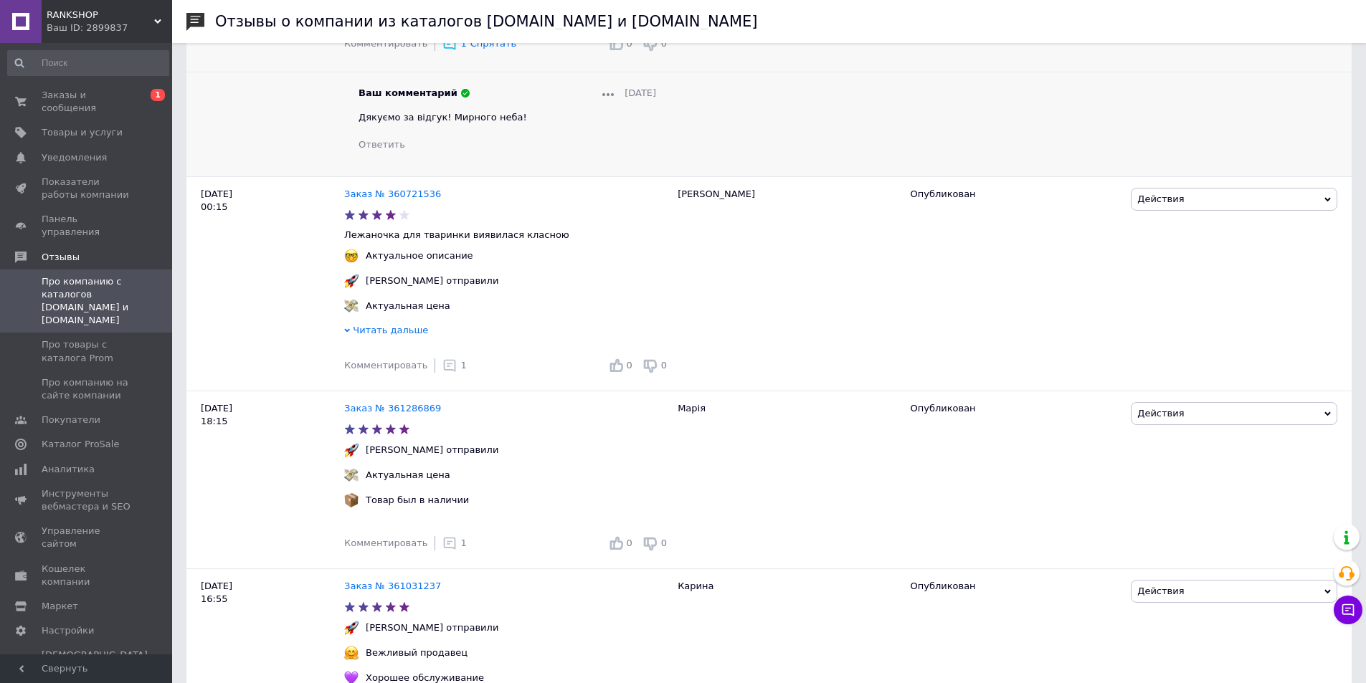
scroll to position [1075, 0]
click at [100, 101] on span "Заказы и сообщения" at bounding box center [87, 102] width 91 height 26
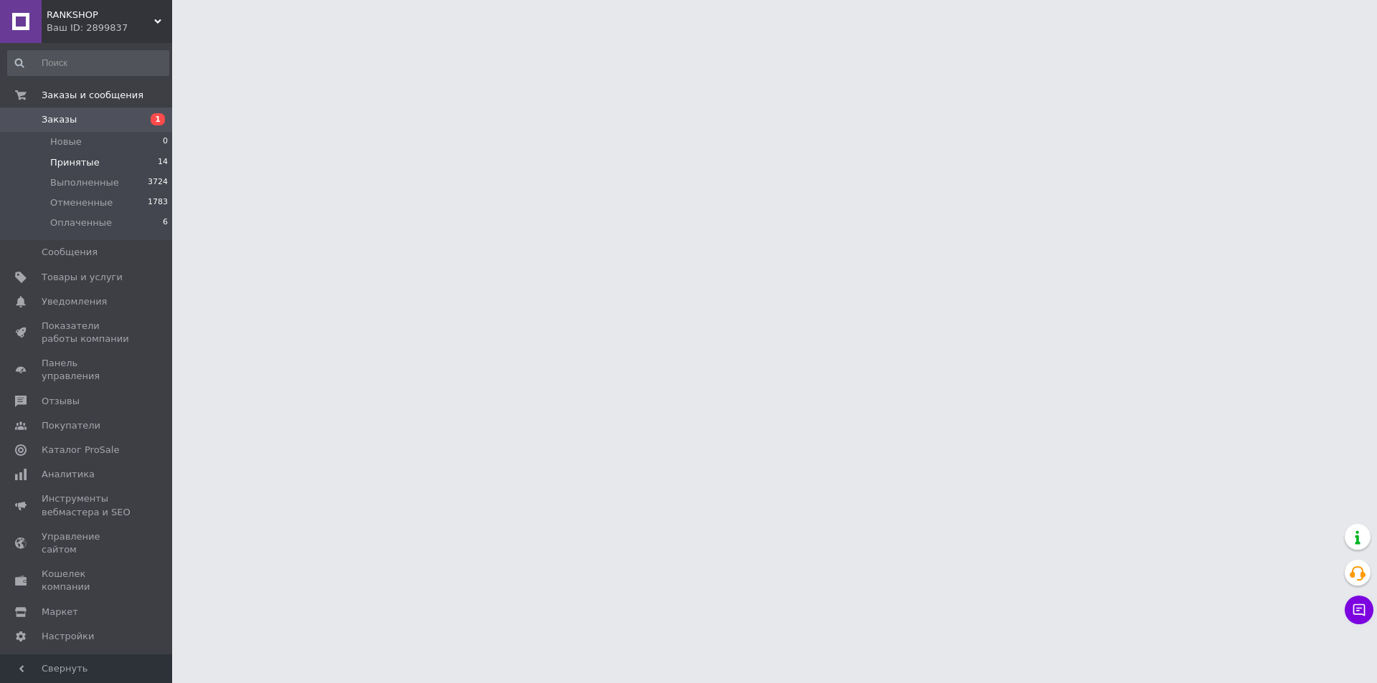
click at [148, 161] on li "Принятые 14" at bounding box center [88, 163] width 176 height 20
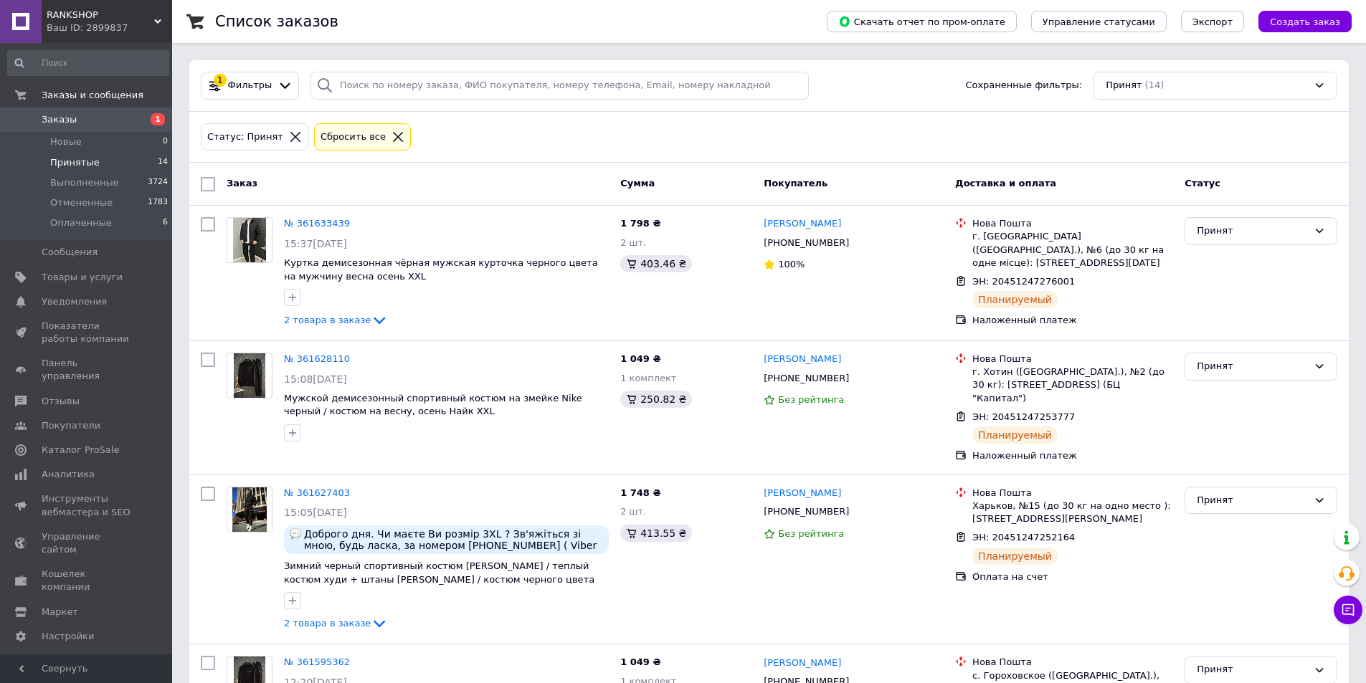
click at [169, 161] on div at bounding box center [168, 348] width 4 height 609
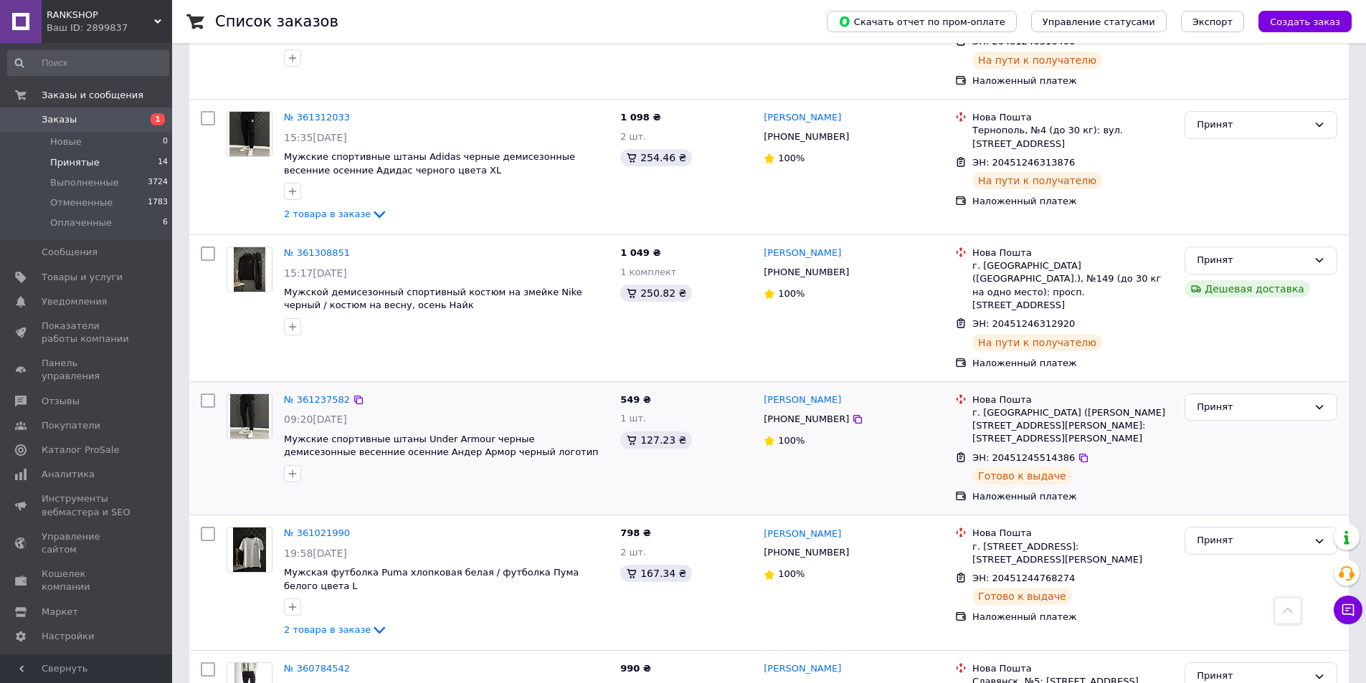
scroll to position [1334, 0]
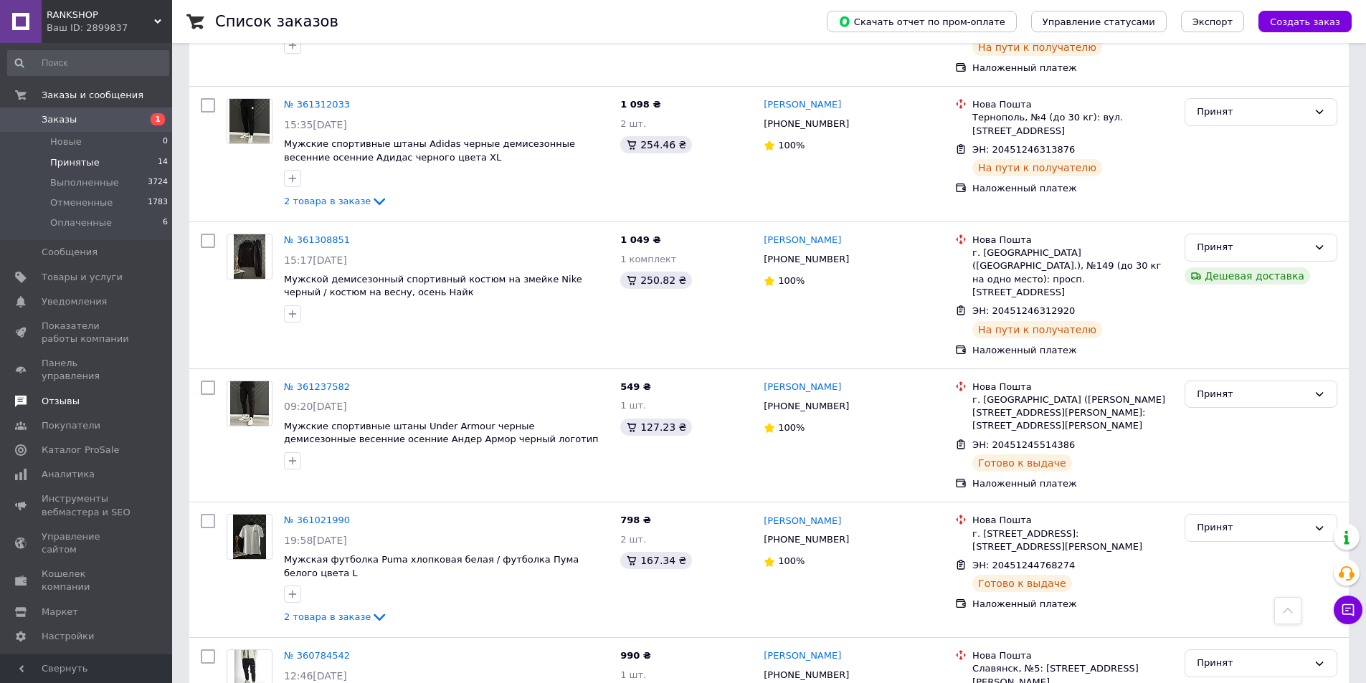
click at [110, 395] on span "Отзывы" at bounding box center [87, 401] width 91 height 13
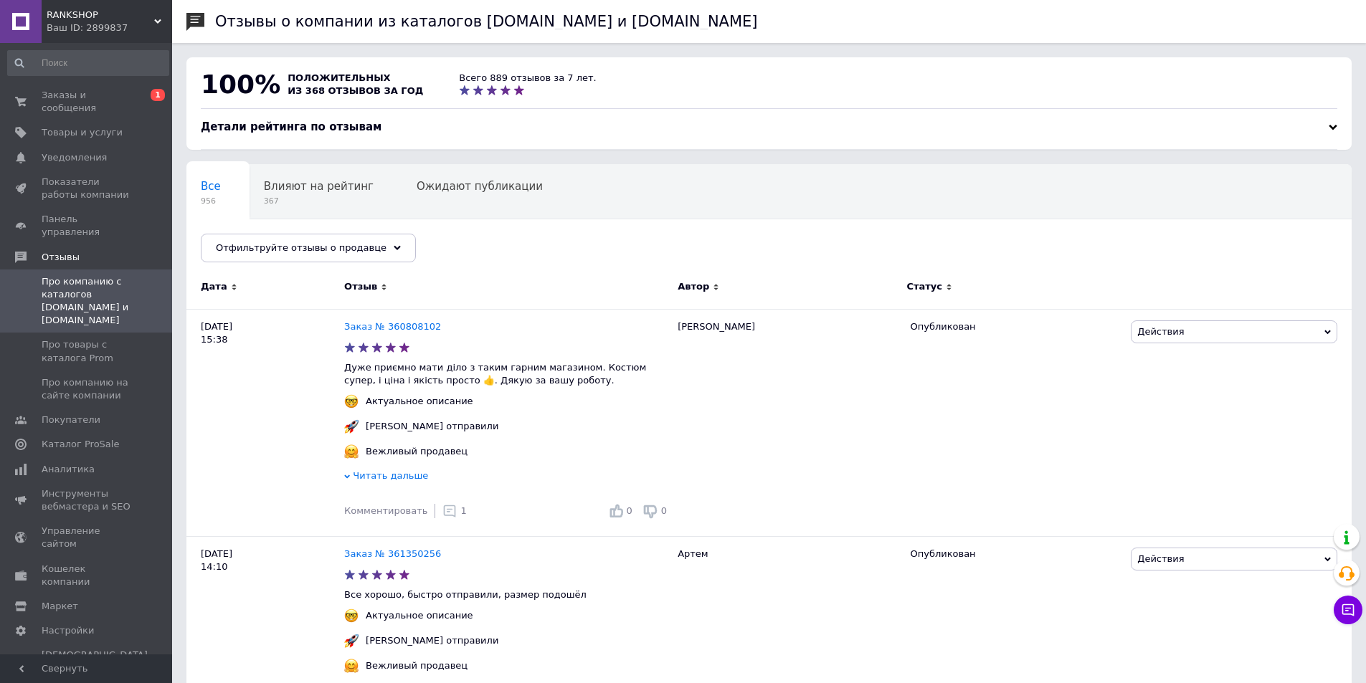
click at [1338, 616] on button "Чат с покупателем" at bounding box center [1348, 610] width 29 height 29
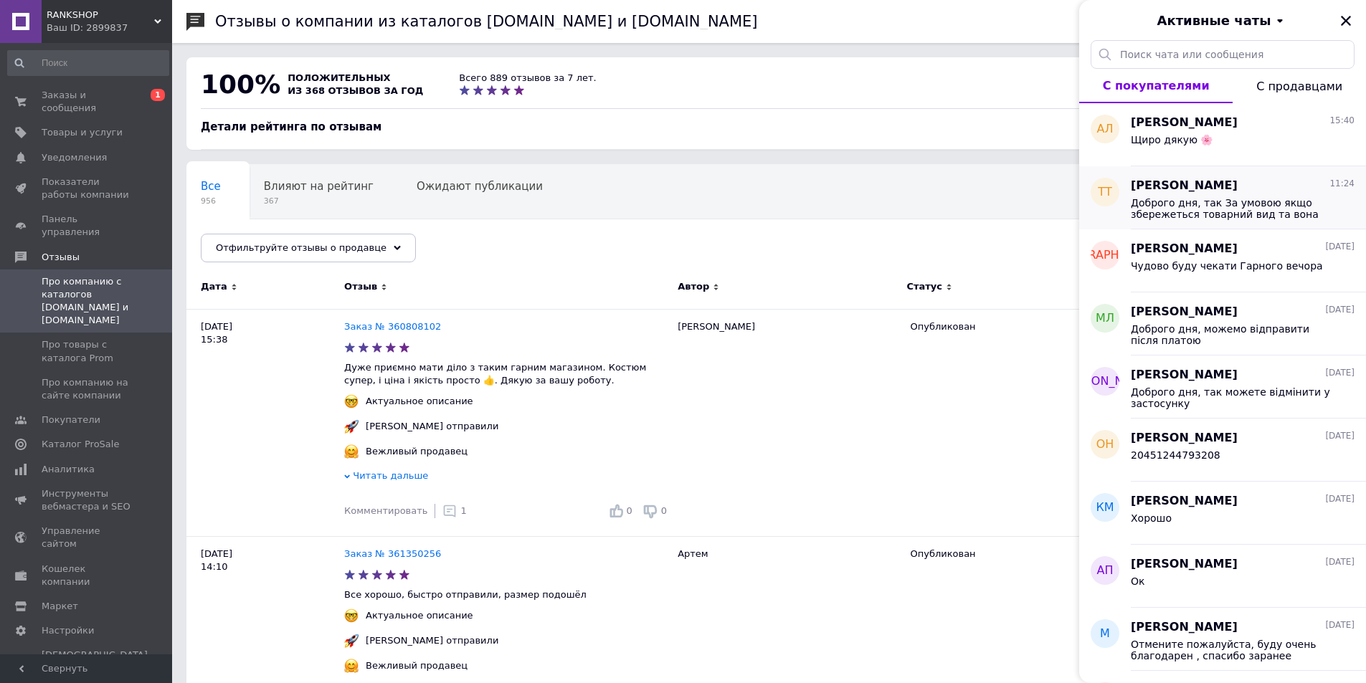
click at [1303, 167] on div "Тетяна Тимошенко 11:24 Доброго дня, так За умовою якщо збережеться товарний вид…" at bounding box center [1248, 197] width 235 height 63
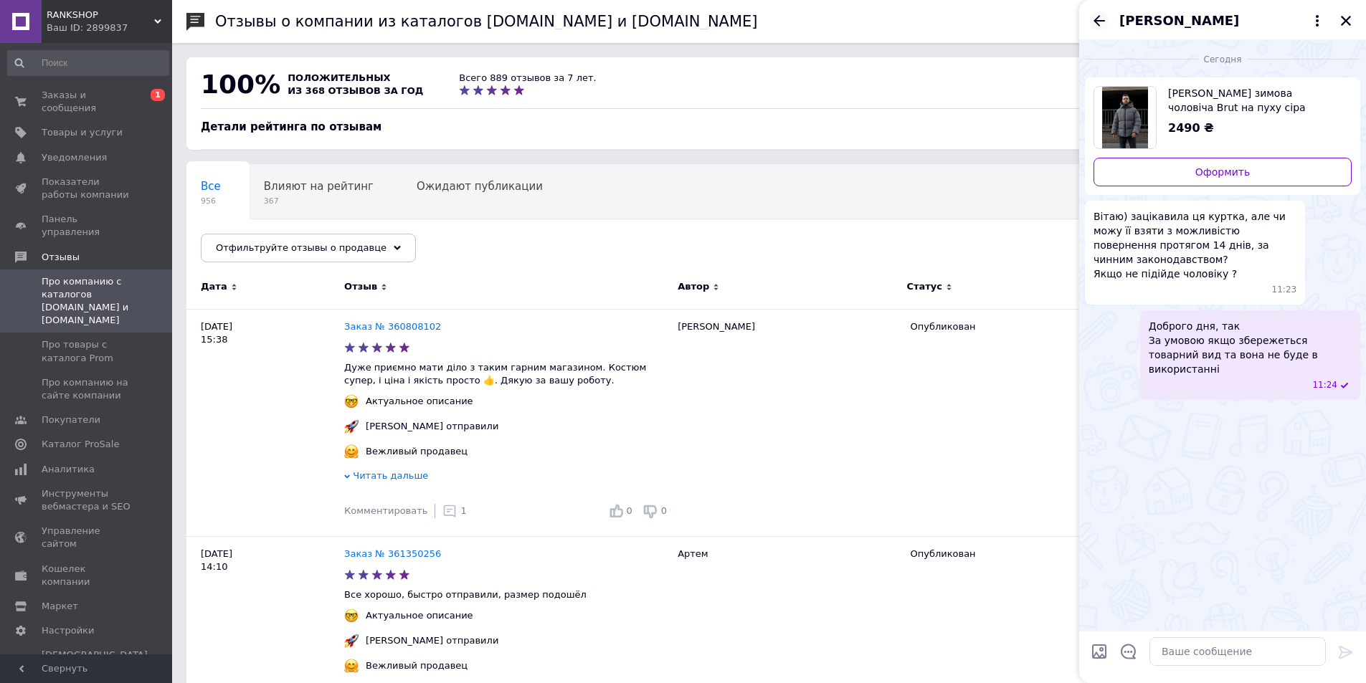
click at [1097, 20] on icon "Назад" at bounding box center [1098, 20] width 11 height 11
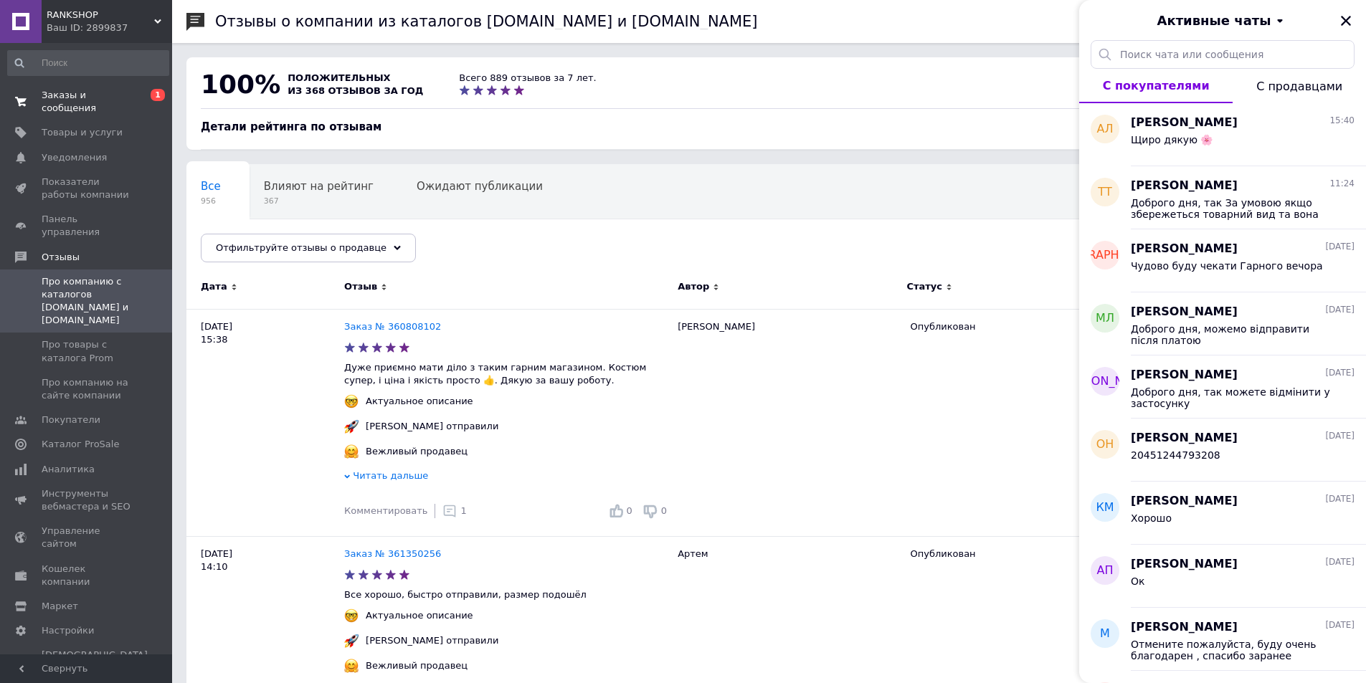
click at [115, 100] on span "Заказы и сообщения" at bounding box center [87, 102] width 91 height 26
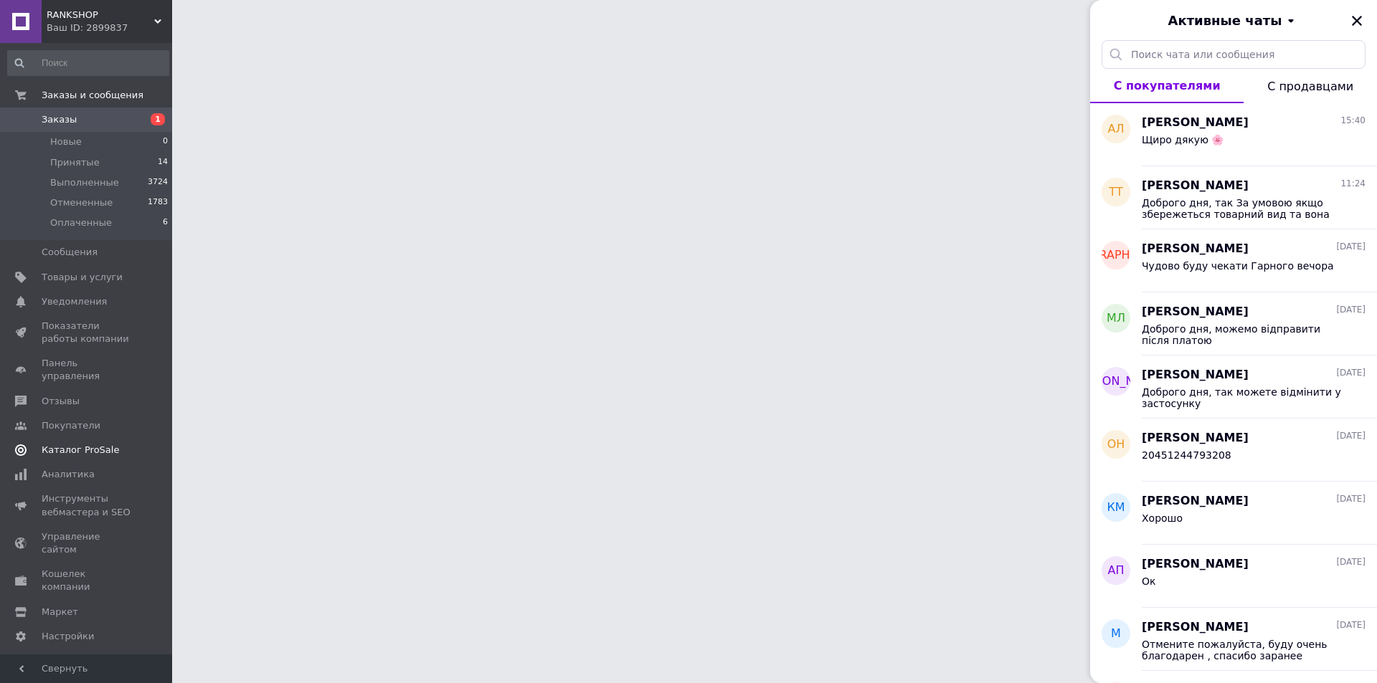
click at [65, 449] on link "Каталог ProSale" at bounding box center [88, 450] width 176 height 24
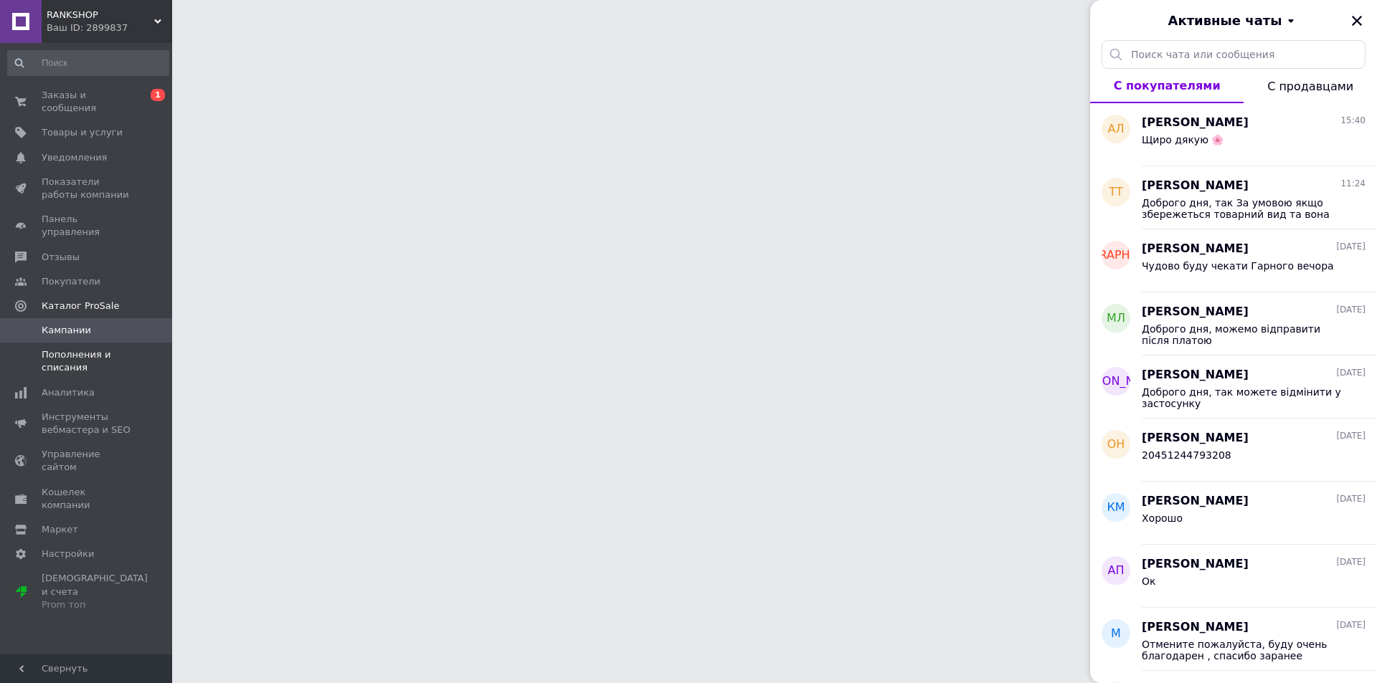
click at [95, 350] on link "Пополнения и списания" at bounding box center [88, 361] width 176 height 37
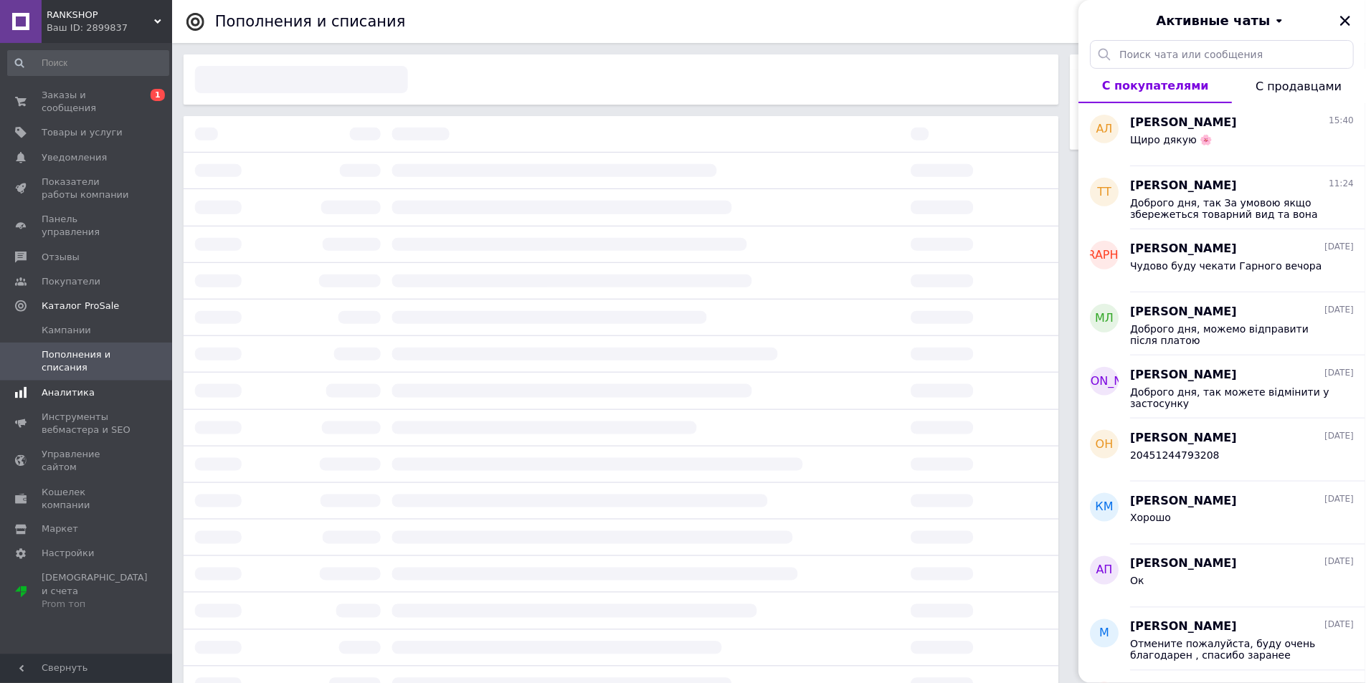
click at [90, 386] on span "Аналитика" at bounding box center [87, 392] width 91 height 13
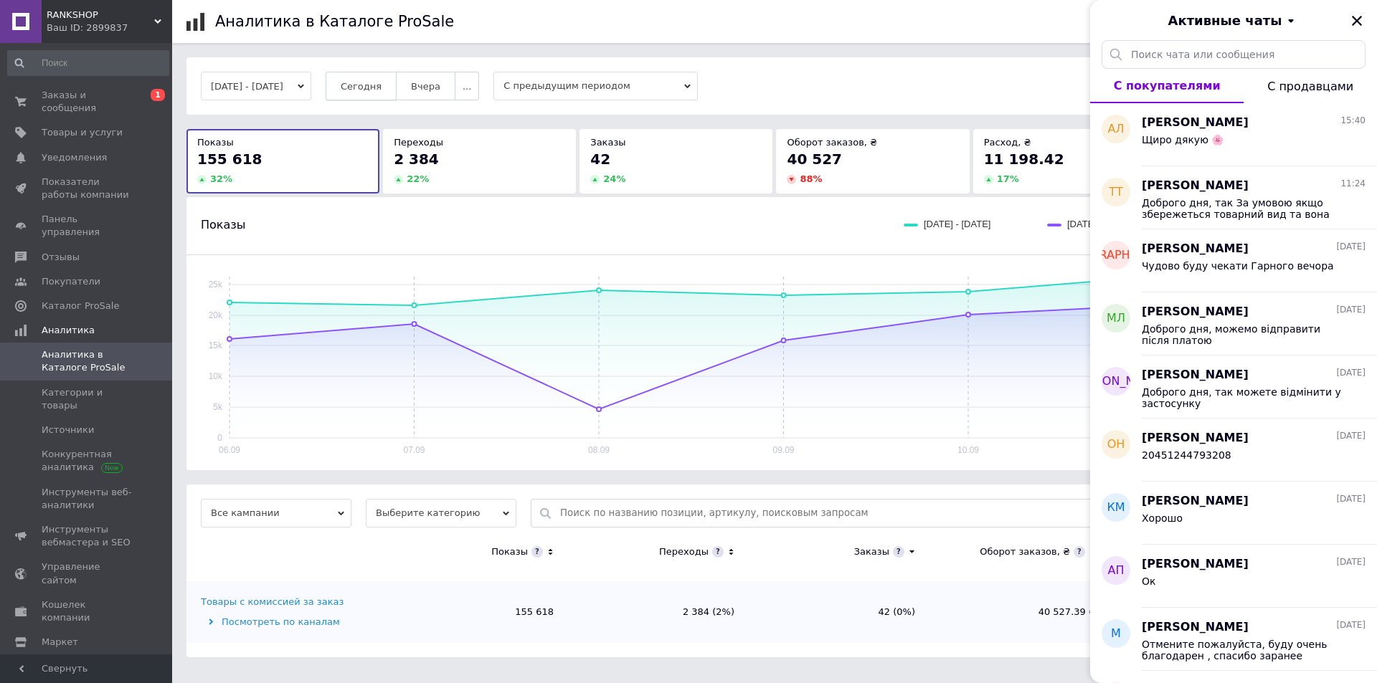
click at [375, 94] on button "Сегодня" at bounding box center [361, 86] width 71 height 29
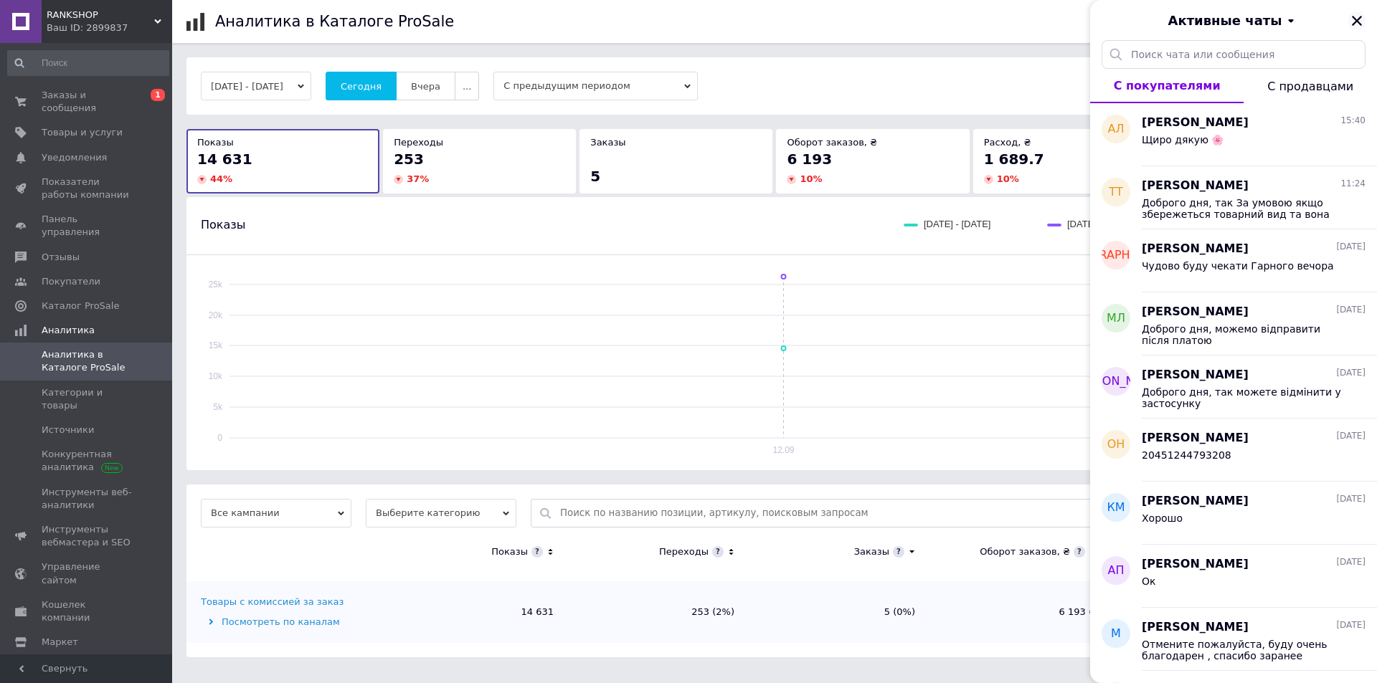
click at [1353, 21] on icon "Закрыть" at bounding box center [1356, 20] width 13 height 13
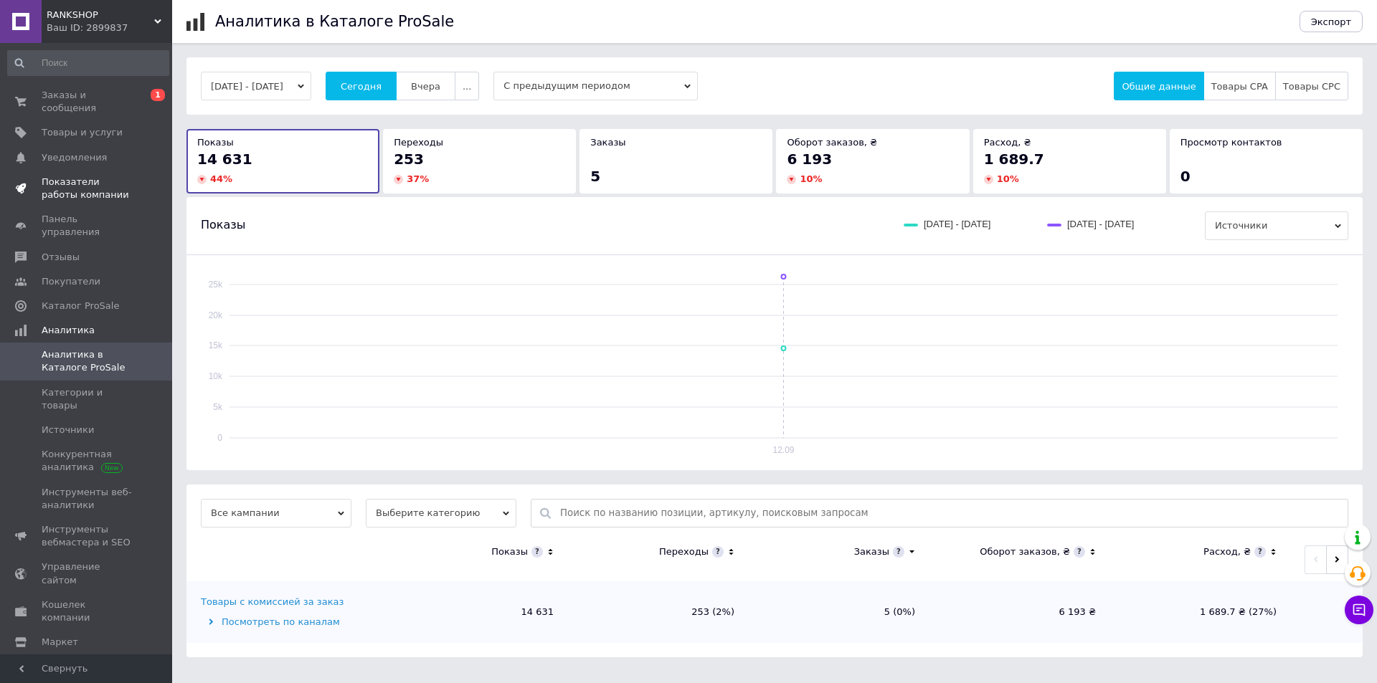
click at [123, 176] on span "Показатели работы компании" at bounding box center [87, 189] width 91 height 26
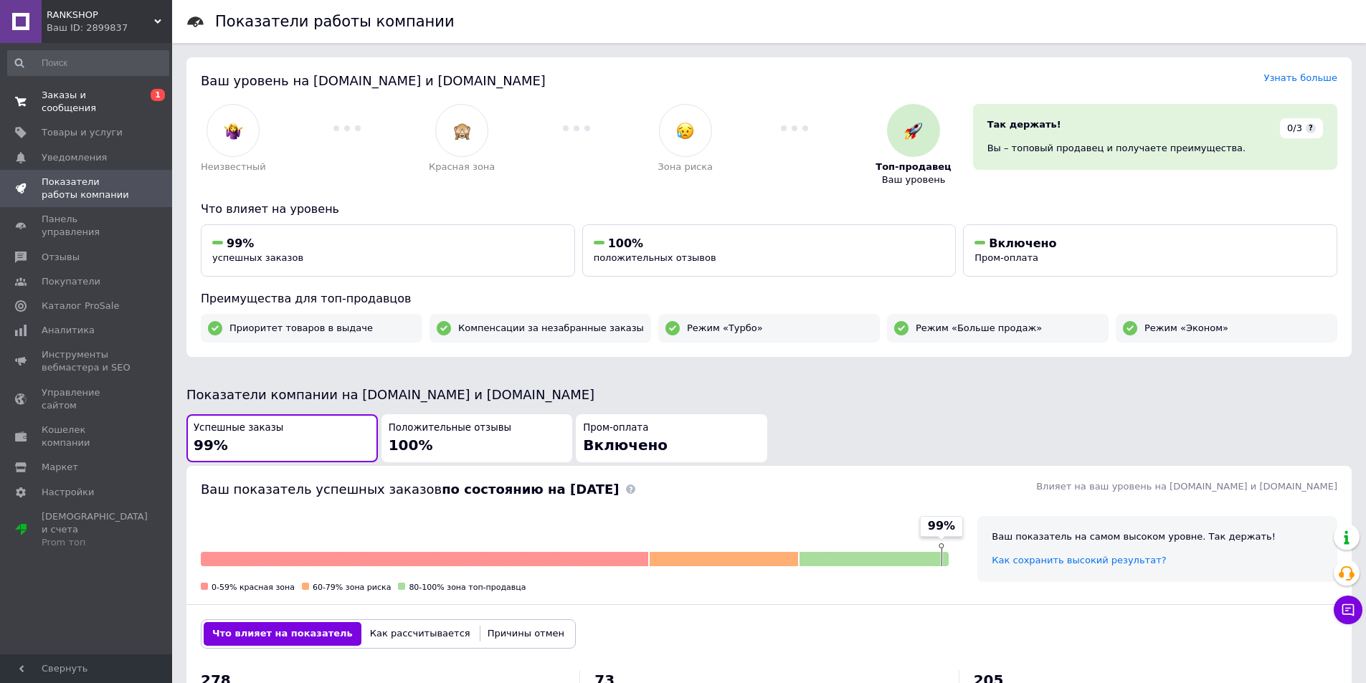
click at [75, 92] on span "Заказы и сообщения" at bounding box center [87, 102] width 91 height 26
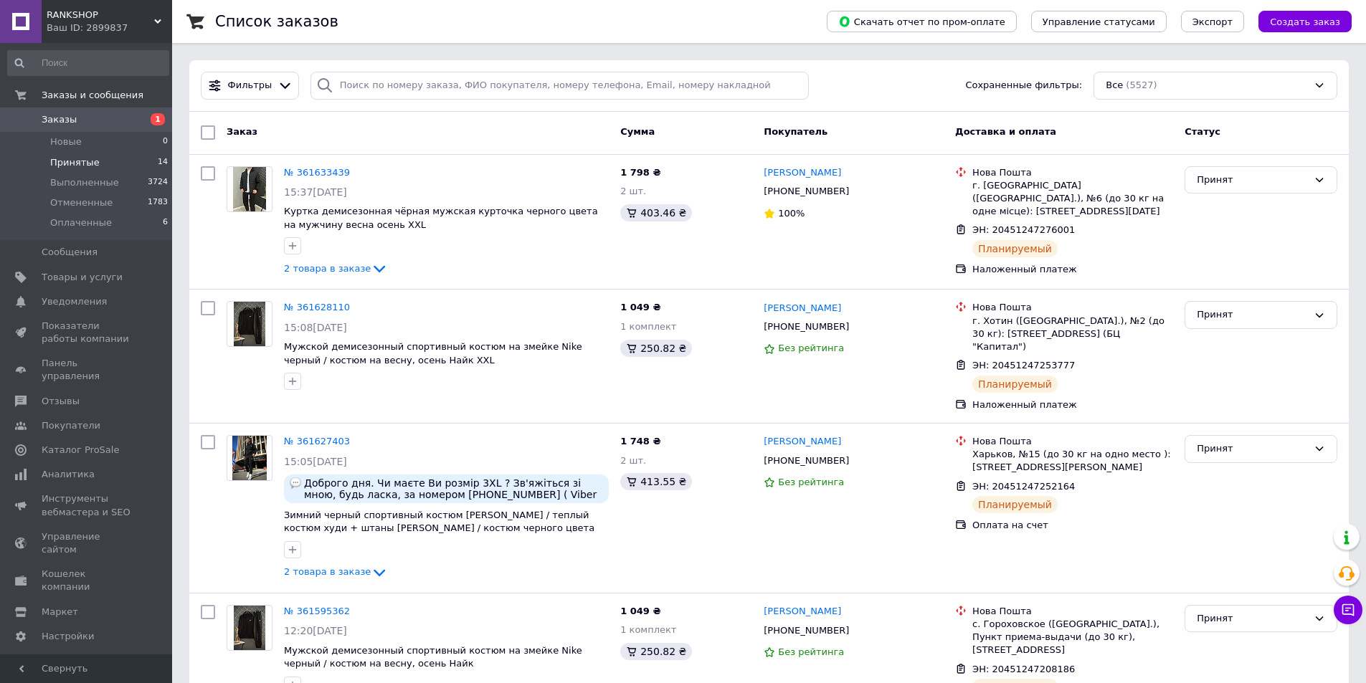
click at [107, 161] on li "Принятые 14" at bounding box center [88, 163] width 176 height 20
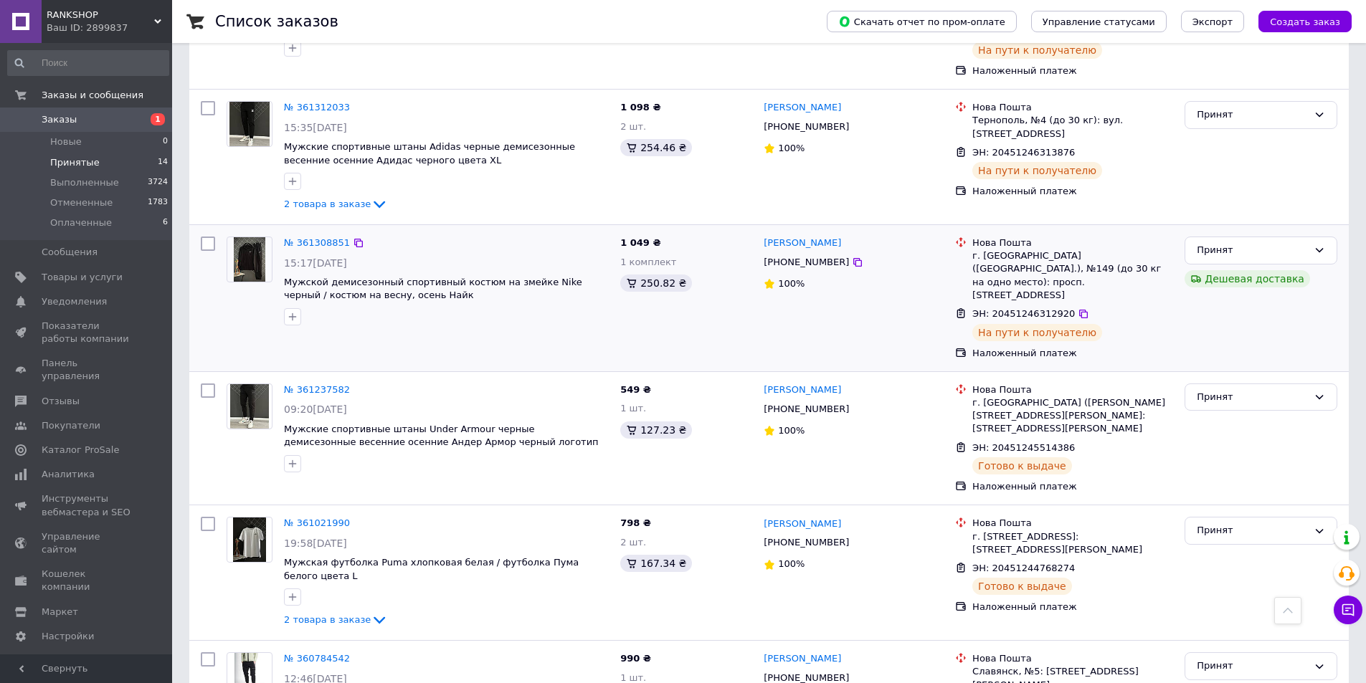
scroll to position [1334, 0]
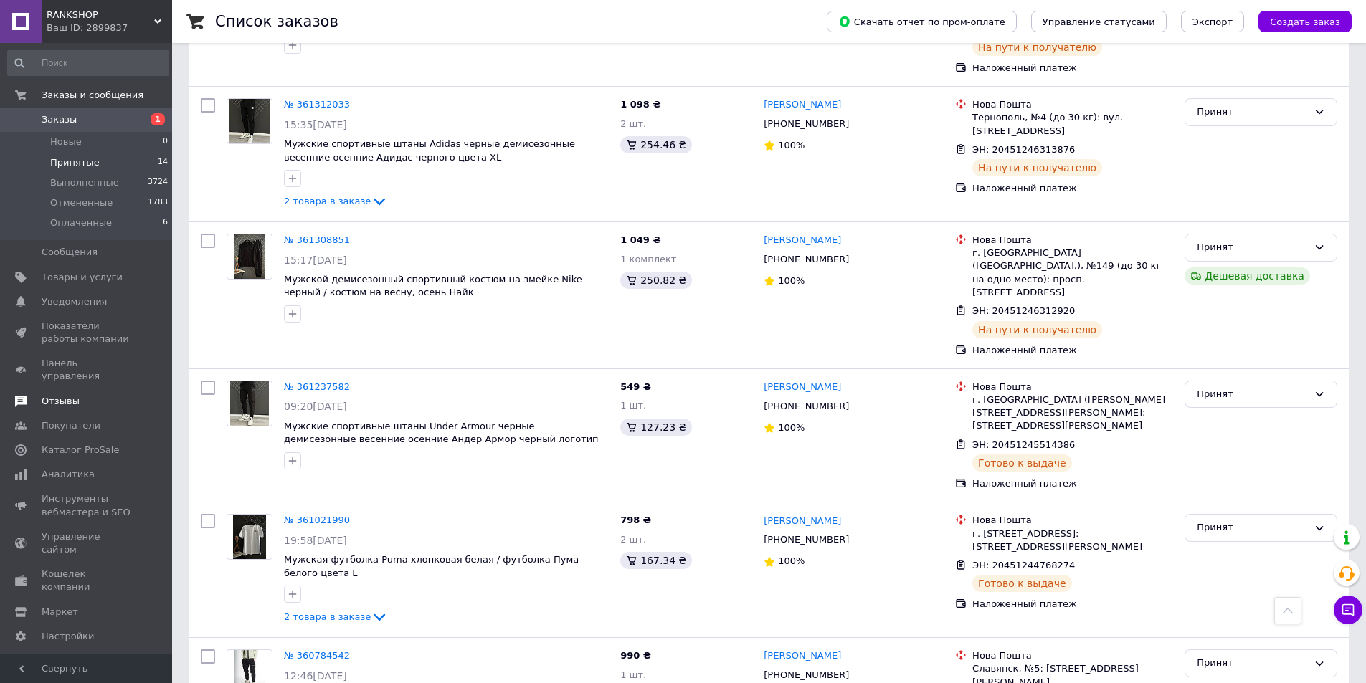
click at [81, 395] on span "Отзывы" at bounding box center [87, 401] width 91 height 13
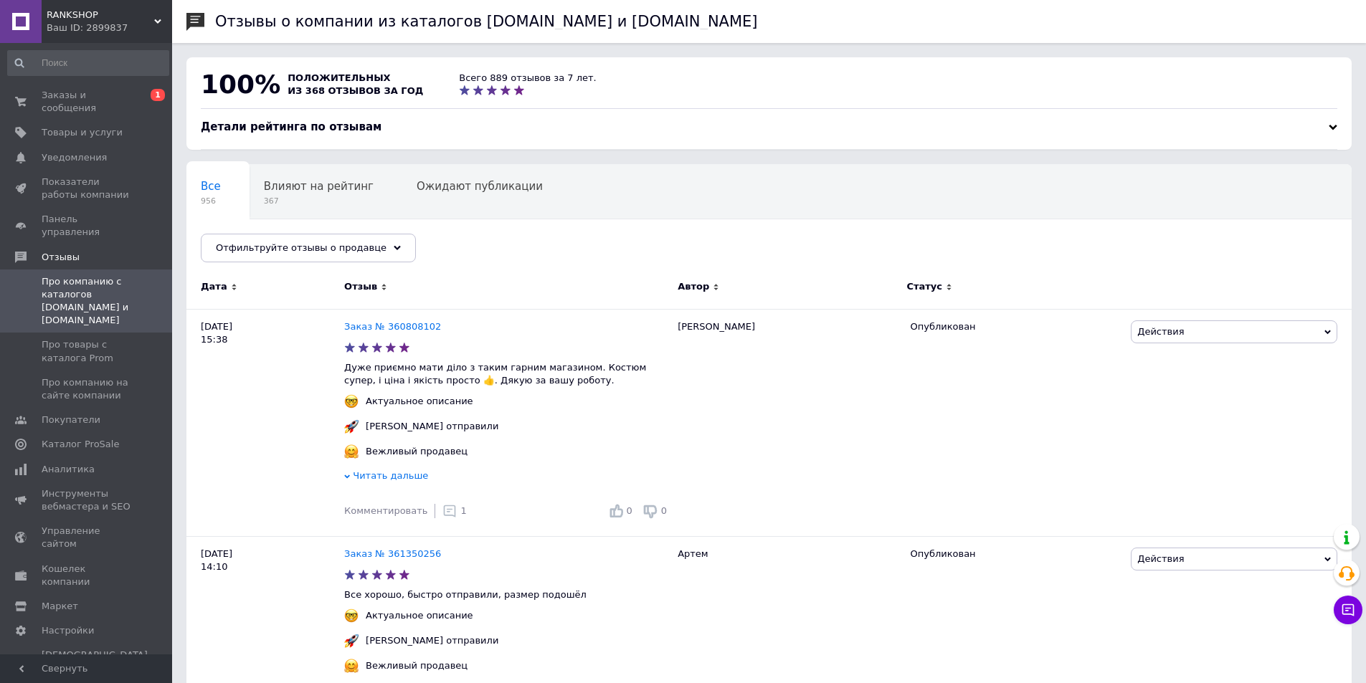
click at [380, 130] on div "Детали рейтинга по отзывам" at bounding box center [769, 127] width 1136 height 15
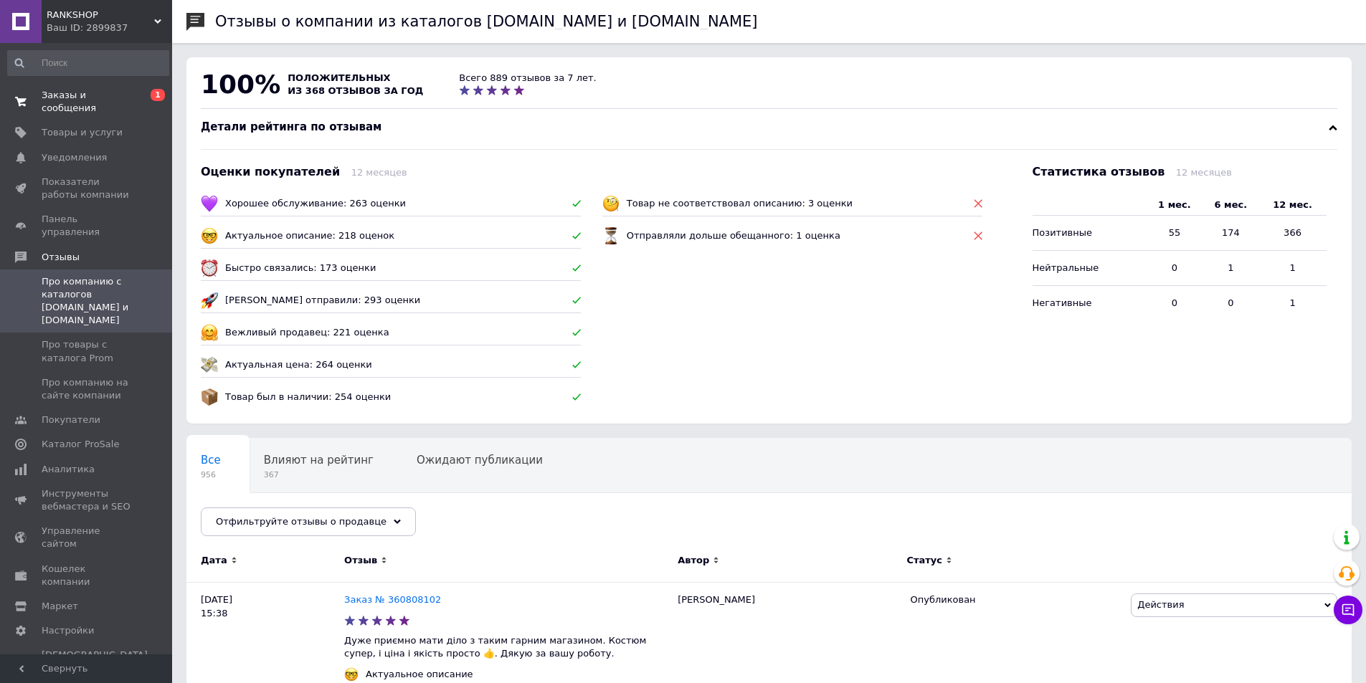
click at [107, 98] on span "Заказы и сообщения" at bounding box center [87, 102] width 91 height 26
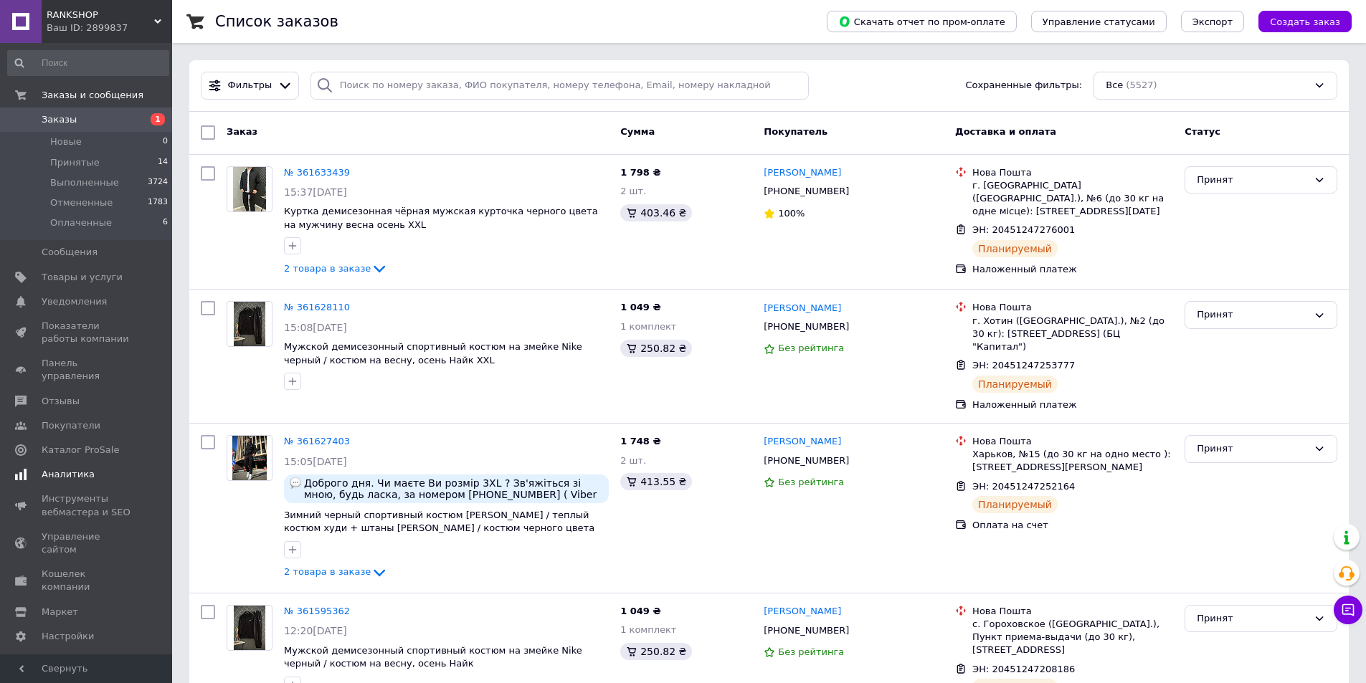
click at [87, 468] on span "Аналитика" at bounding box center [87, 474] width 91 height 13
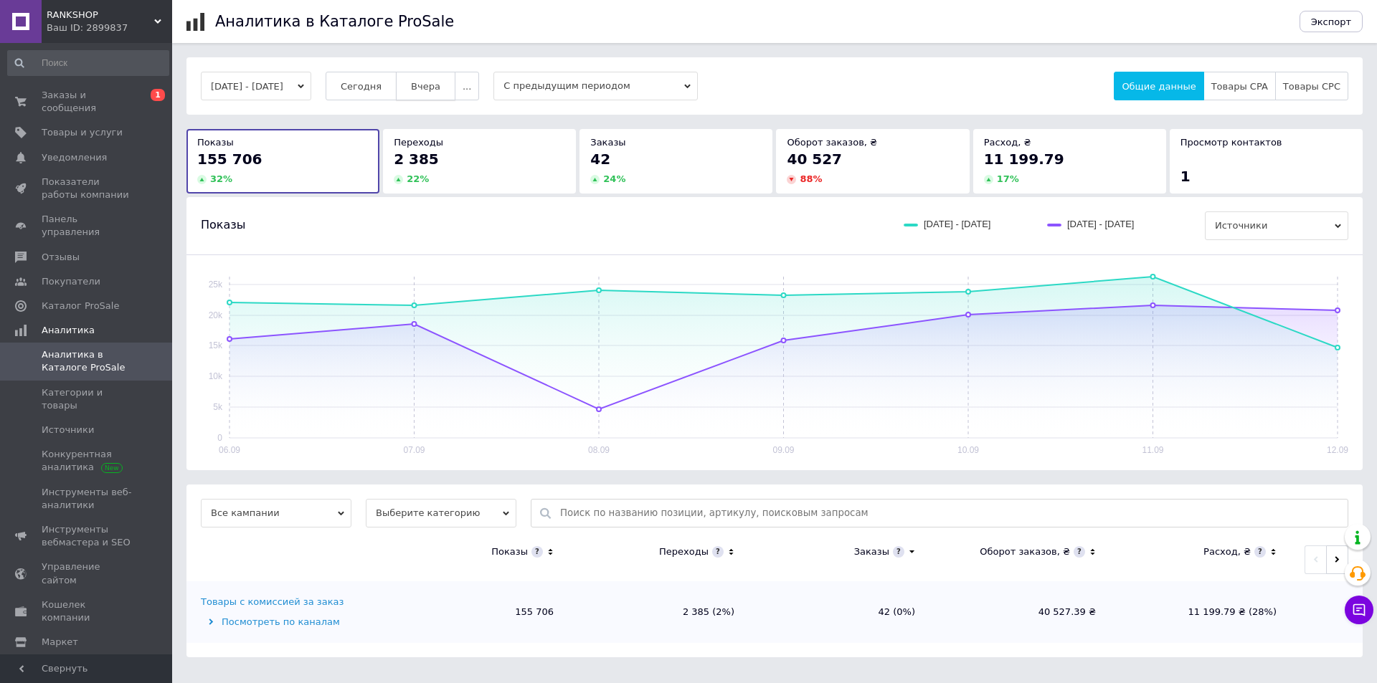
click at [435, 88] on span "Вчера" at bounding box center [425, 86] width 29 height 11
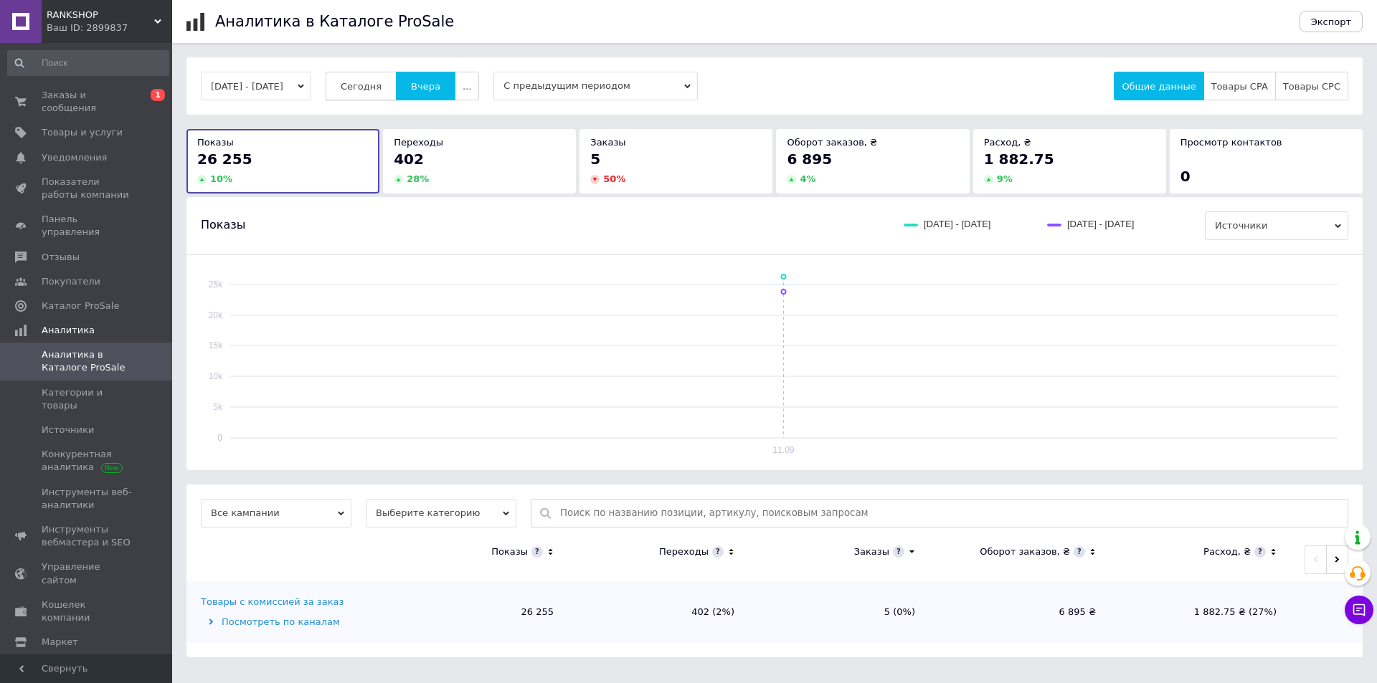
click at [396, 89] on button "Сегодня" at bounding box center [361, 86] width 71 height 29
click at [424, 89] on button "Вчера" at bounding box center [426, 86] width 60 height 29
click at [381, 85] on span "Сегодня" at bounding box center [361, 86] width 41 height 11
click at [423, 85] on button "Вчера" at bounding box center [426, 86] width 60 height 29
click at [115, 300] on span "Каталог ProSale" at bounding box center [87, 306] width 91 height 13
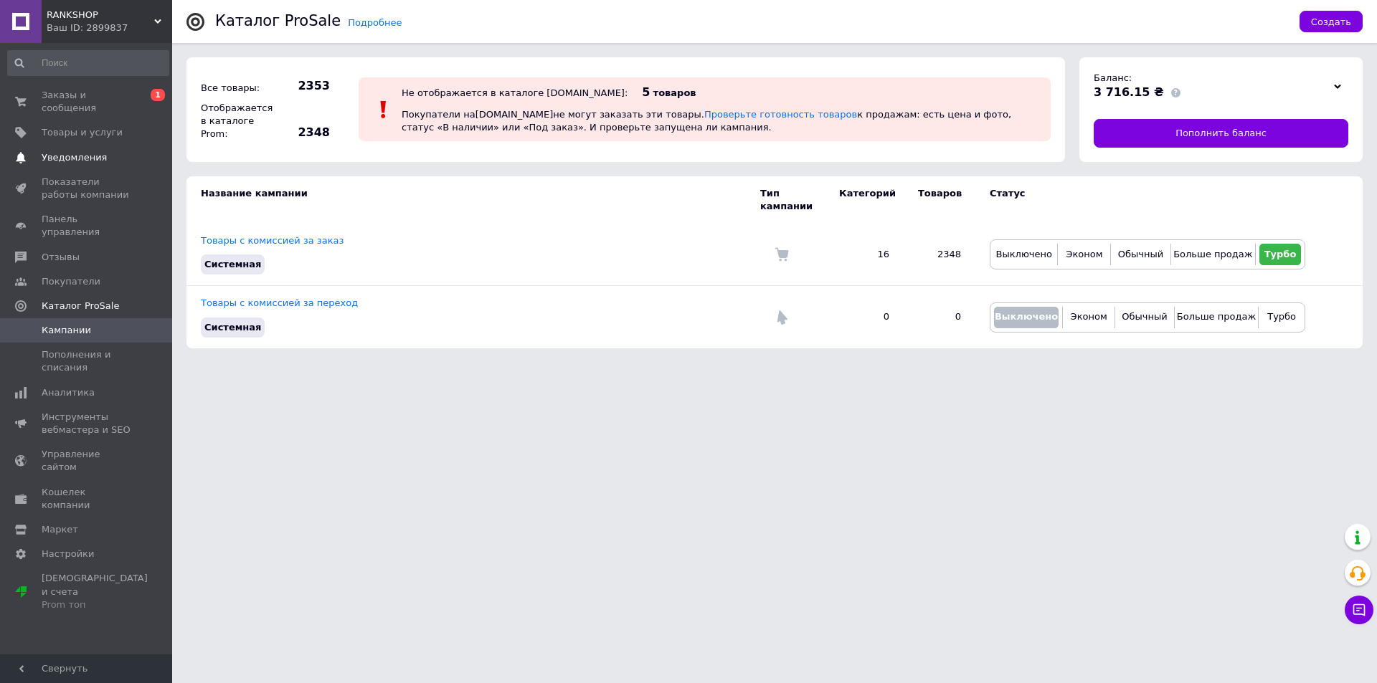
click at [102, 151] on span "Уведомления" at bounding box center [87, 157] width 91 height 13
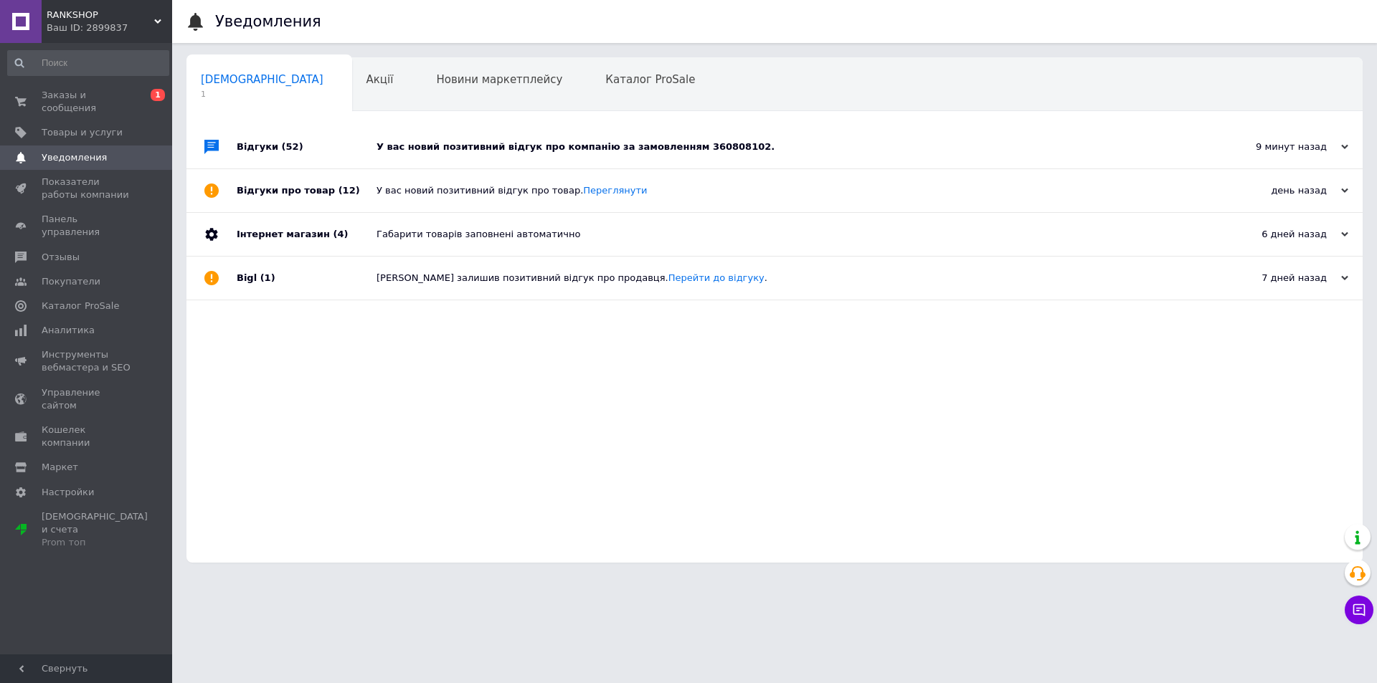
click at [591, 123] on div "Сповіщення 1 Акції 0 Новини маркетплейсу 0 Каталог ProSale 0 Навчання та заходи…" at bounding box center [774, 309] width 1176 height 505
click at [565, 136] on div "У вас новий позитивний відгук про компанію за замовленням 360808102." at bounding box center [790, 146] width 828 height 43
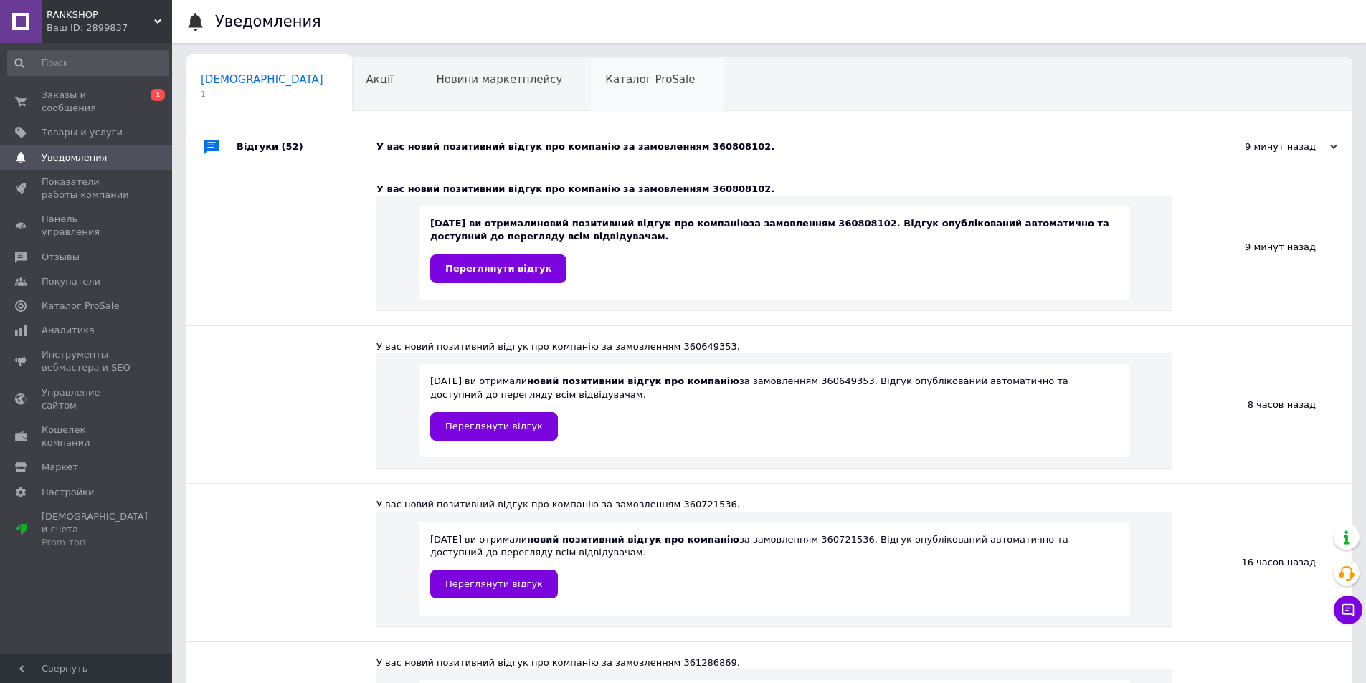
click at [605, 77] on span "Каталог ProSale" at bounding box center [650, 79] width 90 height 13
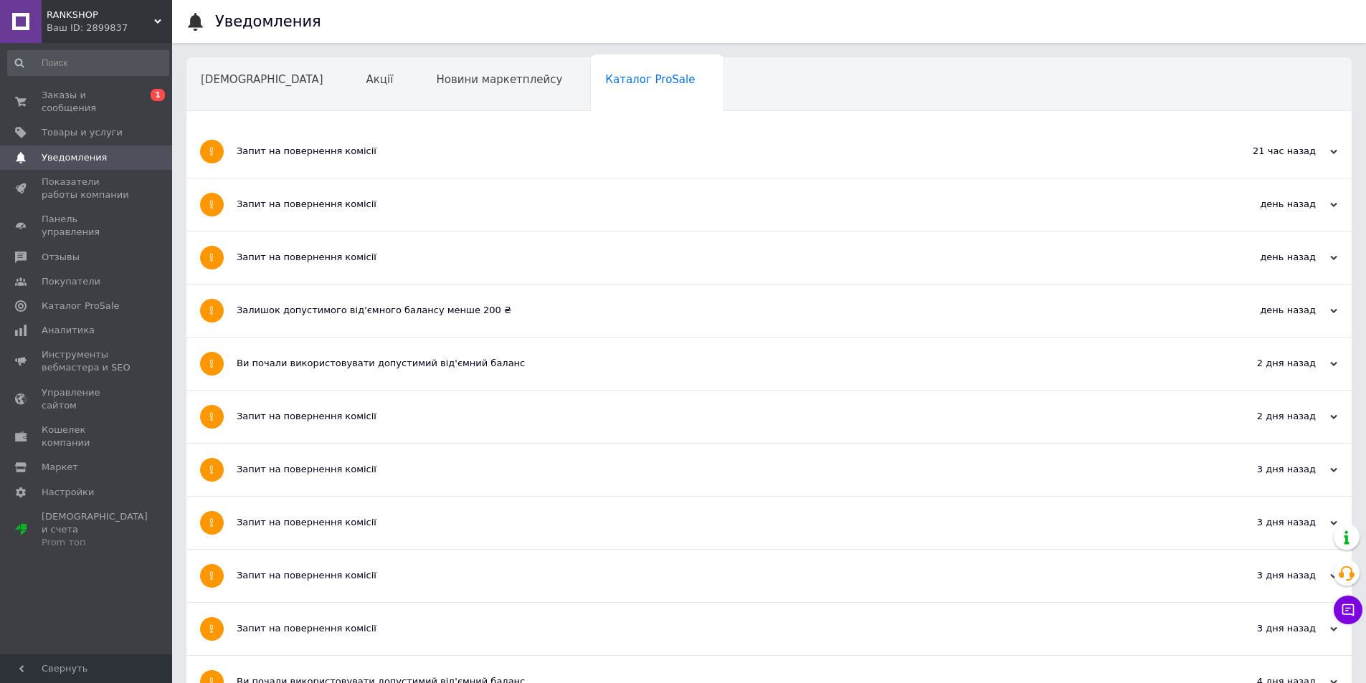
click at [594, 138] on div "Запит на повернення комісії" at bounding box center [715, 151] width 957 height 52
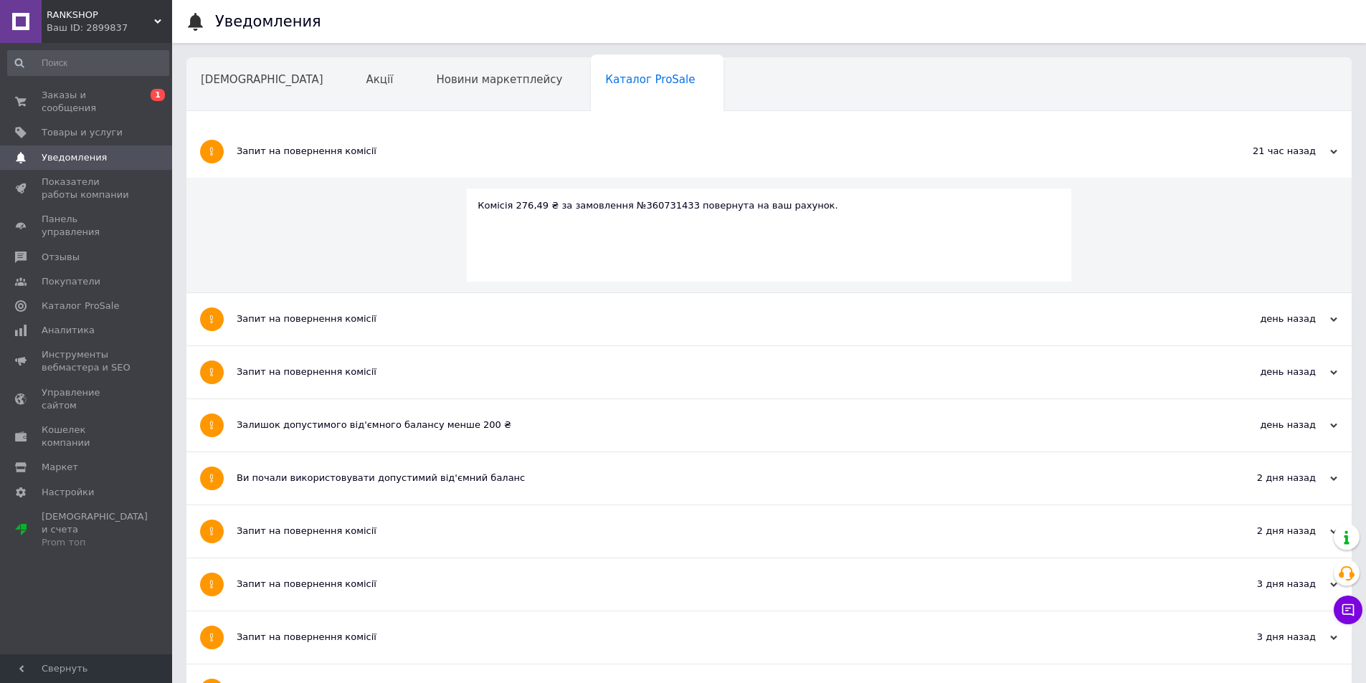
click at [542, 303] on div "Запит на повернення комісії" at bounding box center [715, 319] width 957 height 52
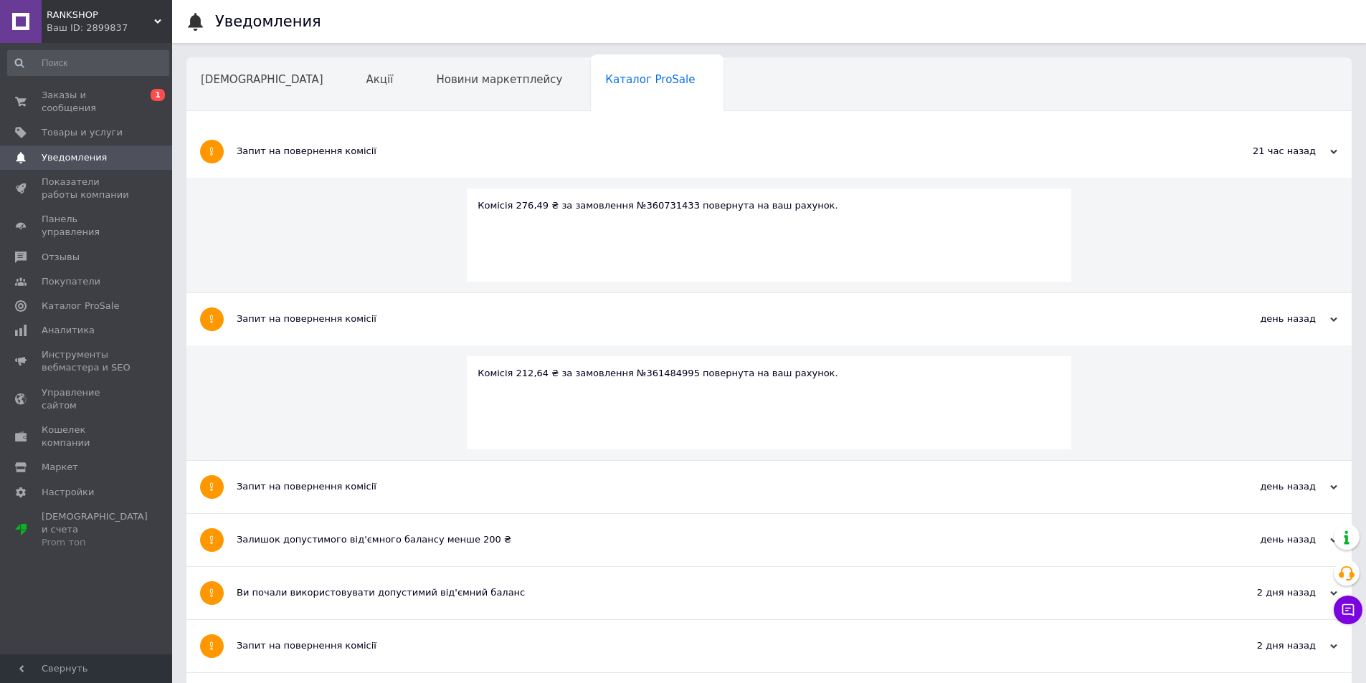
scroll to position [215, 0]
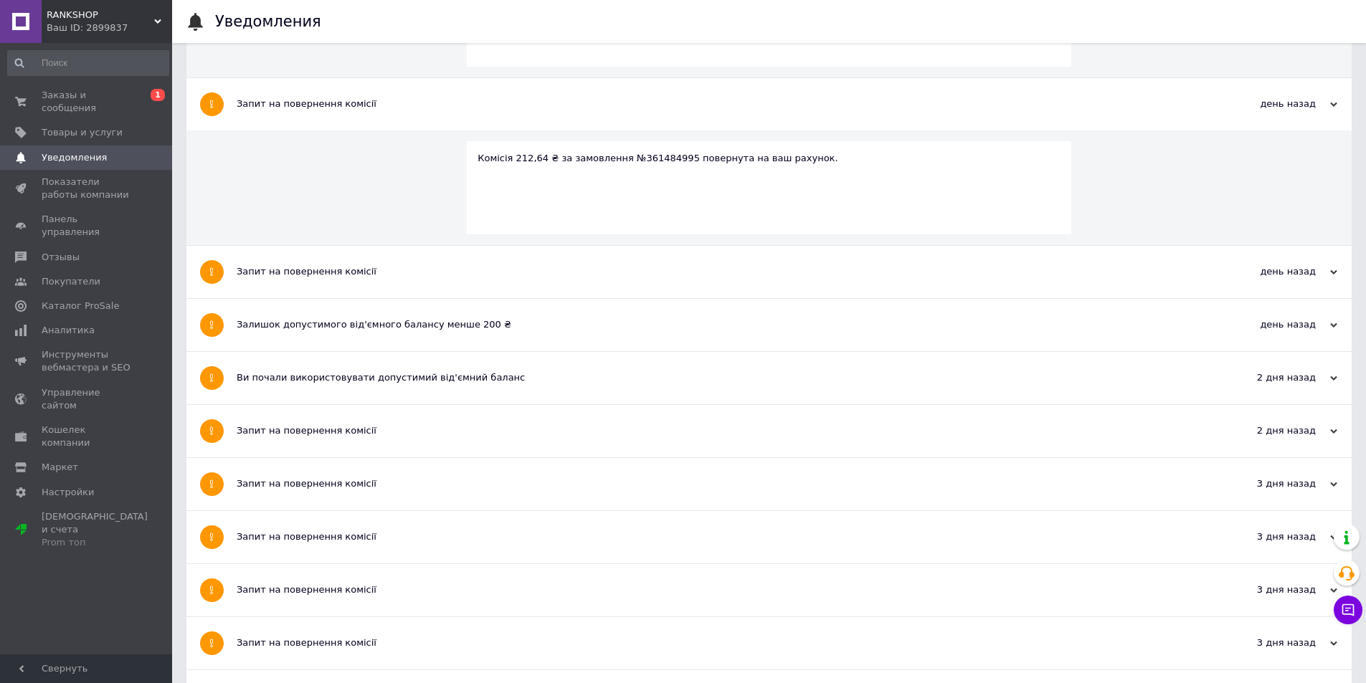
click at [531, 267] on div "Запит на повернення комісії" at bounding box center [715, 271] width 957 height 13
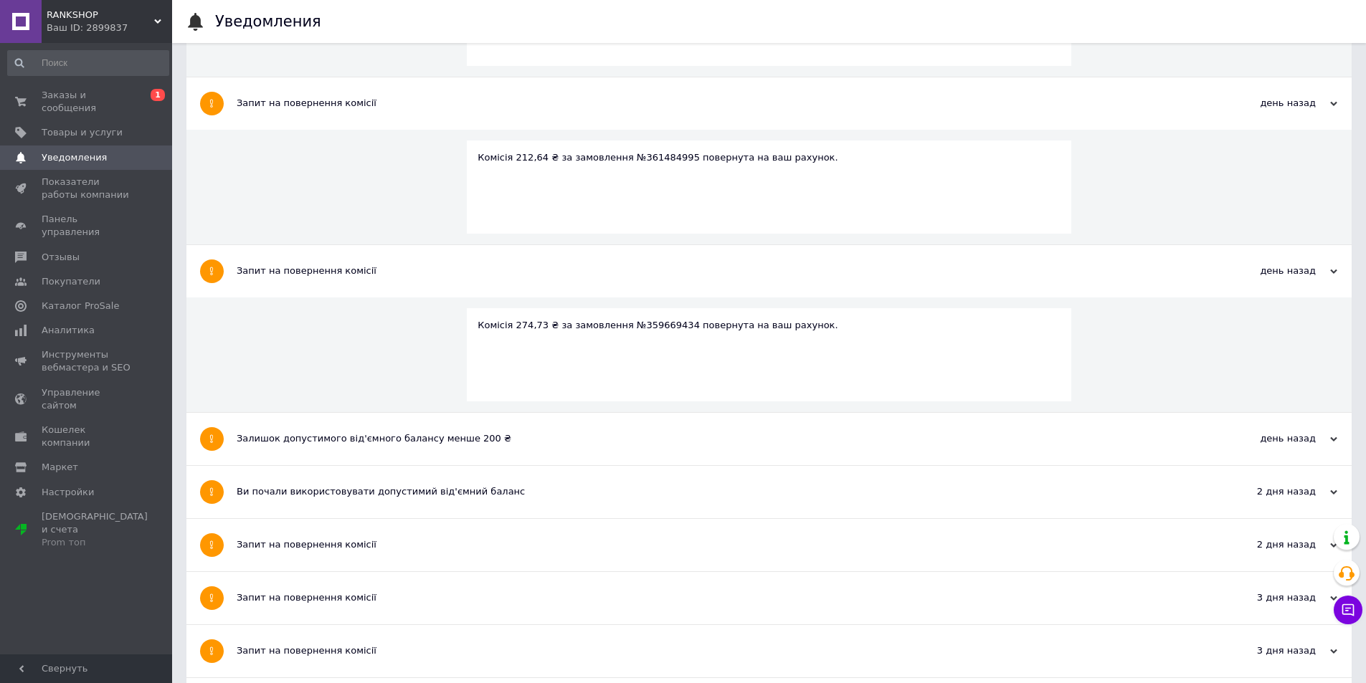
scroll to position [430, 0]
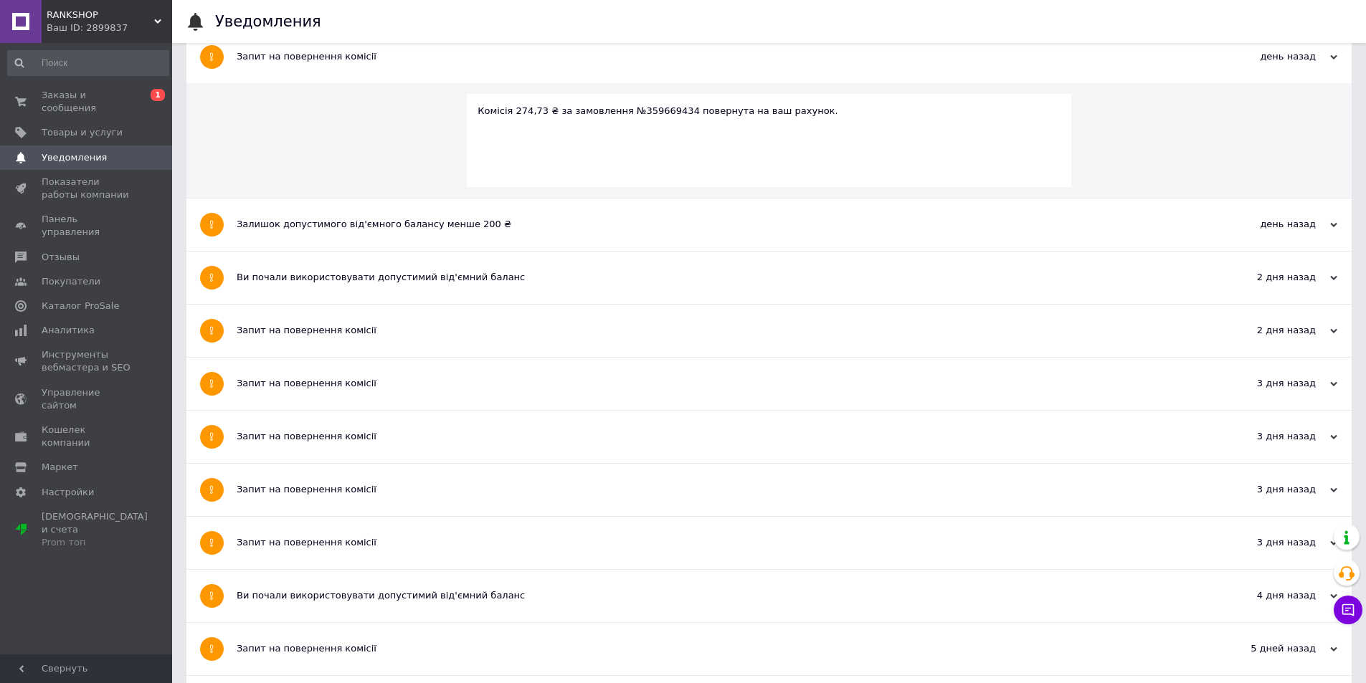
click at [546, 235] on div "Залишок допустимого від'ємного балансу менше 200 ₴" at bounding box center [715, 225] width 957 height 52
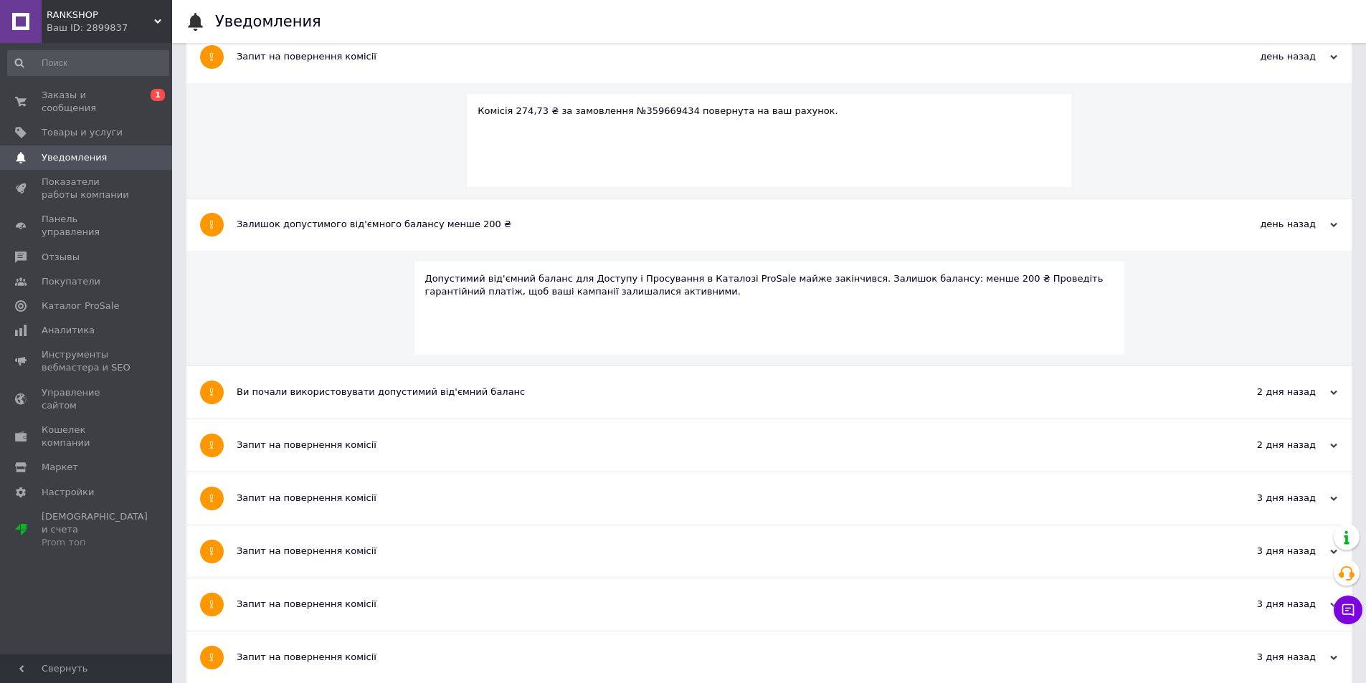
click at [496, 405] on div "Ви почали використовувати допустимий від'ємний баланс" at bounding box center [715, 392] width 957 height 52
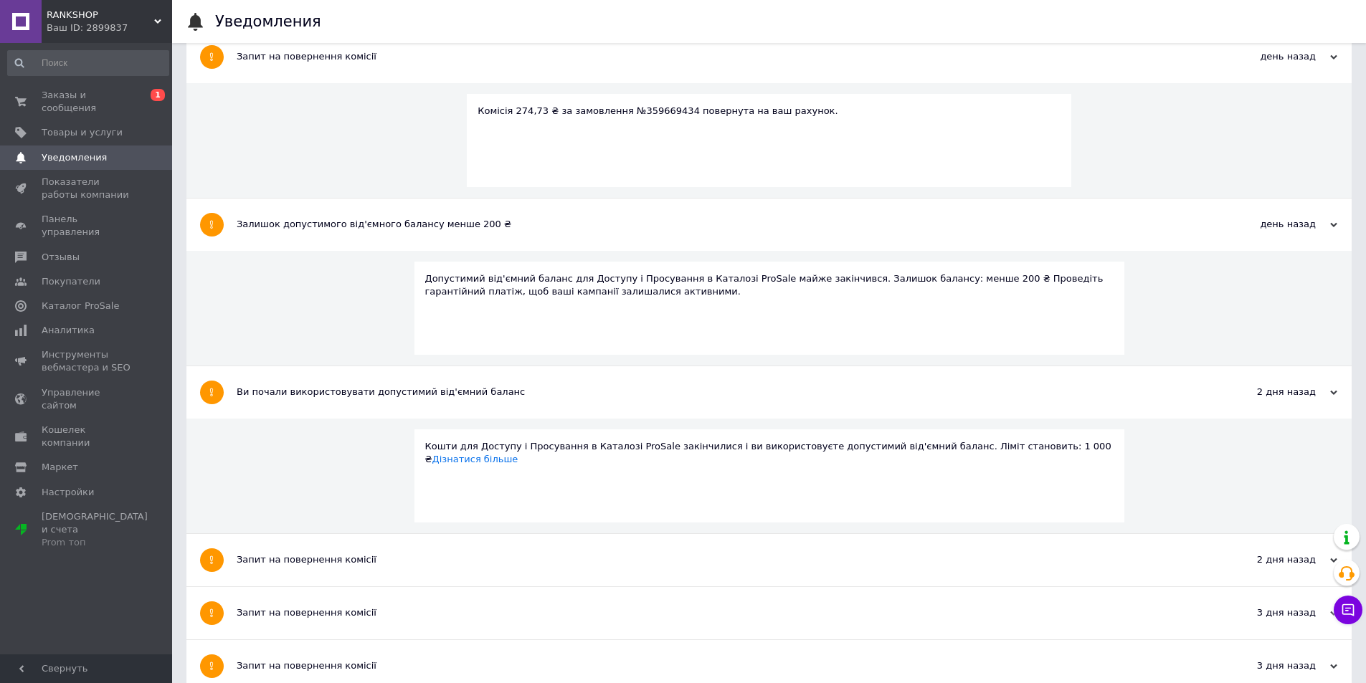
click at [496, 405] on div "Ви почали використовувати допустимий від'ємний баланс" at bounding box center [715, 392] width 957 height 52
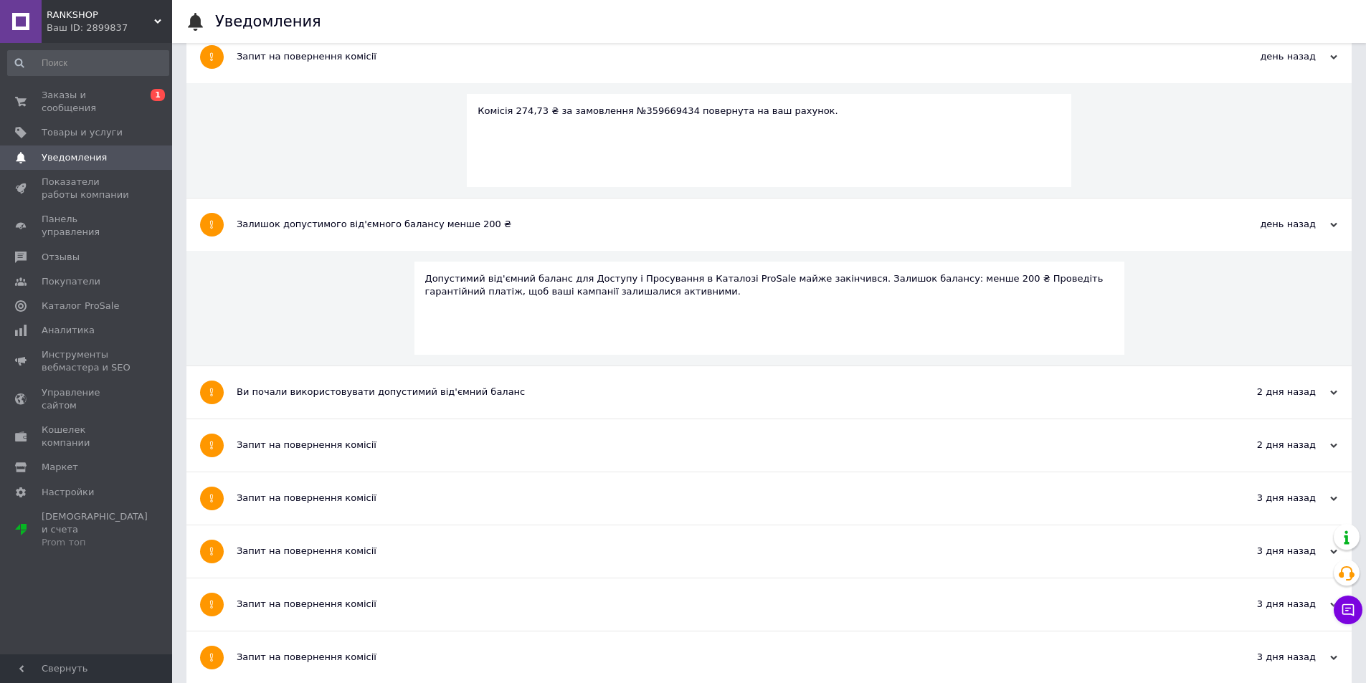
scroll to position [143, 0]
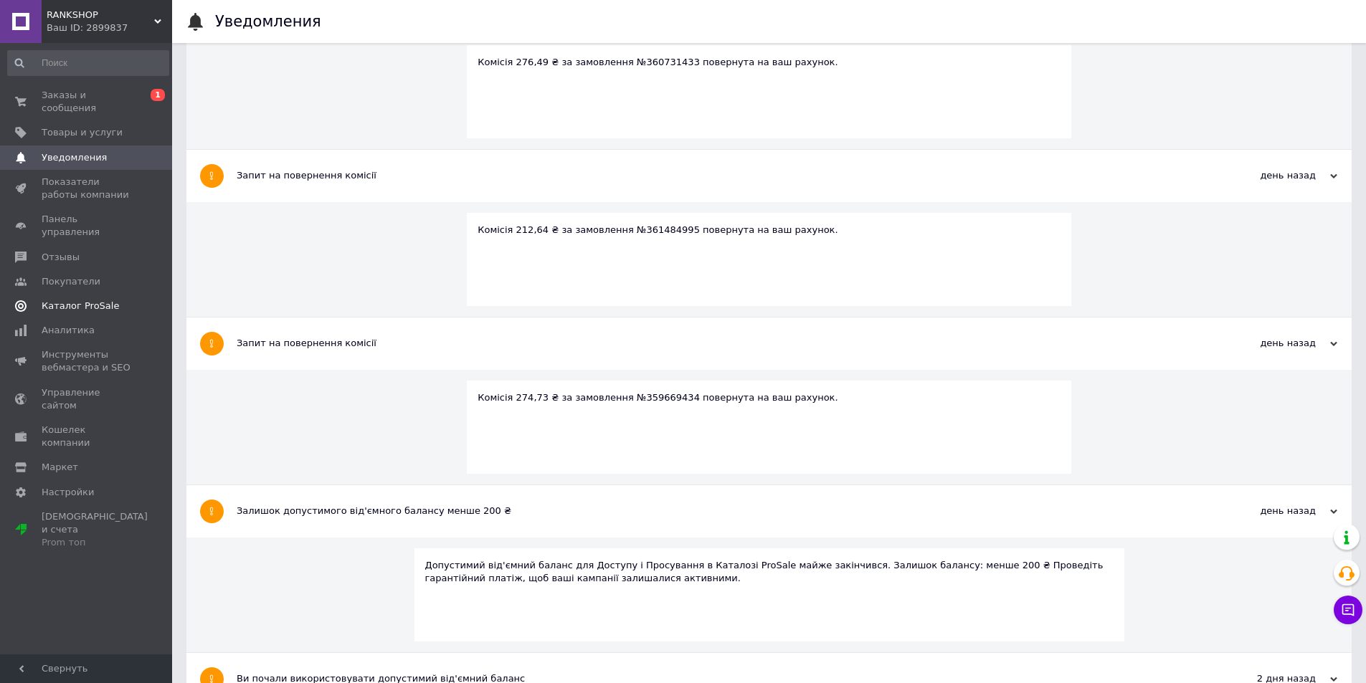
click at [123, 300] on span "Каталог ProSale" at bounding box center [87, 306] width 91 height 13
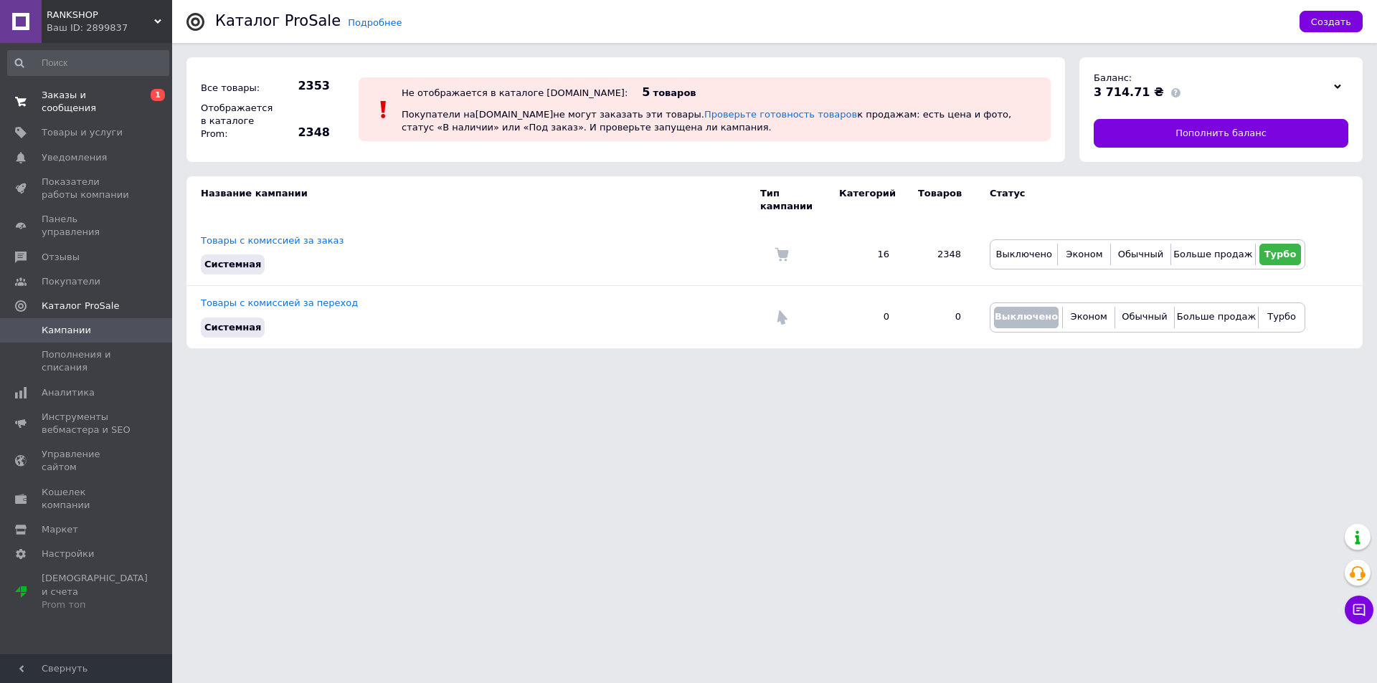
click at [125, 98] on span "Заказы и сообщения" at bounding box center [87, 102] width 91 height 26
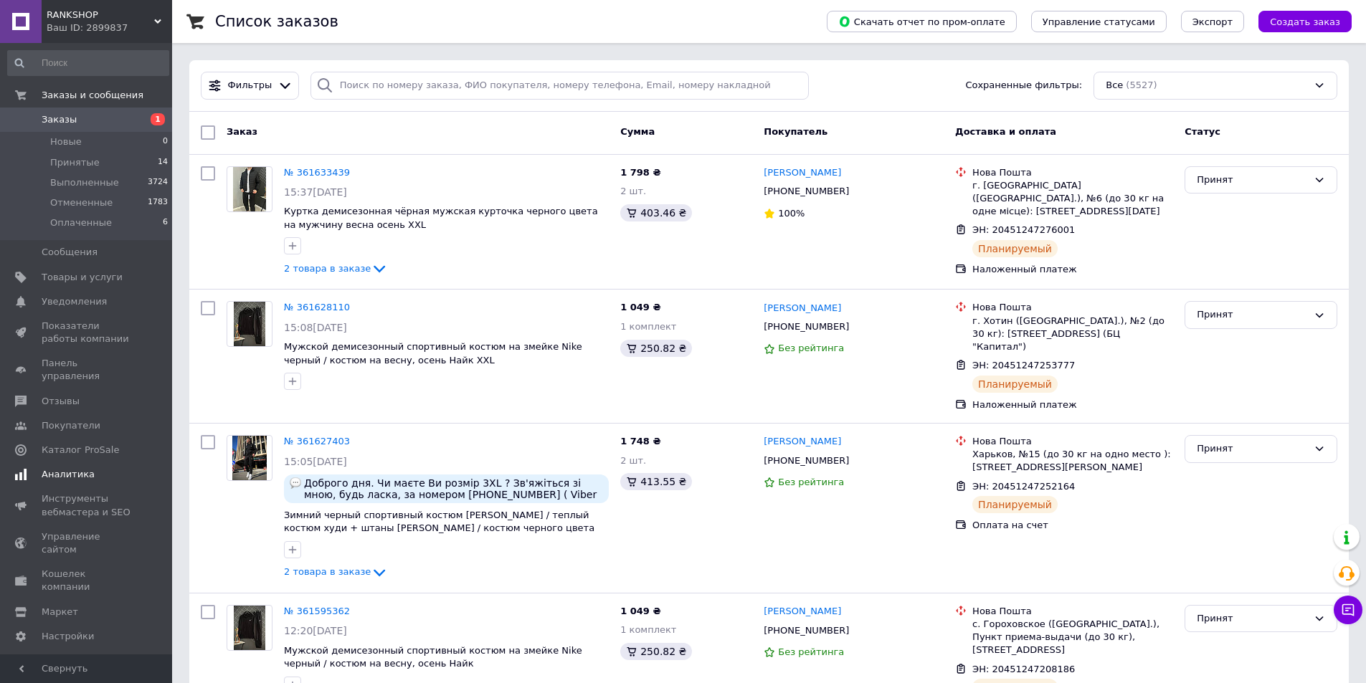
click at [92, 468] on span "Аналитика" at bounding box center [87, 474] width 91 height 13
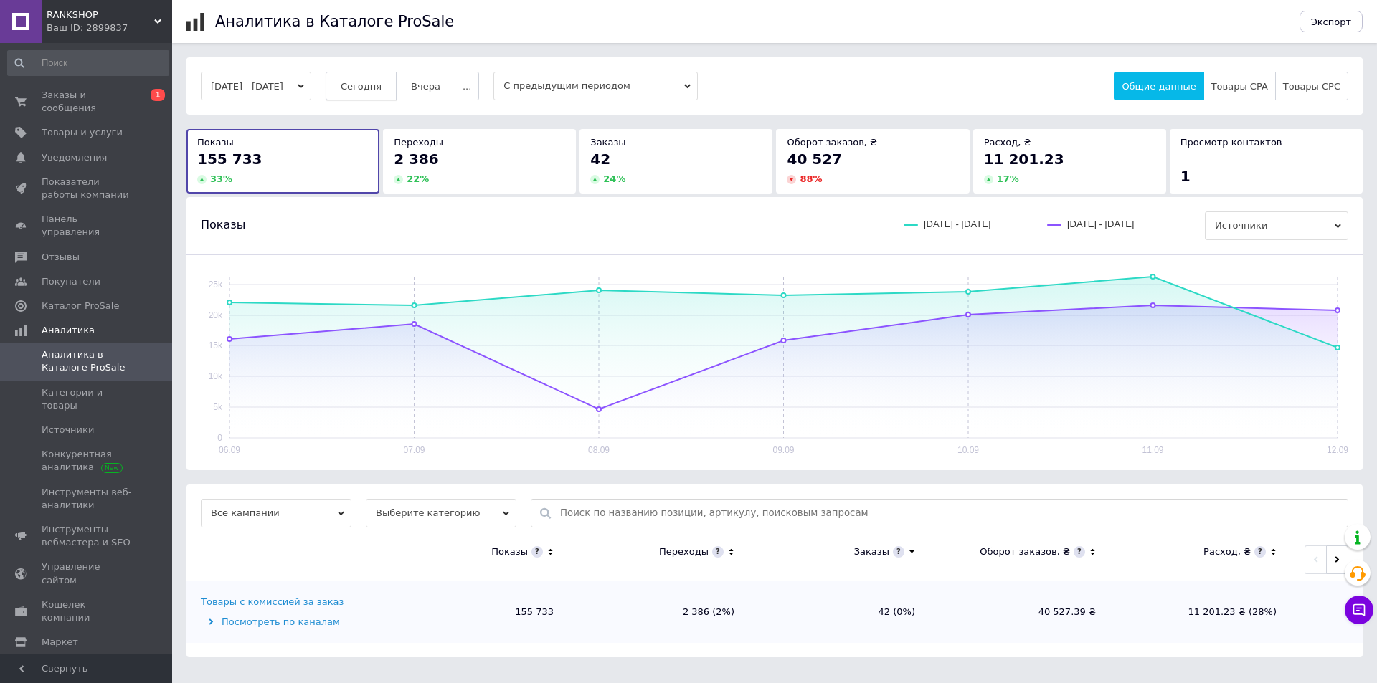
click at [381, 85] on span "Сегодня" at bounding box center [361, 86] width 41 height 11
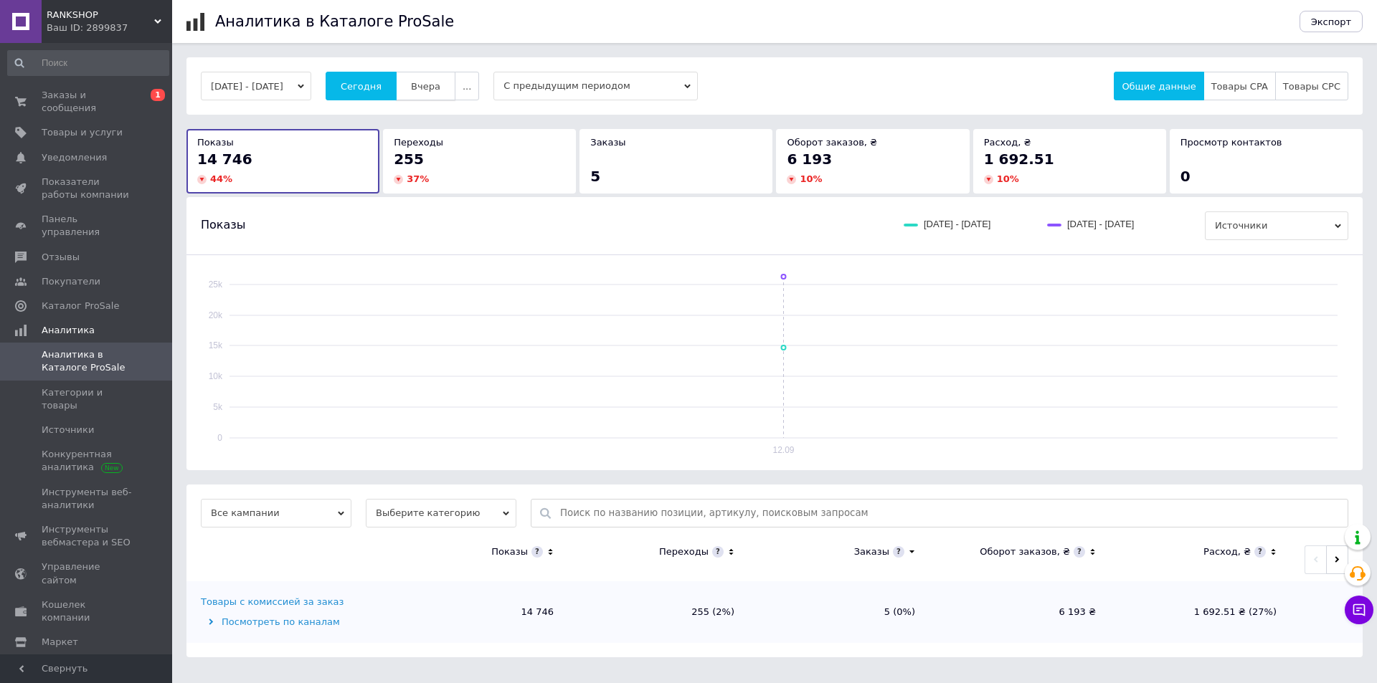
click at [437, 85] on span "Вчера" at bounding box center [425, 86] width 29 height 11
click at [105, 86] on link "Заказы и сообщения 0 1" at bounding box center [88, 101] width 176 height 37
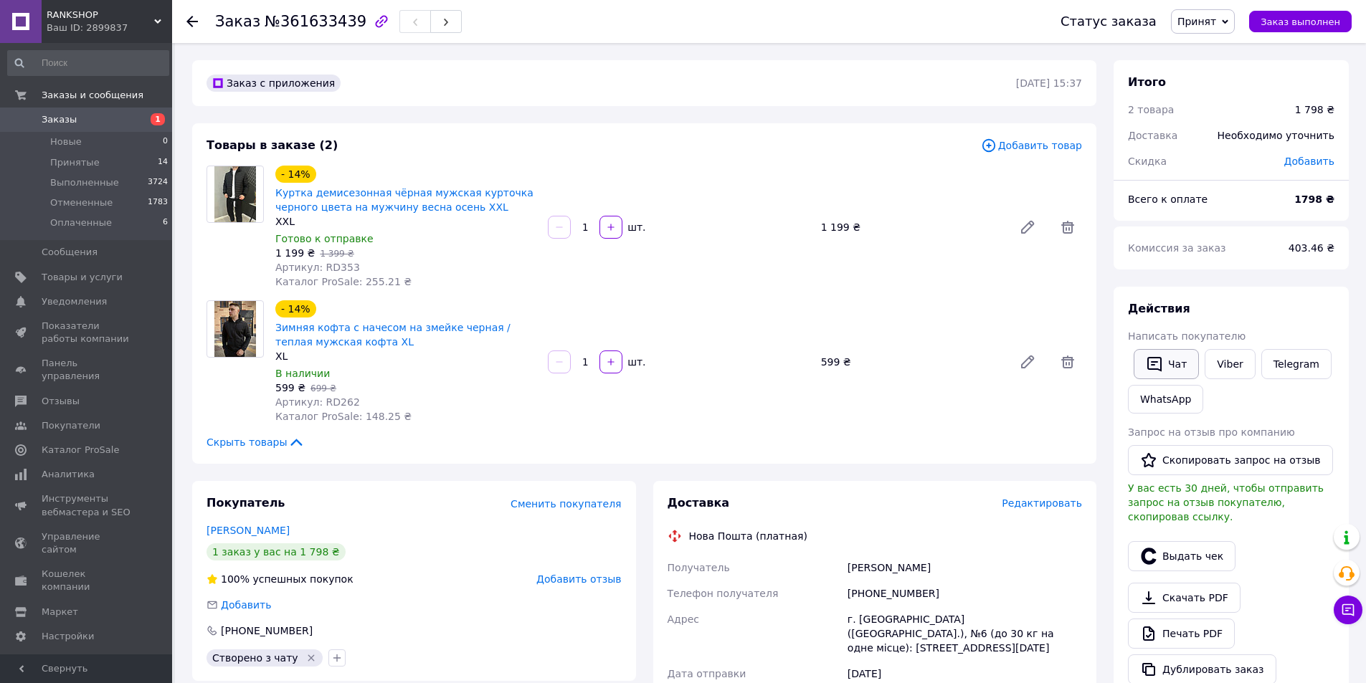
click at [1172, 356] on button "Чат" at bounding box center [1166, 364] width 65 height 30
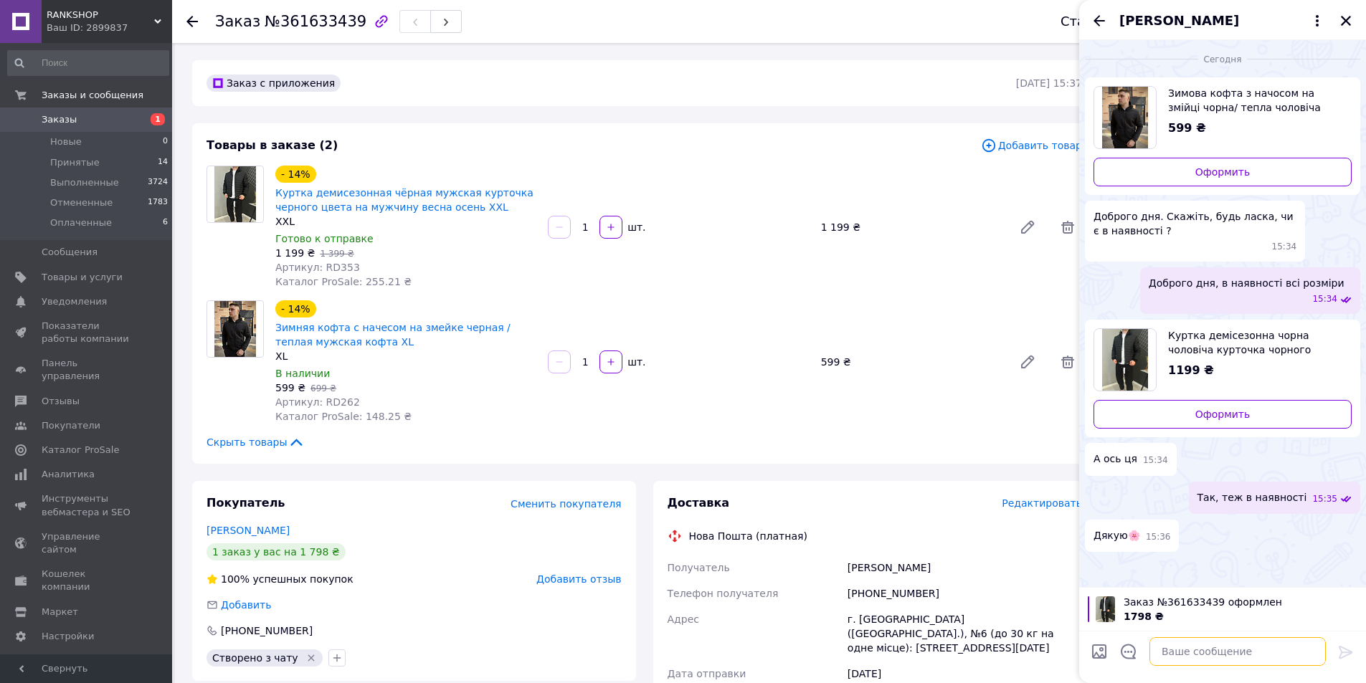
click at [1219, 654] on textarea at bounding box center [1237, 651] width 176 height 29
type textarea "[DATE] вышлем"
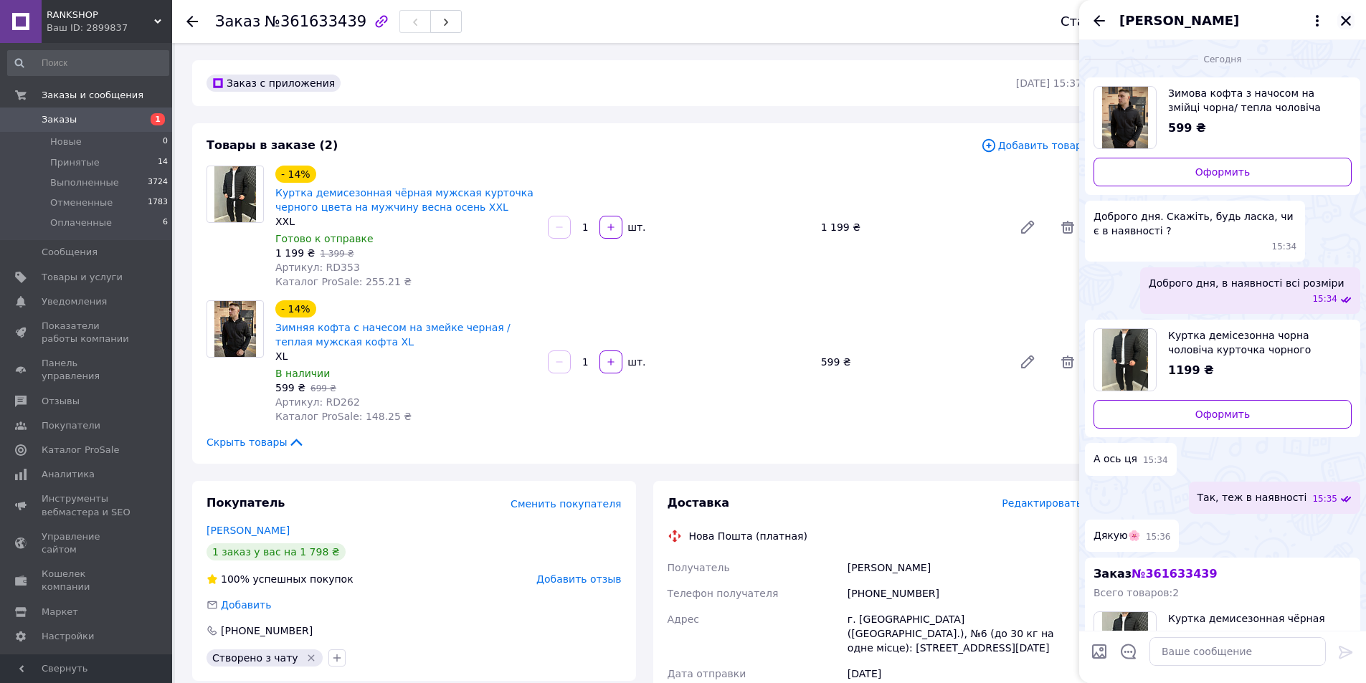
click at [1340, 24] on icon "Закрыть" at bounding box center [1345, 20] width 13 height 13
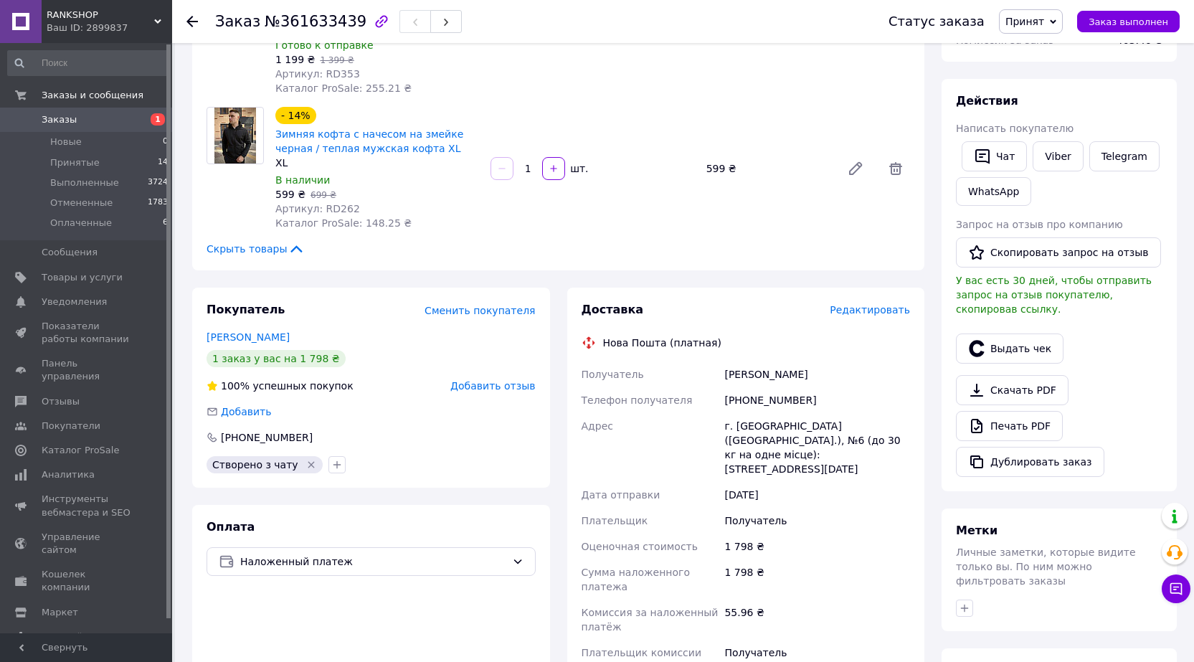
scroll to position [215, 0]
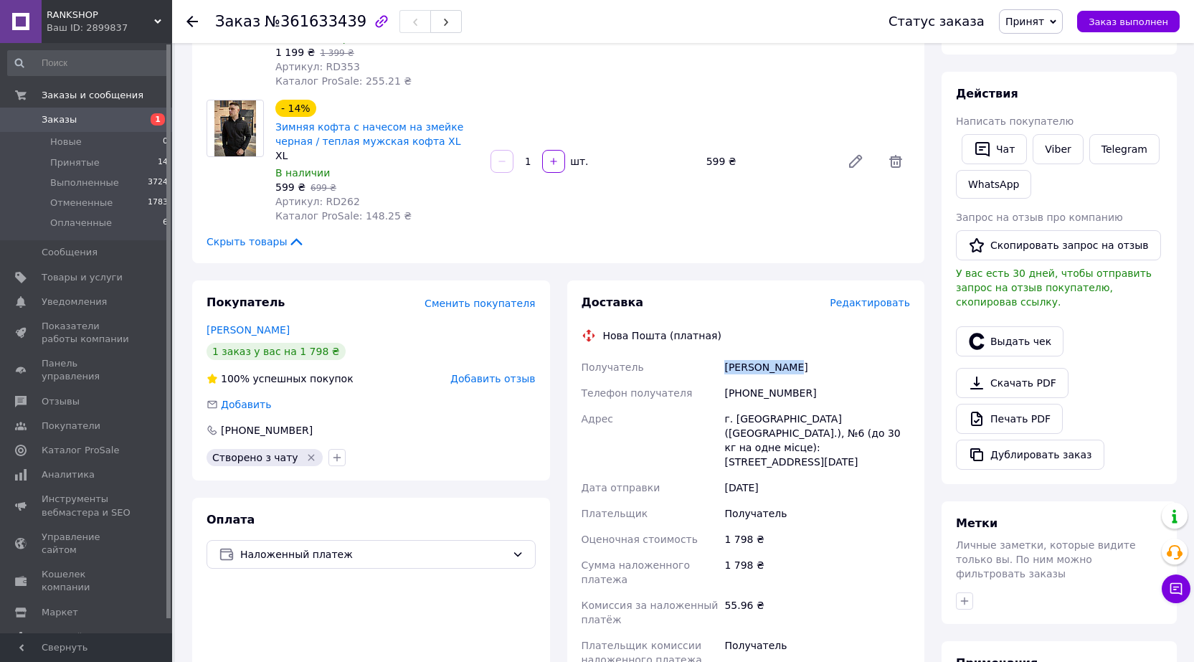
drag, startPoint x: 735, startPoint y: 376, endPoint x: 662, endPoint y: 376, distance: 72.4
click at [688, 376] on div "Получатель [PERSON_NAME] Телефон получателя [PHONE_NUMBER] Адрес г. Александрия…" at bounding box center [746, 513] width 335 height 318
copy div "Получатель [PERSON_NAME]"
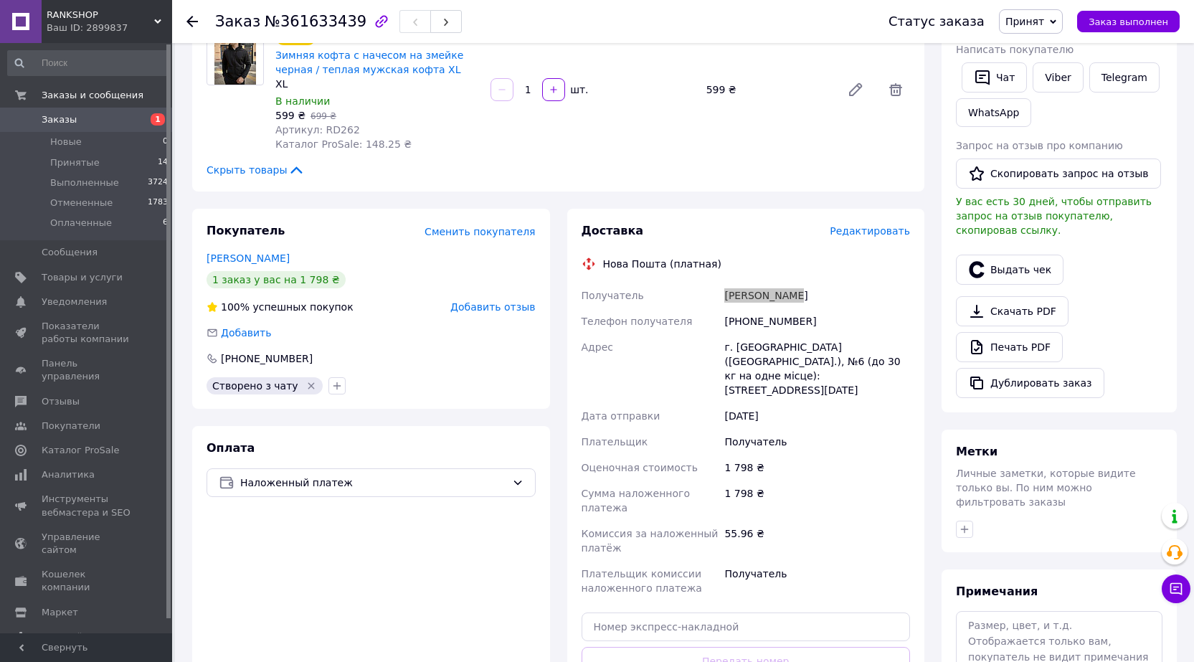
scroll to position [430, 0]
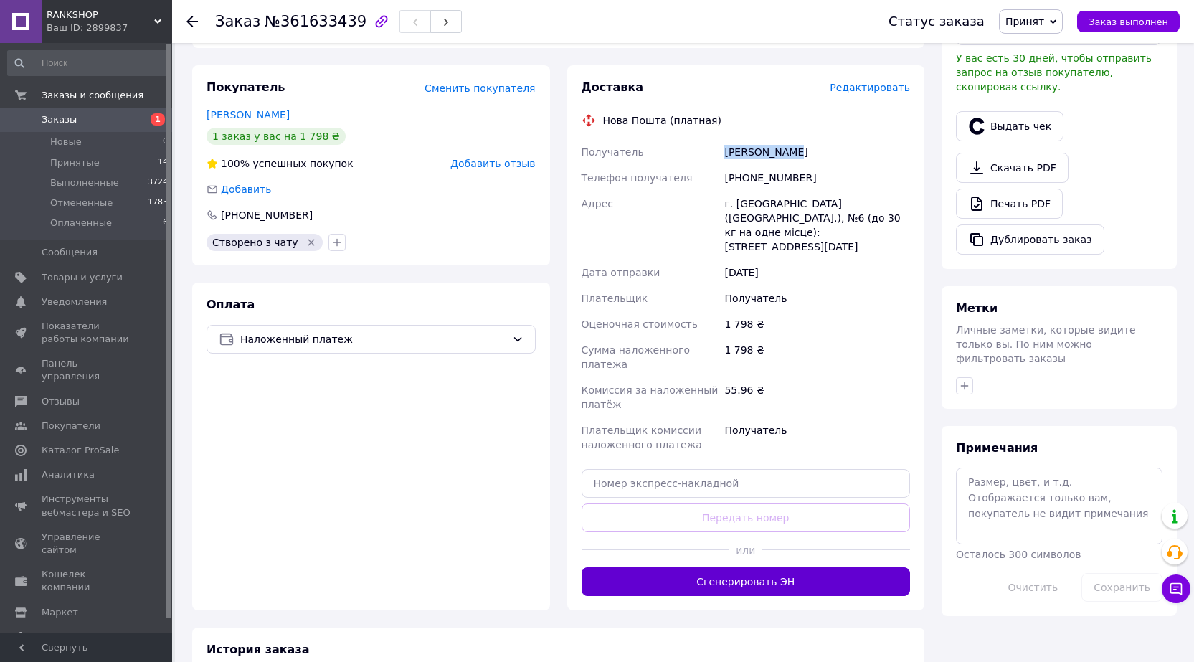
click at [777, 567] on button "Сгенерировать ЭН" at bounding box center [745, 581] width 329 height 29
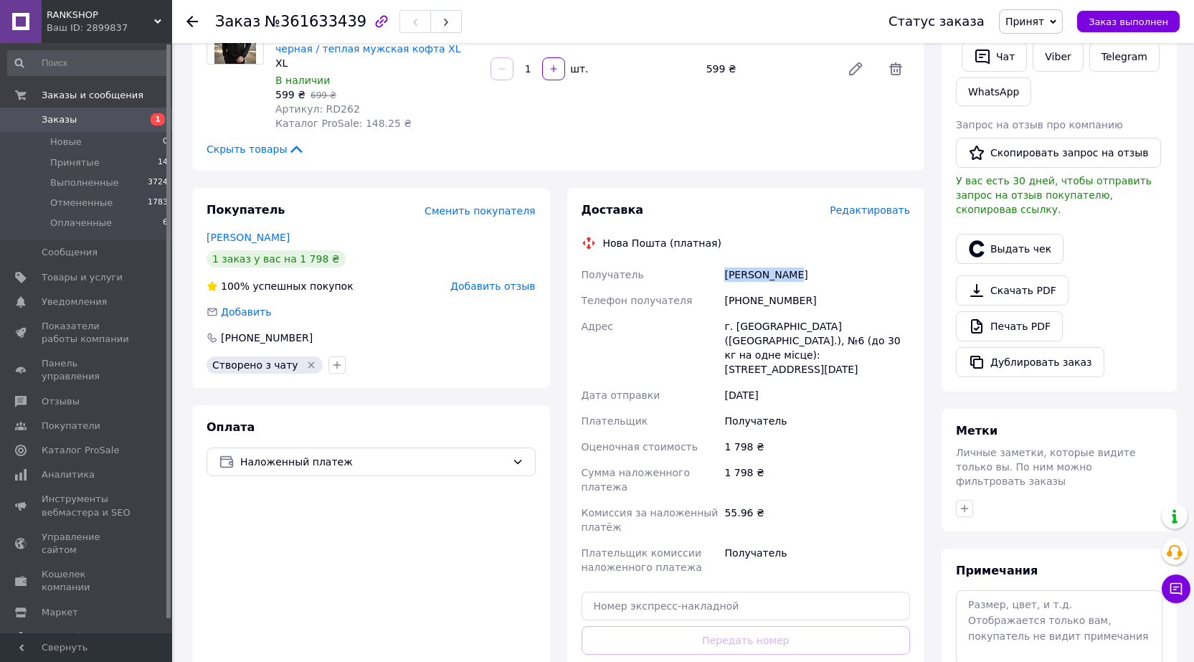
scroll to position [287, 0]
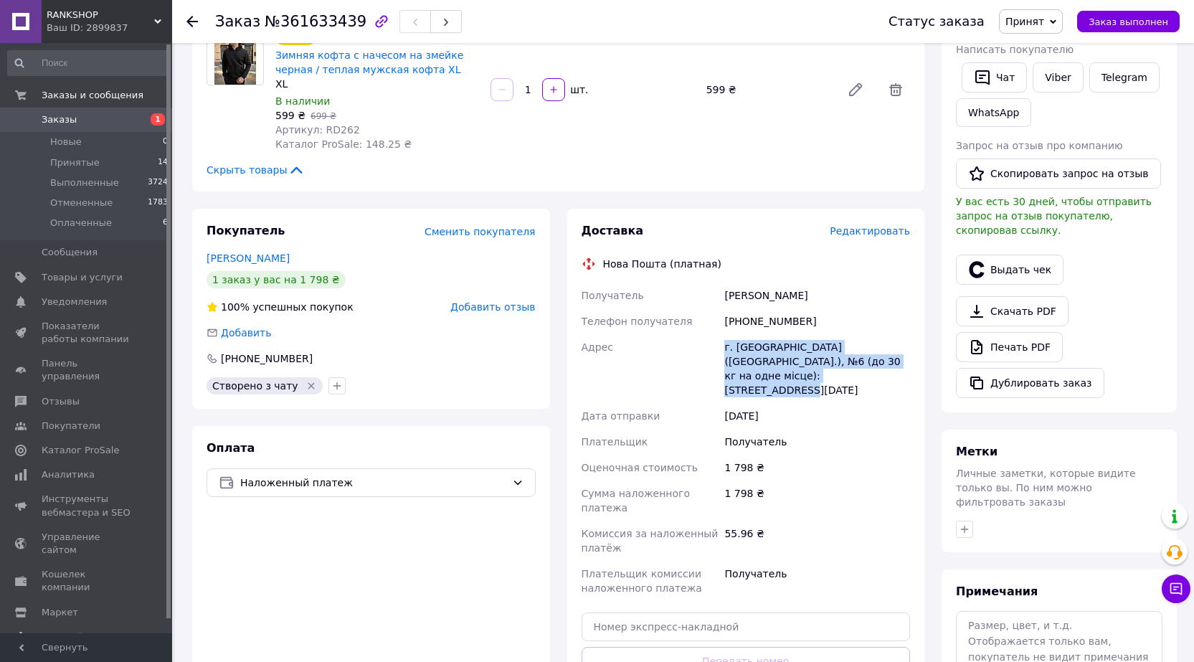
drag, startPoint x: 788, startPoint y: 380, endPoint x: 702, endPoint y: 345, distance: 92.9
click at [703, 345] on div "Получатель [PERSON_NAME] Телефон получателя [PHONE_NUMBER] Адрес г. Александрия…" at bounding box center [746, 441] width 335 height 318
copy div "Адрес г. [GEOGRAPHIC_DATA] ([GEOGRAPHIC_DATA].), №6 (до 30 кг на одне місце): […"
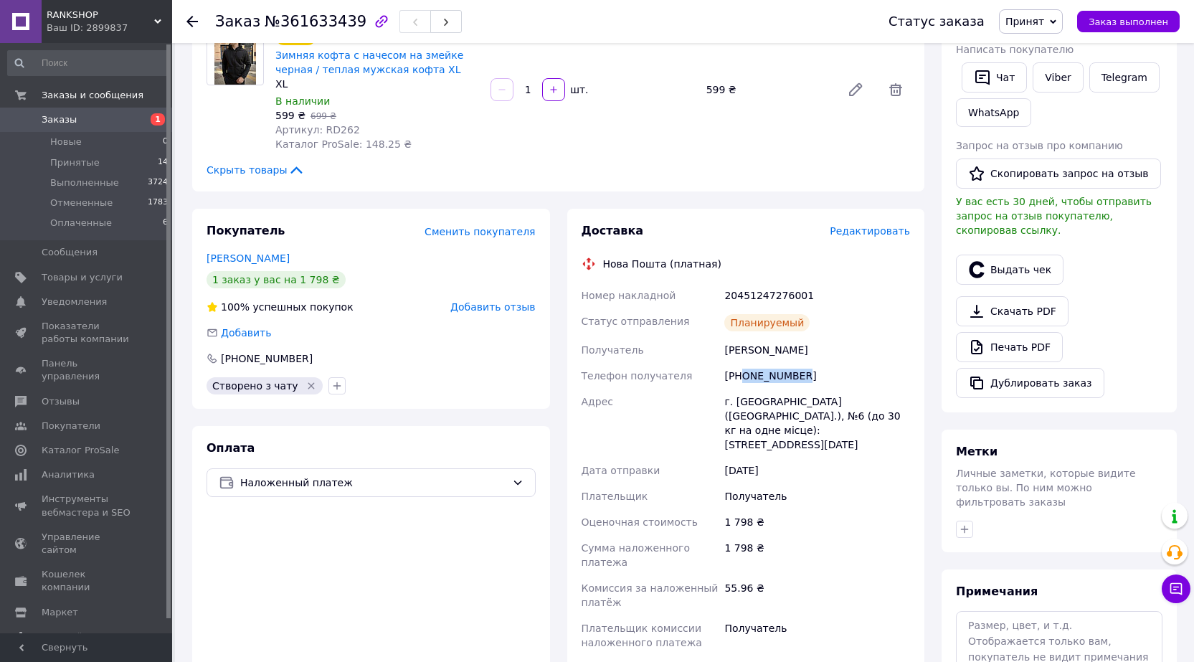
drag, startPoint x: 807, startPoint y: 381, endPoint x: 740, endPoint y: 381, distance: 67.4
click at [740, 381] on div "[PHONE_NUMBER]" at bounding box center [816, 376] width 191 height 26
copy div "0937629896"
click at [777, 290] on div "20451247276001" at bounding box center [816, 295] width 191 height 26
drag, startPoint x: 777, startPoint y: 290, endPoint x: 698, endPoint y: 291, distance: 79.6
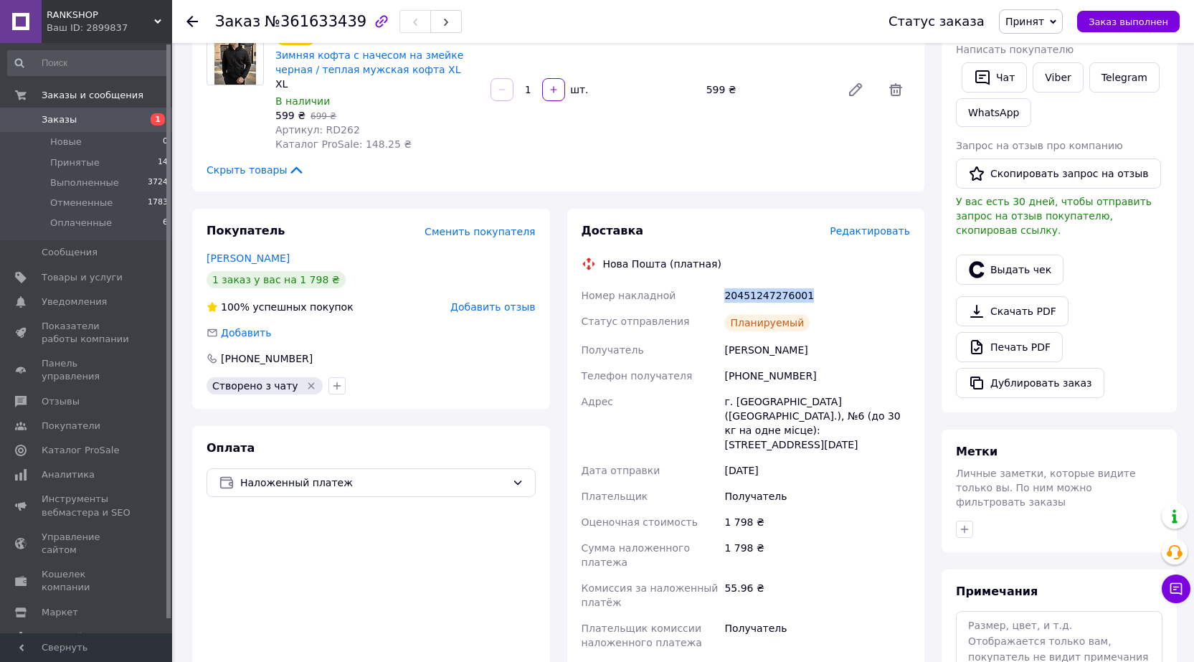
click at [777, 290] on div "20451247276001" at bounding box center [816, 295] width 191 height 26
copy div "20451247276001"
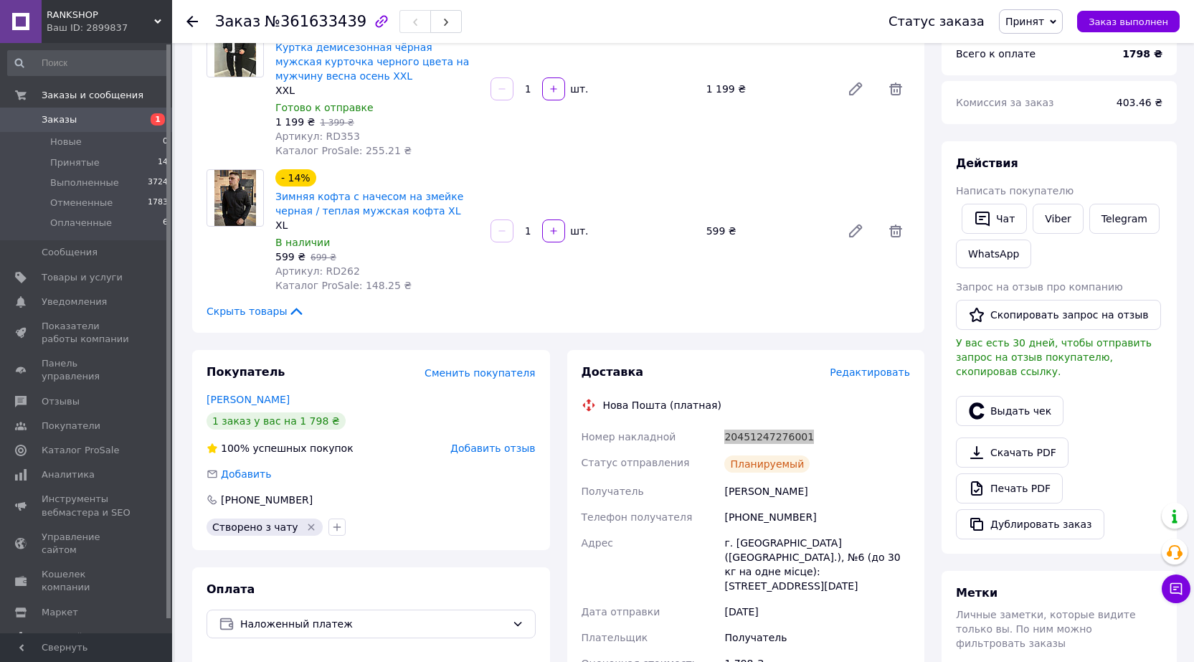
scroll to position [358, 0]
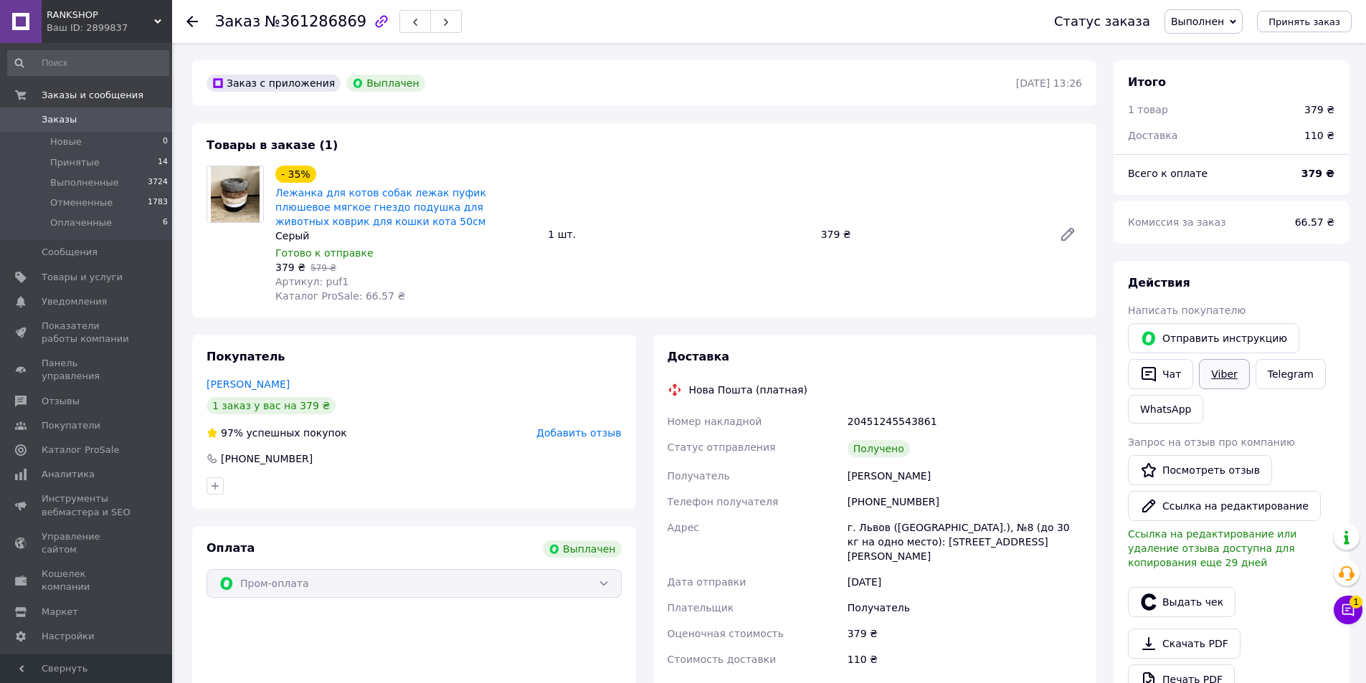
click at [1237, 379] on link "Viber" at bounding box center [1224, 374] width 50 height 30
click at [614, 427] on span "Добавить отзыв" at bounding box center [578, 432] width 85 height 11
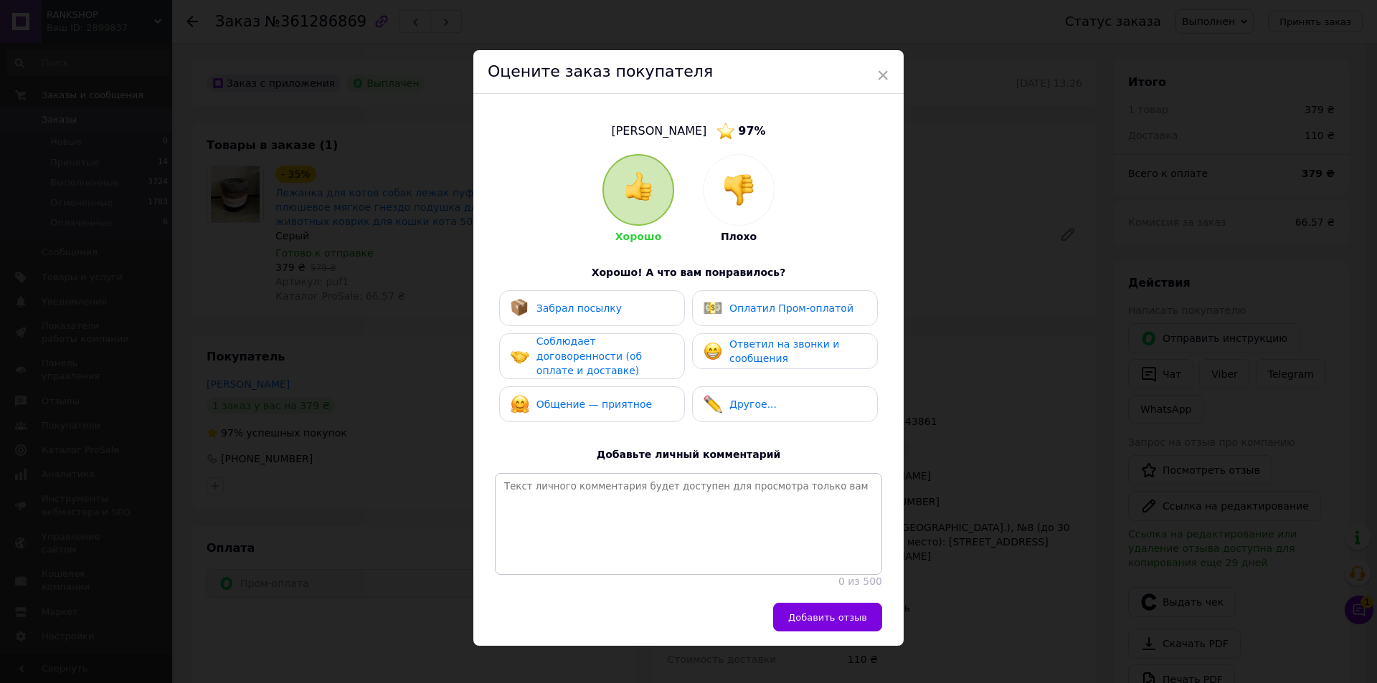
drag, startPoint x: 579, startPoint y: 303, endPoint x: 590, endPoint y: 335, distance: 33.3
click at [579, 303] on span "Забрал посылку" at bounding box center [578, 308] width 85 height 11
drag, startPoint x: 591, startPoint y: 342, endPoint x: 590, endPoint y: 380, distance: 38.0
click at [591, 346] on span "Соблюдает договоренности (об оплате и доставке)" at bounding box center [588, 356] width 105 height 41
click at [590, 386] on div "Общение — приятное" at bounding box center [592, 404] width 186 height 36
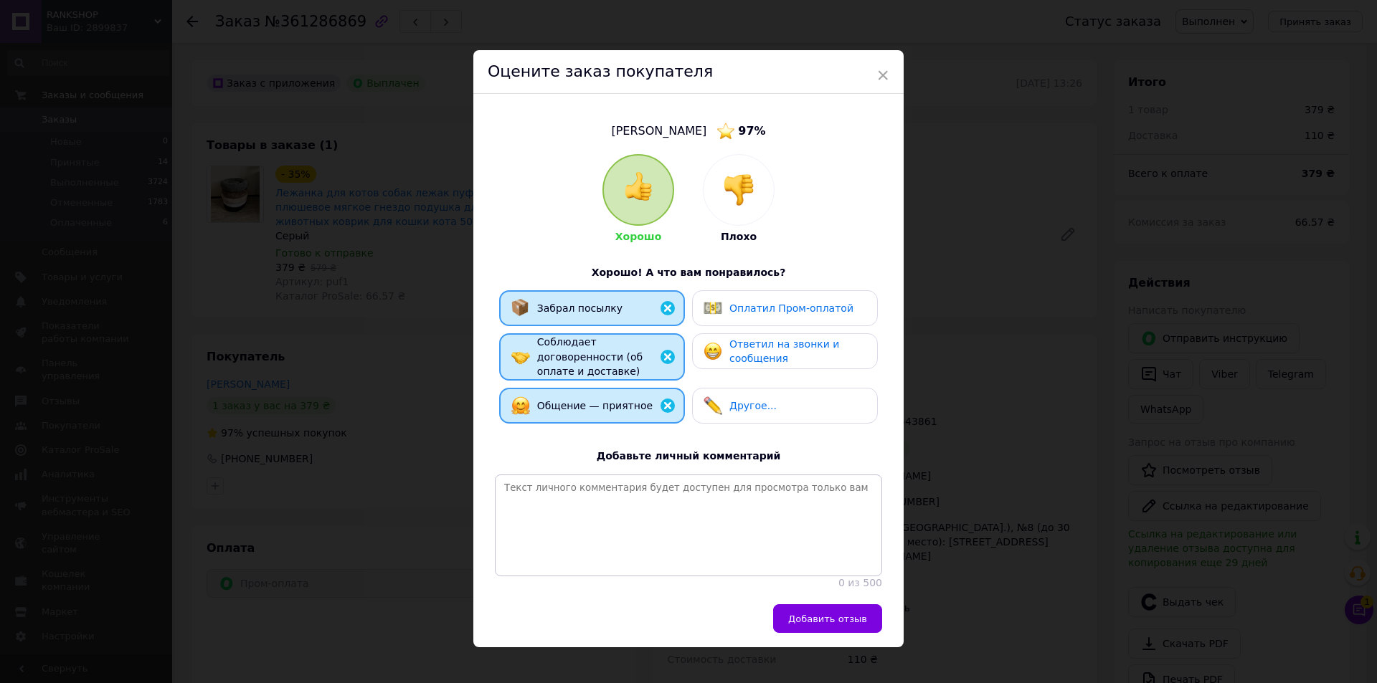
click at [799, 334] on div "Ответил на звонки и сообщения" at bounding box center [785, 351] width 186 height 36
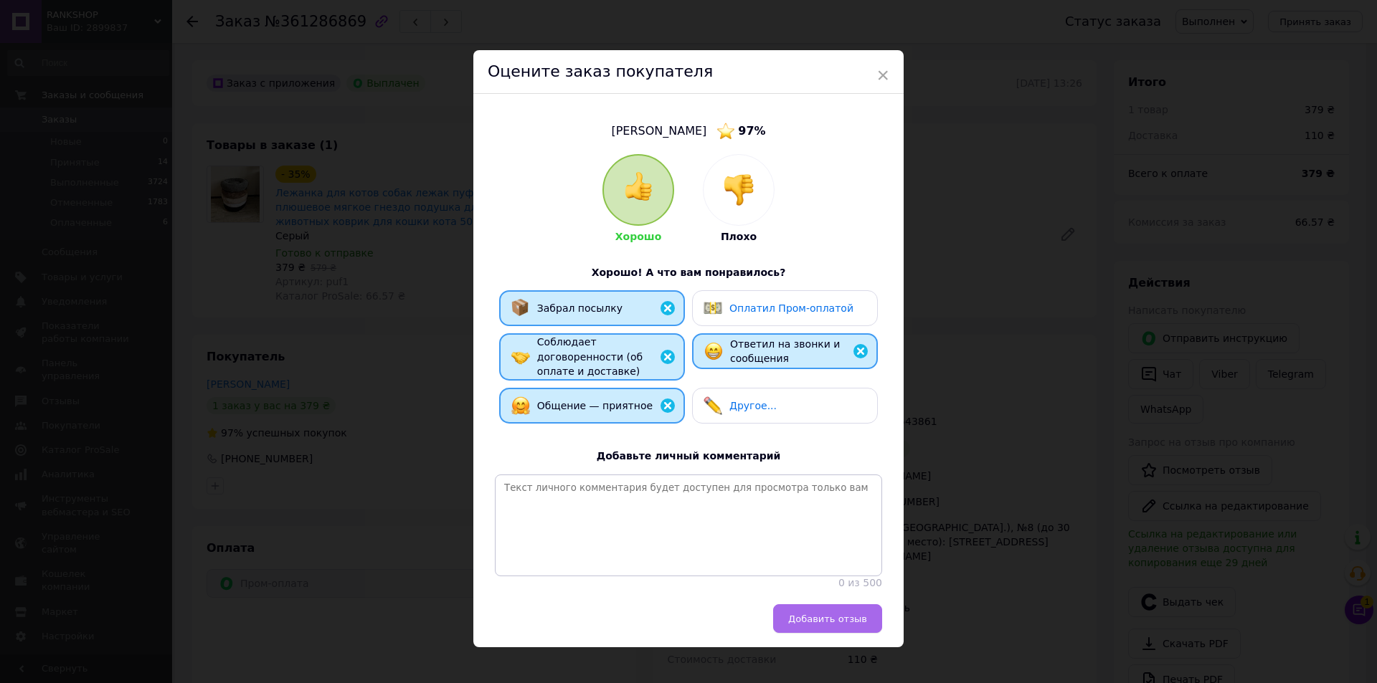
click at [849, 607] on button "Добавить отзыв" at bounding box center [827, 618] width 109 height 29
click at [847, 614] on div "Добавить отзыв" at bounding box center [685, 618] width 394 height 29
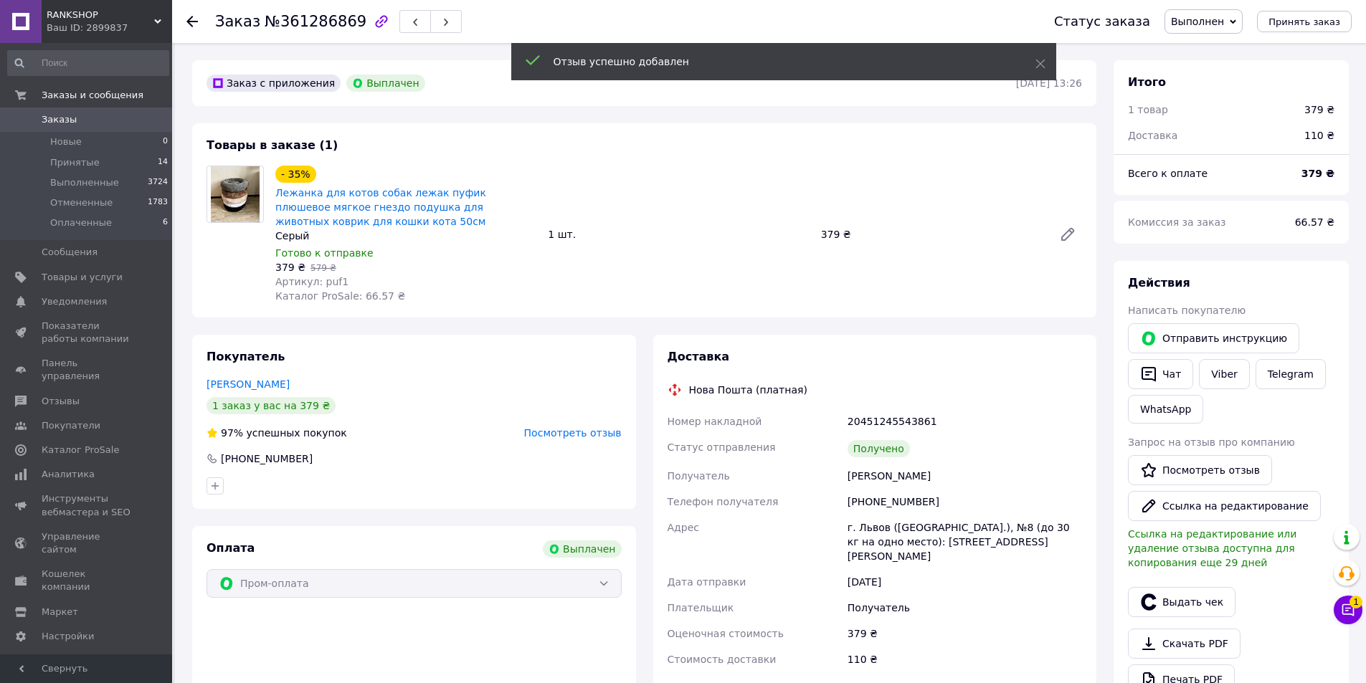
click at [1207, 619] on div "Выдать чек" at bounding box center [1231, 602] width 212 height 36
click at [1206, 609] on button "Выдать чек" at bounding box center [1182, 602] width 108 height 30
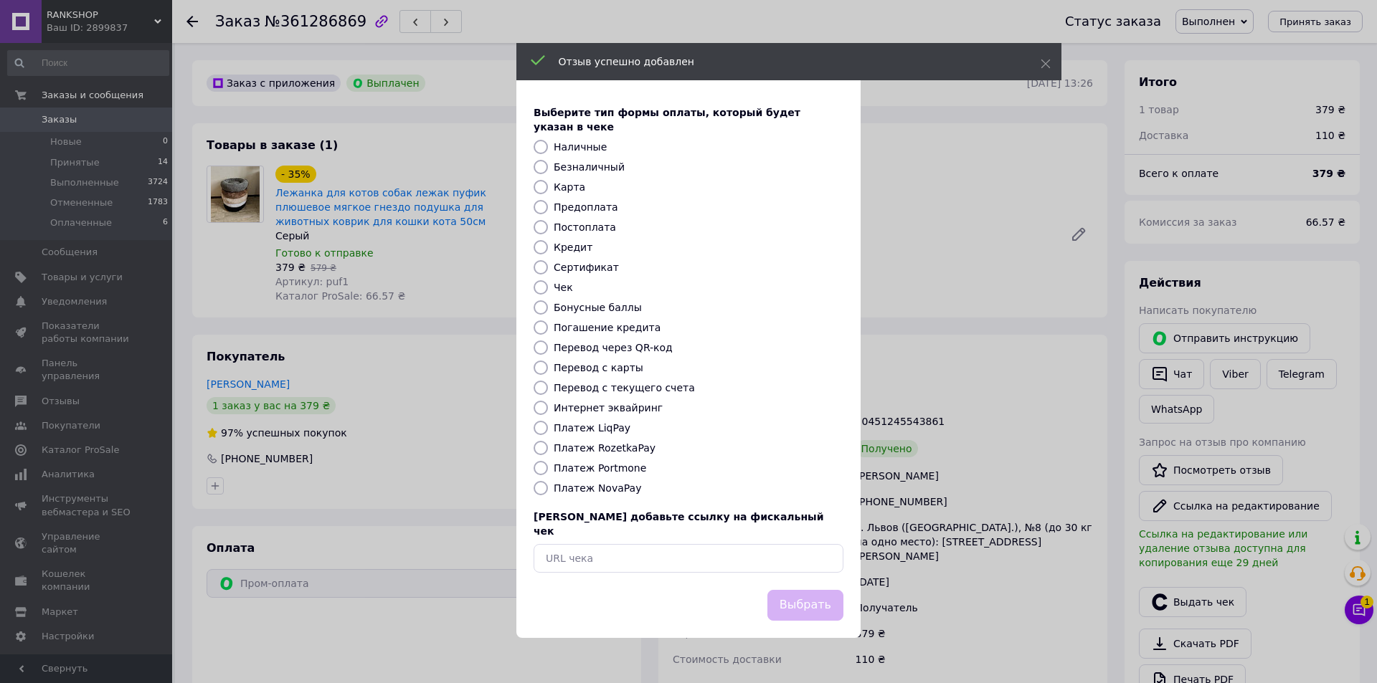
click at [580, 165] on label "Безналичный" at bounding box center [588, 166] width 71 height 11
click at [548, 165] on input "Безналичный" at bounding box center [540, 167] width 14 height 14
radio input "true"
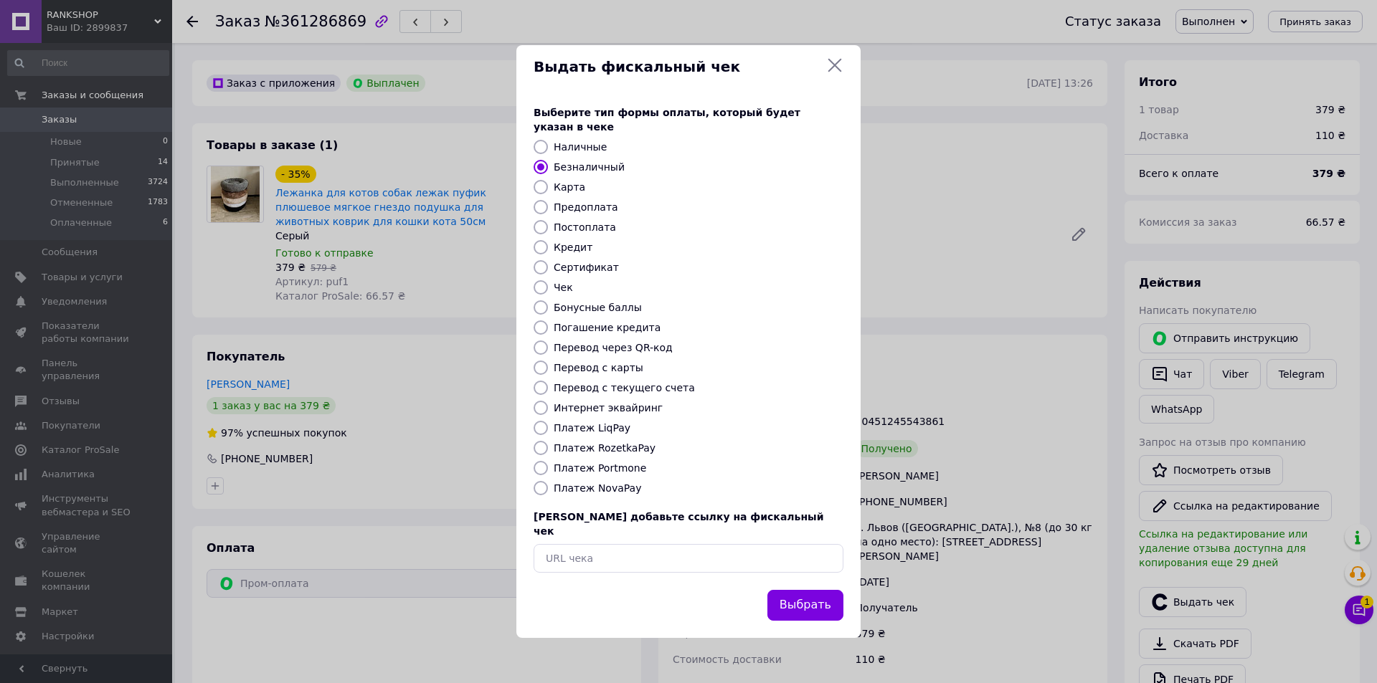
drag, startPoint x: 797, startPoint y: 591, endPoint x: 1222, endPoint y: 604, distance: 424.6
click at [798, 591] on button "Выбрать" at bounding box center [805, 605] width 76 height 31
click at [1357, 607] on div "Выдать фискальный чек Выберите тип формы оплаты, который будет указан в чеке На…" at bounding box center [688, 341] width 1377 height 683
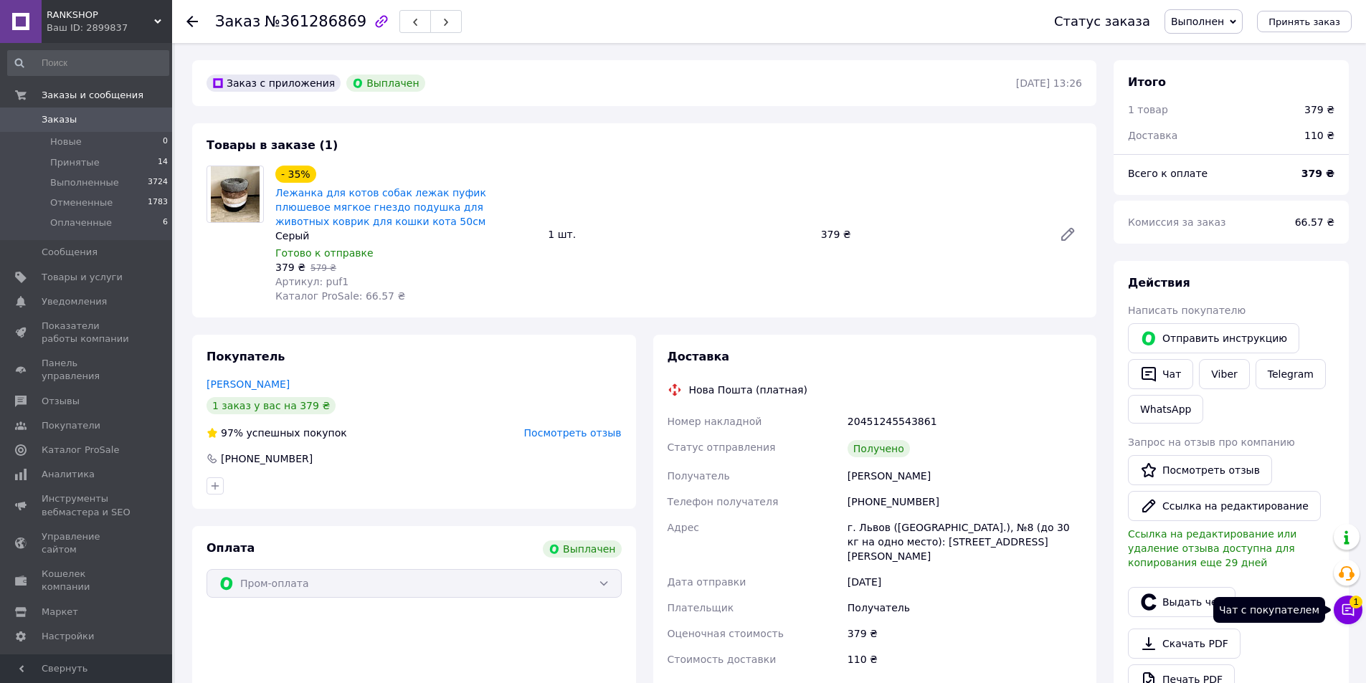
click at [1357, 607] on span "1" at bounding box center [1355, 602] width 13 height 13
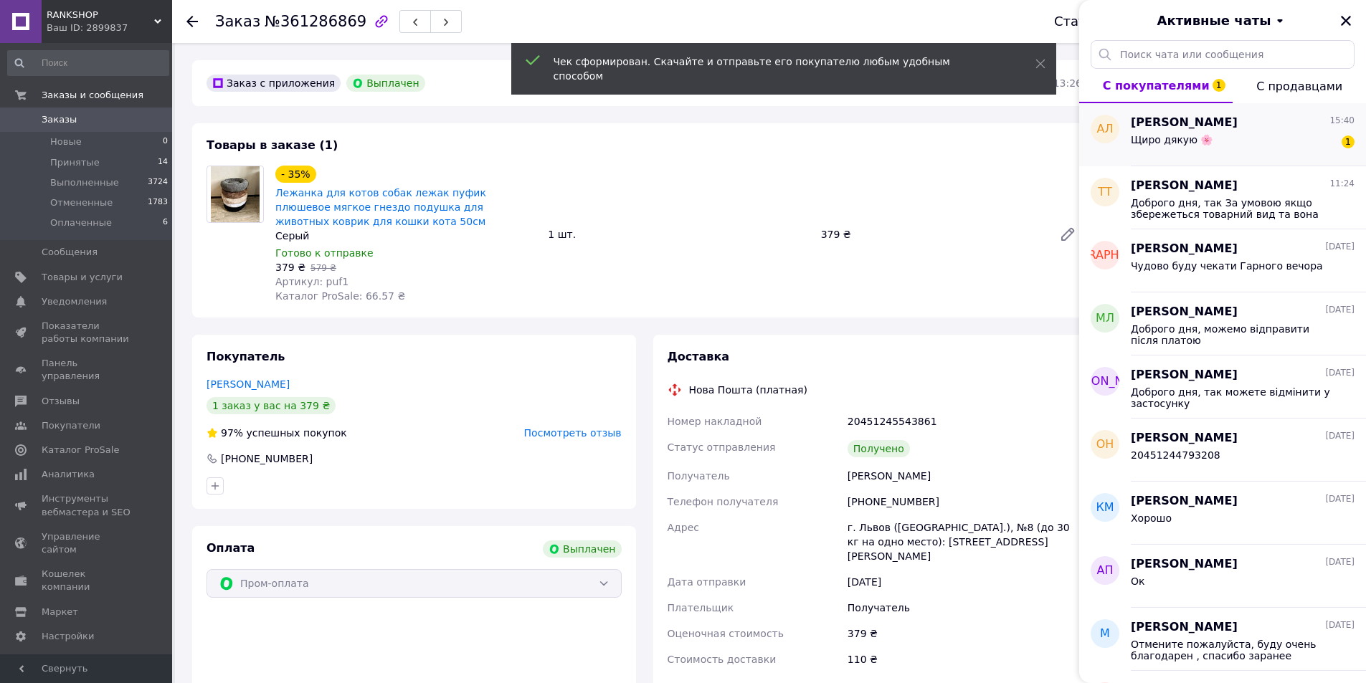
click at [1267, 128] on div "Анна Лисенко 15:40" at bounding box center [1243, 123] width 224 height 16
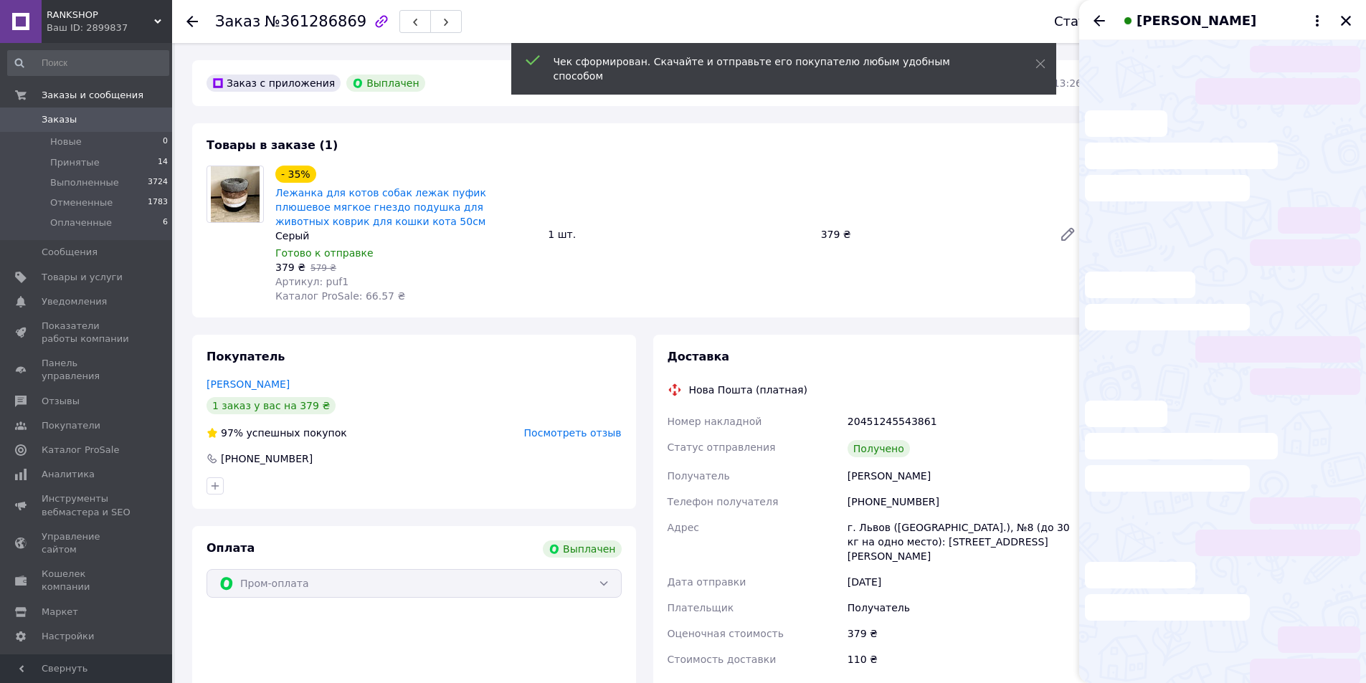
scroll to position [273, 0]
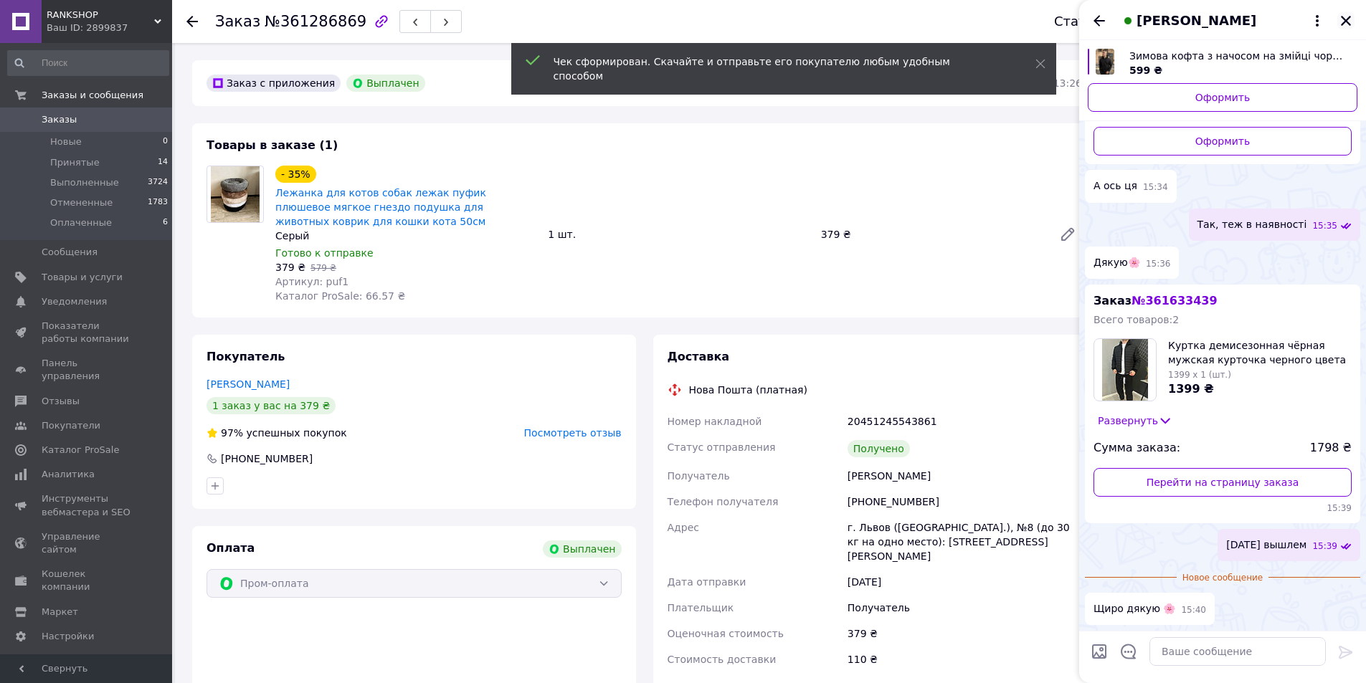
click at [1351, 19] on icon "Закрыть" at bounding box center [1345, 20] width 13 height 13
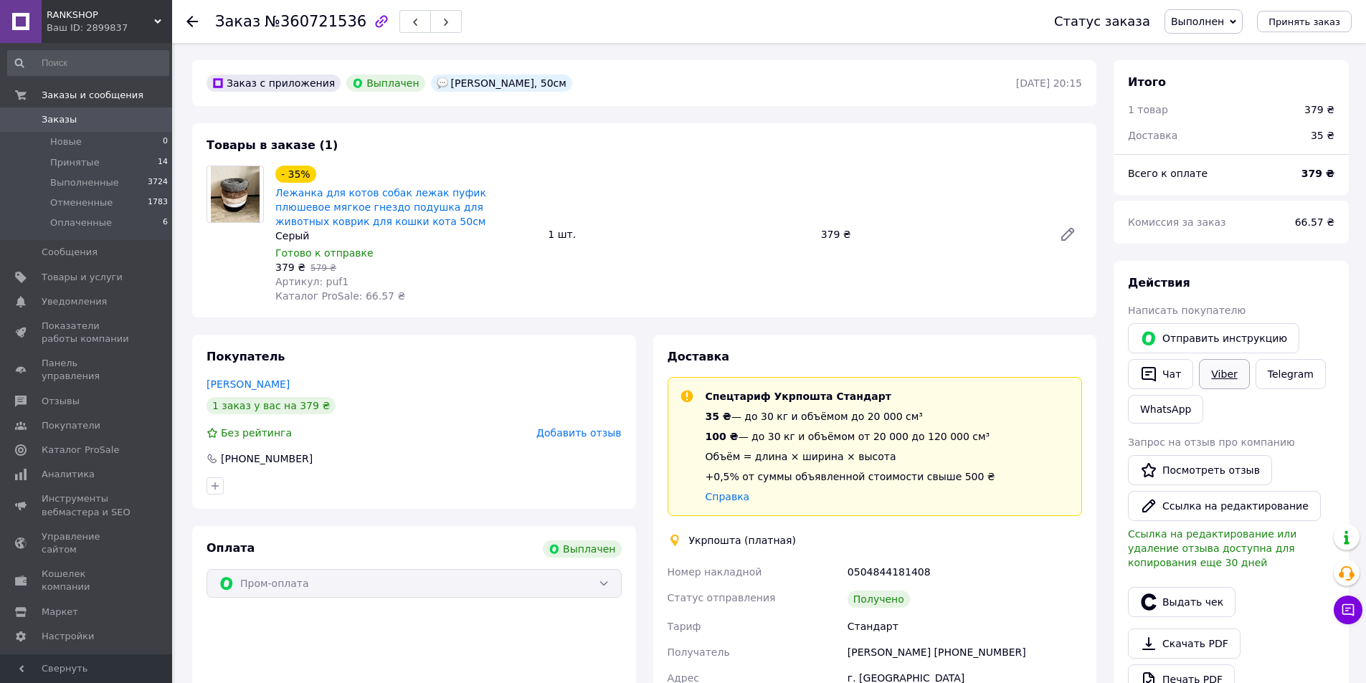
click at [1225, 365] on link "Viber" at bounding box center [1224, 374] width 50 height 30
click at [603, 429] on span "Добавить отзыв" at bounding box center [578, 432] width 85 height 11
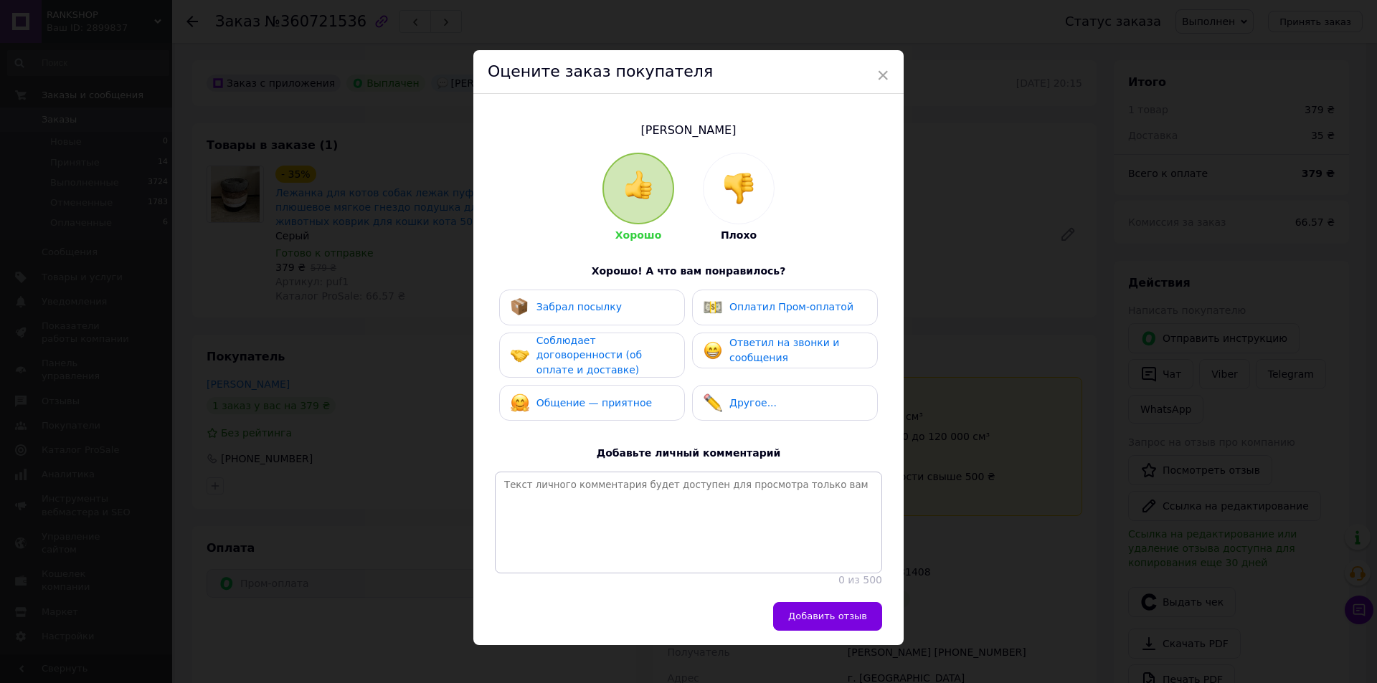
click at [628, 310] on div "Забрал посылку" at bounding box center [591, 307] width 163 height 19
drag, startPoint x: 619, startPoint y: 344, endPoint x: 607, endPoint y: 390, distance: 47.5
click at [617, 347] on span "Соблюдает договоренности (об оплате и доставке)" at bounding box center [588, 355] width 105 height 41
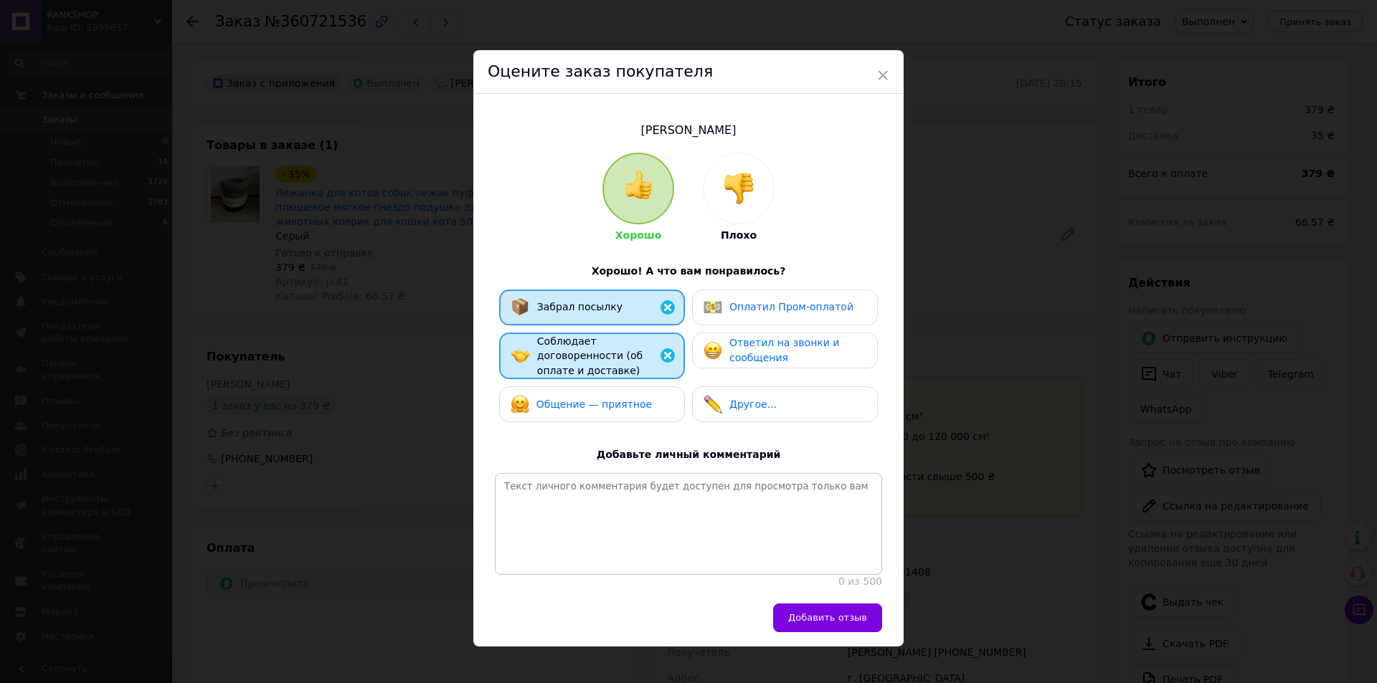
click at [607, 399] on span "Общение — приятное" at bounding box center [593, 404] width 115 height 11
click at [736, 356] on span "Ответил на звонки и сообщения" at bounding box center [784, 350] width 110 height 27
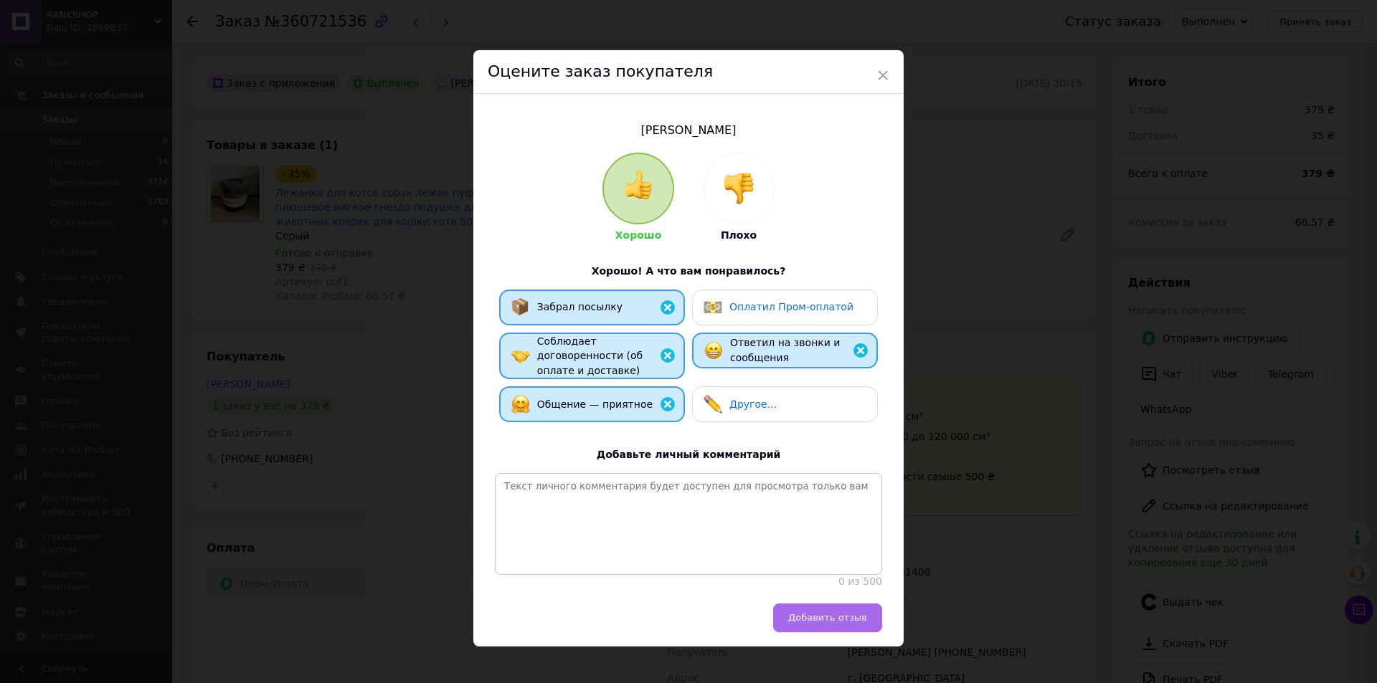
click at [849, 613] on span "Добавить отзыв" at bounding box center [827, 617] width 79 height 11
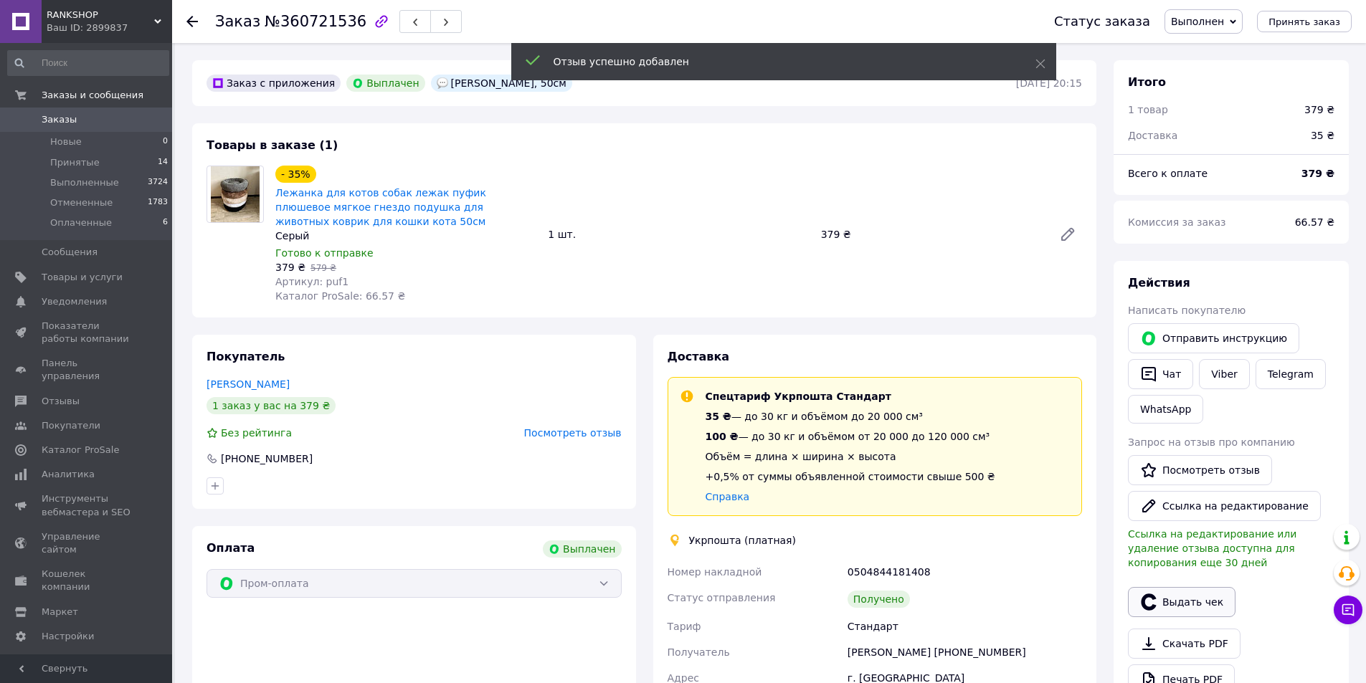
click at [1219, 604] on button "Выдать чек" at bounding box center [1182, 602] width 108 height 30
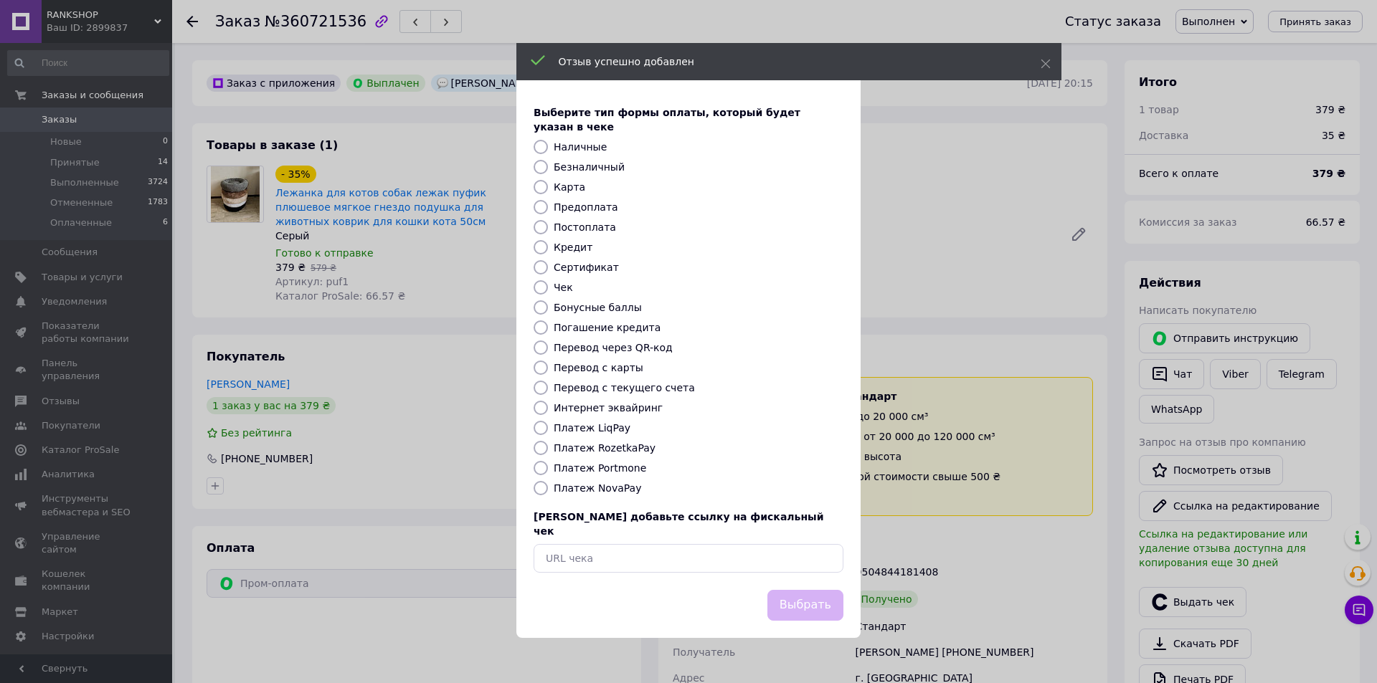
click at [543, 164] on input "Безналичный" at bounding box center [540, 167] width 14 height 14
radio input "true"
click at [797, 590] on button "Выбрать" at bounding box center [805, 605] width 76 height 31
